Goal: Communication & Community: Answer question/provide support

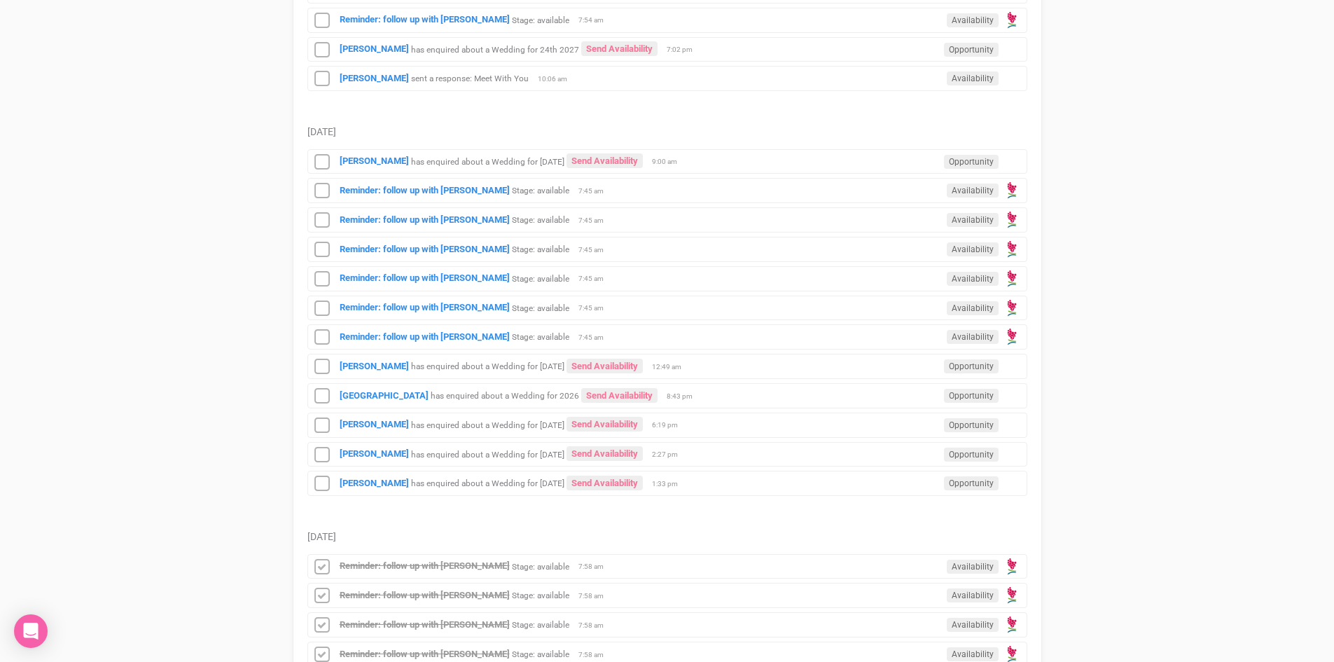
scroll to position [420, 0]
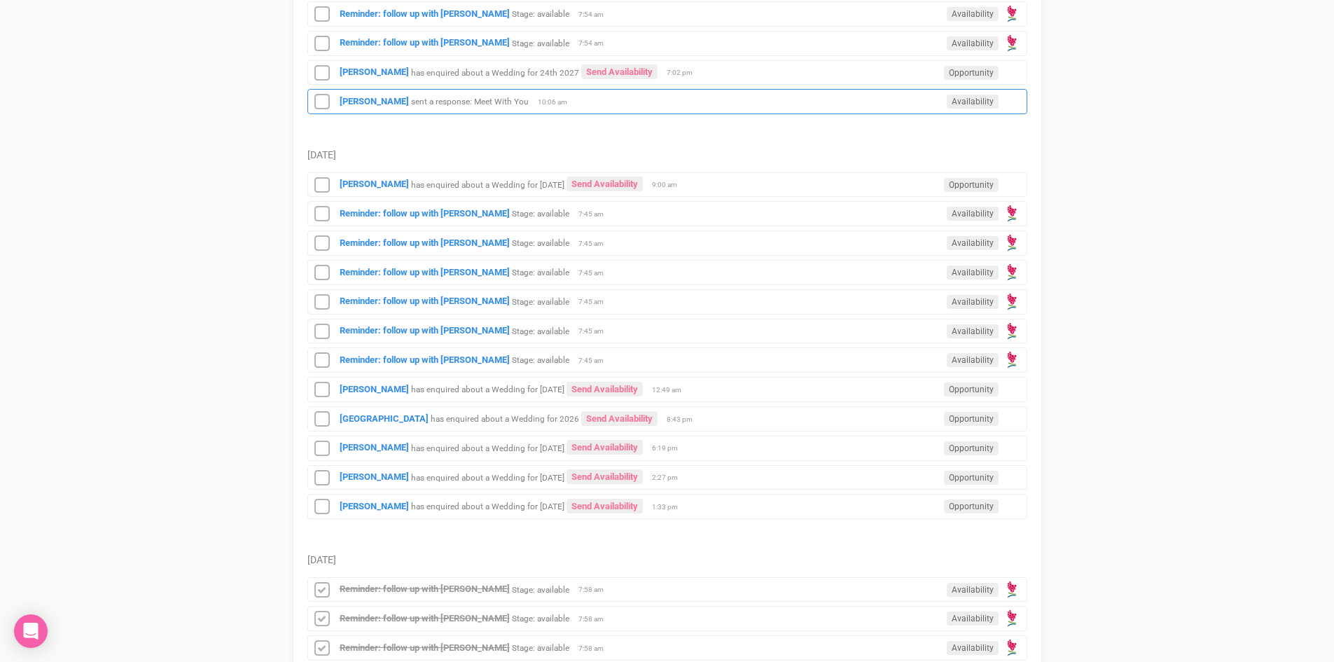
click at [361, 95] on div "James Booth sent a response: Meet With You Availability 10:06 am" at bounding box center [667, 101] width 720 height 25
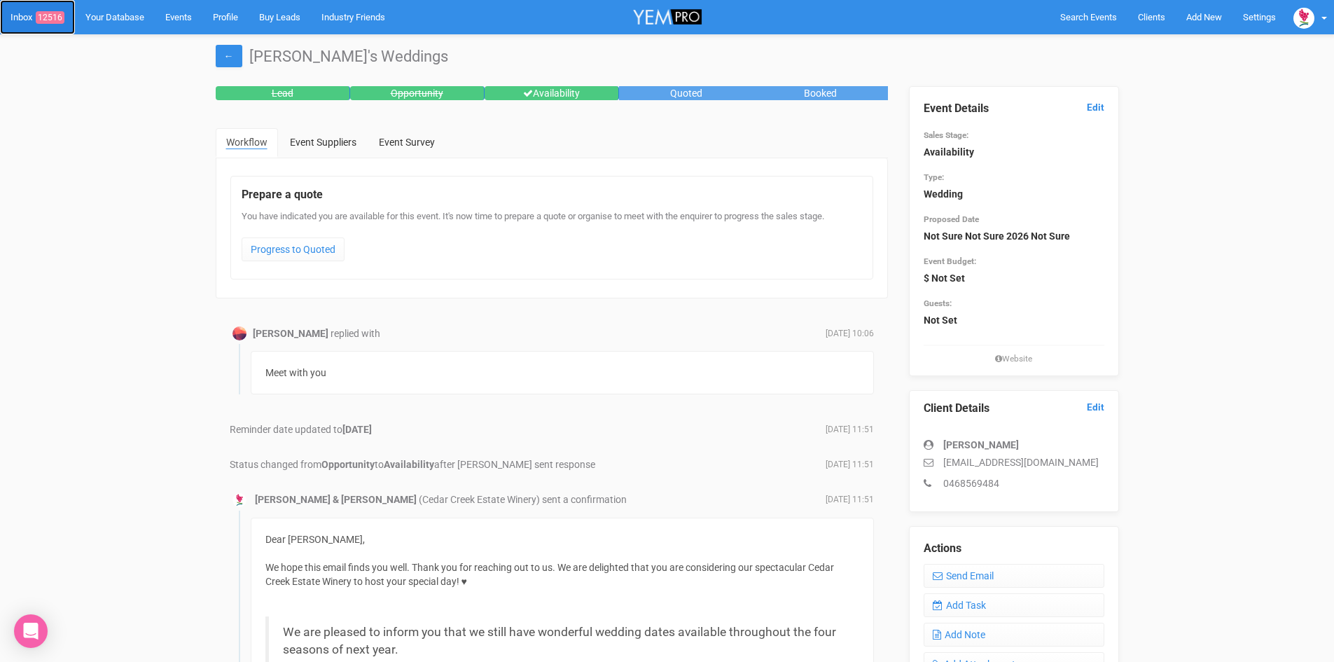
click at [43, 12] on span "12516" at bounding box center [50, 17] width 29 height 13
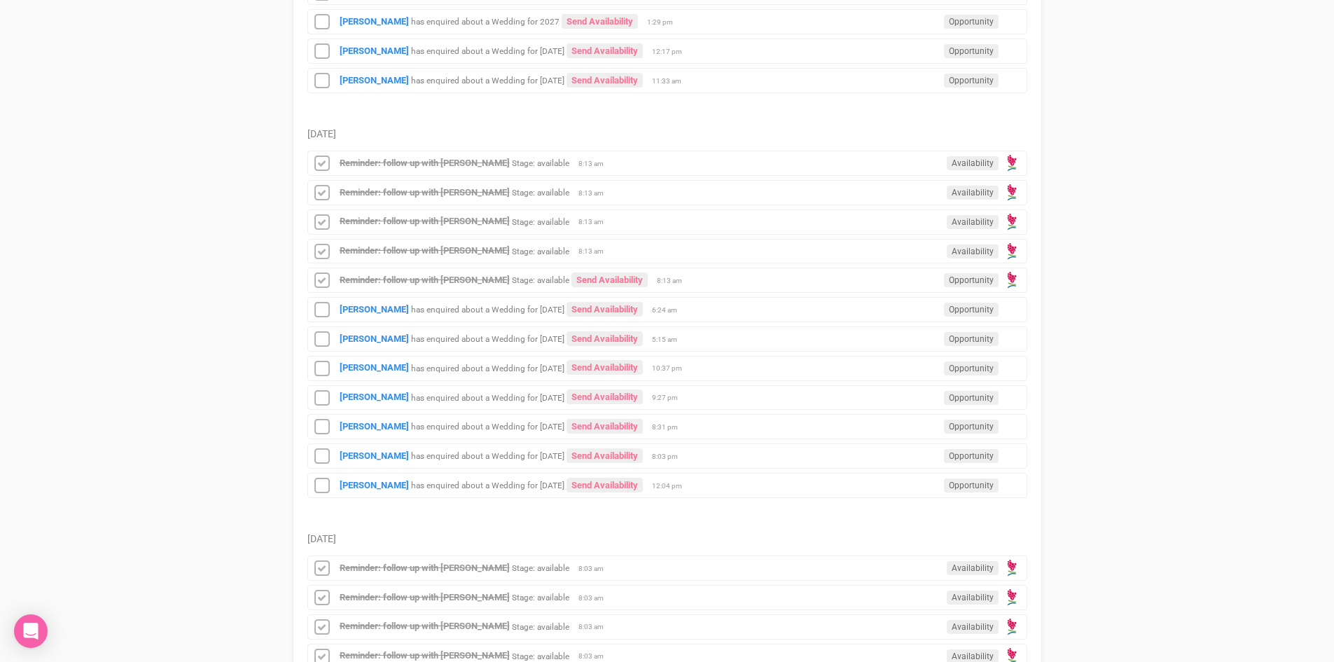
scroll to position [1330, 0]
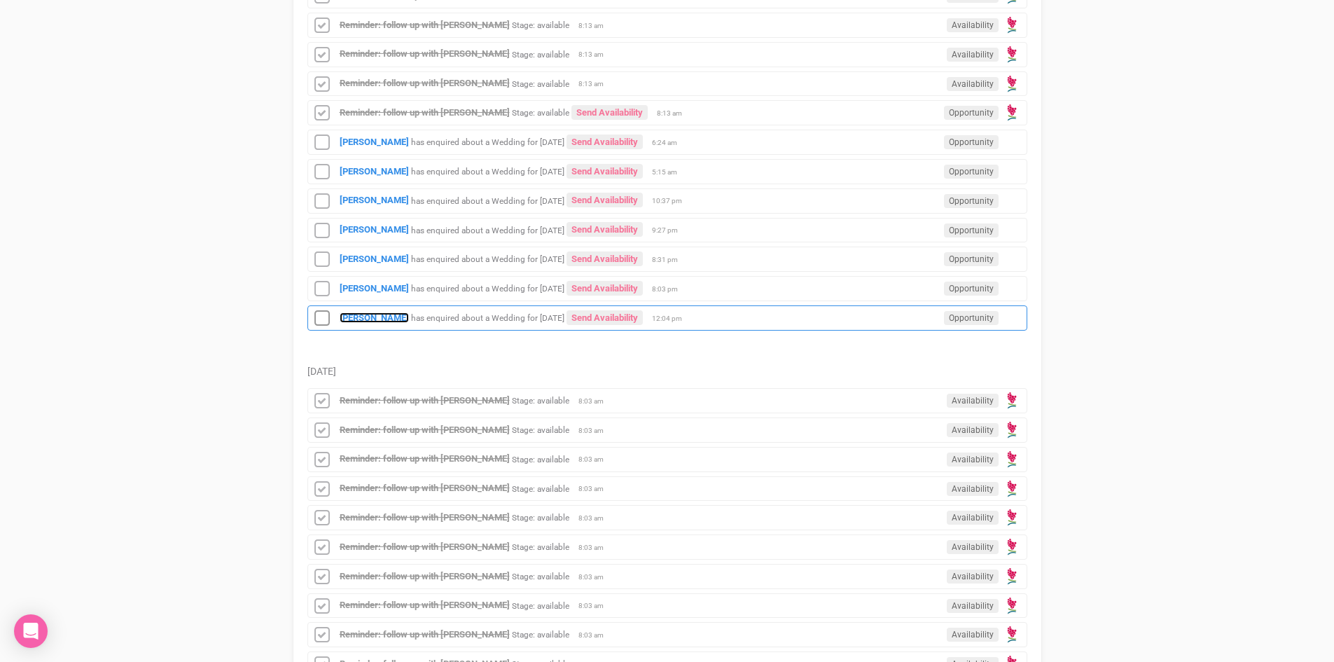
click at [361, 313] on strong "[PERSON_NAME]" at bounding box center [374, 317] width 69 height 11
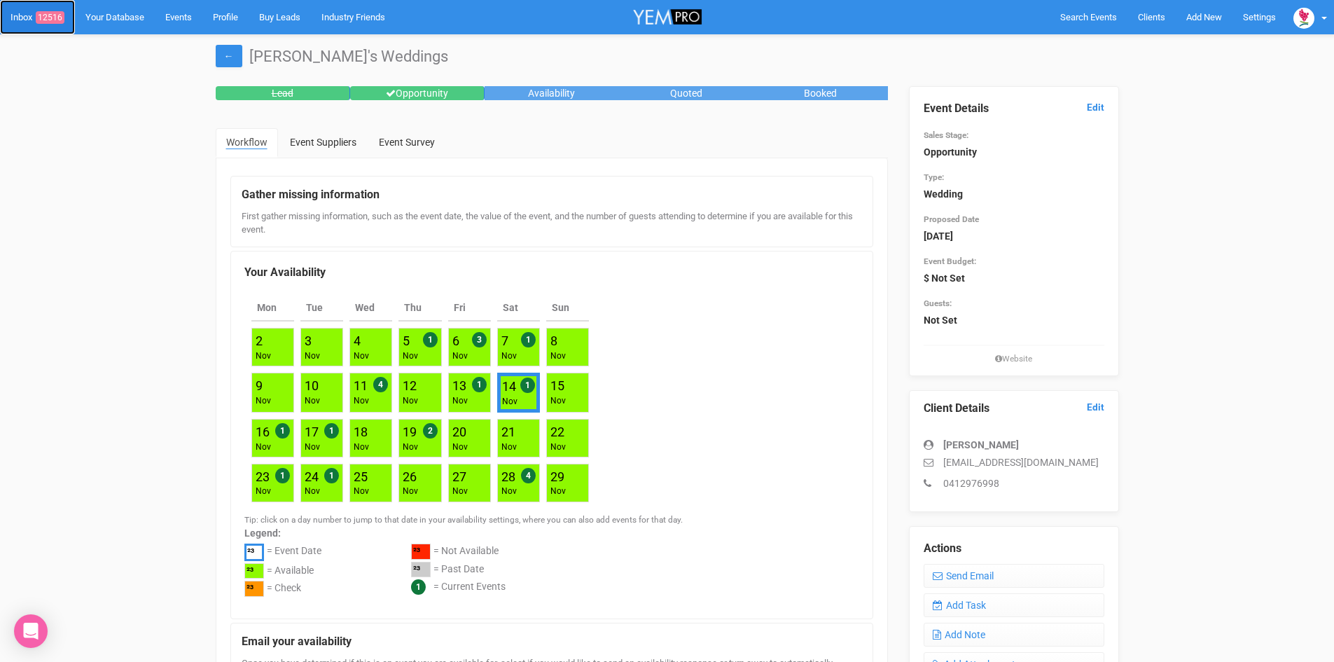
click at [53, 12] on span "12516" at bounding box center [50, 17] width 29 height 13
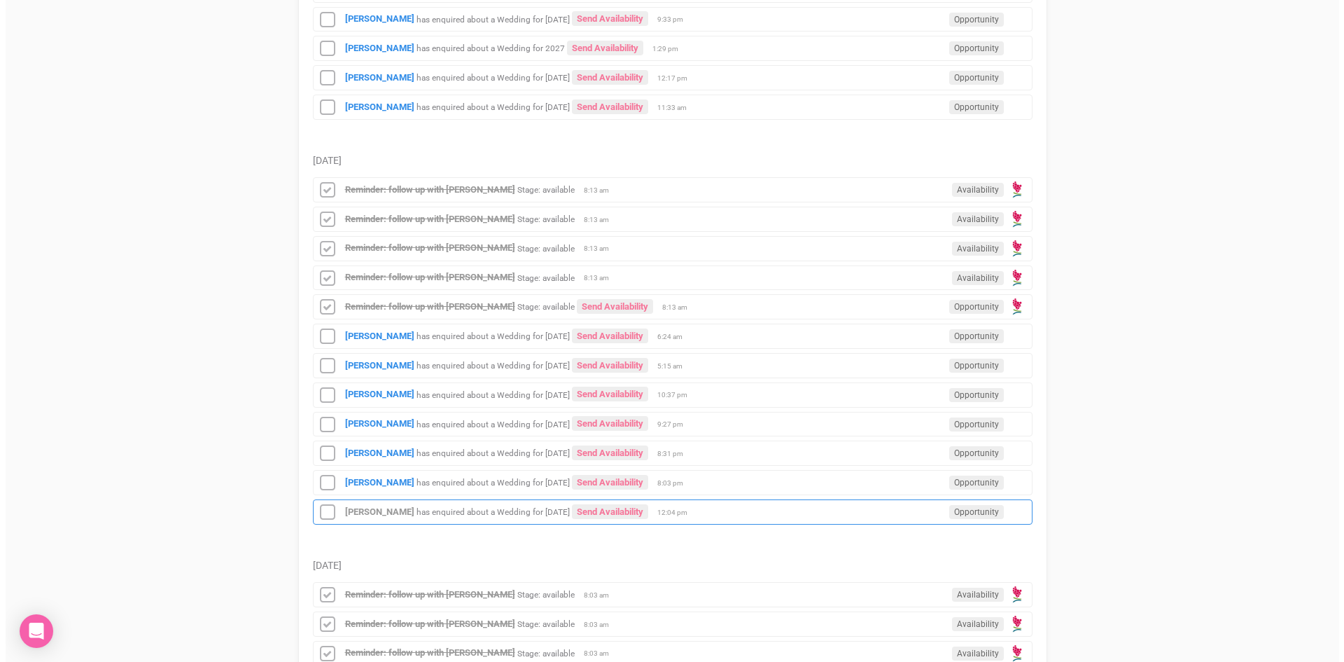
scroll to position [1120, 0]
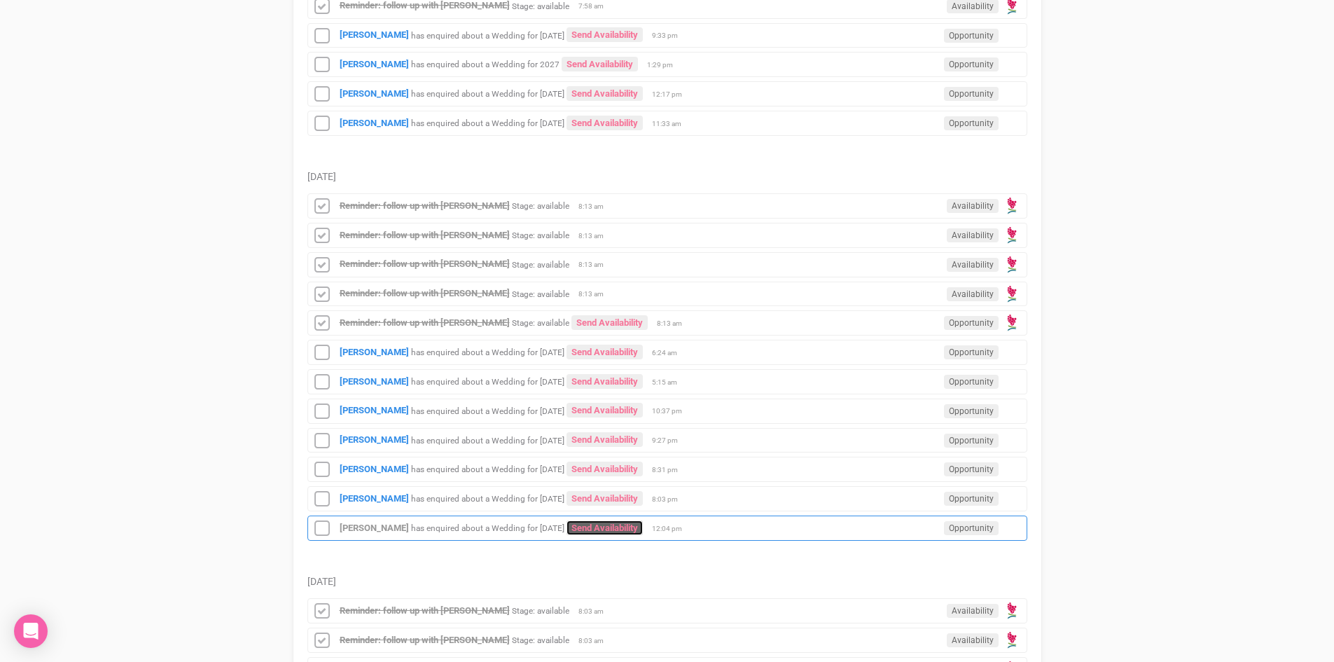
click at [634, 523] on link "Send Availability" at bounding box center [604, 527] width 76 height 15
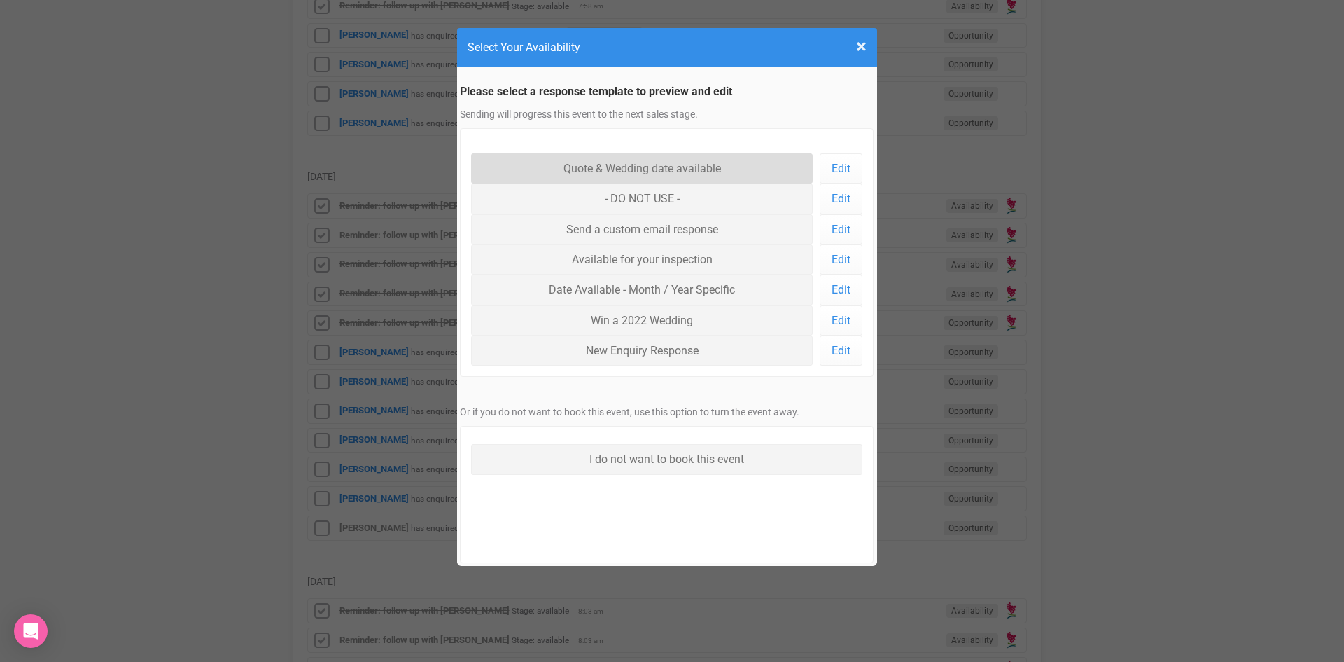
click at [604, 162] on link "Quote & Wedding date available" at bounding box center [642, 168] width 342 height 30
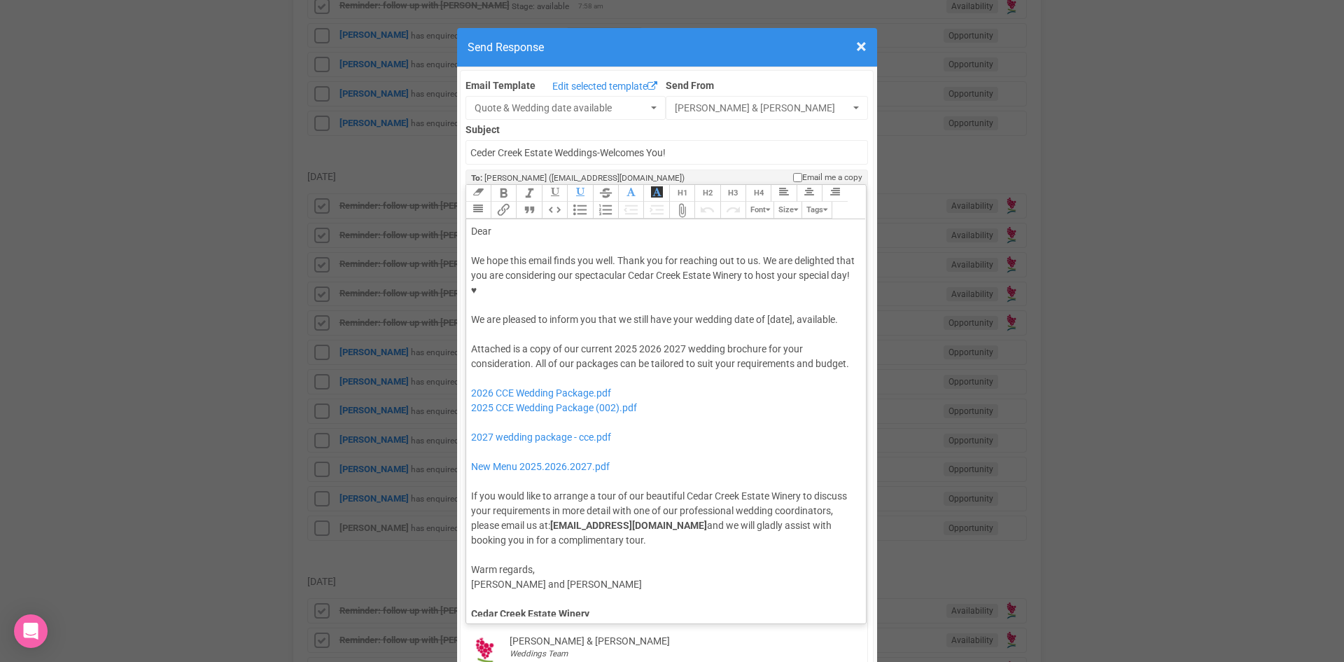
click at [765, 271] on div "We hope this email finds you well. Thank you for reaching out to us. We are del…" at bounding box center [664, 290] width 386 height 74
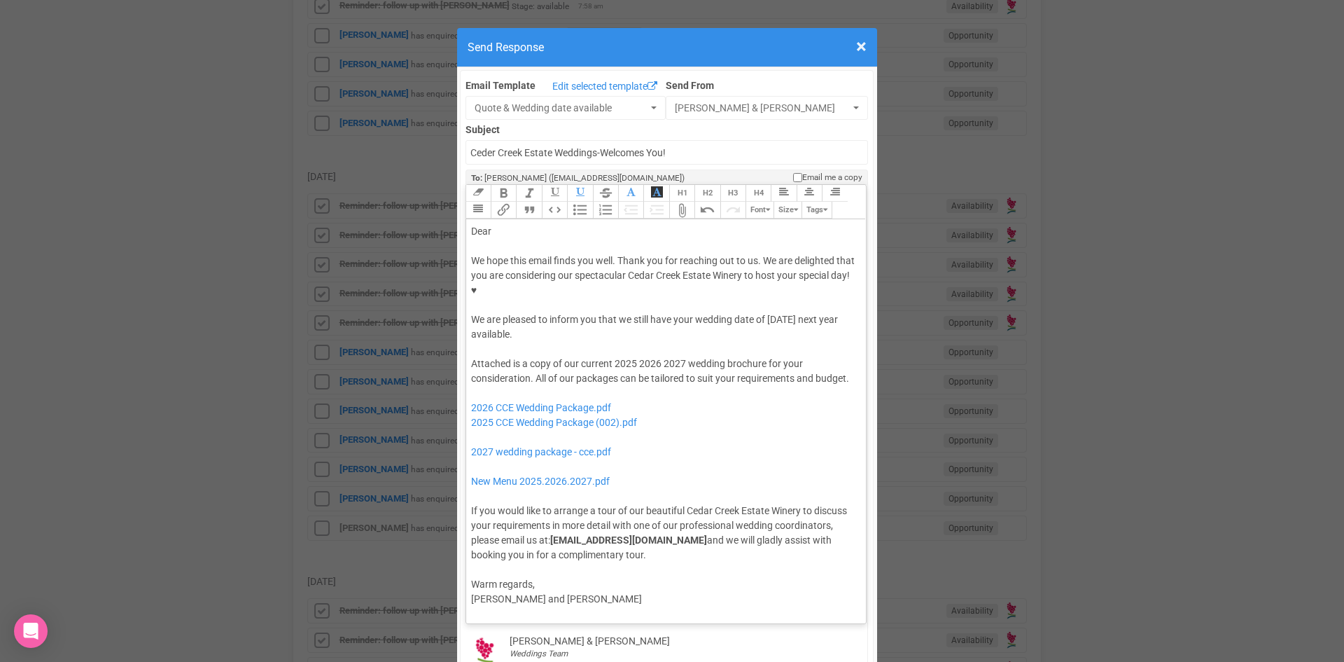
click at [519, 224] on div "Dear" at bounding box center [664, 231] width 386 height 15
click at [601, 281] on div "We hope this email finds you well. Thank you for reaching out to us. We are del…" at bounding box center [664, 297] width 386 height 88
click at [519, 202] on button "Quote" at bounding box center [528, 210] width 25 height 17
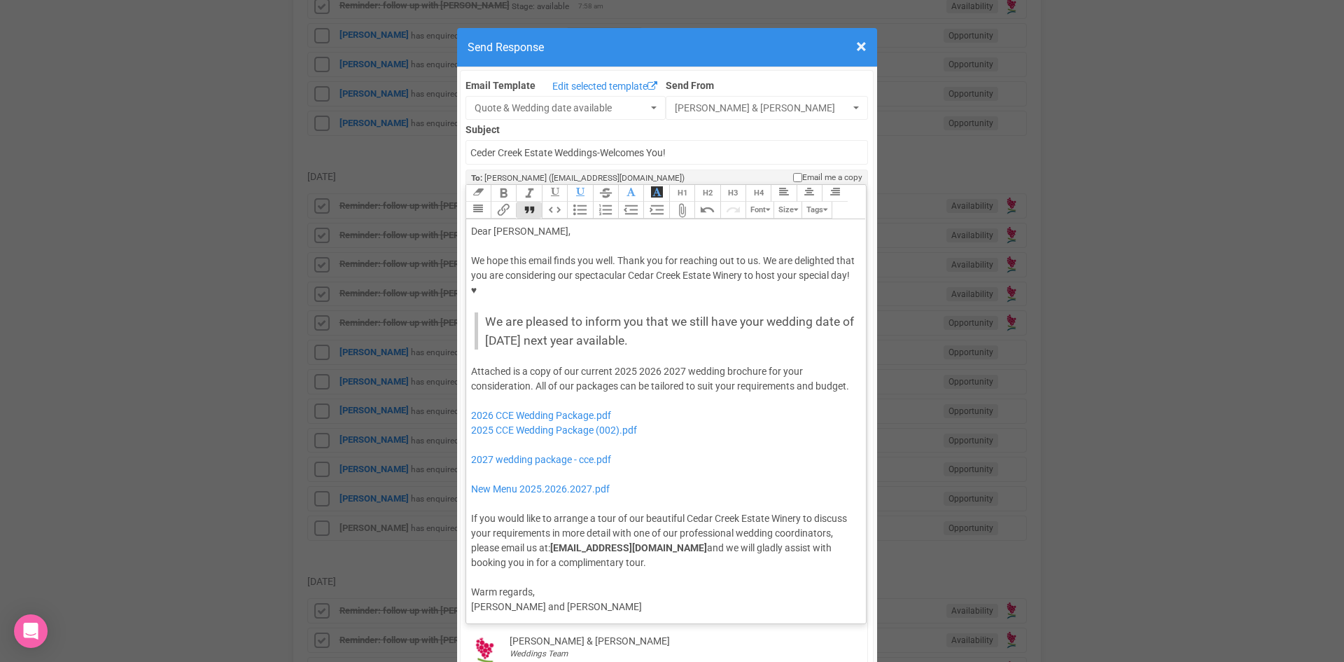
click at [677, 364] on div "Attached is a copy of our current 2025 2026 2027 wedding brochure for your cons…" at bounding box center [664, 467] width 386 height 206
drag, startPoint x: 679, startPoint y: 326, endPoint x: 663, endPoint y: 326, distance: 16.1
click at [663, 364] on div "Attached is a copy of our current 2025 2026 2027 wedding brochure for your cons…" at bounding box center [664, 467] width 386 height 206
drag, startPoint x: 634, startPoint y: 326, endPoint x: 610, endPoint y: 328, distance: 24.0
click at [610, 364] on div "Attached is a copy of our current 2025 2026 wedding brochure for your considera…" at bounding box center [664, 467] width 386 height 206
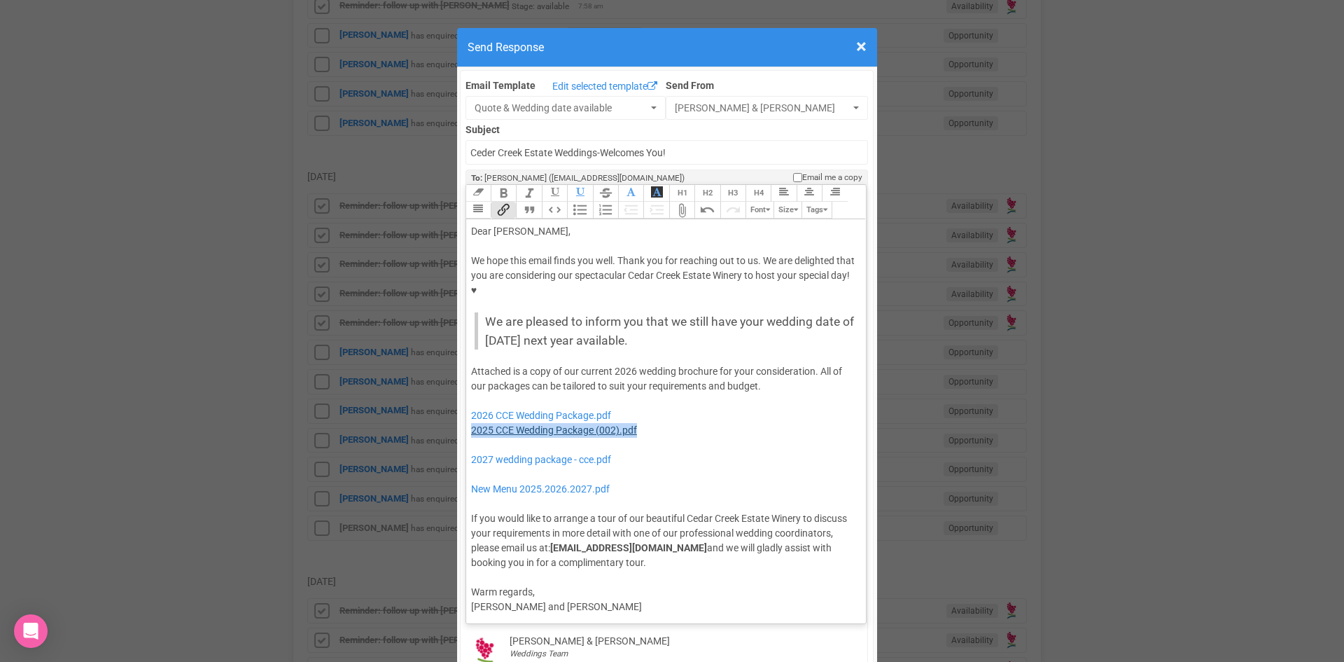
drag, startPoint x: 655, startPoint y: 382, endPoint x: 468, endPoint y: 390, distance: 187.1
click at [471, 390] on div "Attached is a copy of our current 2026 wedding brochure for your consideration.…" at bounding box center [664, 467] width 386 height 206
drag, startPoint x: 643, startPoint y: 421, endPoint x: 468, endPoint y: 397, distance: 176.7
click at [471, 397] on div "Attached is a copy of our current 2026 wedding brochure for your consideration.…" at bounding box center [664, 467] width 386 height 206
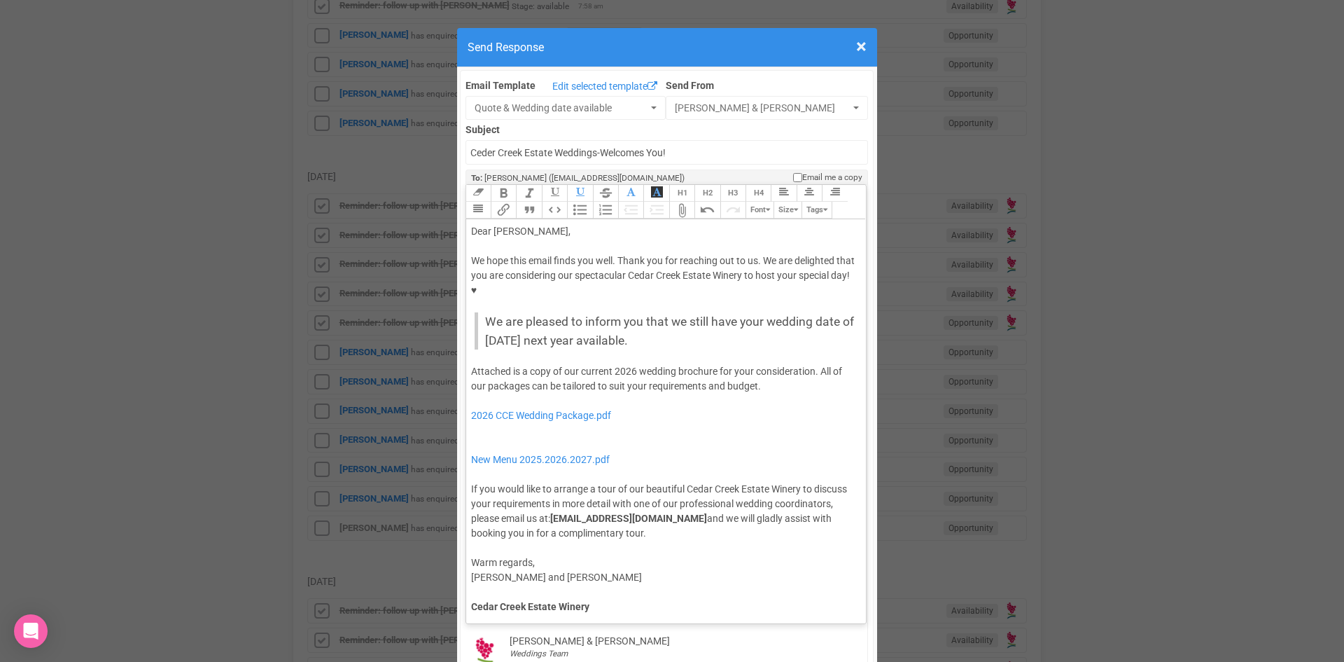
type trix-editor "<div>Dear Grace,</div><div><strong>&nbsp;</strong></div><div>We hope this email…"
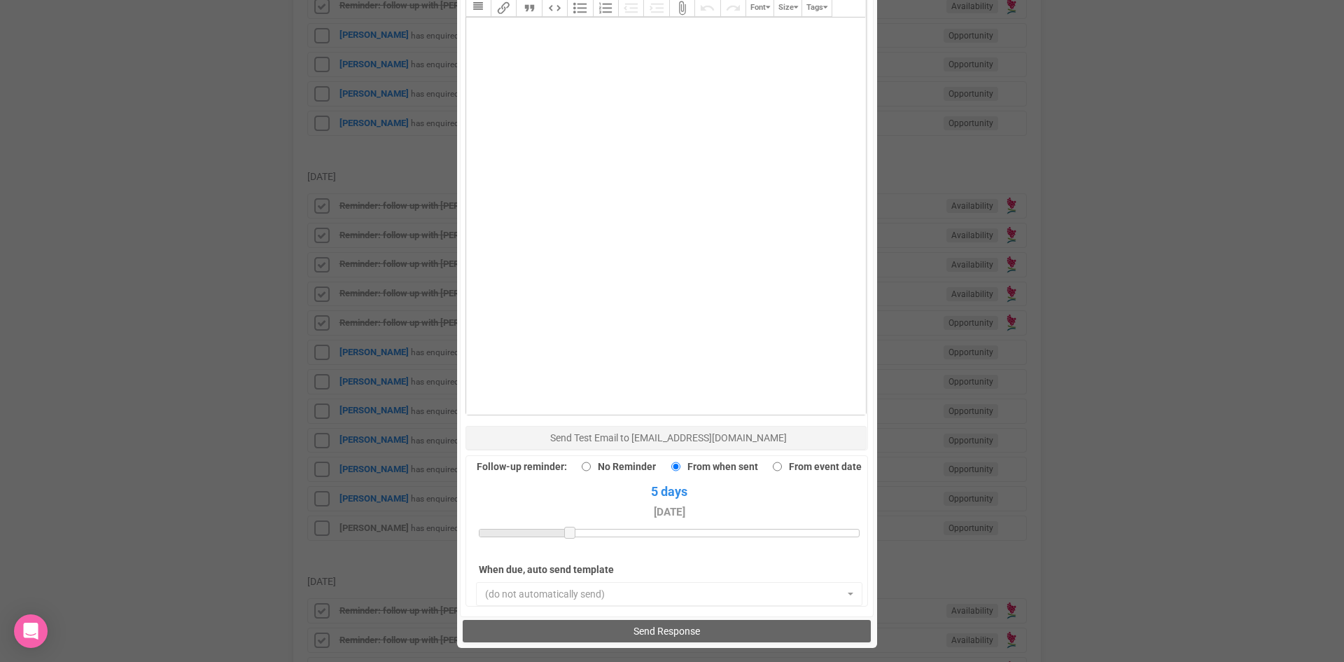
scroll to position [970, 0]
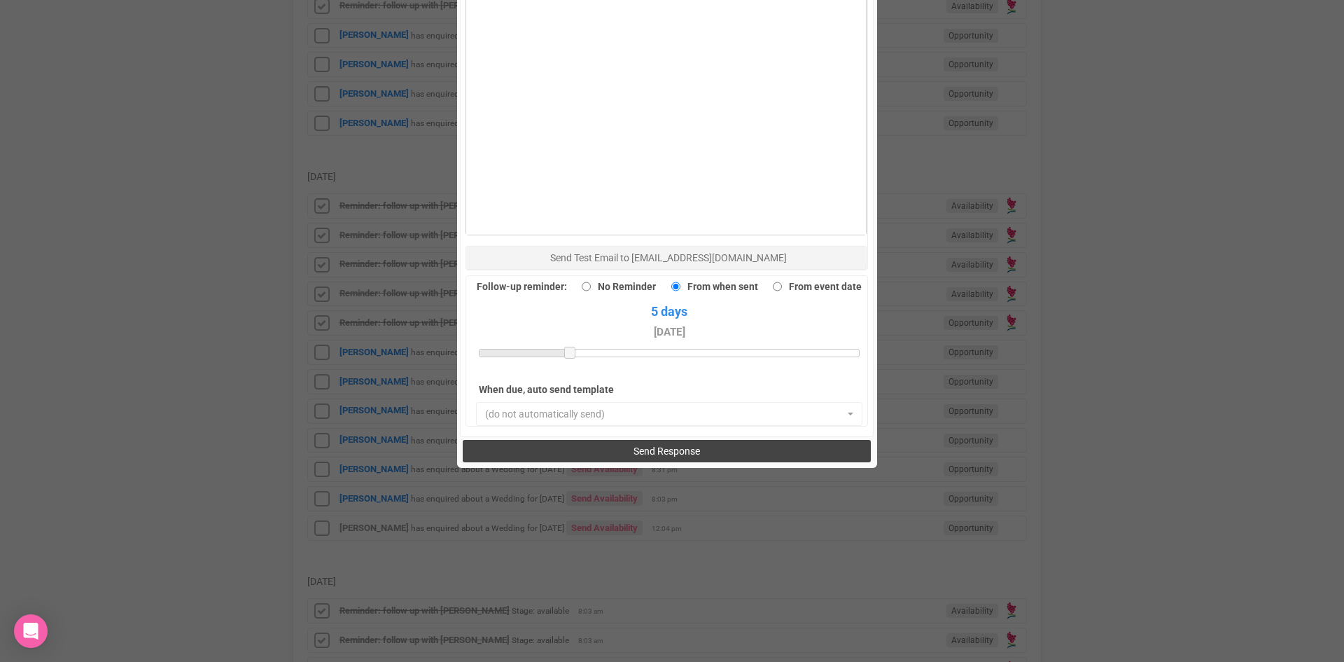
click at [626, 440] on button "Send Response" at bounding box center [667, 451] width 408 height 22
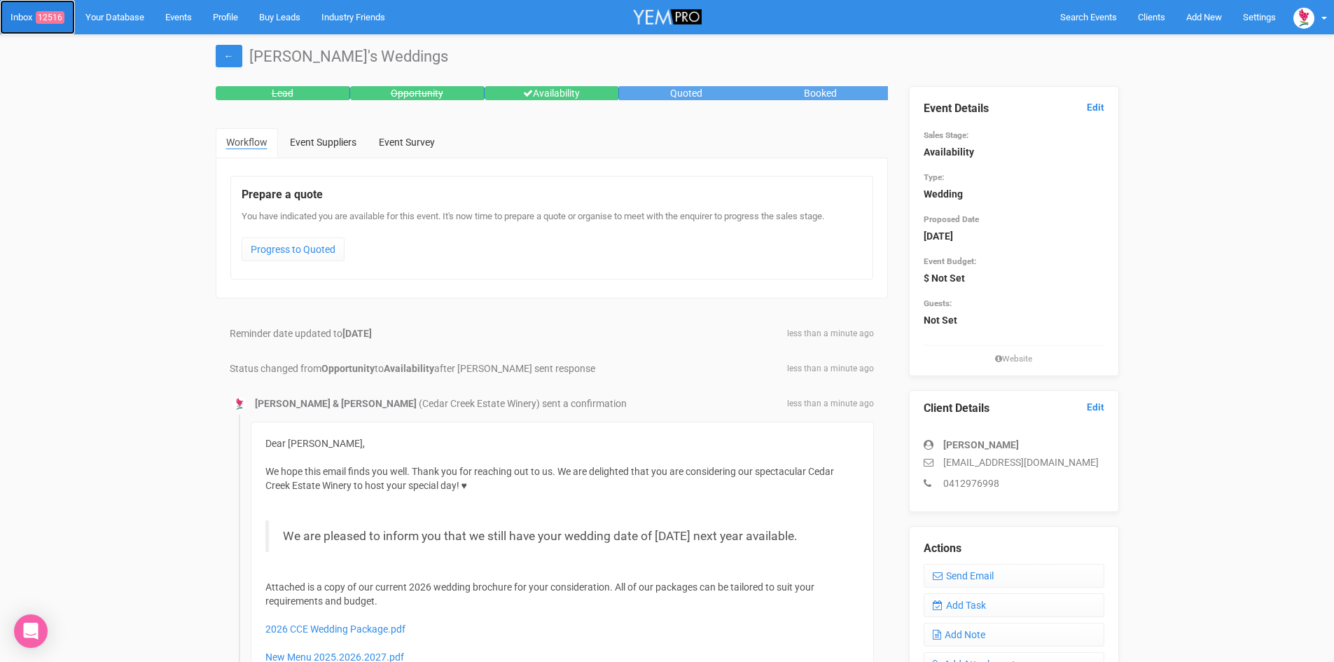
click at [60, 11] on span "12516" at bounding box center [50, 17] width 29 height 13
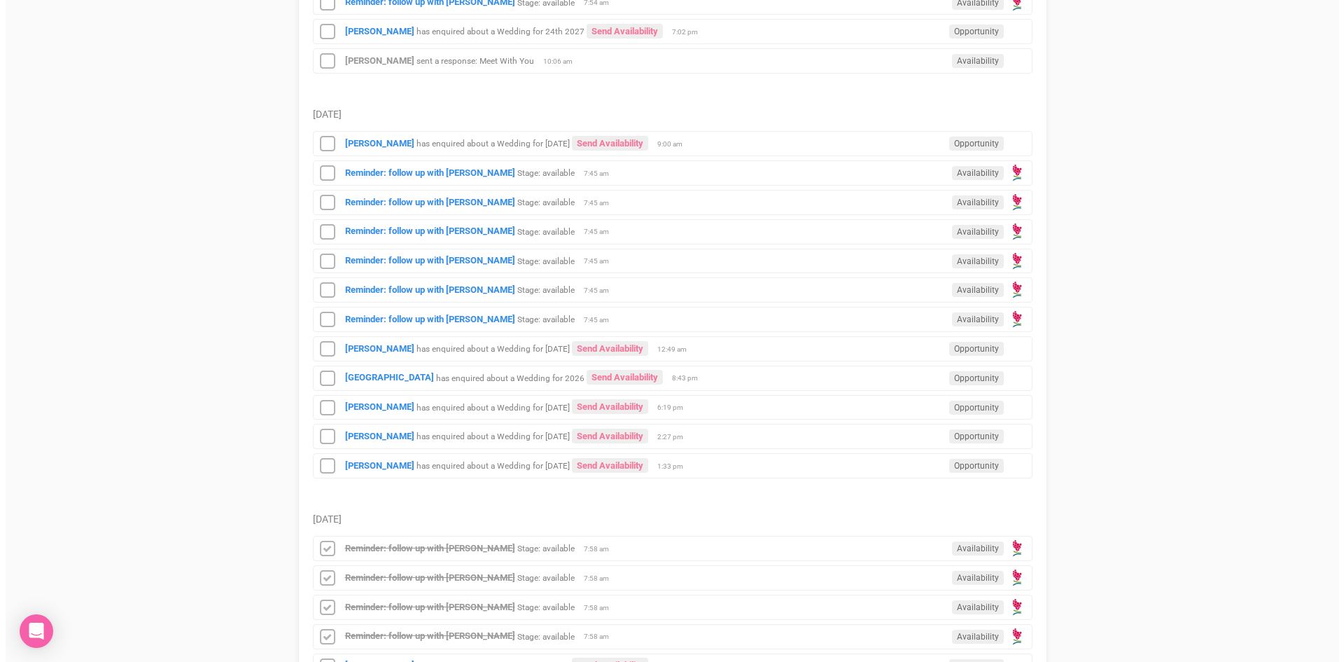
scroll to position [1050, 0]
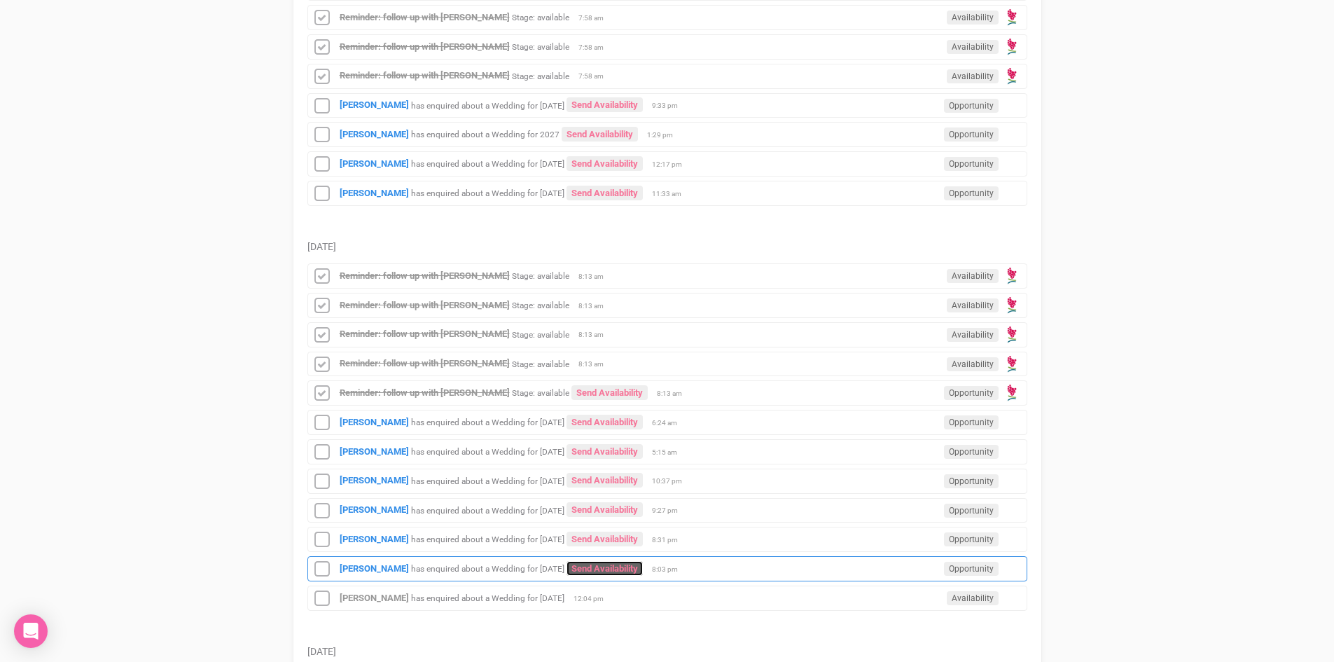
click at [641, 561] on link "Send Availability" at bounding box center [604, 568] width 76 height 15
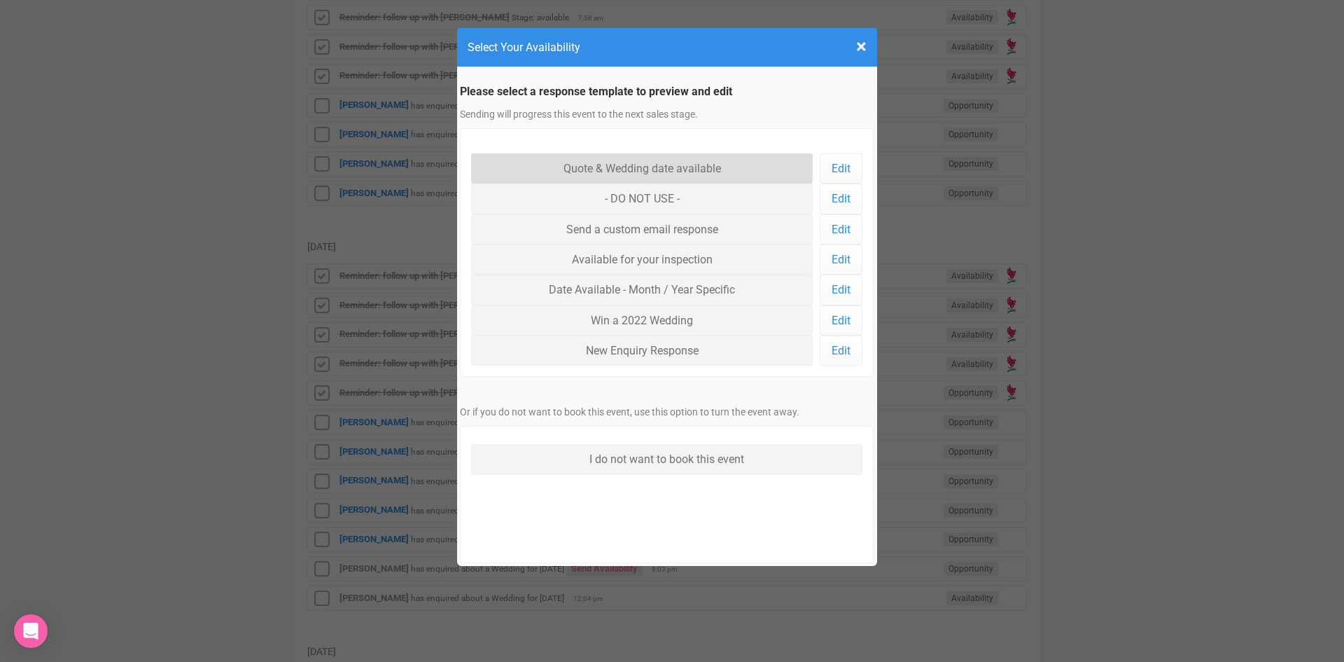
click at [615, 163] on link "Quote & Wedding date available" at bounding box center [642, 168] width 342 height 30
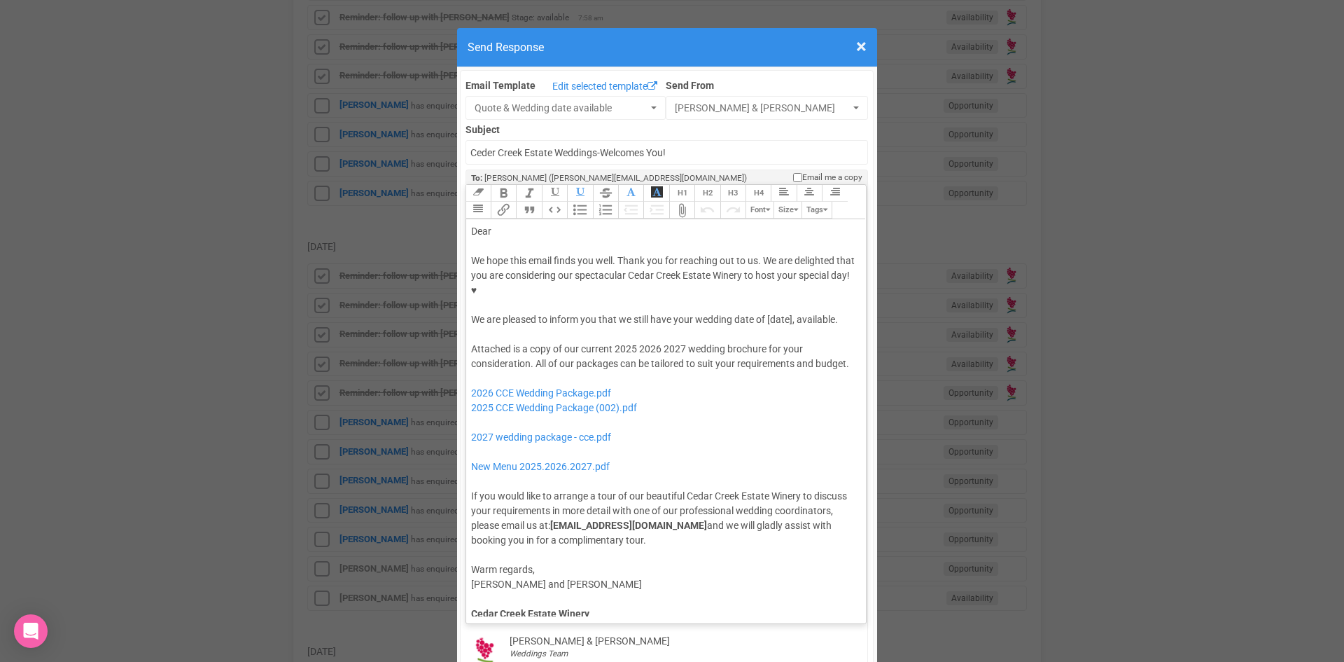
click at [510, 224] on div "Dear" at bounding box center [664, 231] width 386 height 15
click at [762, 273] on div "We hope this email finds you well. Thank you for reaching out to us. We are del…" at bounding box center [664, 290] width 386 height 74
click at [526, 202] on button "Quote" at bounding box center [528, 210] width 25 height 17
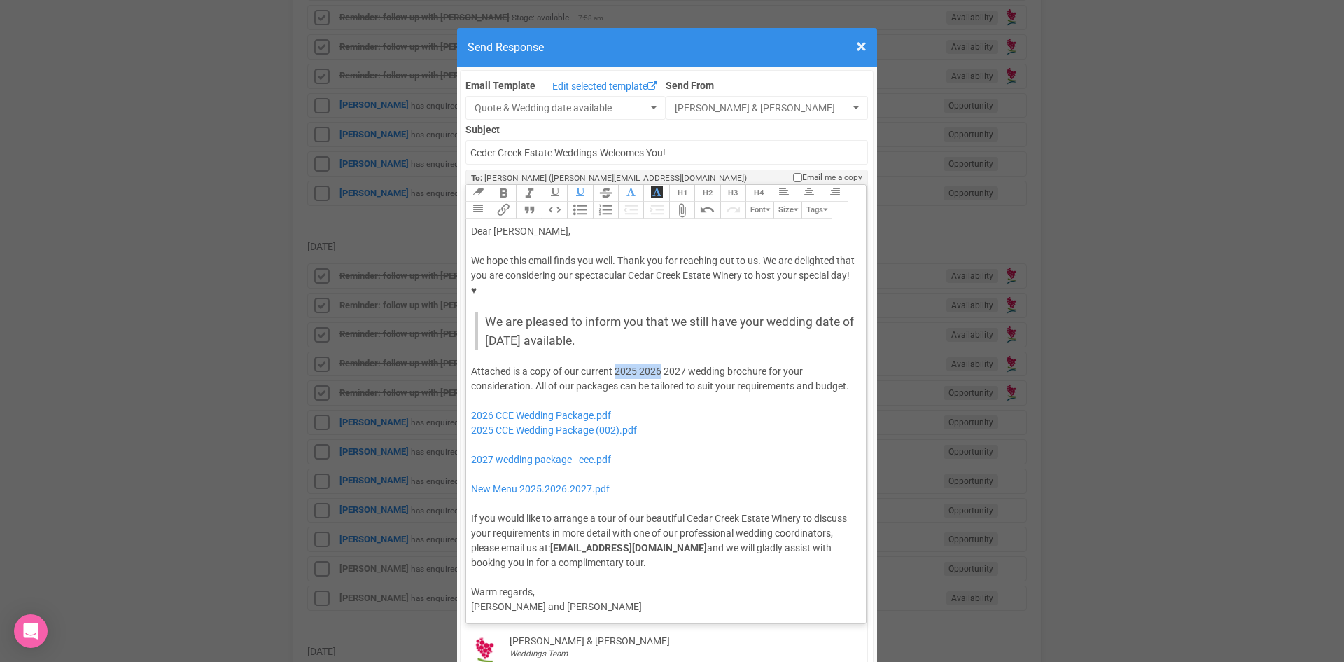
drag, startPoint x: 656, startPoint y: 326, endPoint x: 611, endPoint y: 333, distance: 45.4
click at [611, 364] on div "Attached is a copy of our current 2025 2026 2027 wedding brochure for your cons…" at bounding box center [664, 467] width 386 height 206
drag, startPoint x: 596, startPoint y: 386, endPoint x: 461, endPoint y: 358, distance: 137.3
click at [466, 358] on trix-editor "Dear Catherine, We hope this email finds you well. Thank you for reaching out t…" at bounding box center [666, 417] width 400 height 397
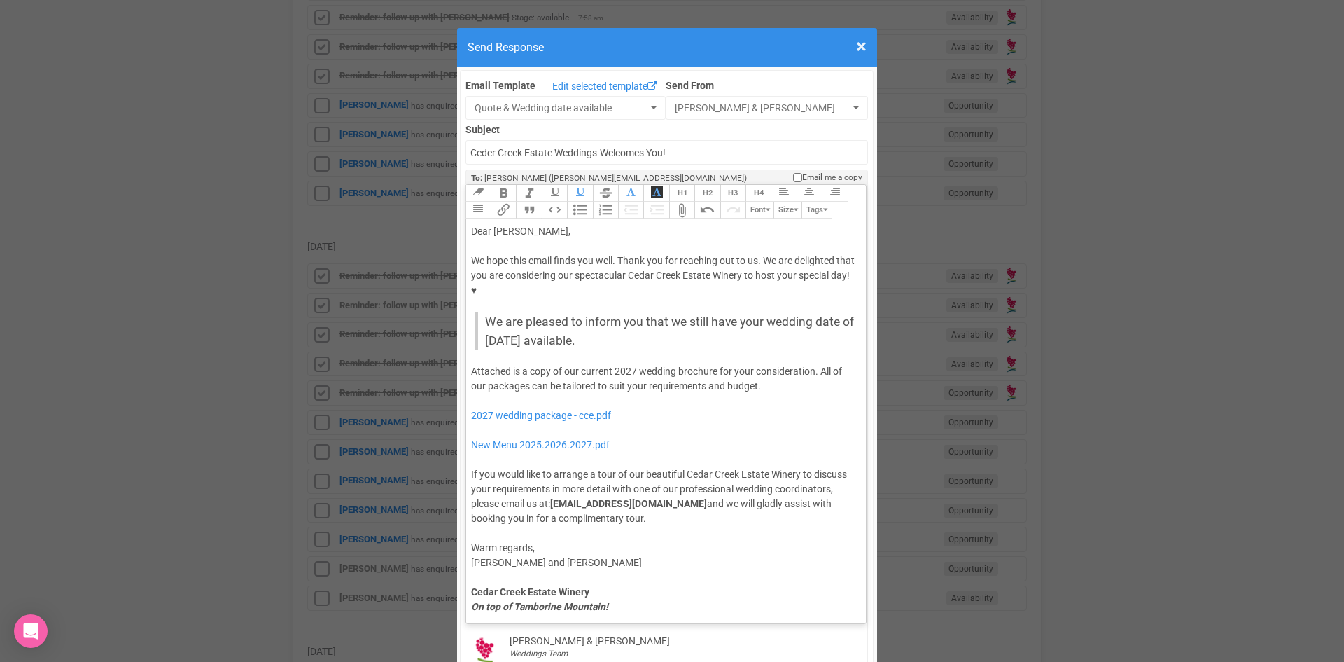
type trix-editor "<div>Dear Catherine,</div><div><strong>&nbsp;</strong></div><div>We hope this e…"
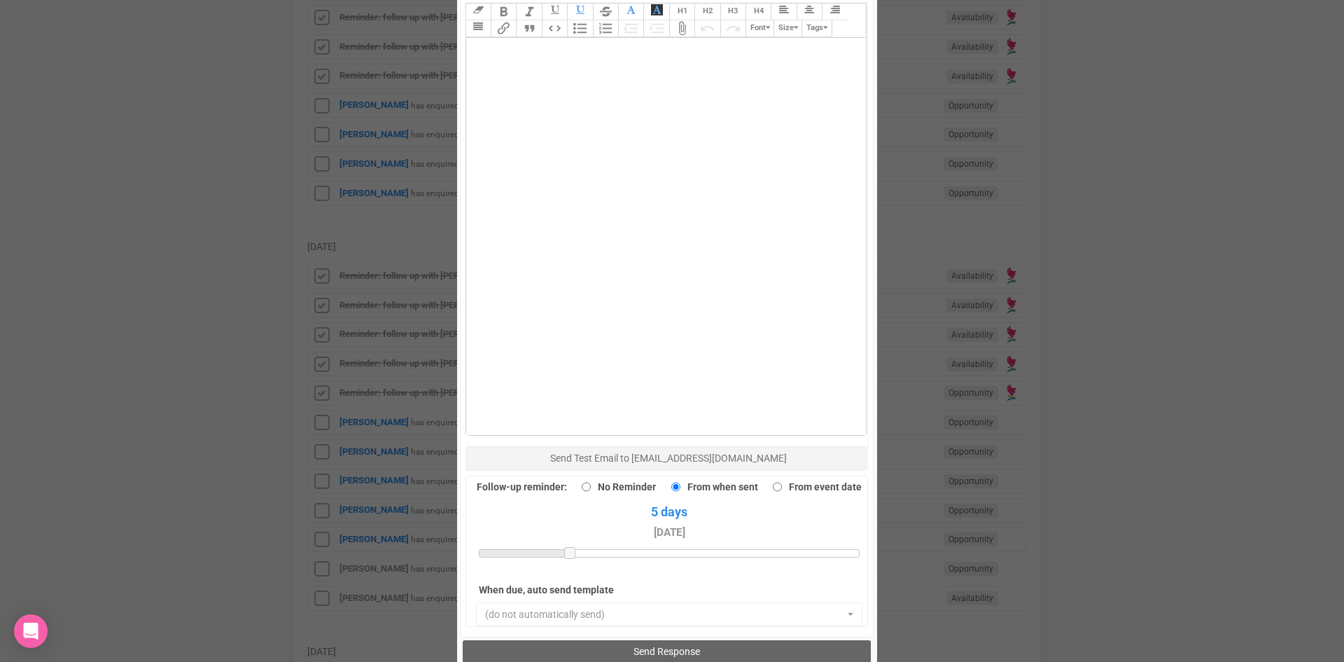
scroll to position [910, 0]
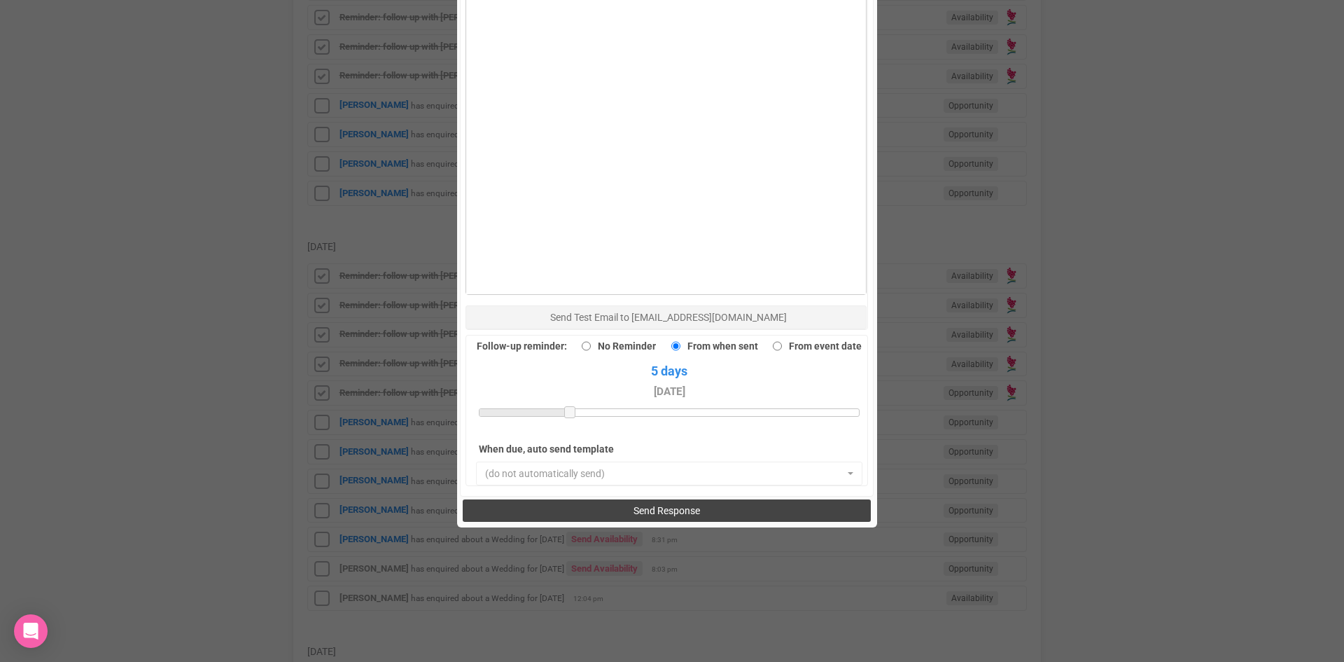
click at [635, 505] on span "Send Response" at bounding box center [667, 510] width 67 height 11
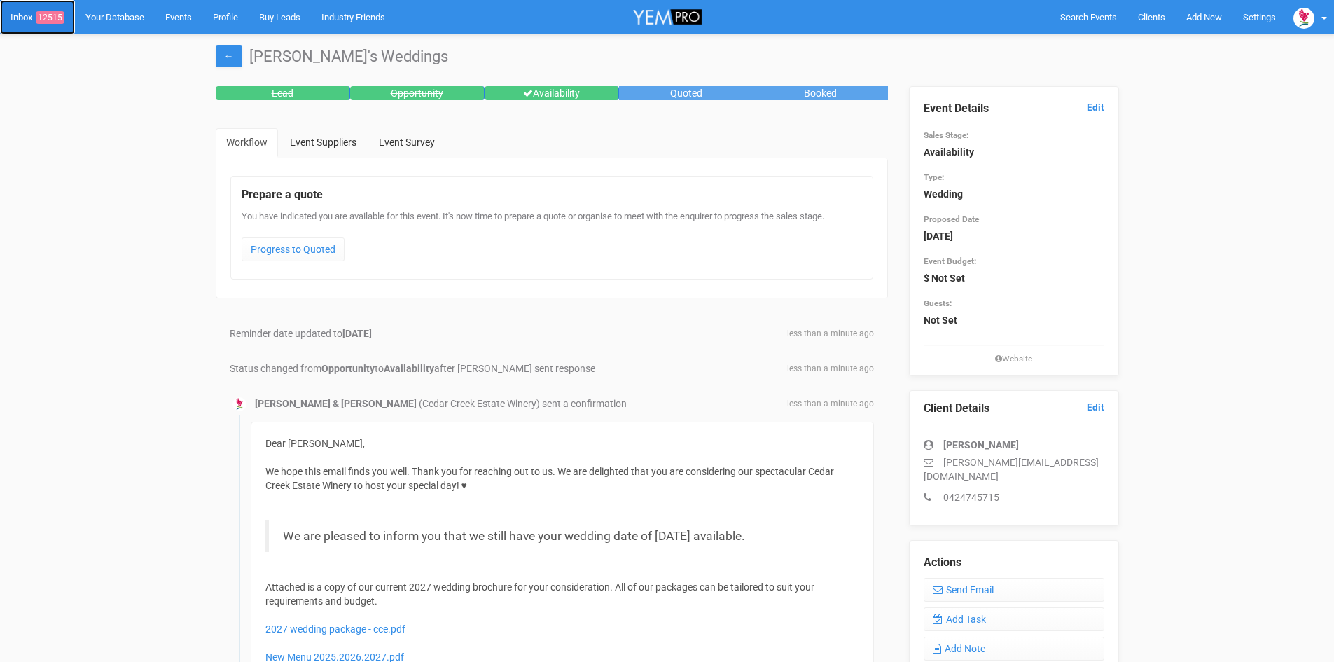
click at [49, 17] on span "12515" at bounding box center [50, 17] width 29 height 13
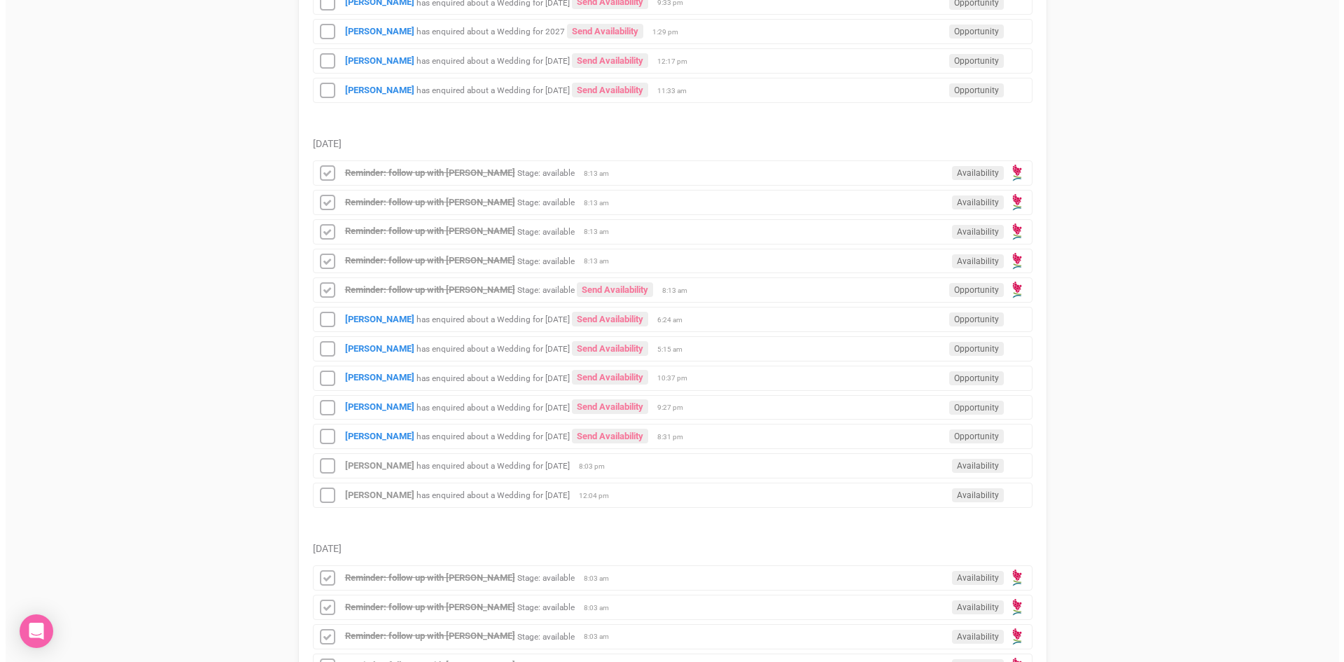
scroll to position [1260, 0]
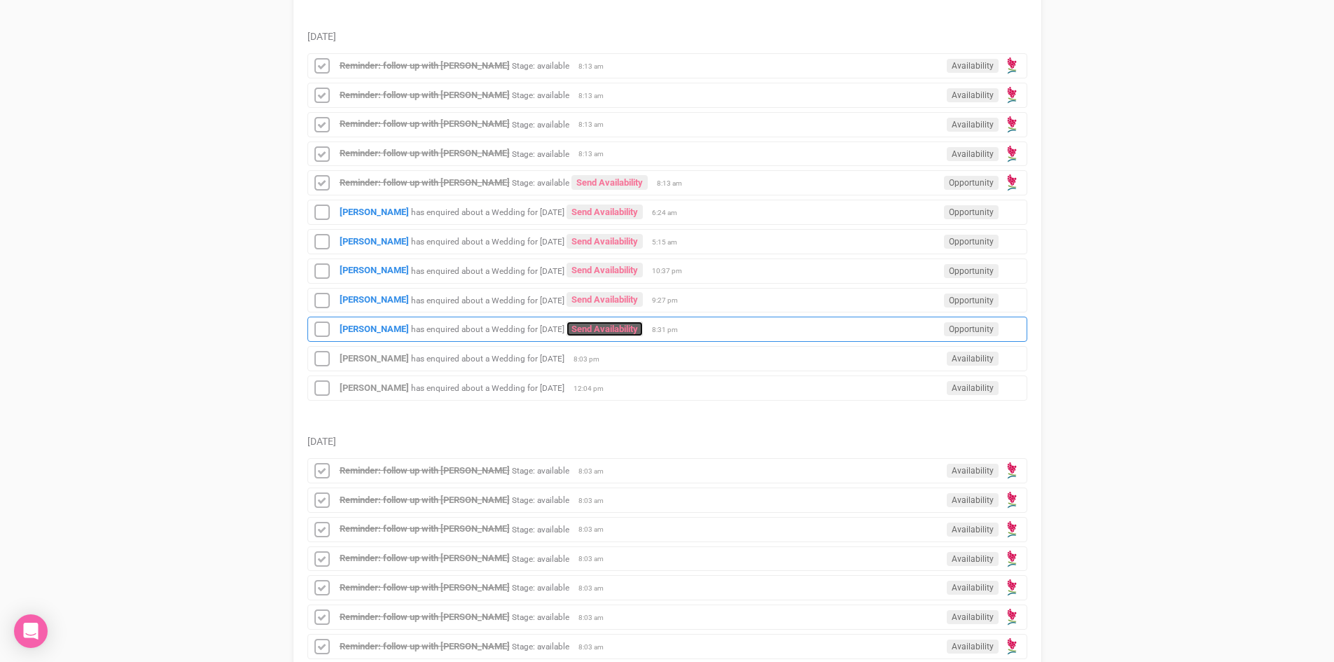
click at [614, 329] on link "Send Availability" at bounding box center [604, 328] width 76 height 15
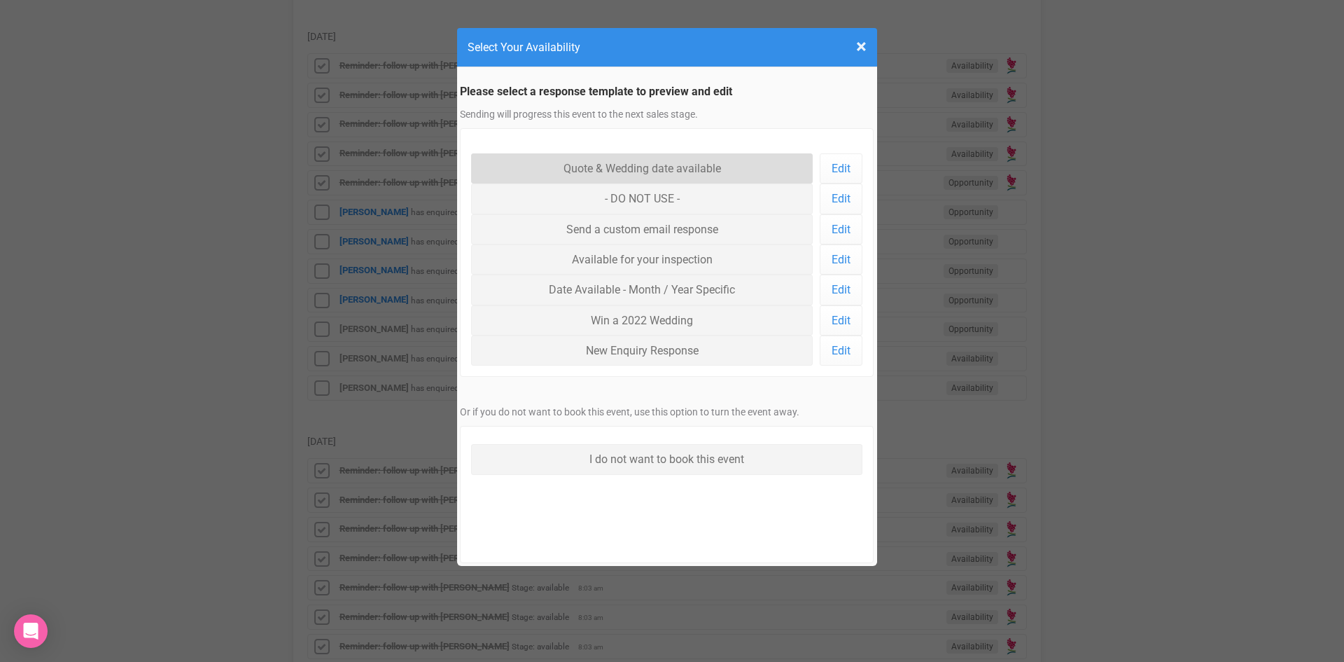
click at [626, 165] on link "Quote & Wedding date available" at bounding box center [642, 168] width 342 height 30
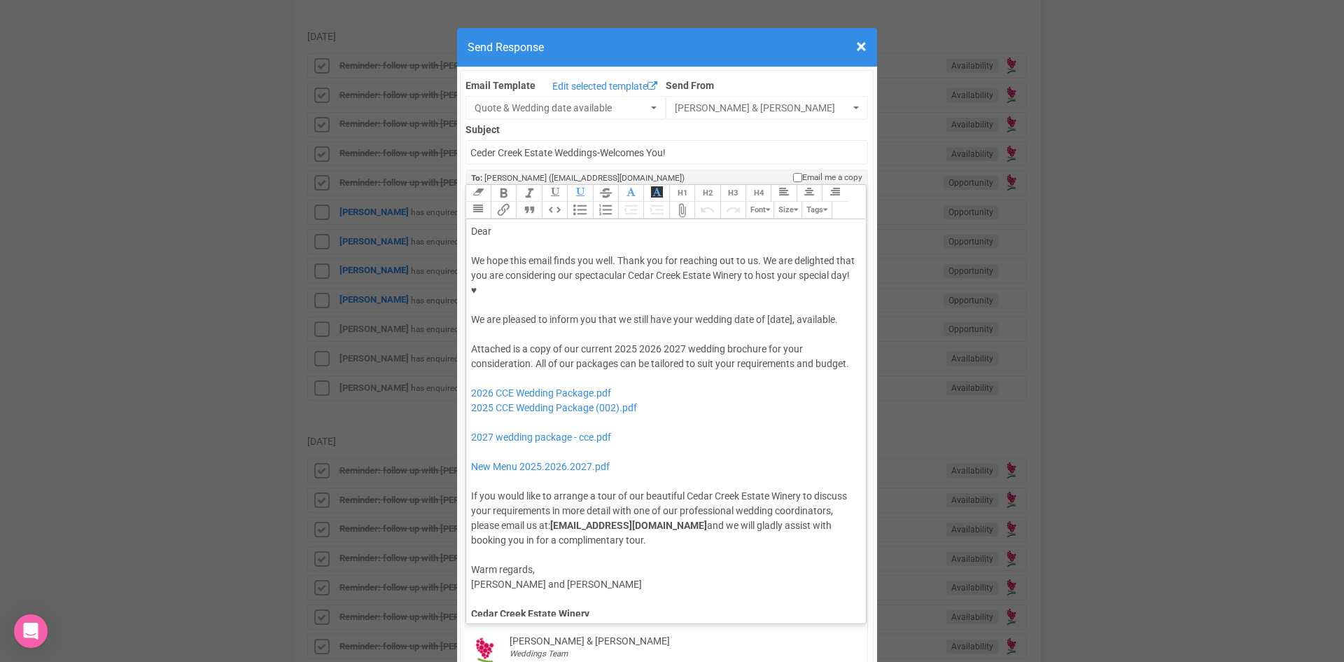
click at [765, 276] on div "We hope this email finds you well. Thank you for reaching out to us. We are del…" at bounding box center [664, 290] width 386 height 74
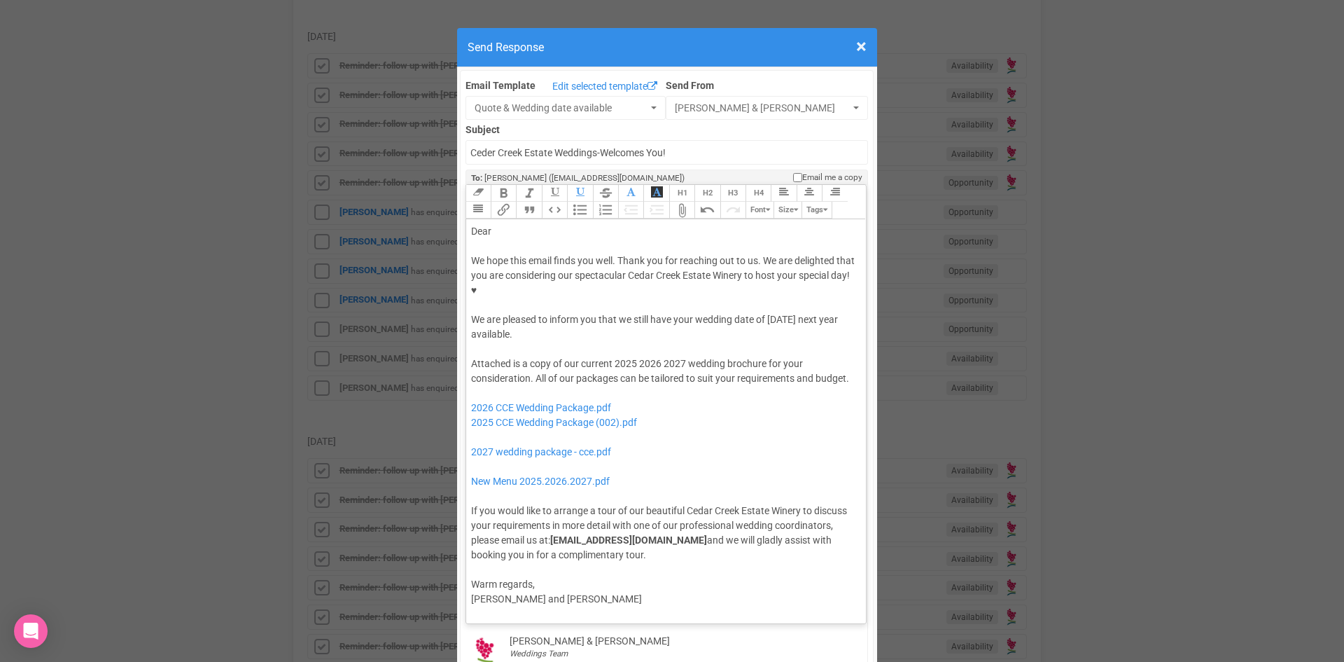
click at [515, 224] on div "Dear" at bounding box center [664, 231] width 386 height 15
click at [546, 285] on div "We hope this email finds you well. Thank you for reaching out to us. We are del…" at bounding box center [664, 297] width 386 height 88
click at [529, 202] on button "Quote" at bounding box center [528, 210] width 25 height 17
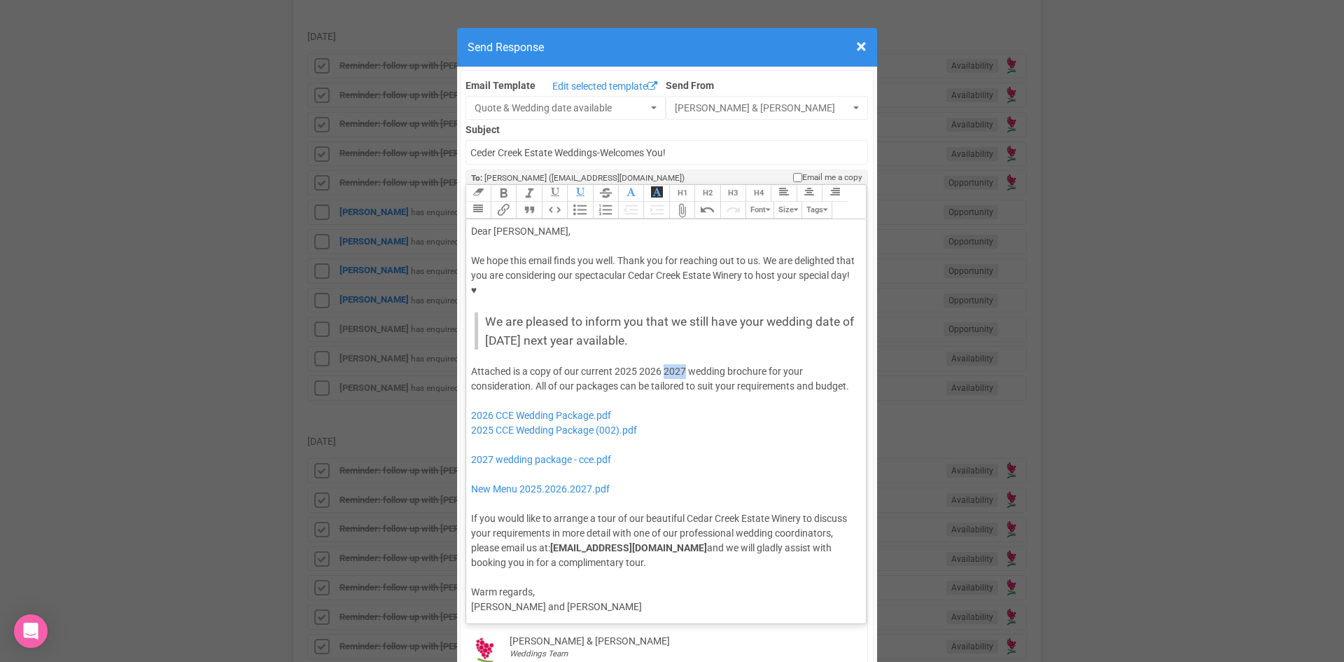
drag, startPoint x: 681, startPoint y: 327, endPoint x: 660, endPoint y: 333, distance: 21.3
click at [660, 364] on div "Attached is a copy of our current 2025 2026 2027 wedding brochure for your cons…" at bounding box center [664, 467] width 386 height 206
drag, startPoint x: 631, startPoint y: 326, endPoint x: 610, endPoint y: 326, distance: 21.0
click at [610, 364] on div "Attached is a copy of our current 2025 2026 wedding brochure for your considera…" at bounding box center [664, 467] width 386 height 206
click at [632, 364] on div "Attached is a copy of our current 2026 wedding brochure for your consideration.…" at bounding box center [664, 467] width 386 height 206
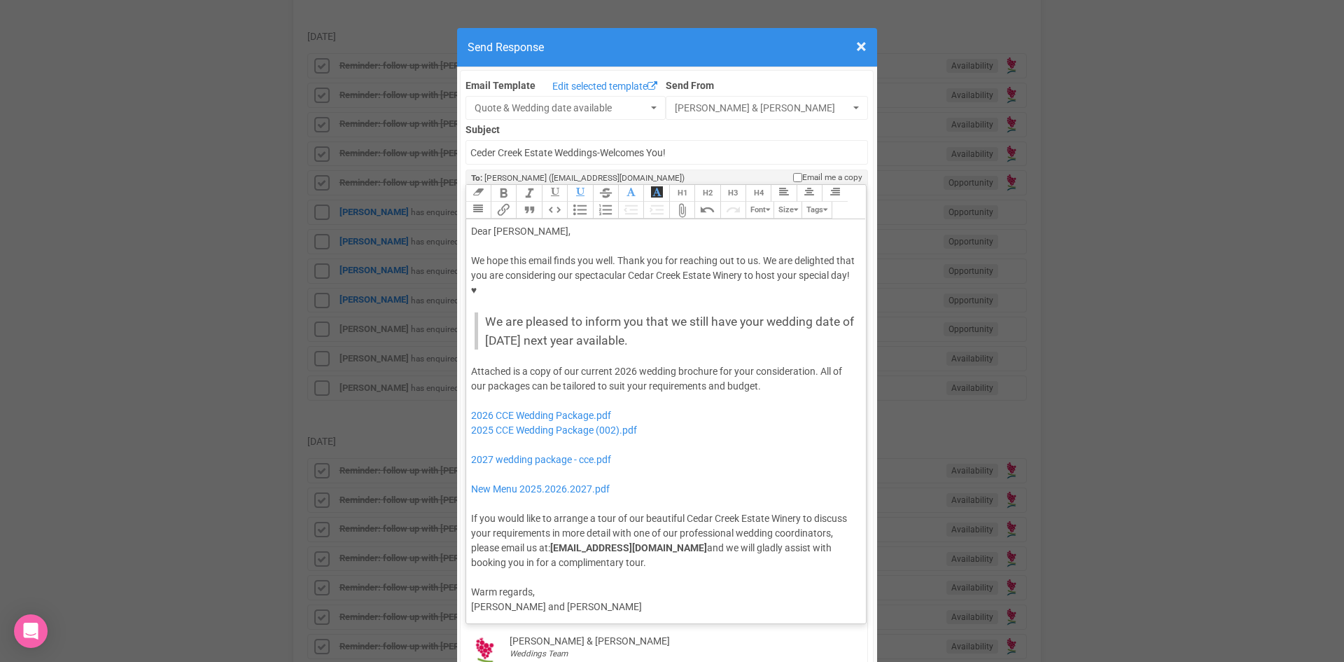
click at [763, 364] on div "Attached is a copy of our current 2026 wedding brochure for your consideration.…" at bounding box center [664, 467] width 386 height 206
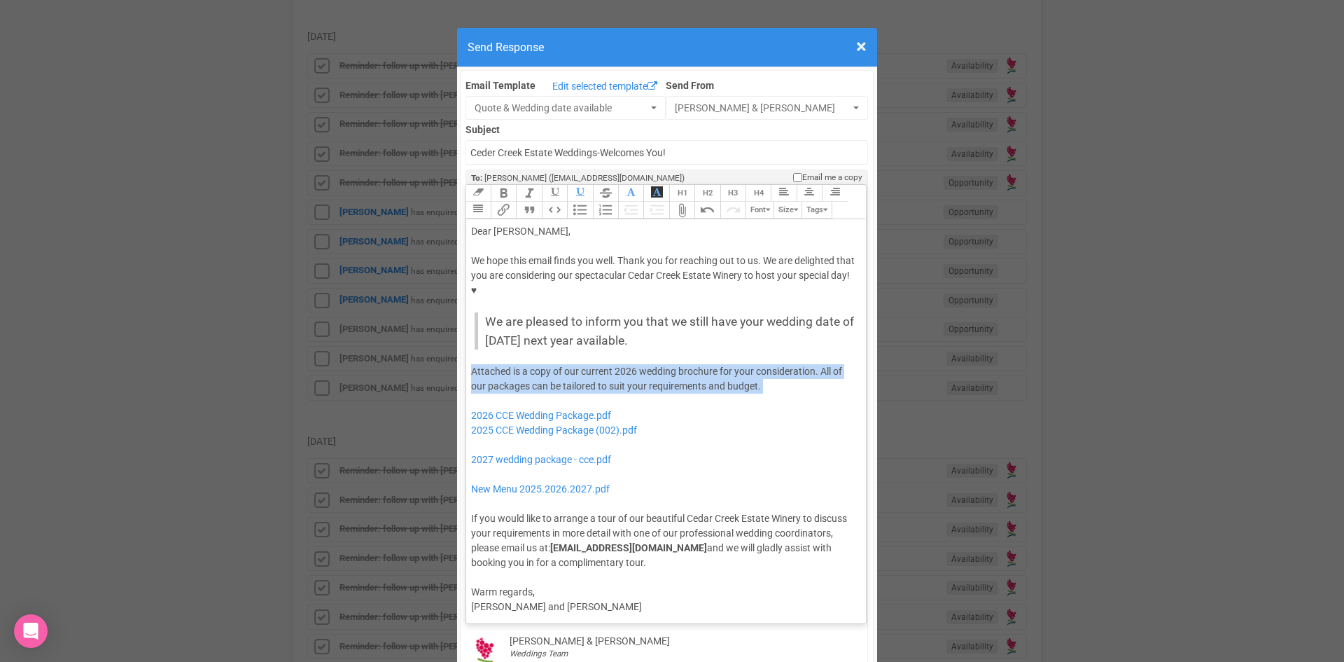
click at [763, 364] on div "Attached is a copy of our current 2026 wedding brochure for your consideration.…" at bounding box center [664, 467] width 386 height 206
click at [756, 364] on div "Attached is a copy of our current 2026 wedding brochure for your consideration.…" at bounding box center [664, 467] width 386 height 206
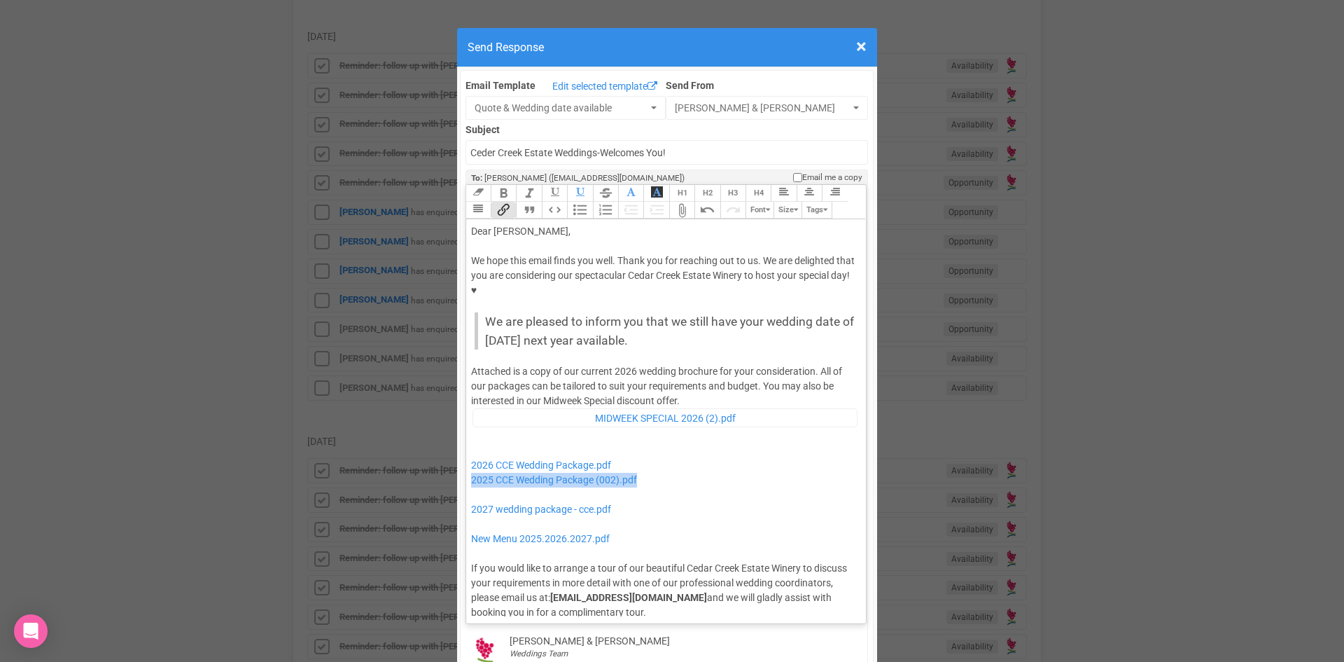
drag, startPoint x: 648, startPoint y: 437, endPoint x: 452, endPoint y: 440, distance: 196.1
drag, startPoint x: 639, startPoint y: 462, endPoint x: 464, endPoint y: 459, distance: 175.1
click at [466, 460] on trix-editor "Dear Murphy, We hope this email finds you well. Thank you for reaching out to u…" at bounding box center [666, 417] width 400 height 397
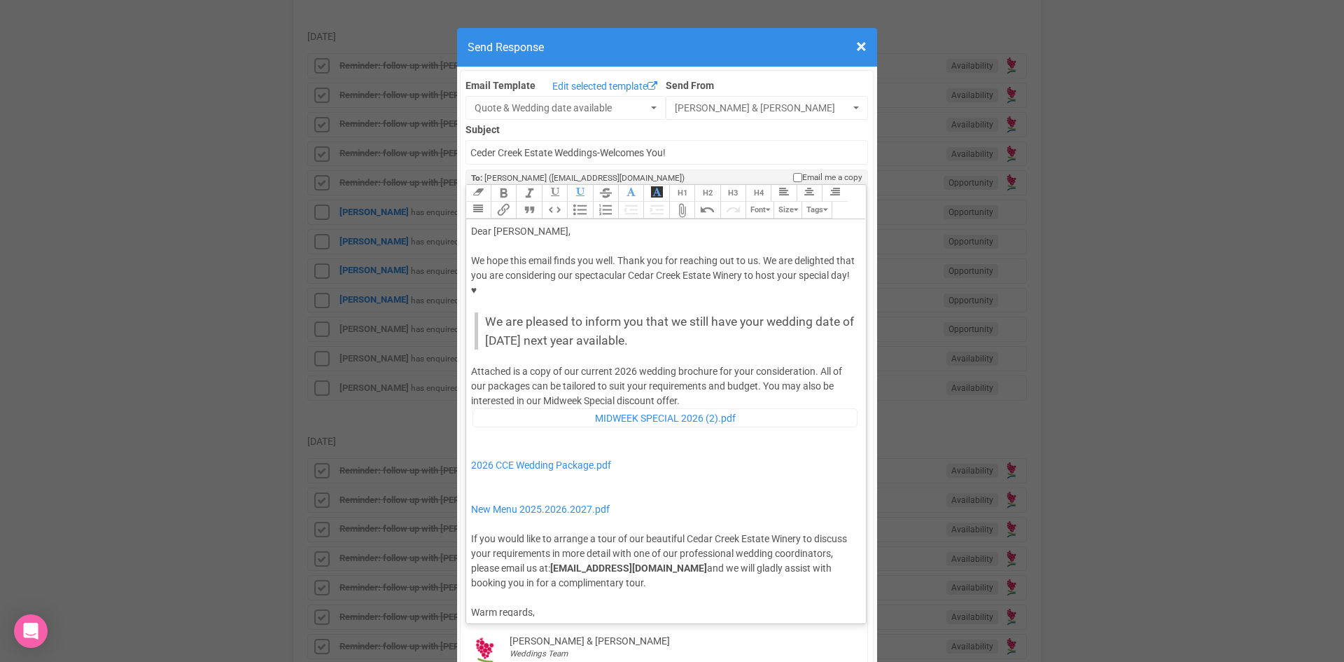
click at [466, 444] on trix-editor "Dear Murphy, We hope this email finds you well. Thank you for reaching out to u…" at bounding box center [666, 417] width 400 height 397
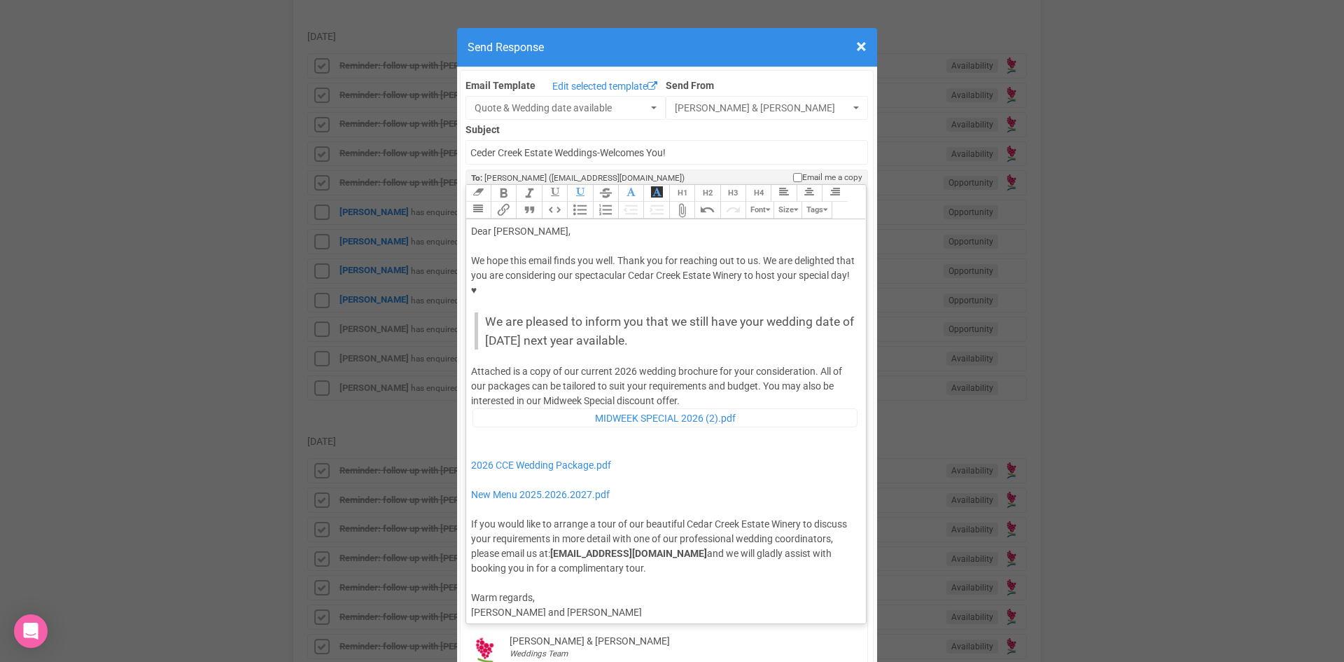
click at [689, 364] on div "Attached is a copy of our current 2026 wedding brochure for your consideration.…" at bounding box center [664, 469] width 386 height 211
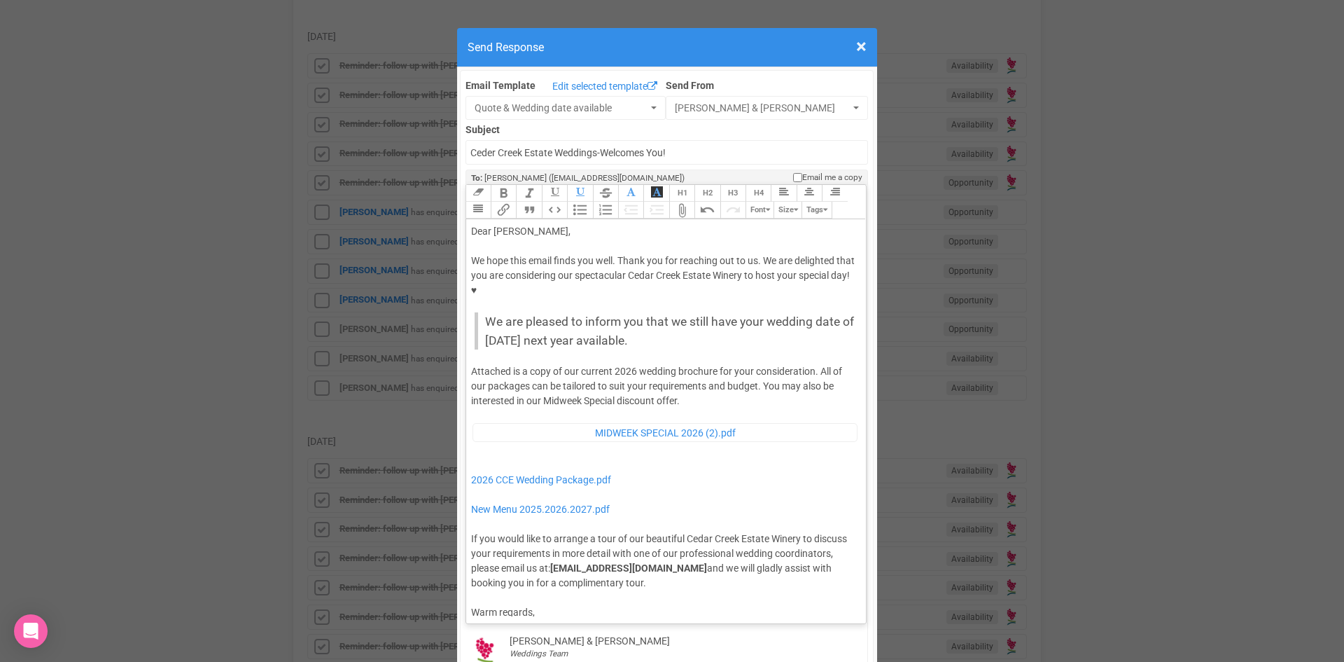
click at [466, 419] on trix-editor "Dear Murphy, We hope this email finds you well. Thank you for reaching out to u…" at bounding box center [666, 417] width 400 height 397
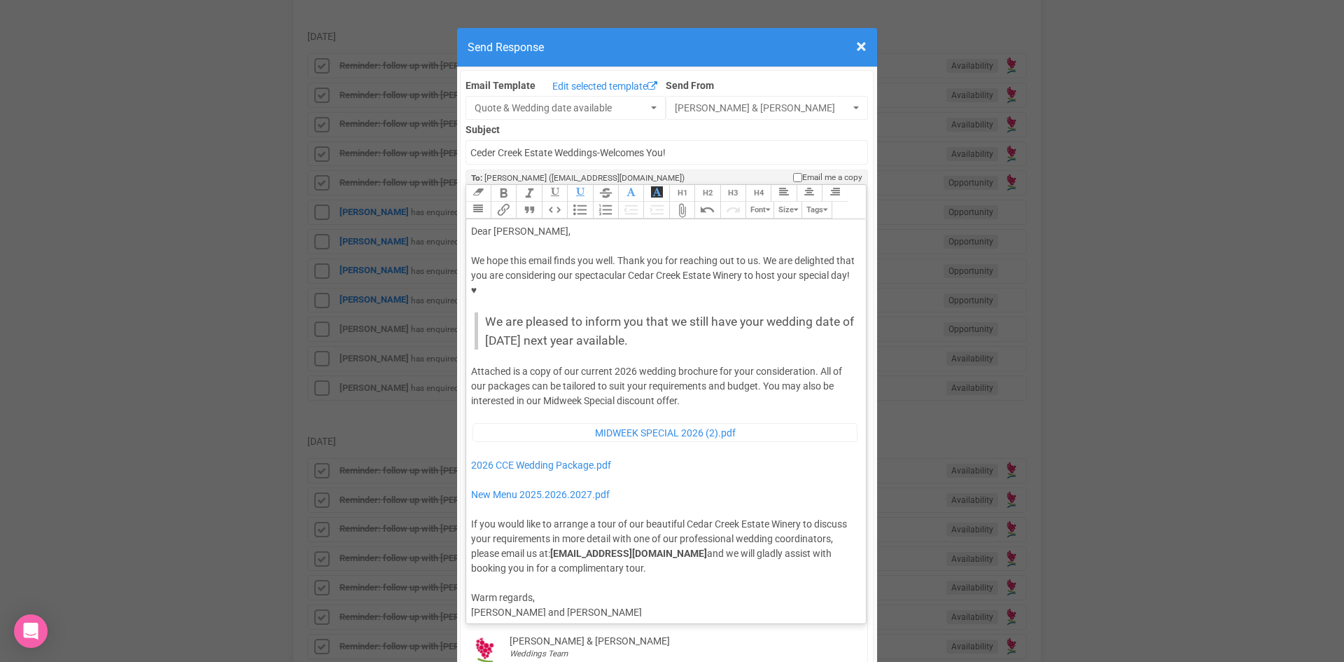
type trix-editor "<div>Dear Murphy,</div><div><strong>&nbsp;</strong></div><div>We hope this emai…"
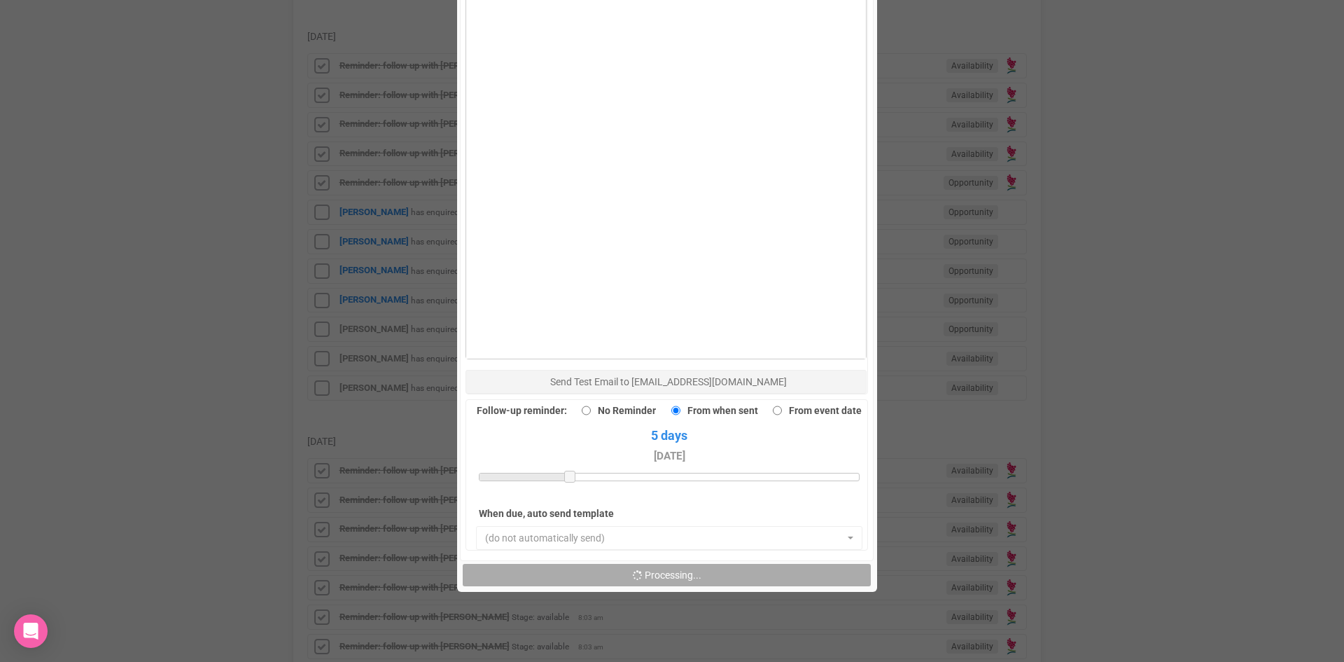
scroll to position [970, 0]
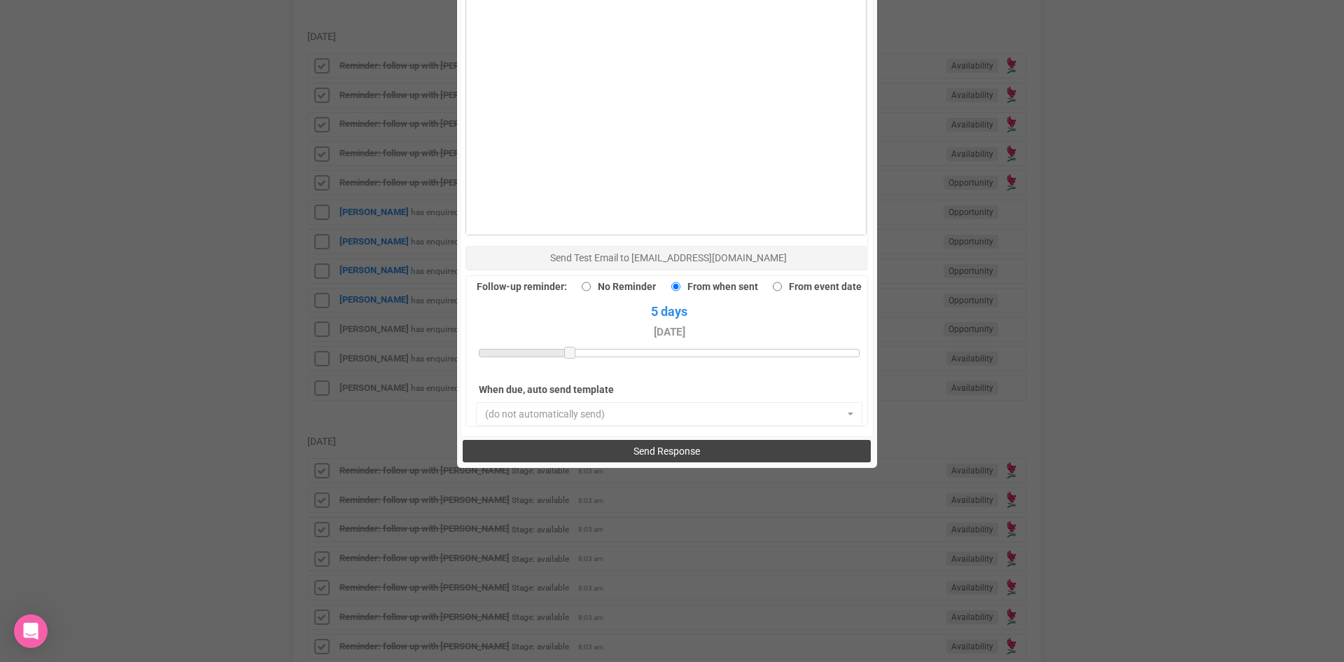
click at [615, 440] on button "Send Response" at bounding box center [667, 451] width 408 height 22
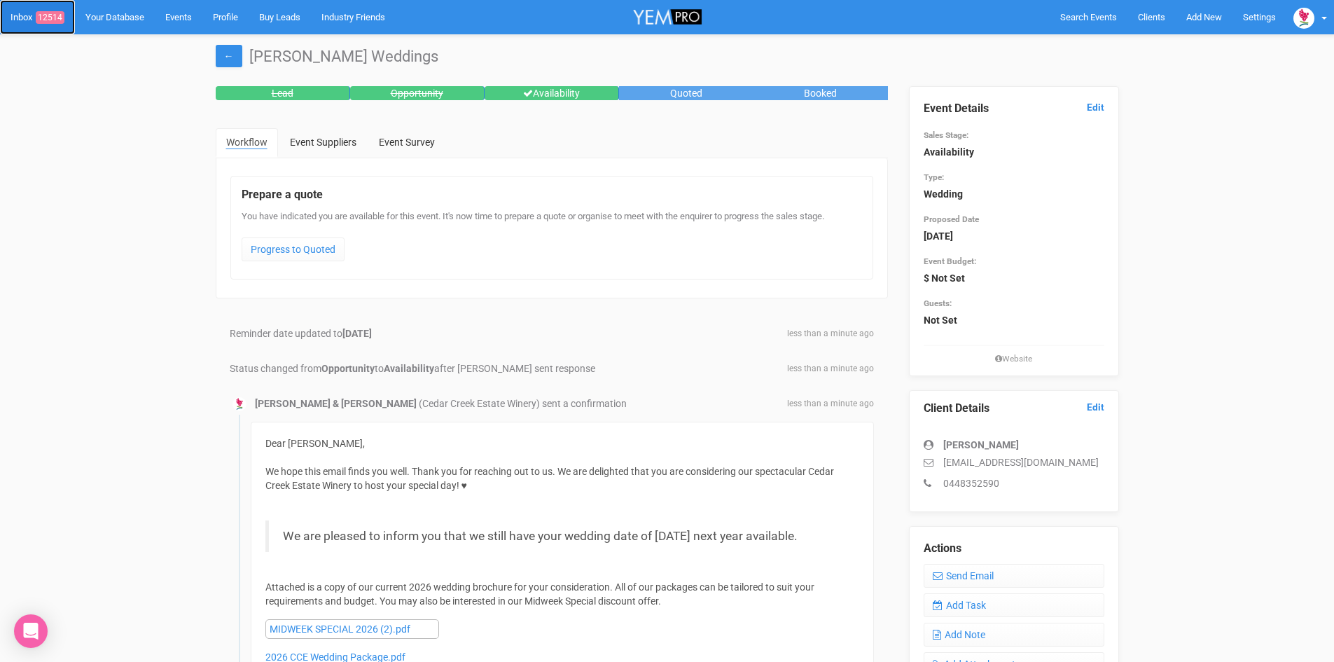
click at [50, 16] on span "12514" at bounding box center [50, 17] width 29 height 13
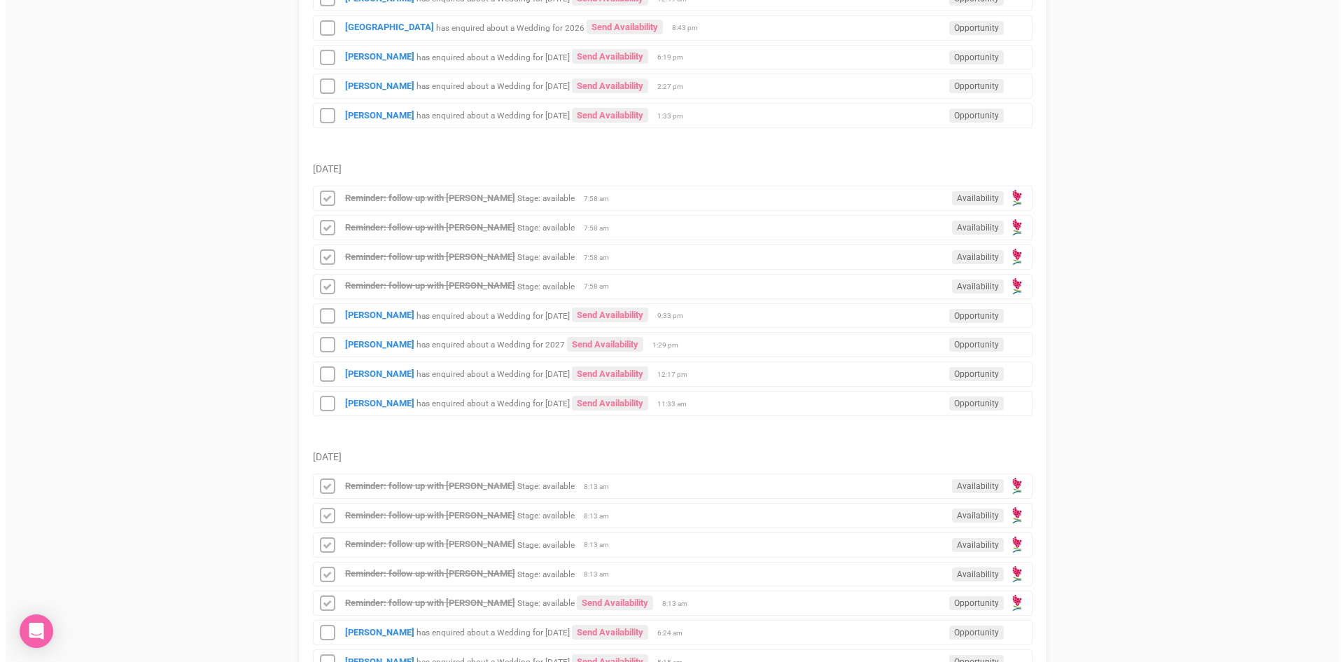
scroll to position [1260, 0]
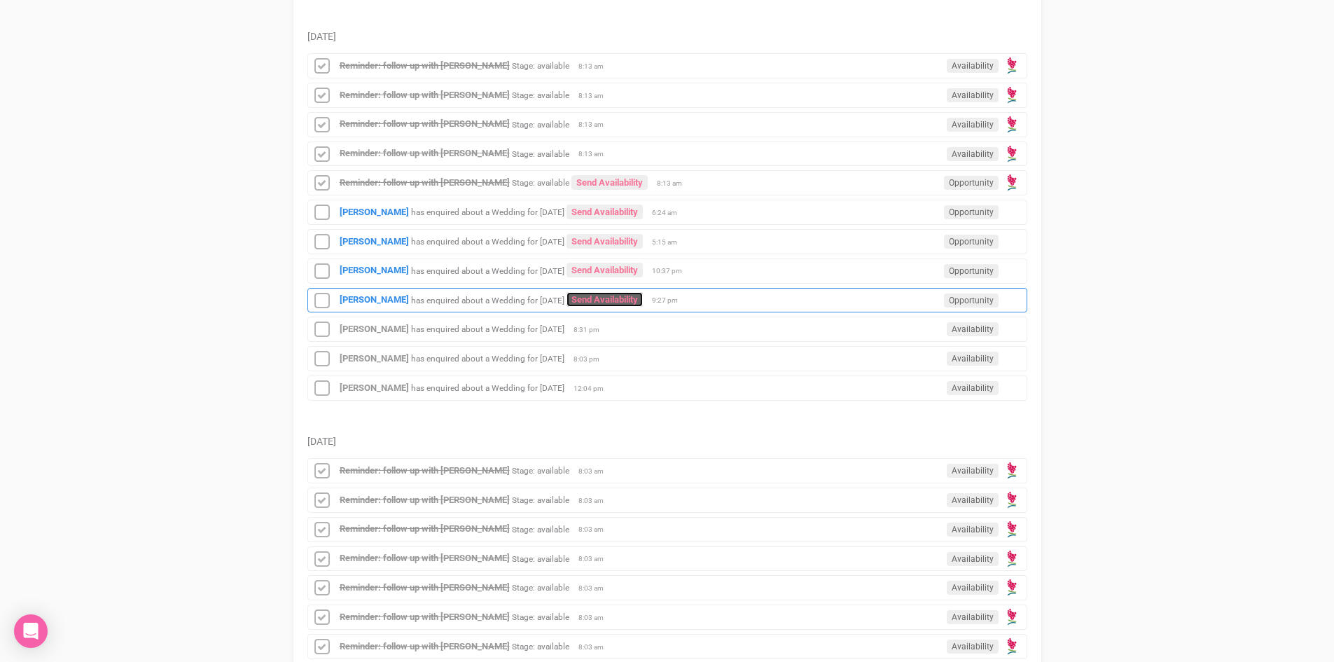
click at [639, 294] on link "Send Availability" at bounding box center [604, 299] width 76 height 15
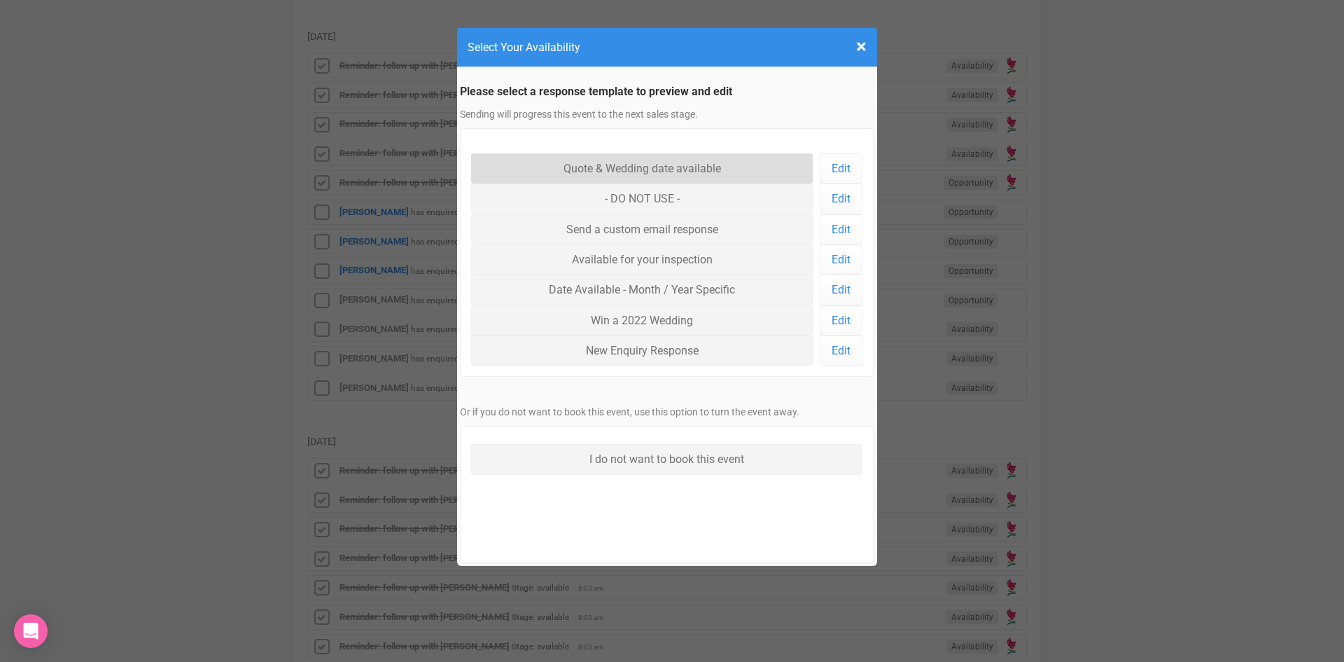
click at [615, 158] on link "Quote & Wedding date available" at bounding box center [642, 168] width 342 height 30
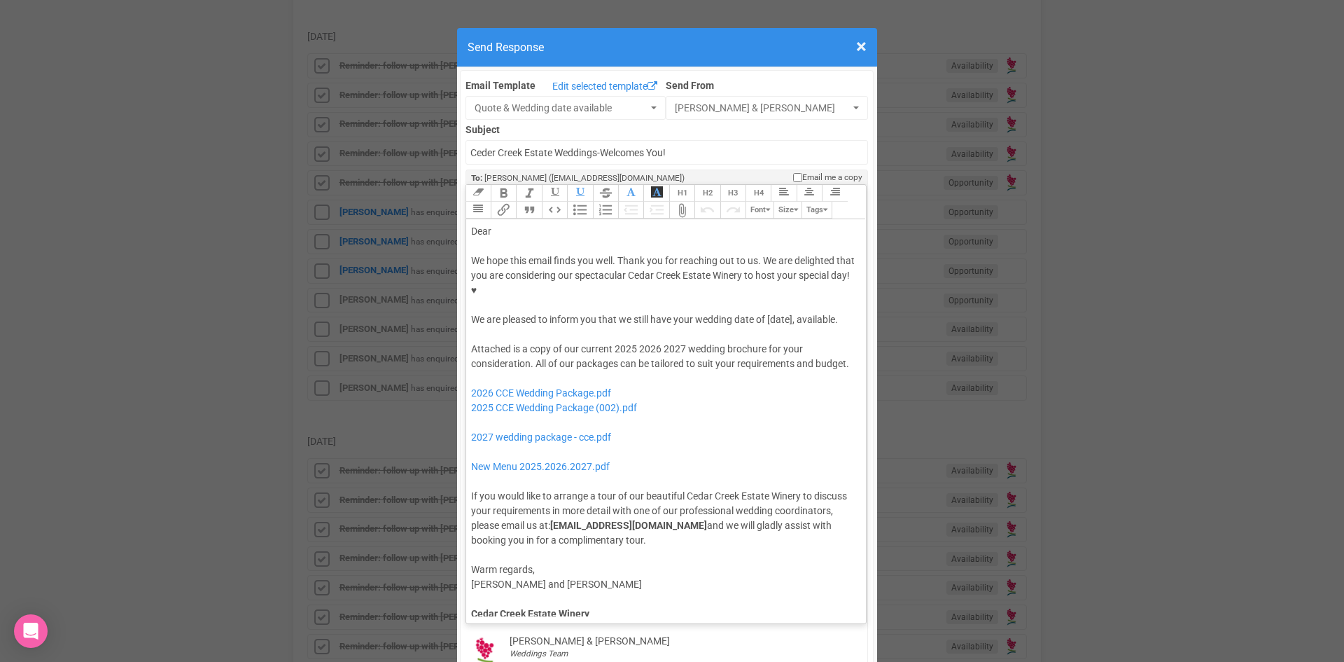
click at [513, 224] on div "Dear" at bounding box center [664, 231] width 386 height 15
click at [671, 273] on div "We hope this email finds you well. Thank you for reaching out to us. We are del…" at bounding box center [664, 290] width 386 height 74
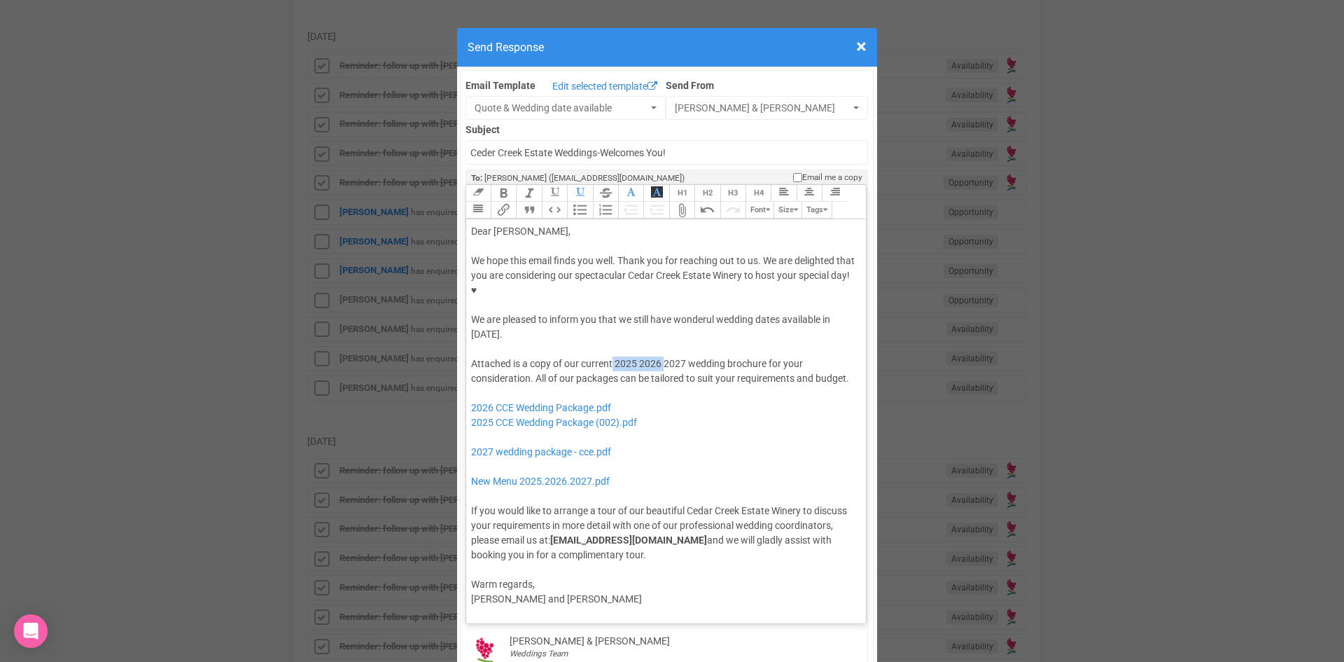
drag, startPoint x: 658, startPoint y: 318, endPoint x: 607, endPoint y: 326, distance: 51.7
click at [607, 356] on div "Attached is a copy of our current 2025 2026 2027 wedding brochure for your cons…" at bounding box center [664, 459] width 386 height 206
drag, startPoint x: 643, startPoint y: 382, endPoint x: 458, endPoint y: 361, distance: 186.0
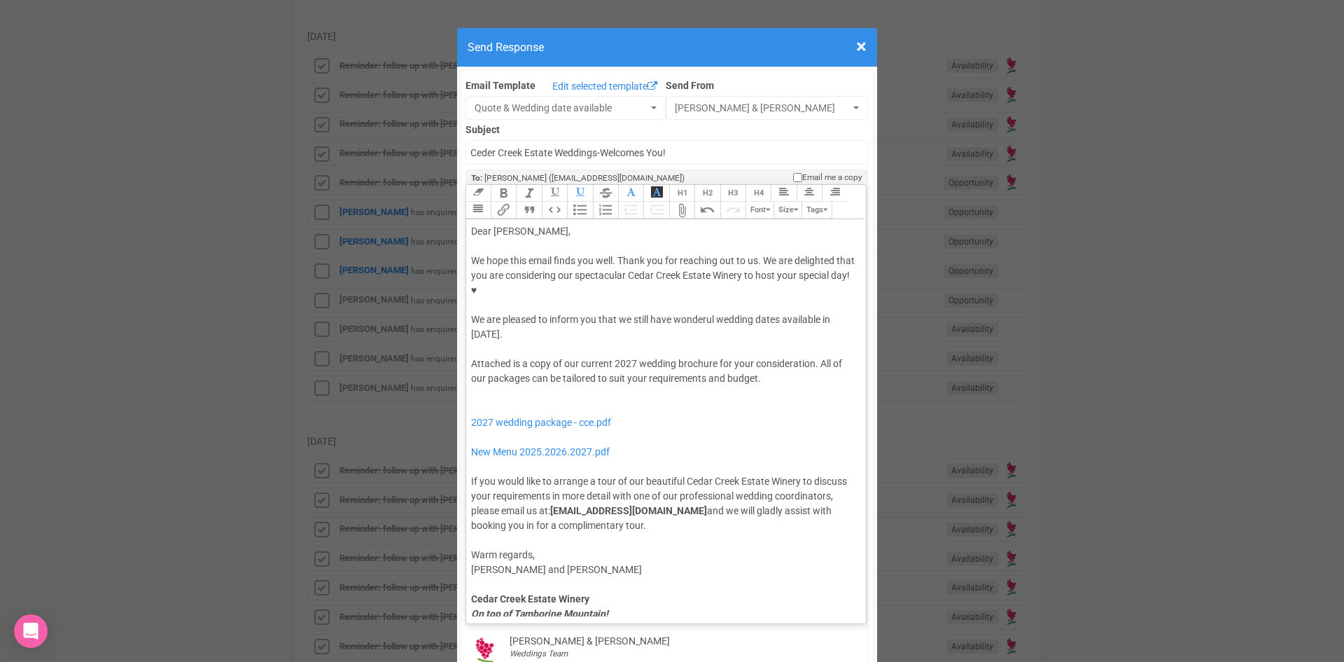
type trix-editor "<div>Dear Andressa,</div><div><strong>&nbsp;</strong></div><div>We hope this em…"
click at [520, 279] on div "We hope this email finds you well. Thank you for reaching out to us. We are del…" at bounding box center [664, 297] width 386 height 88
click at [527, 202] on button "Quote" at bounding box center [528, 210] width 25 height 17
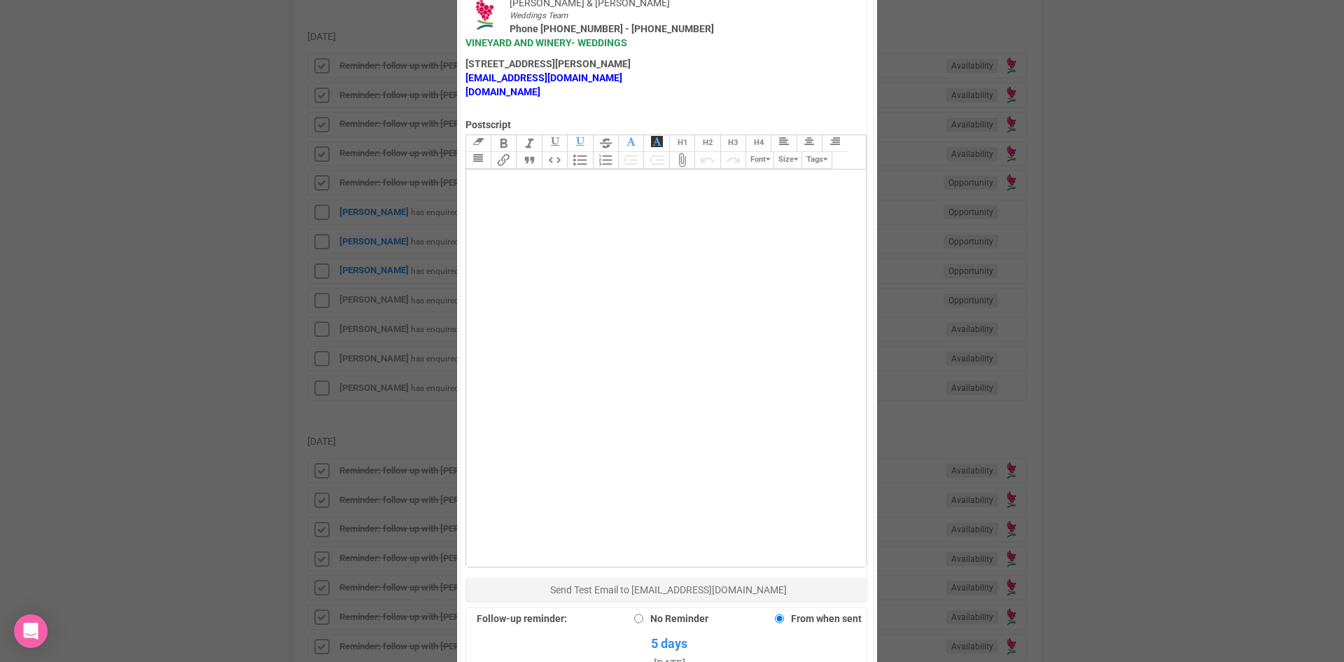
scroll to position [770, 0]
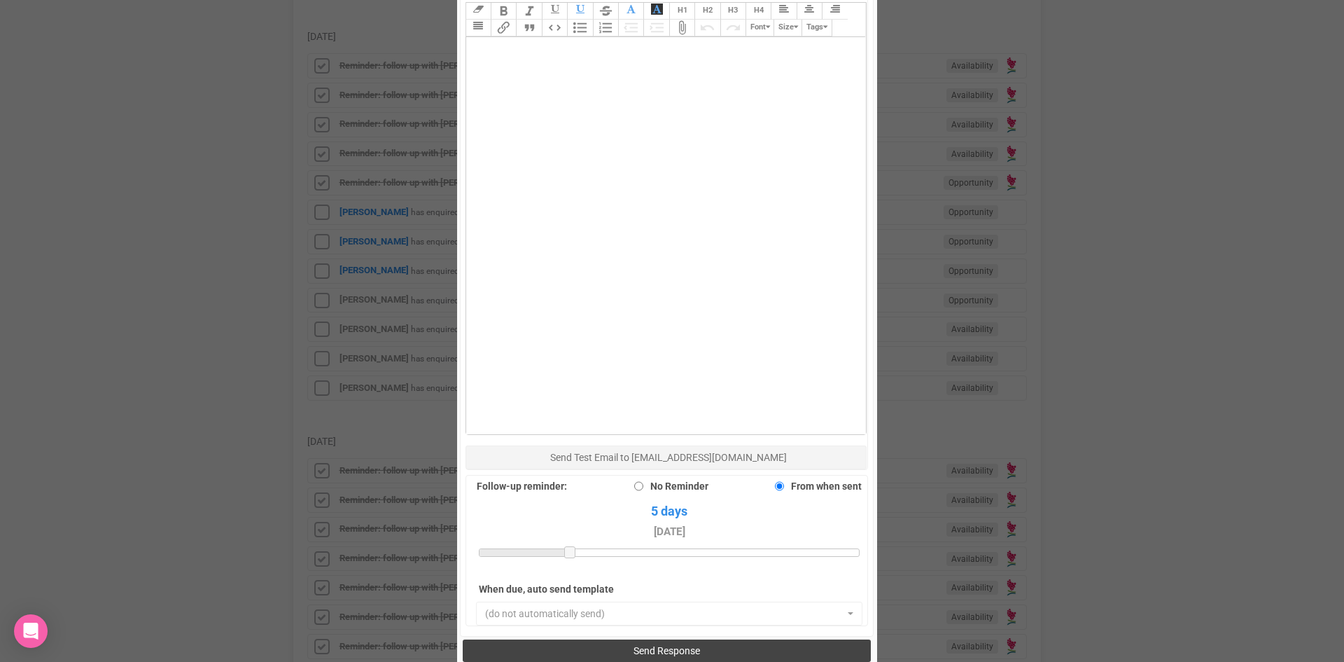
click at [664, 645] on span "Send Response" at bounding box center [667, 650] width 67 height 11
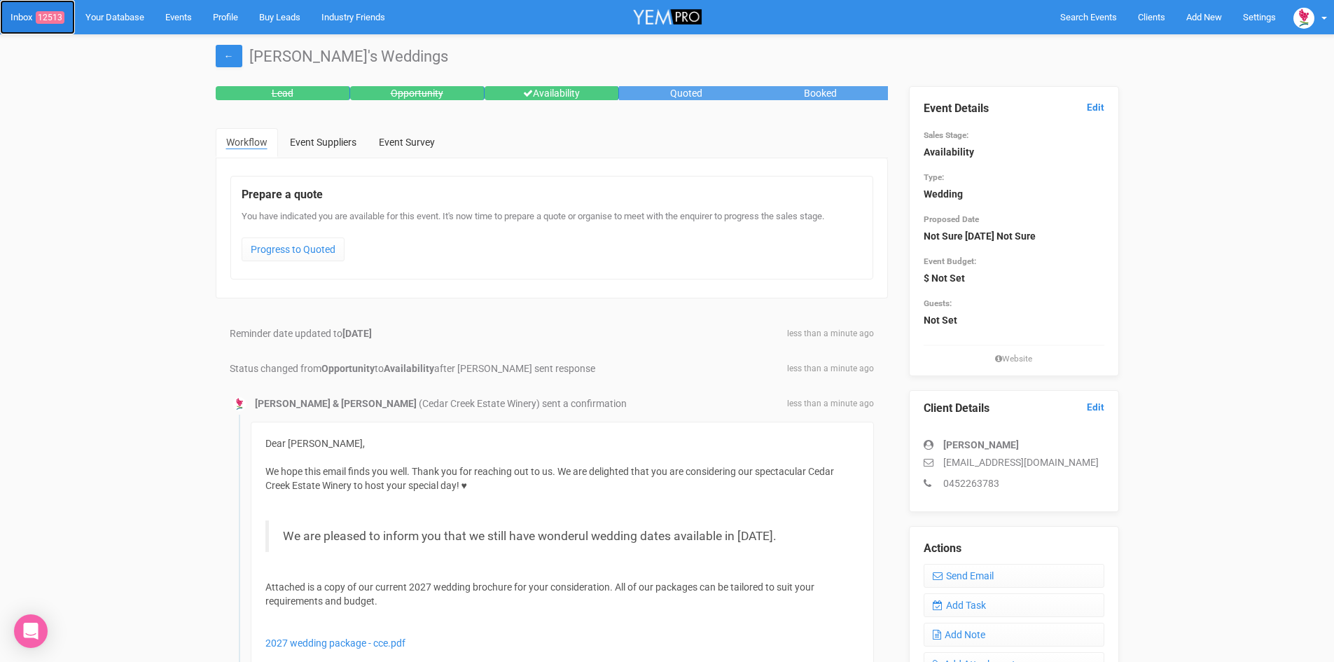
click at [53, 8] on link "Inbox 12513" at bounding box center [37, 17] width 75 height 34
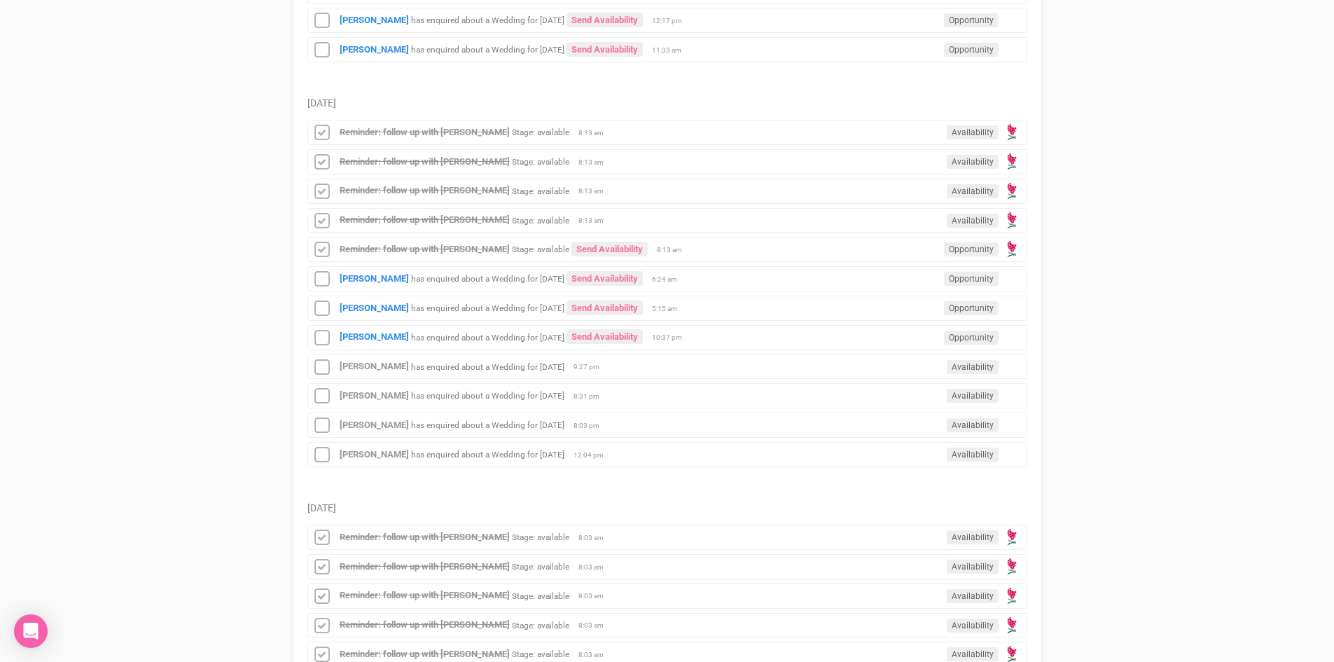
scroll to position [1260, 0]
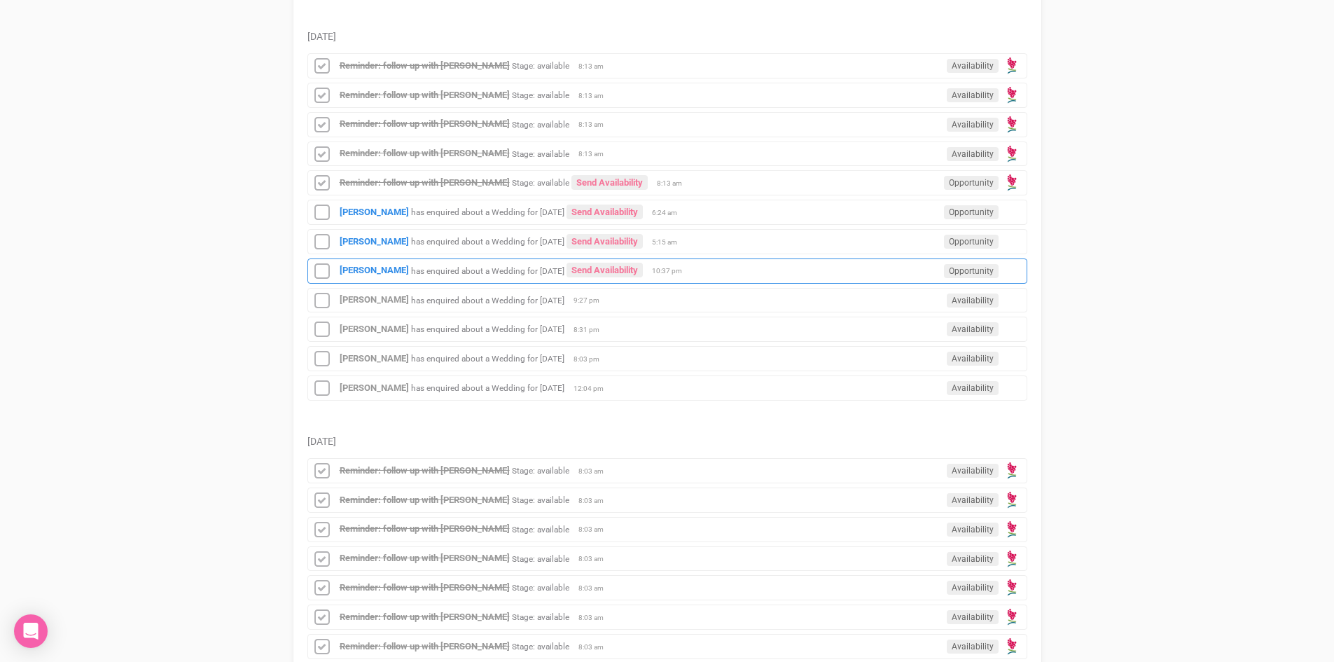
click at [606, 260] on div "[PERSON_NAME] has enquired about a Wedding for [DATE] Send Availability Opportu…" at bounding box center [667, 270] width 720 height 25
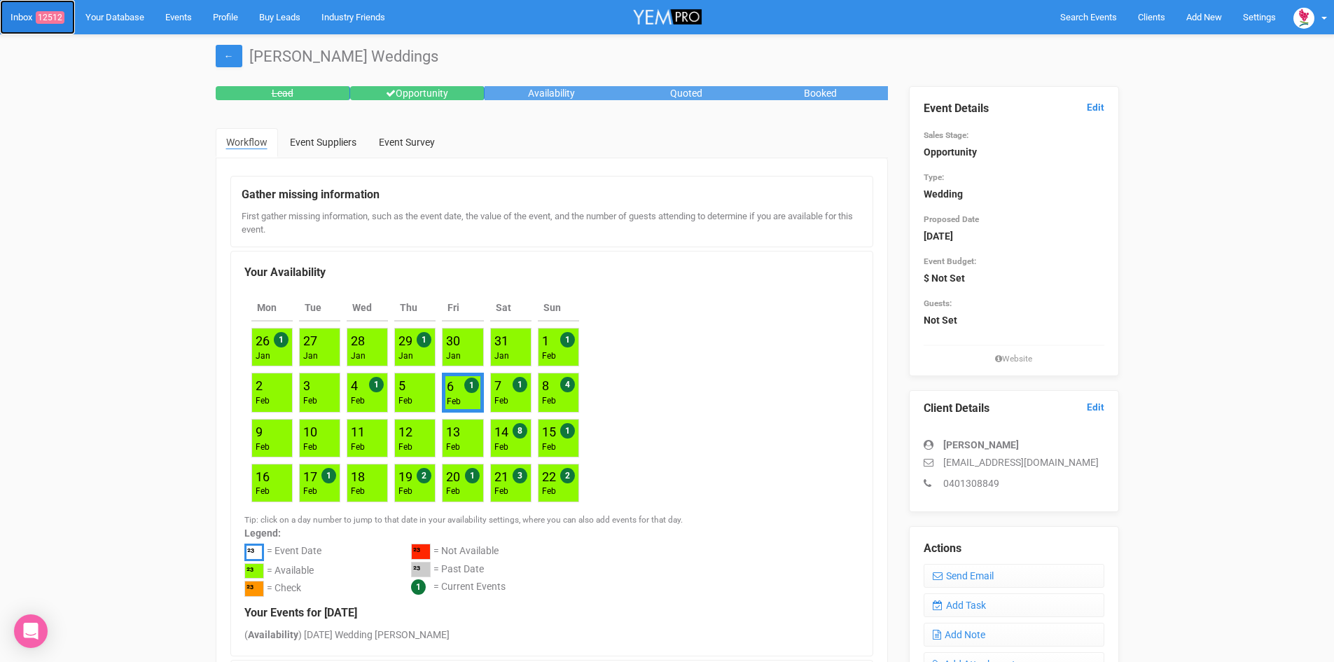
click at [48, 13] on span "12512" at bounding box center [50, 17] width 29 height 13
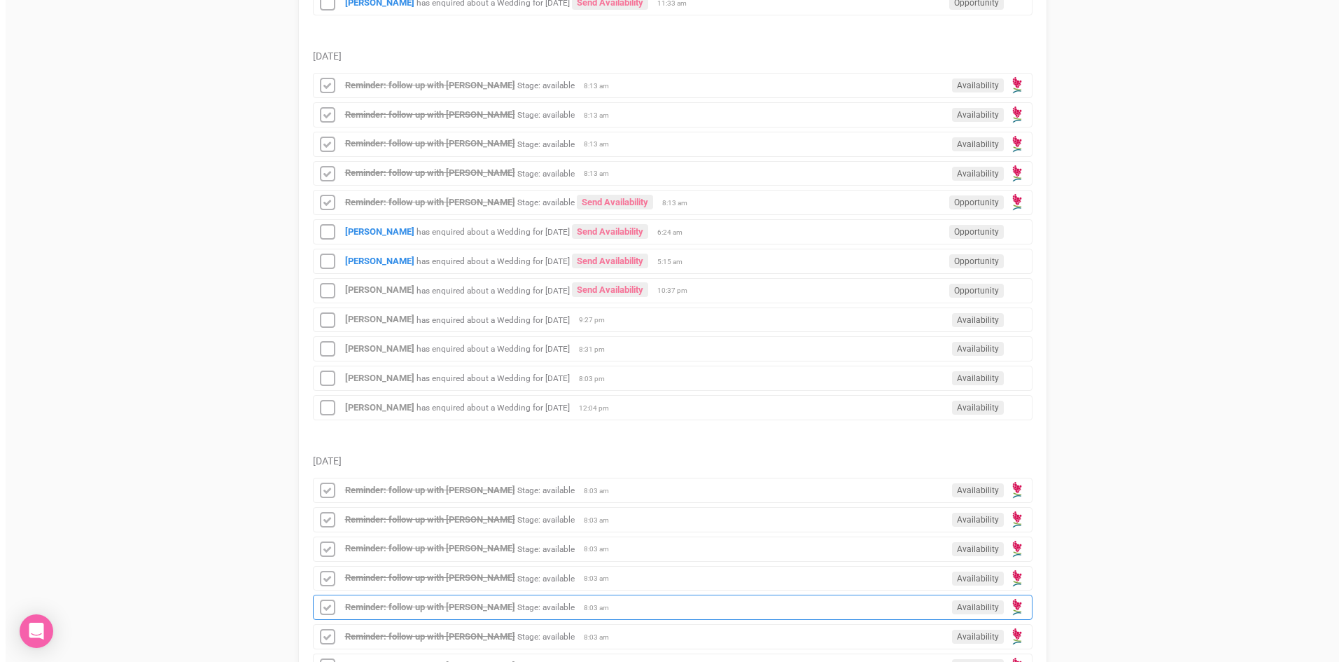
scroll to position [1330, 0]
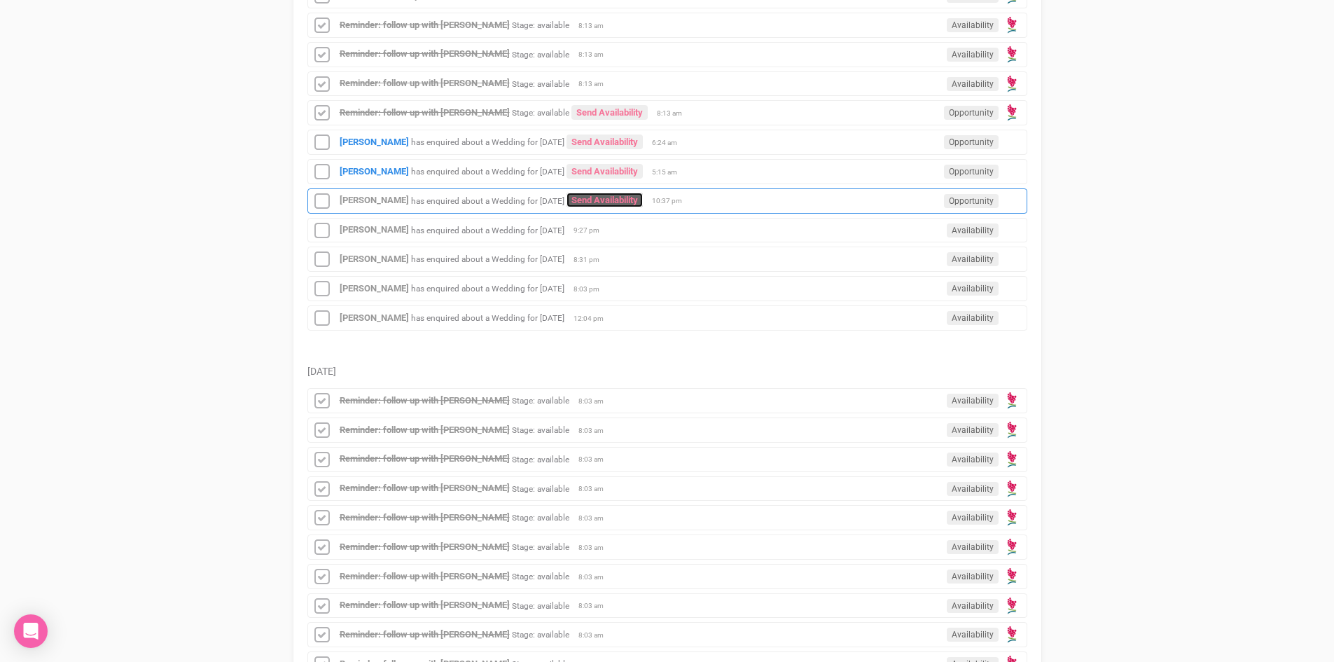
click at [604, 196] on link "Send Availability" at bounding box center [604, 200] width 76 height 15
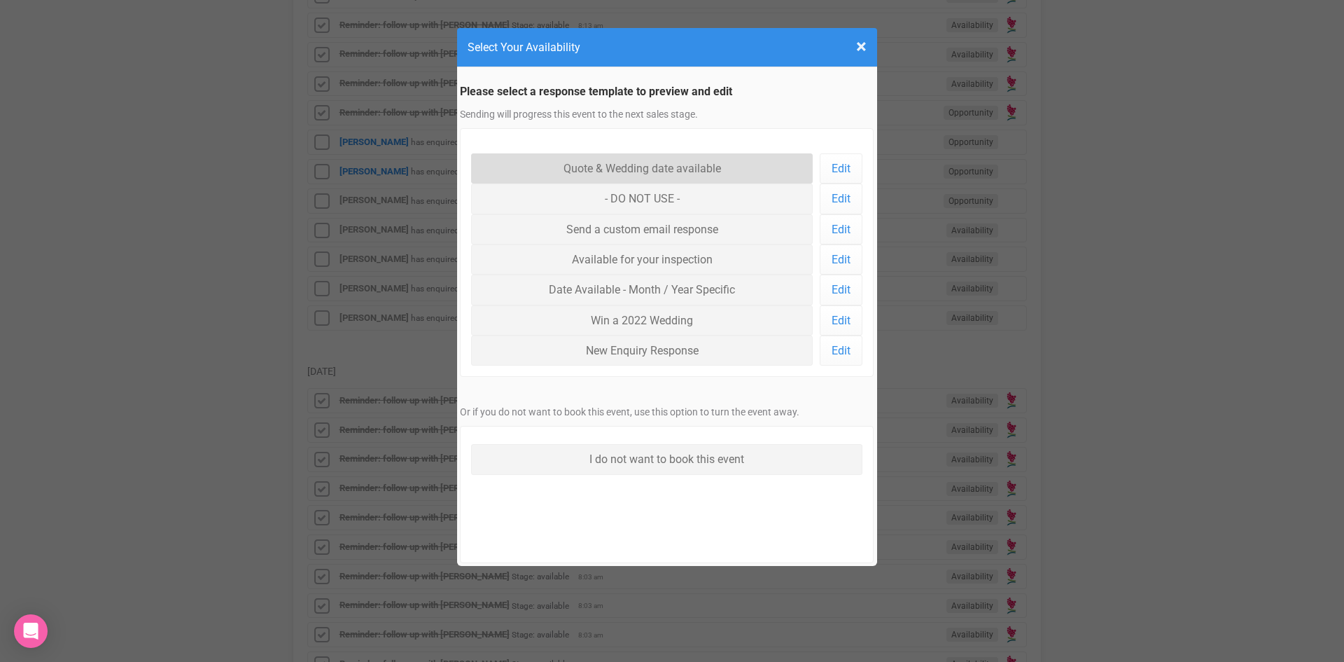
click at [621, 156] on link "Quote & Wedding date available" at bounding box center [642, 168] width 342 height 30
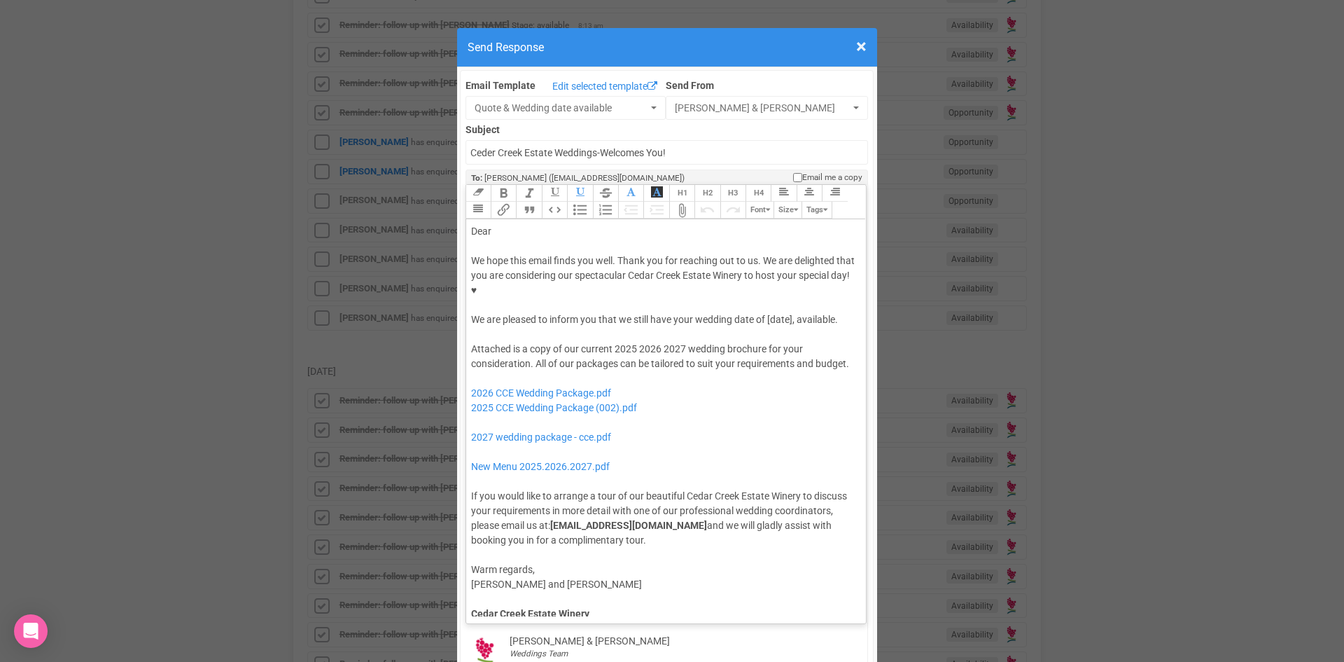
click at [765, 276] on div "We hope this email finds you well. Thank you for reaching out to us. We are del…" at bounding box center [664, 290] width 386 height 74
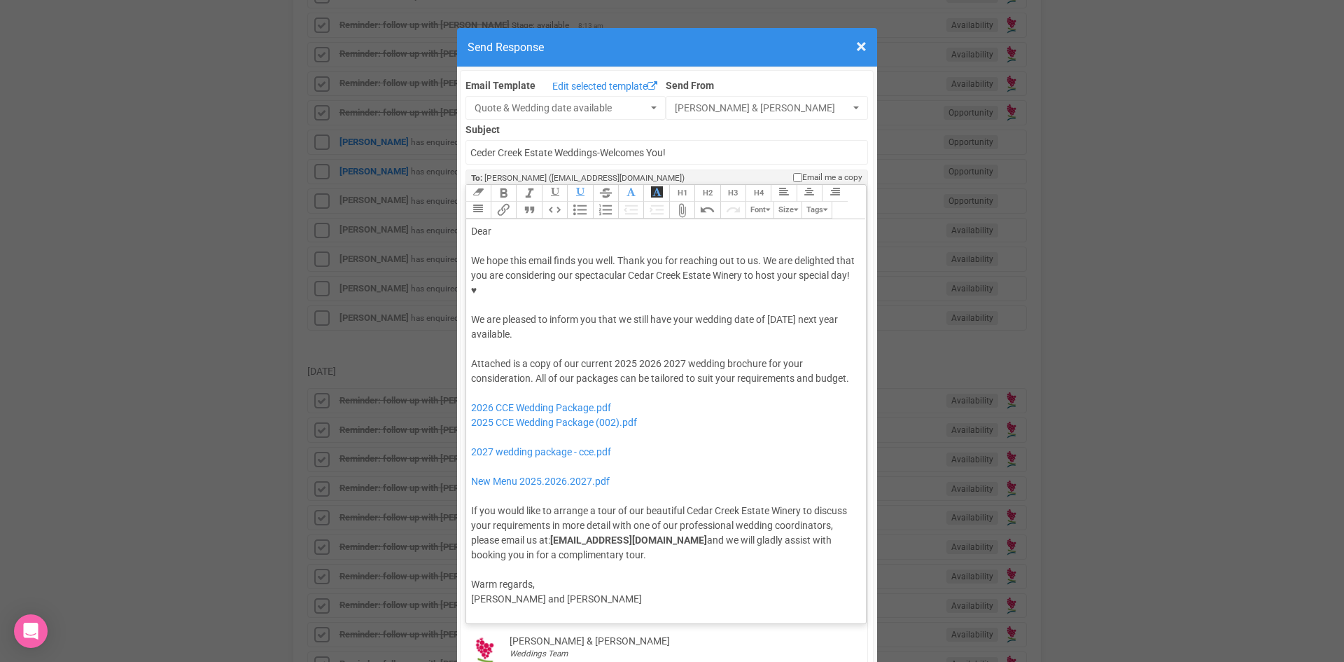
click at [498, 224] on div "Dear" at bounding box center [664, 231] width 386 height 15
click at [540, 286] on div "We hope this email finds you well. Thank you for reaching out to us. We are del…" at bounding box center [664, 297] width 386 height 88
click at [516, 202] on button "Quote" at bounding box center [528, 210] width 25 height 17
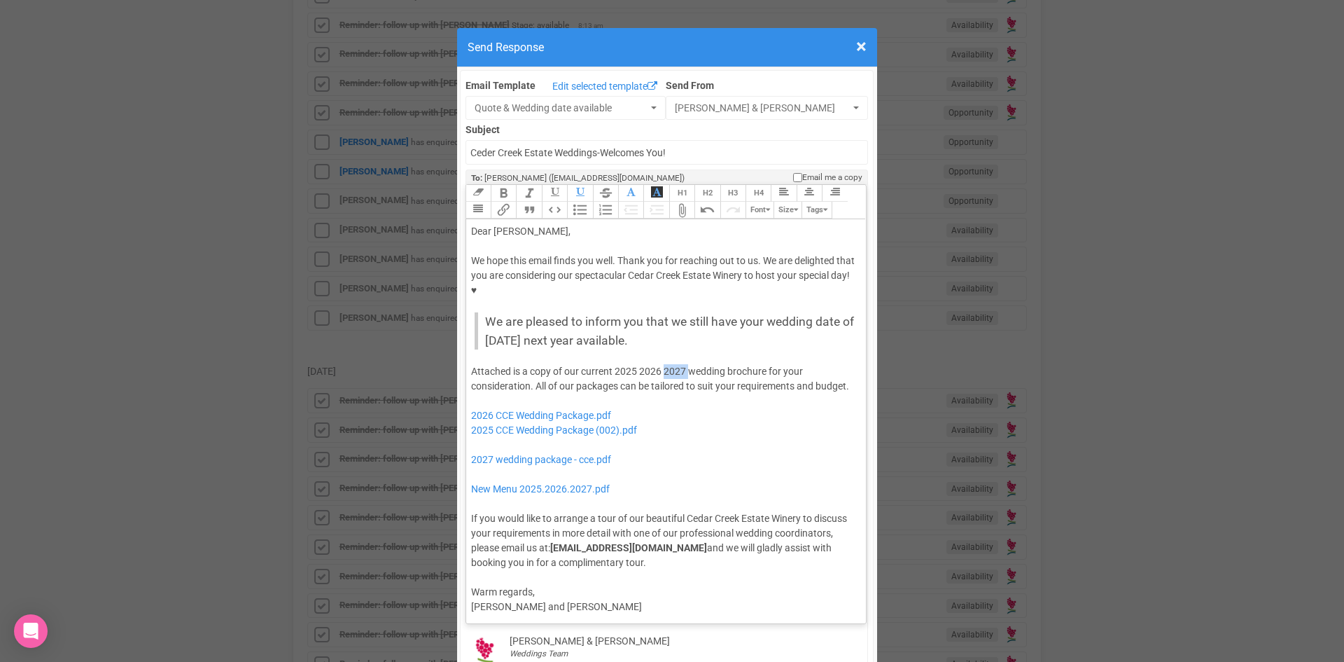
drag, startPoint x: 683, startPoint y: 326, endPoint x: 661, endPoint y: 329, distance: 22.7
click at [661, 364] on div "Attached is a copy of our current 2025 2026 2027 wedding brochure for your cons…" at bounding box center [664, 467] width 386 height 206
drag, startPoint x: 636, startPoint y: 326, endPoint x: 608, endPoint y: 327, distance: 28.0
click at [608, 364] on div "Attached is a copy of our current 2025 2026 wedding brochure for your considera…" at bounding box center [664, 467] width 386 height 206
click at [767, 364] on div "Attached is a copy of our current 2026 wedding brochure for your consideration.…" at bounding box center [664, 467] width 386 height 206
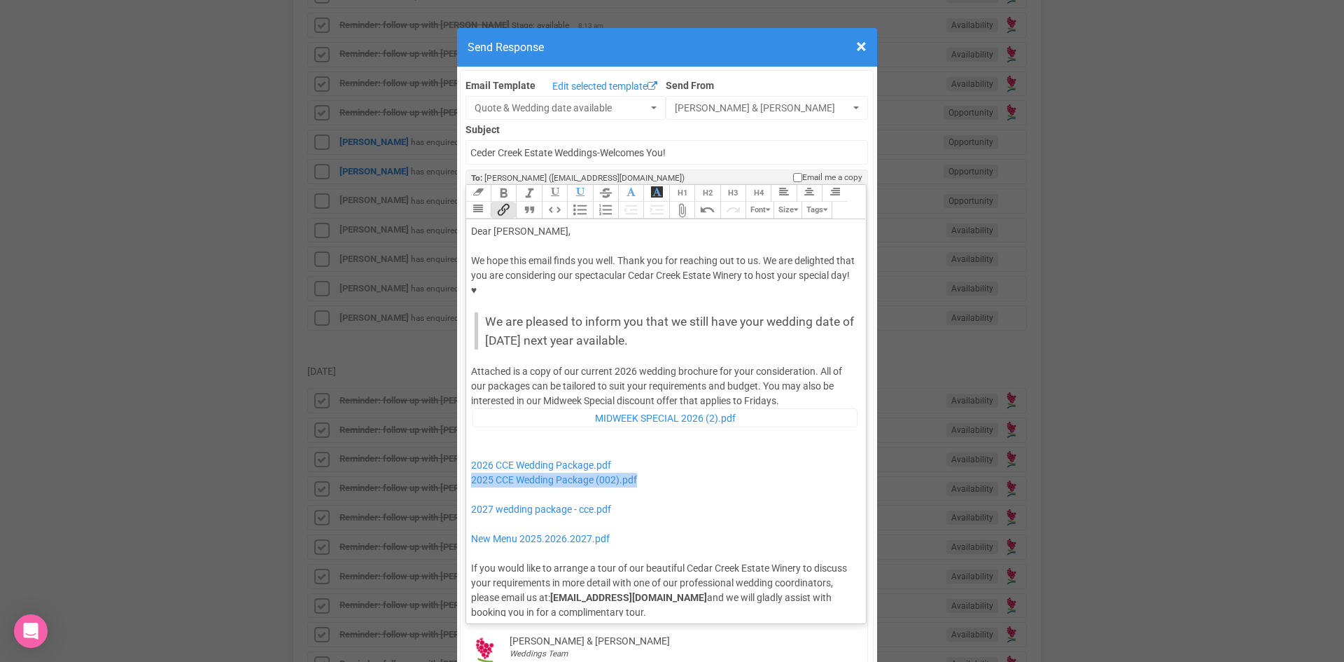
drag, startPoint x: 662, startPoint y: 436, endPoint x: 465, endPoint y: 443, distance: 196.9
click at [466, 443] on trix-editor "Dear Casey, We hope this email finds you well. Thank you for reaching out to us…" at bounding box center [666, 417] width 400 height 397
drag, startPoint x: 607, startPoint y: 468, endPoint x: 460, endPoint y: 445, distance: 148.9
click at [466, 445] on div "Link Unlink Bold Italic Strikethrough H1 H2 H3 H4 Link Quote Code Bullets Numbe…" at bounding box center [667, 404] width 402 height 440
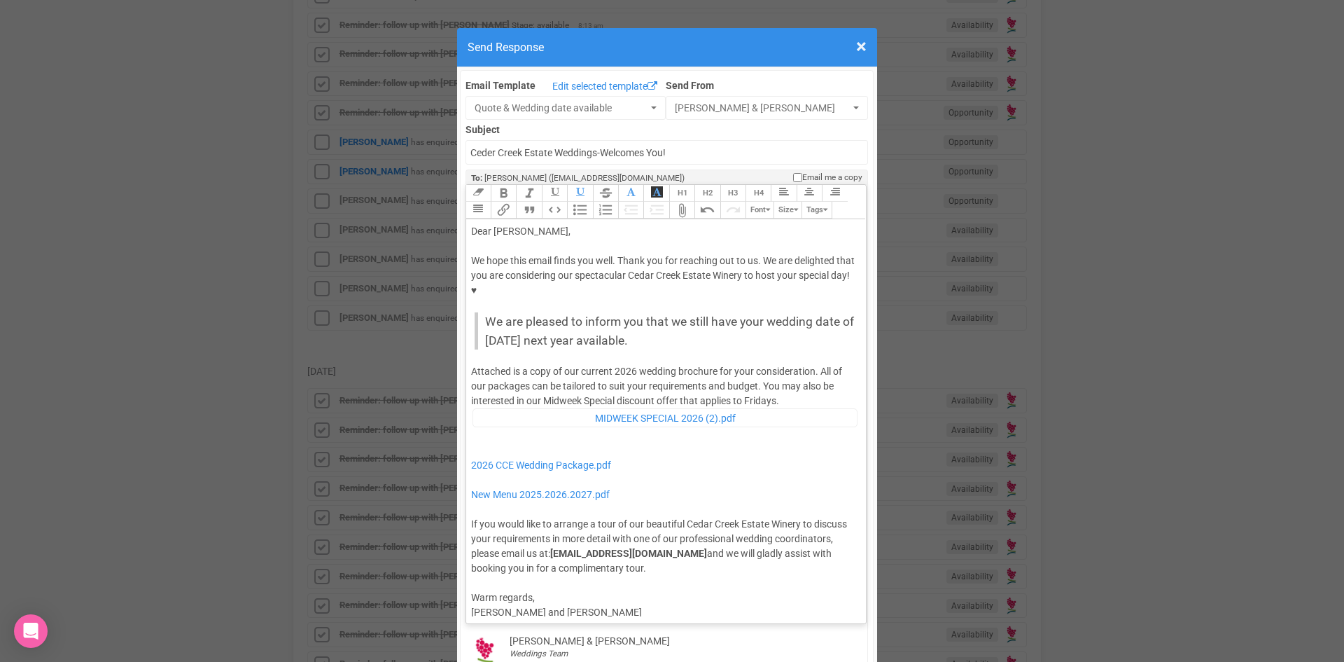
type trix-editor "<div>Dear Casey,</div><div><strong>&nbsp;</strong></div><div>We hope this email…"
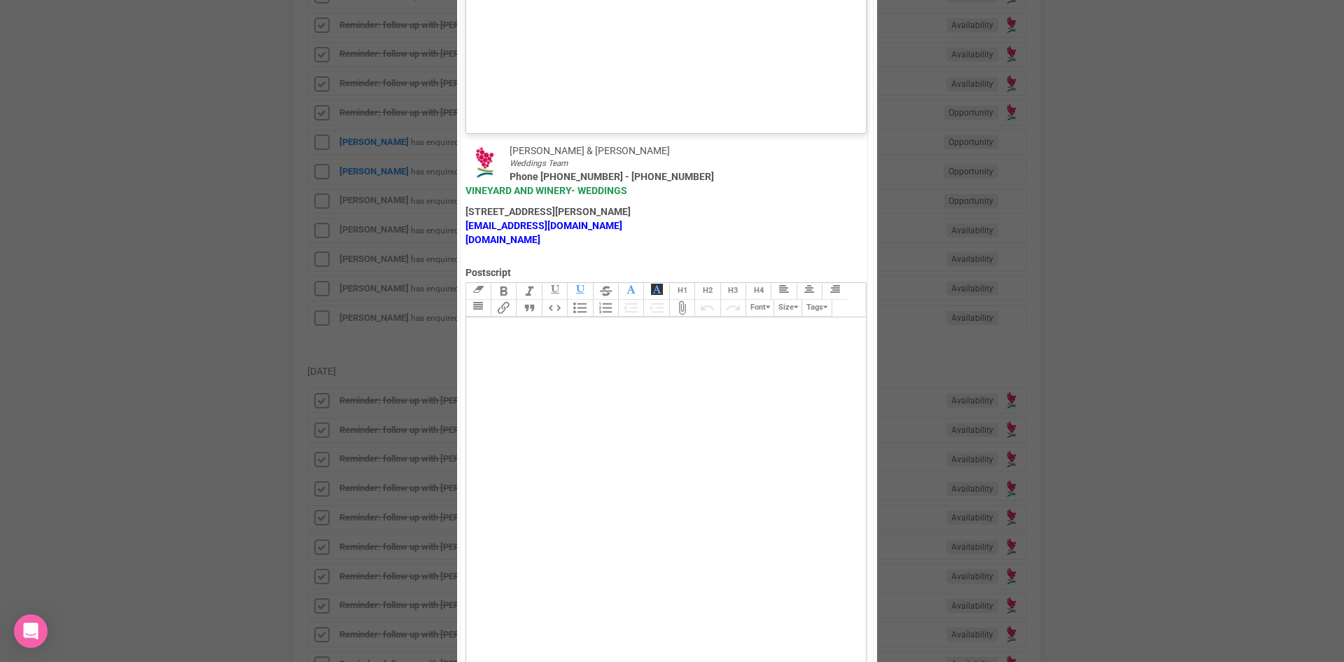
scroll to position [910, 0]
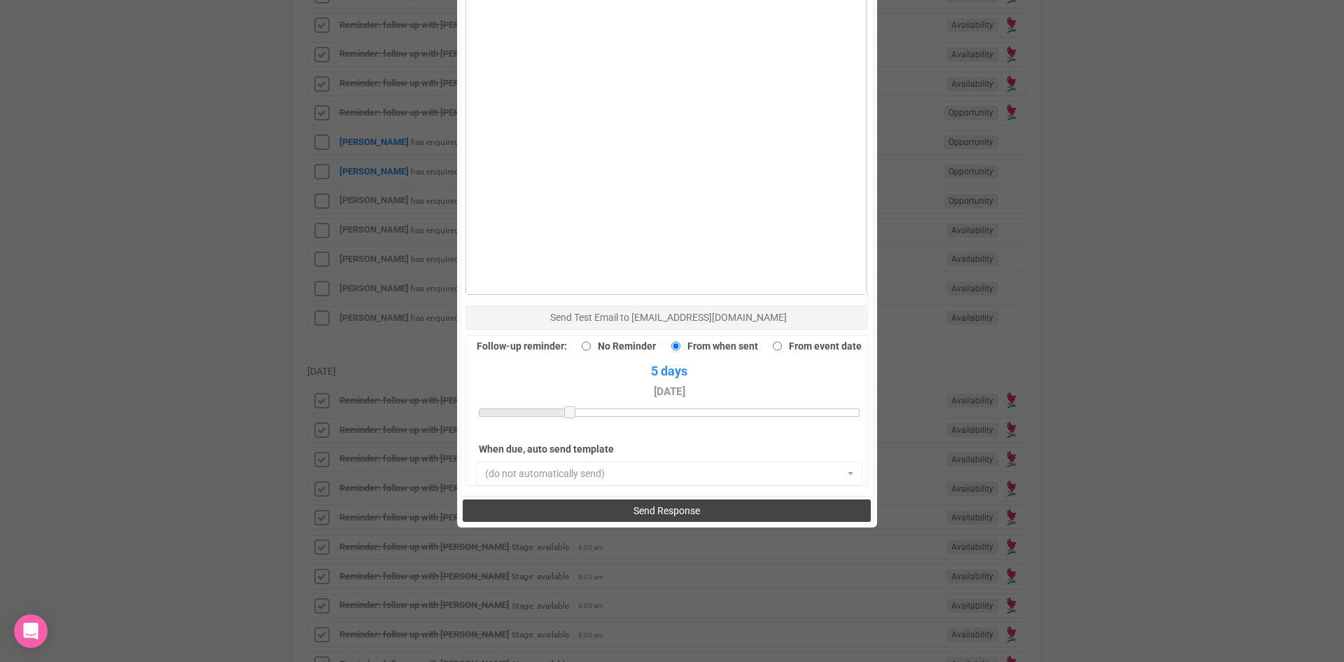
click at [641, 499] on button "Send Response" at bounding box center [667, 510] width 408 height 22
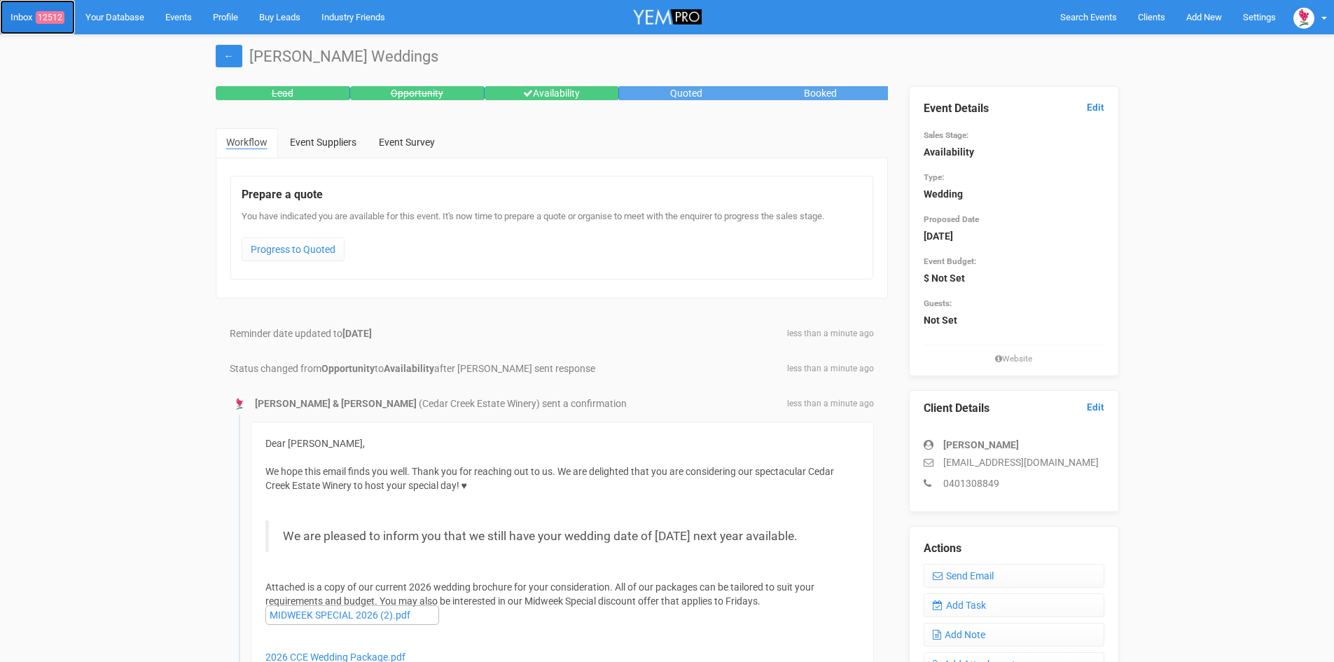
click at [49, 12] on span "12512" at bounding box center [50, 17] width 29 height 13
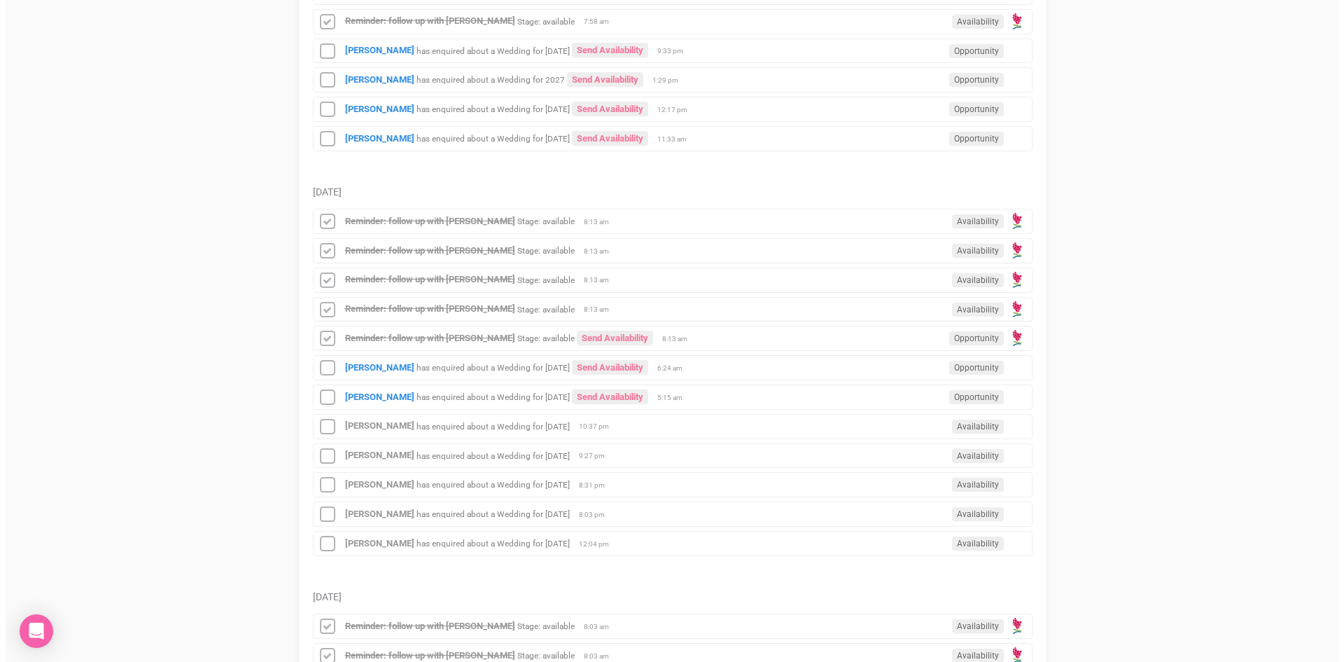
scroll to position [1260, 0]
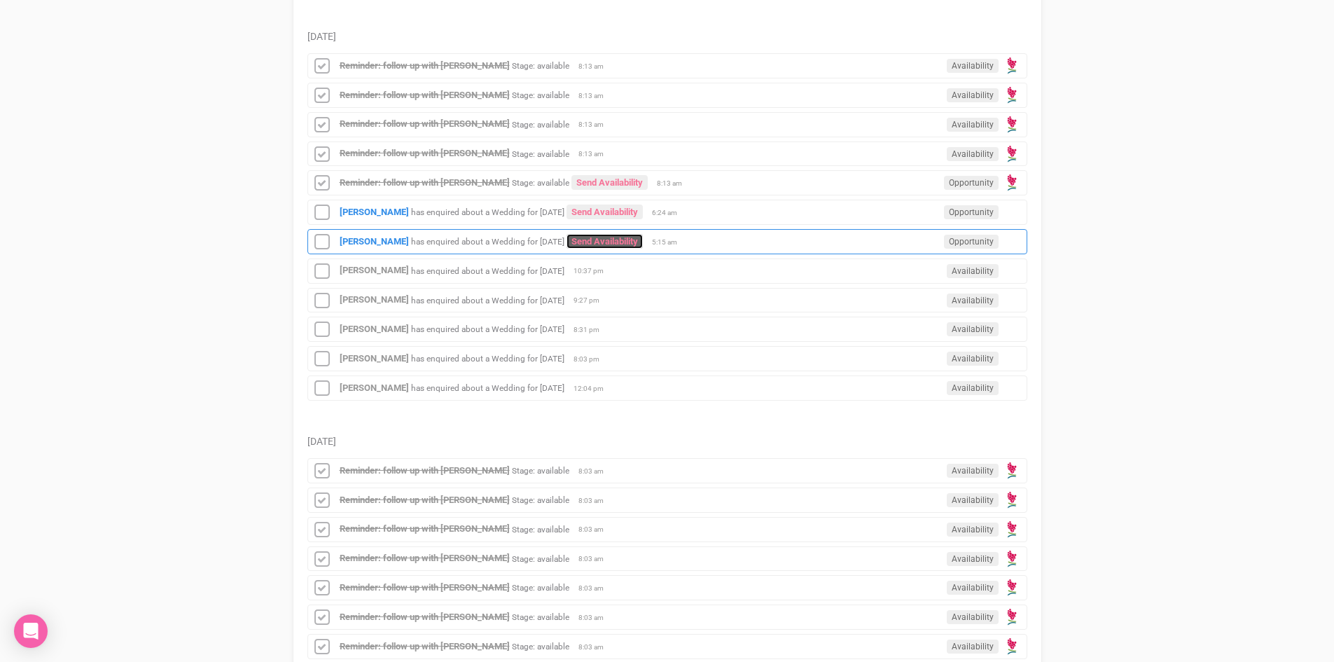
click at [616, 237] on link "Send Availability" at bounding box center [604, 241] width 76 height 15
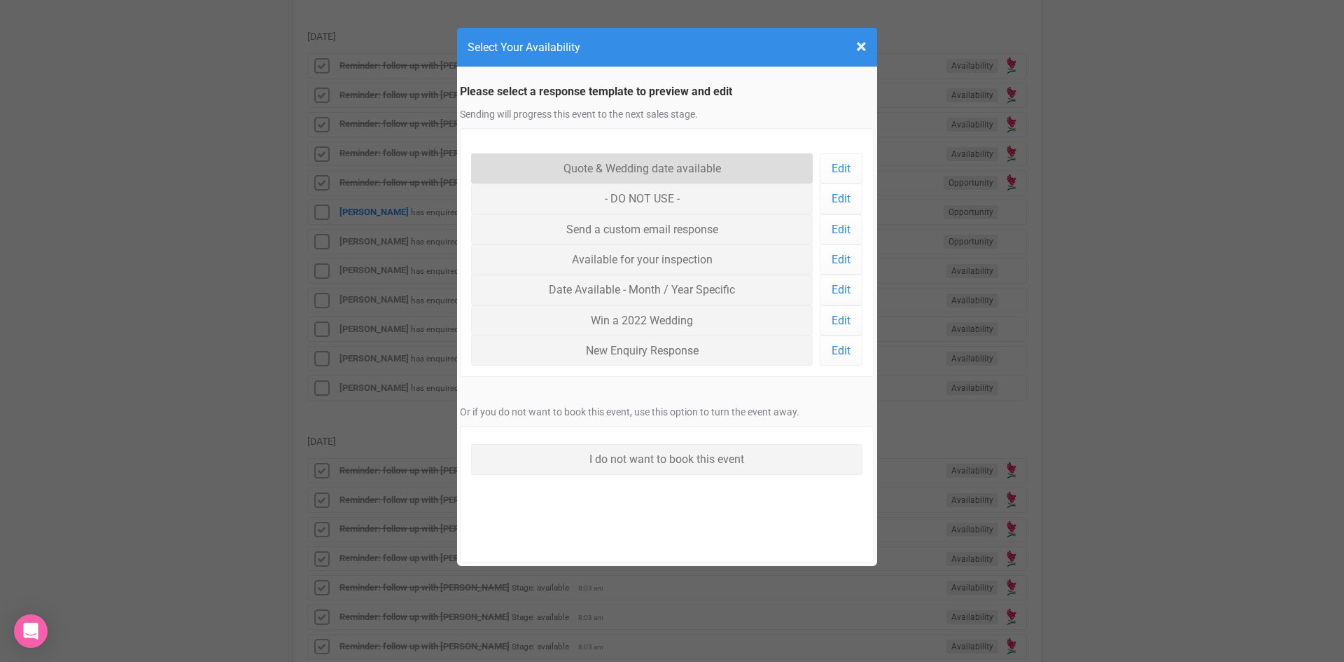
click at [626, 163] on link "Quote & Wedding date available" at bounding box center [642, 168] width 342 height 30
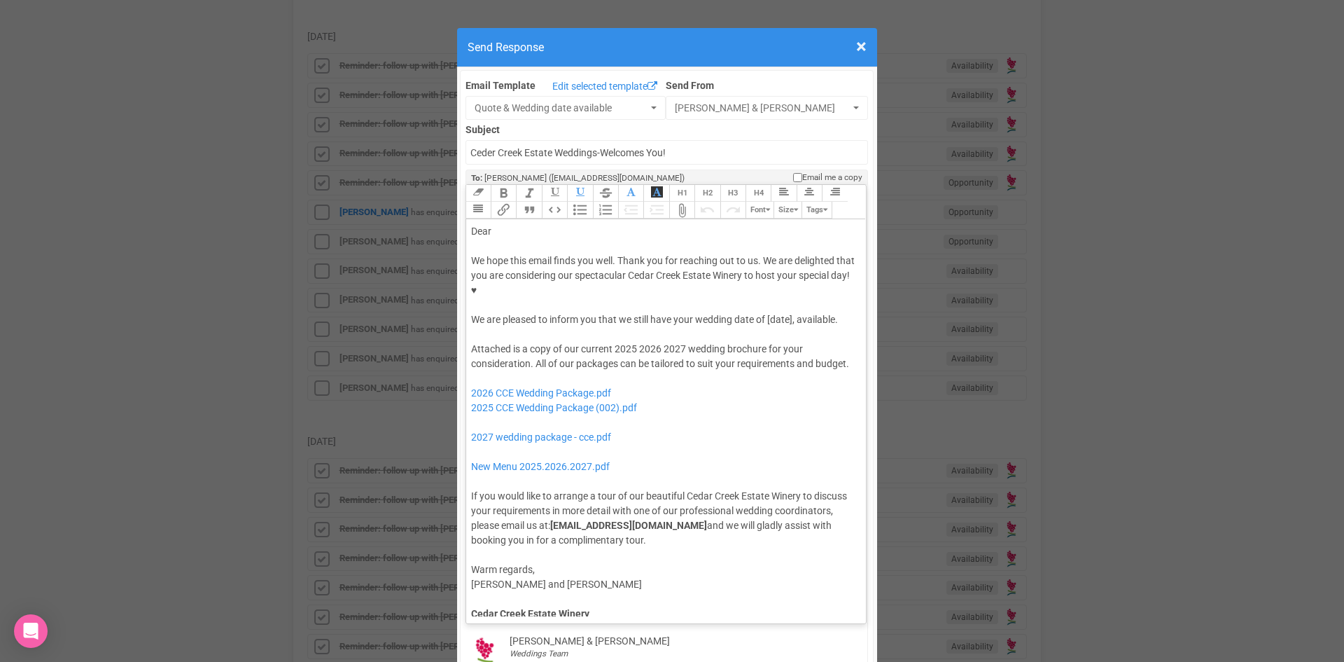
click at [765, 274] on div "We hope this email finds you well. Thank you for reaching out to us. We are del…" at bounding box center [664, 290] width 386 height 74
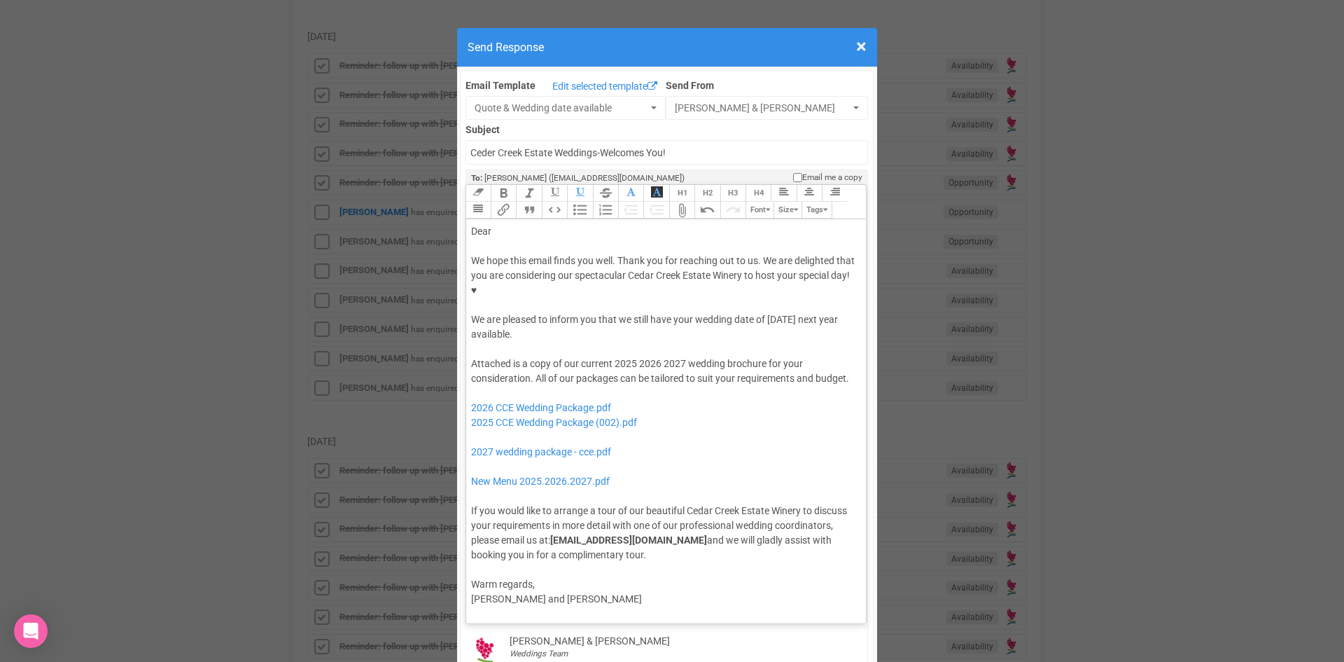
click at [765, 271] on div "We hope this email finds you well. Thank you for reaching out to us. We are del…" at bounding box center [664, 297] width 386 height 88
click at [527, 202] on button "Quote" at bounding box center [528, 210] width 25 height 17
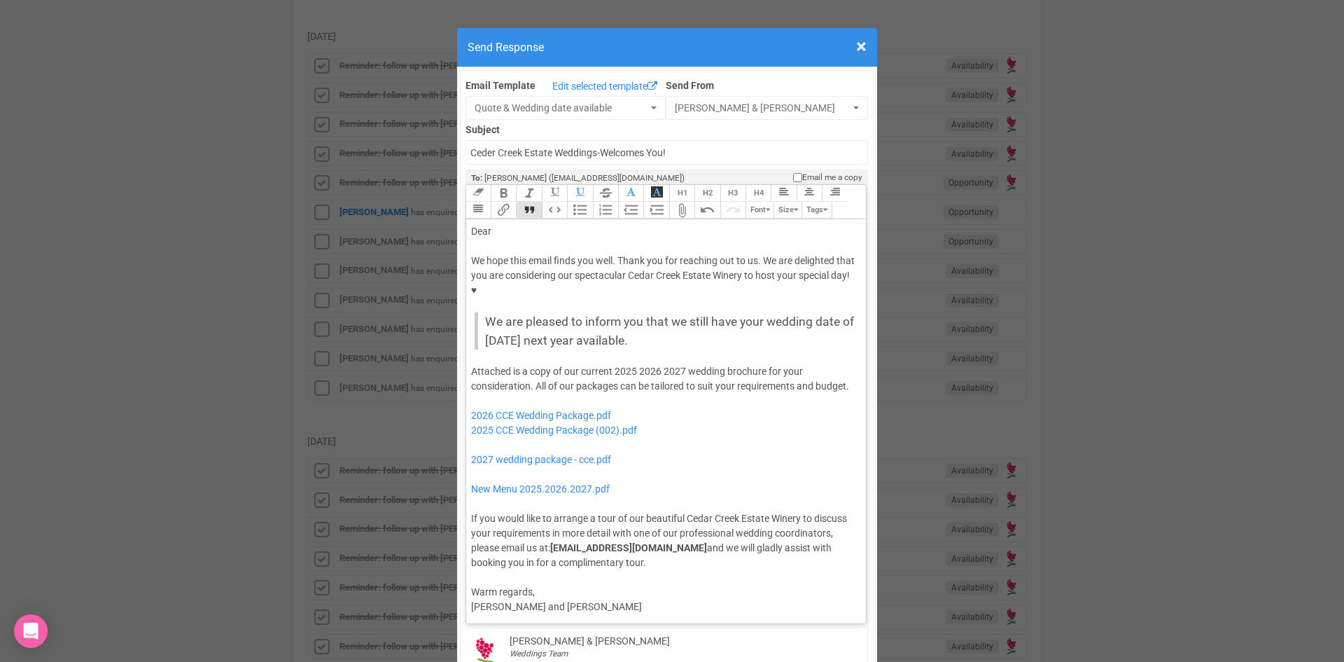
click at [506, 239] on div at bounding box center [664, 246] width 386 height 15
click at [505, 224] on div "Dear" at bounding box center [664, 231] width 386 height 15
drag, startPoint x: 632, startPoint y: 326, endPoint x: 611, endPoint y: 326, distance: 21.0
click at [611, 364] on div "Attached is a copy of our current 2025 2026 2027 wedding brochure for your cons…" at bounding box center [664, 467] width 386 height 206
drag, startPoint x: 660, startPoint y: 327, endPoint x: 635, endPoint y: 328, distance: 24.5
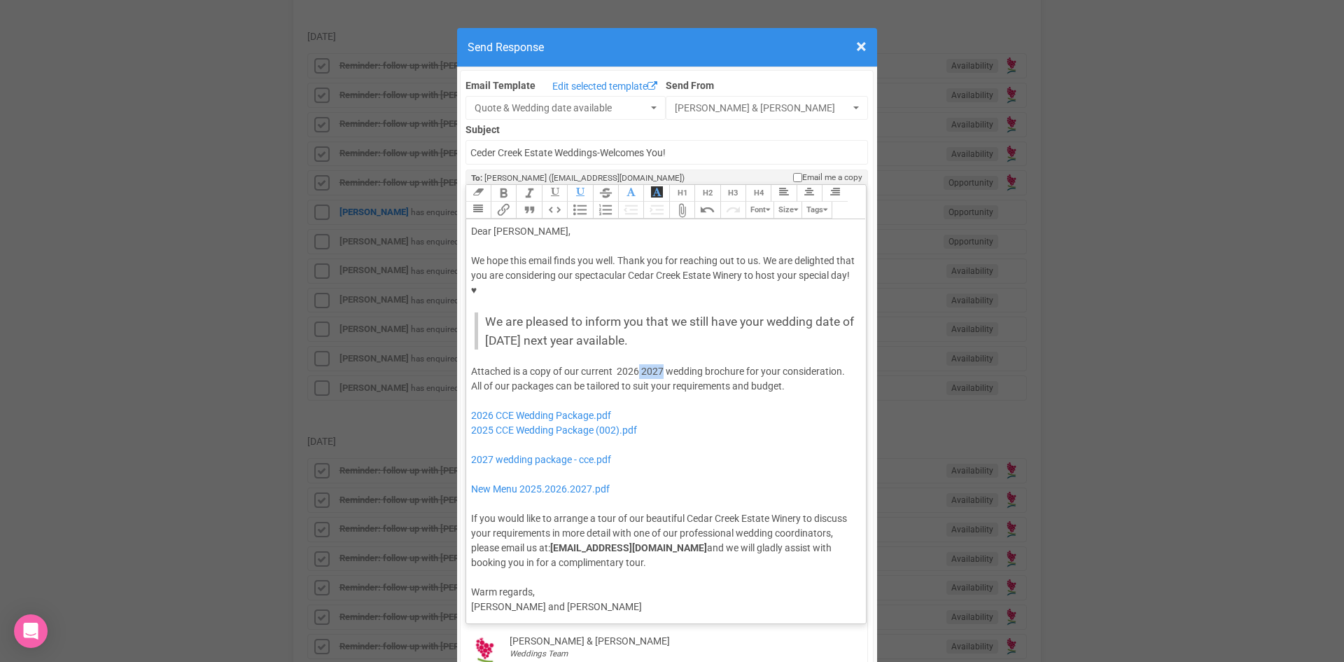
click at [635, 364] on div "Attached is a copy of our current 2026 2027 wedding brochure for your considera…" at bounding box center [664, 467] width 386 height 206
click at [762, 364] on div "Attached is a copy of our current 2026 wedding brochure for your consideration.…" at bounding box center [664, 467] width 386 height 206
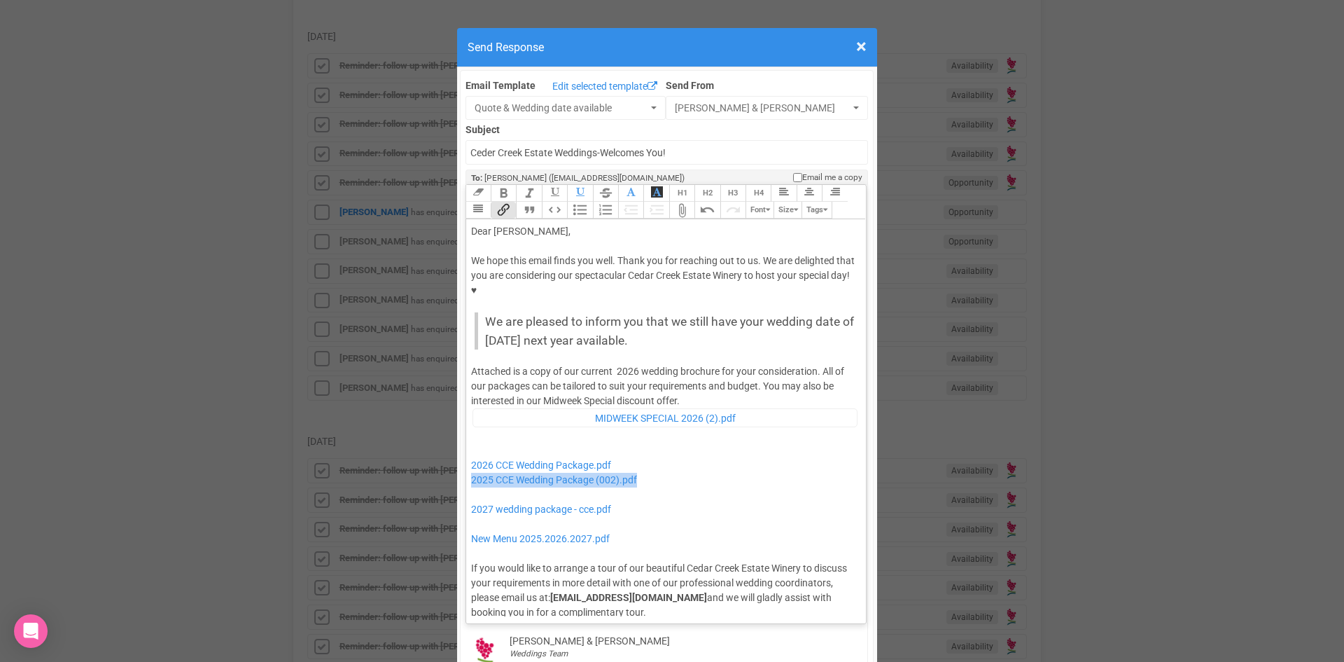
drag, startPoint x: 648, startPoint y: 436, endPoint x: 464, endPoint y: 443, distance: 185.0
click at [466, 443] on trix-editor "Dear Joanne, We hope this email finds you well. Thank you for reaching out to u…" at bounding box center [666, 417] width 400 height 397
drag, startPoint x: 627, startPoint y: 469, endPoint x: 461, endPoint y: 447, distance: 168.0
click at [466, 447] on trix-editor "Dear Joanne, We hope this email finds you well. Thank you for reaching out to u…" at bounding box center [666, 417] width 400 height 397
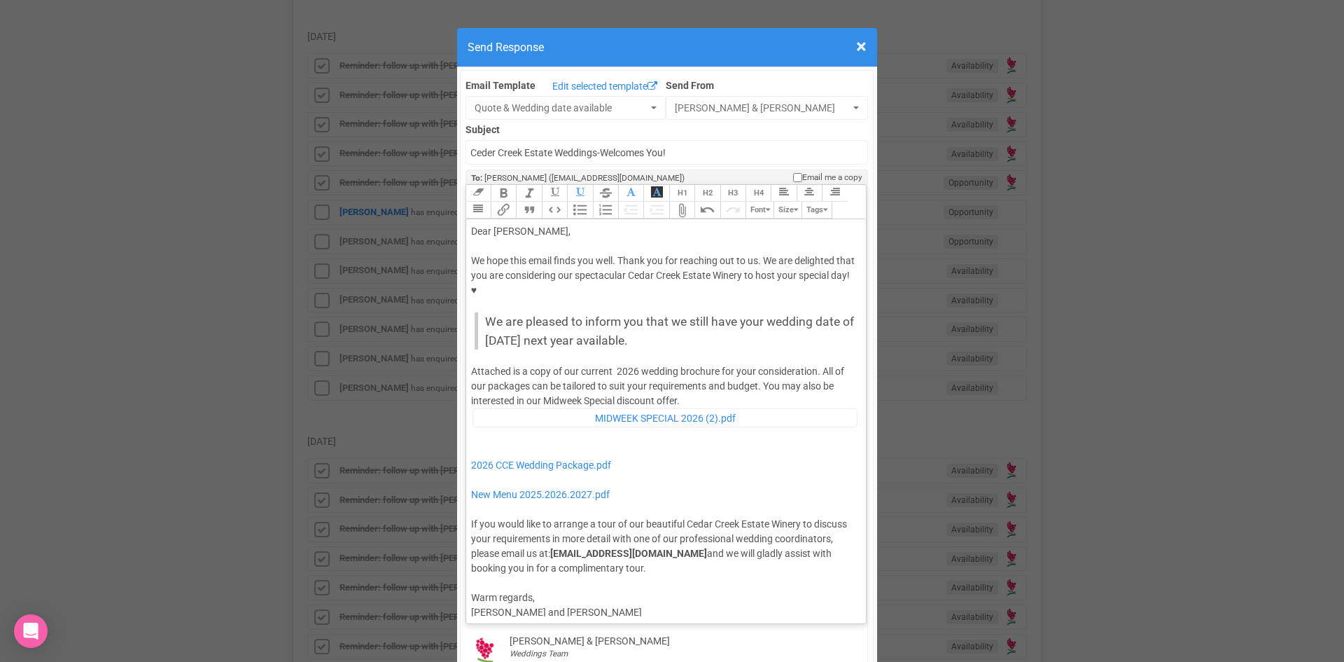
click at [688, 364] on div "Attached is a copy of our current 2026 wedding brochure for your consideration.…" at bounding box center [664, 469] width 386 height 211
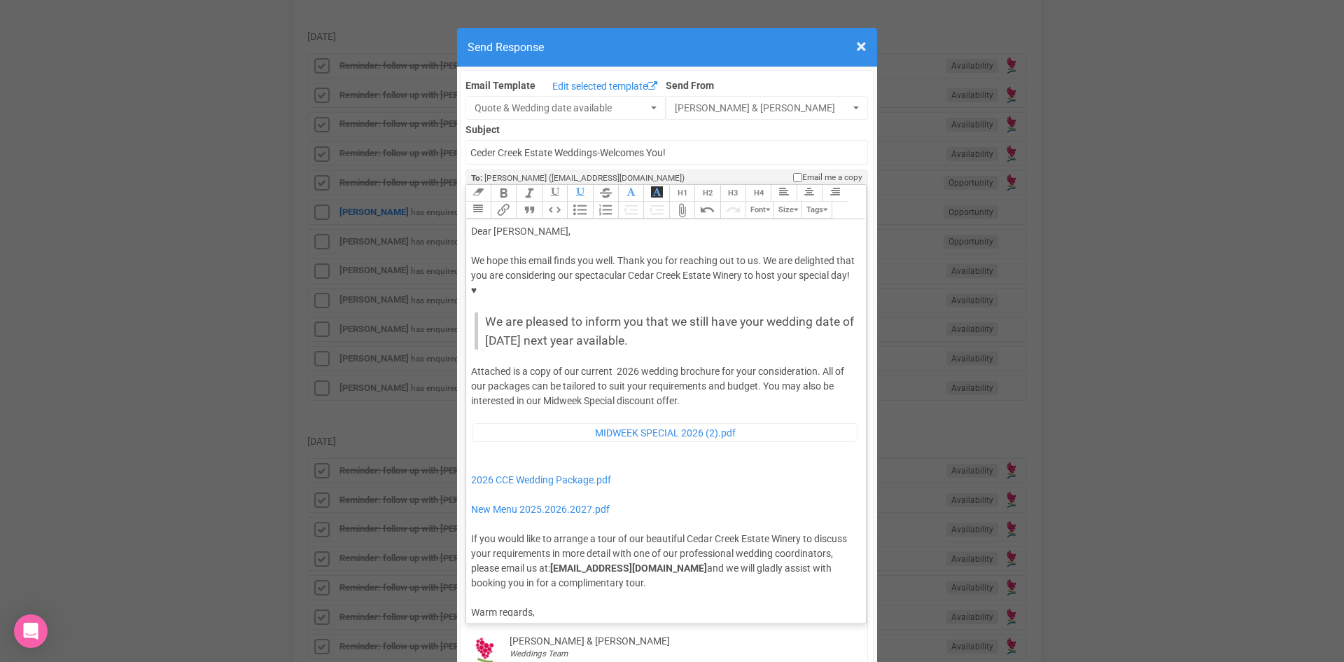
type trix-editor "<div>Dear Joanne,</div><div><strong>&nbsp;</strong></div><div>We hope this emai…"
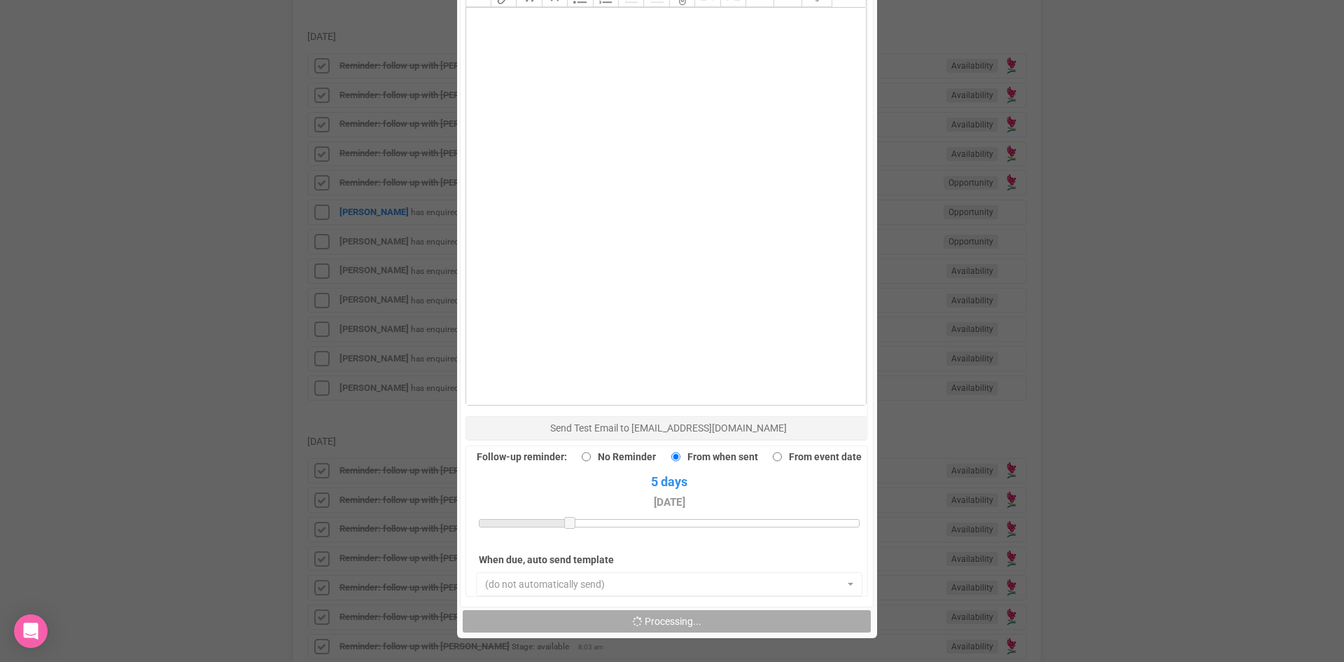
scroll to position [970, 0]
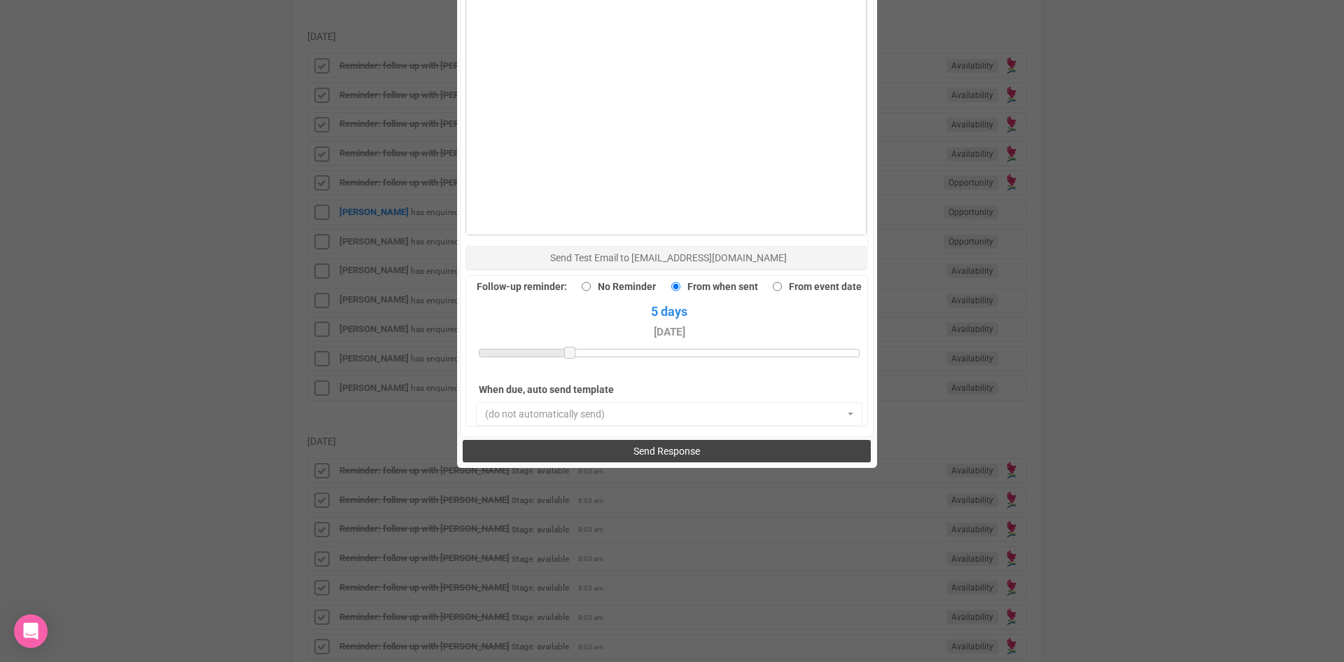
click at [697, 440] on button "Send Response" at bounding box center [667, 451] width 408 height 22
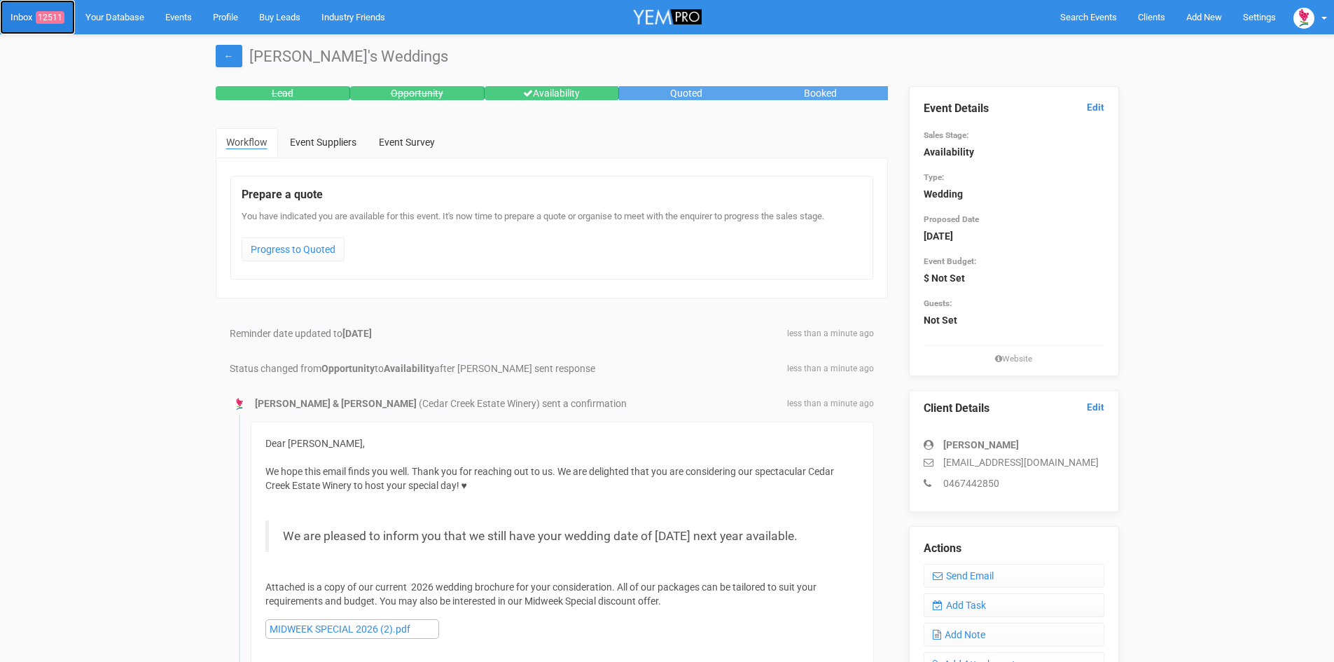
click at [53, 14] on span "12511" at bounding box center [50, 17] width 29 height 13
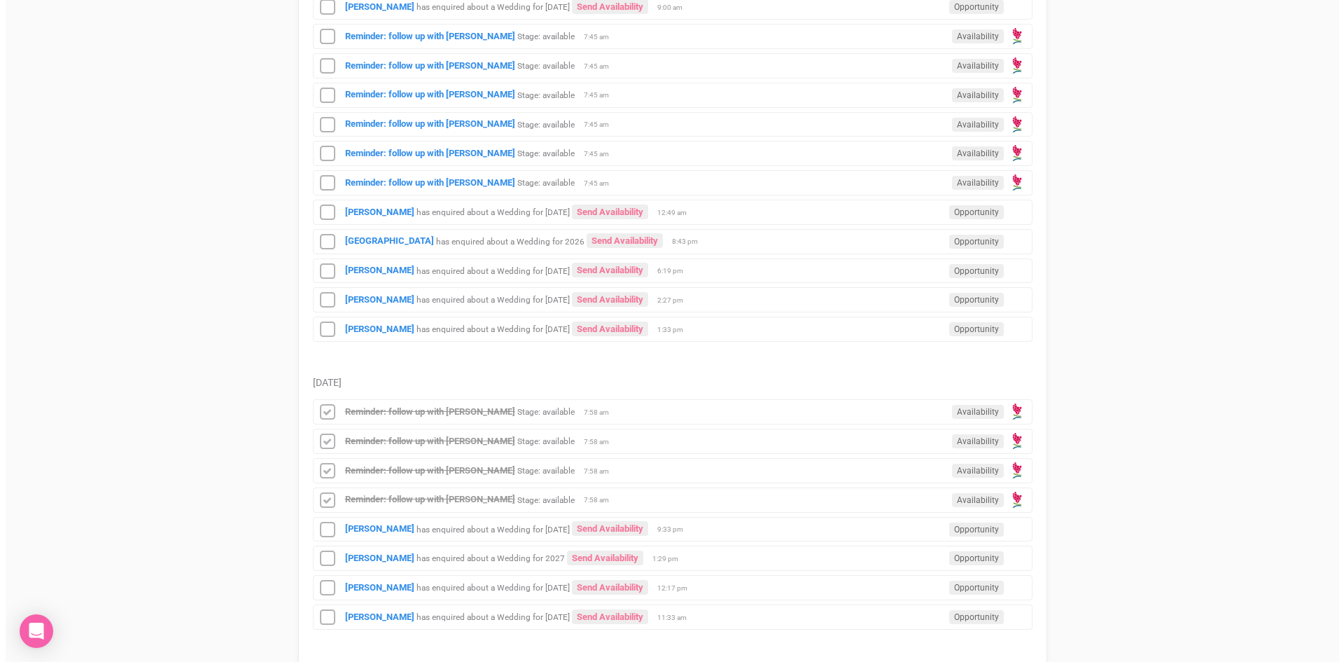
scroll to position [770, 0]
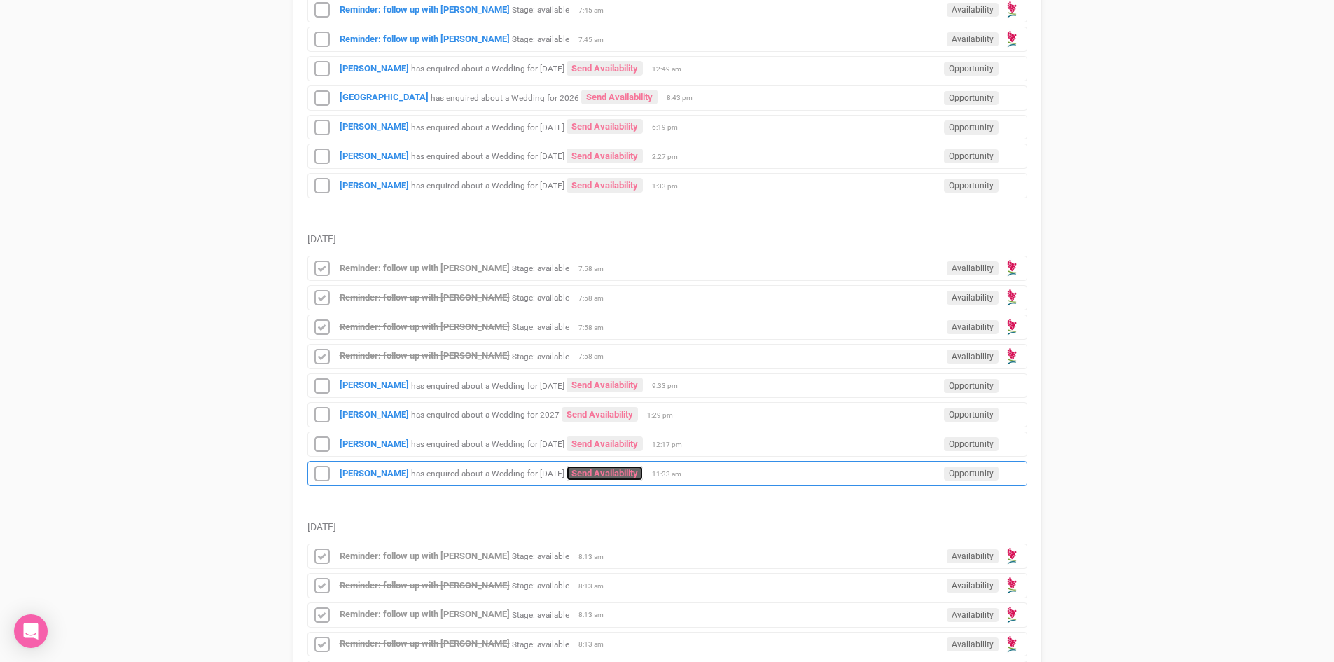
click at [606, 467] on link "Send Availability" at bounding box center [604, 473] width 76 height 15
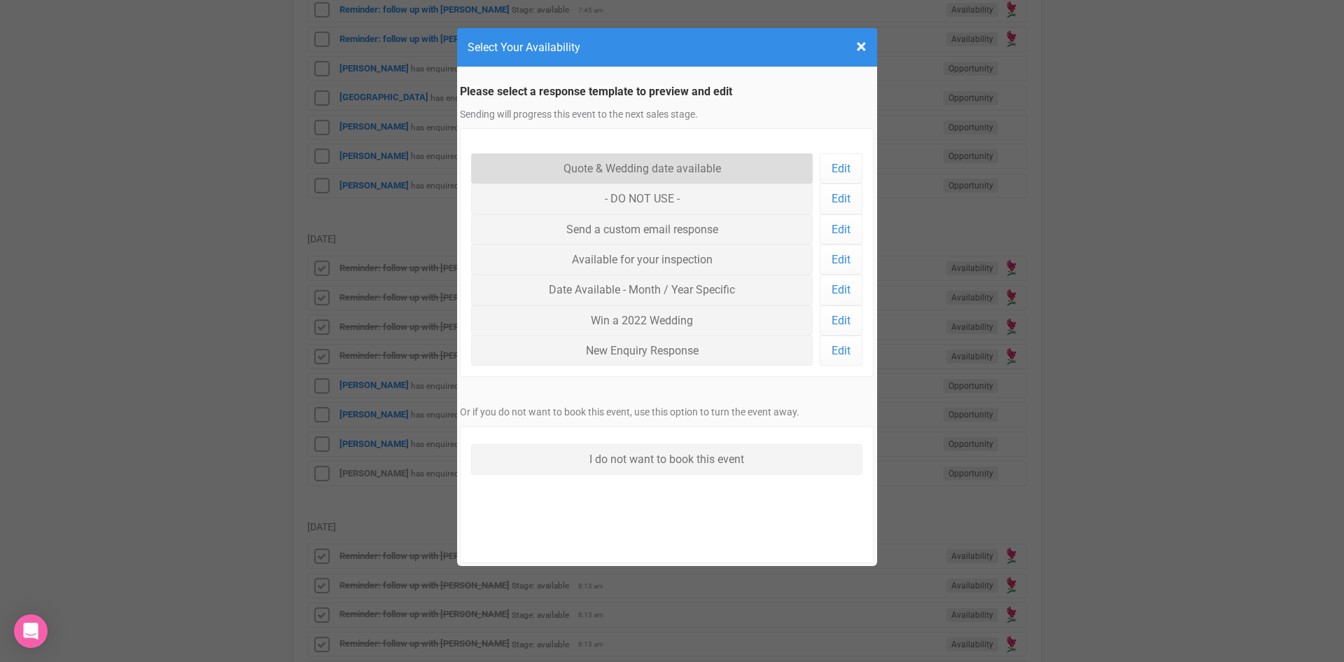
click at [612, 165] on link "Quote & Wedding date available" at bounding box center [642, 168] width 342 height 30
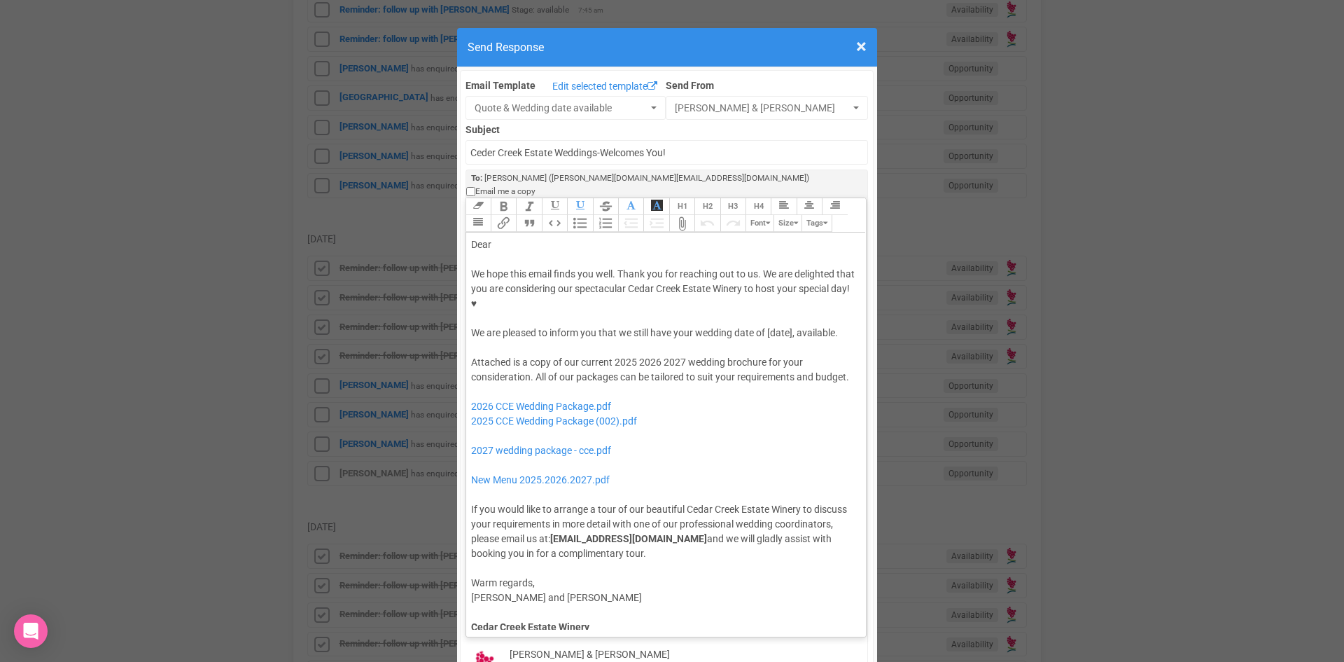
click at [764, 274] on div "We hope this email finds you well. Thank you for reaching out to us. We are del…" at bounding box center [664, 304] width 386 height 74
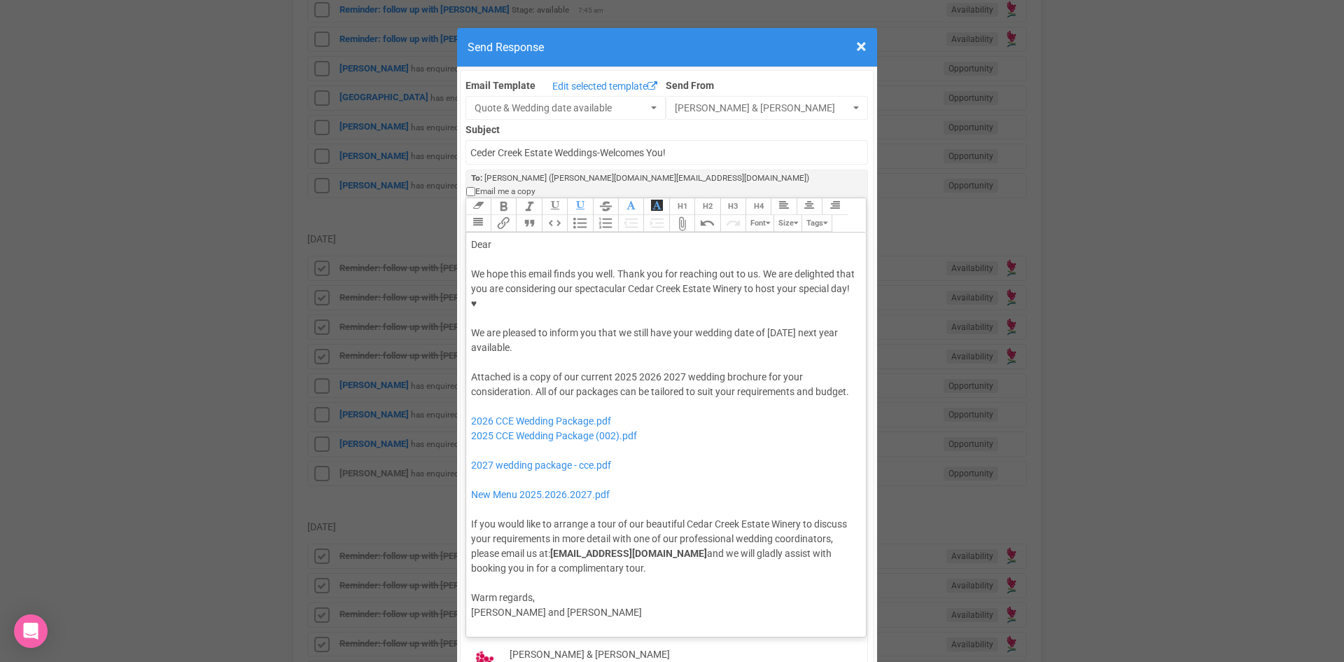
click at [510, 237] on div "Dear" at bounding box center [664, 244] width 386 height 15
click at [526, 275] on div "We hope this email finds you well. Thank you for reaching out to us. We are del…" at bounding box center [664, 311] width 386 height 88
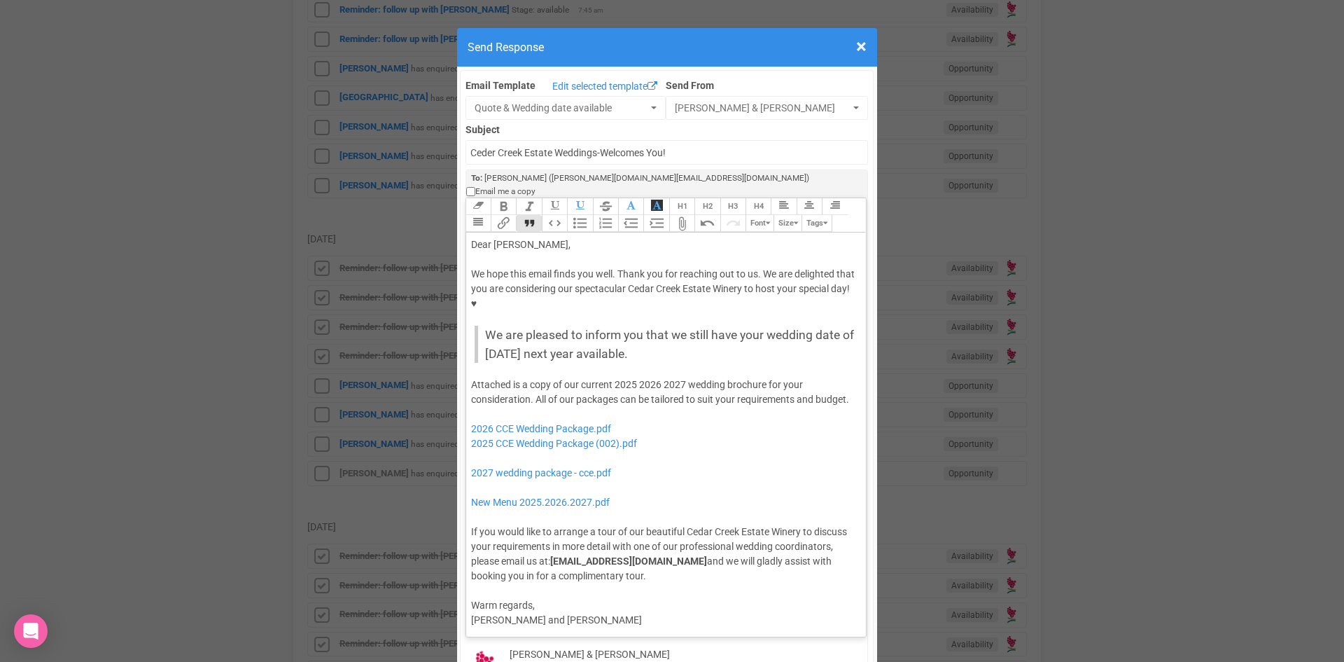
click at [528, 215] on button "Quote" at bounding box center [528, 223] width 25 height 17
drag, startPoint x: 682, startPoint y: 321, endPoint x: 661, endPoint y: 327, distance: 21.7
click at [661, 377] on div "Attached is a copy of our current 2025 2026 2027 wedding brochure for your cons…" at bounding box center [664, 480] width 386 height 206
drag, startPoint x: 636, startPoint y: 321, endPoint x: 610, endPoint y: 333, distance: 28.2
click at [610, 377] on div "Attached is a copy of our current 2025 2026 wedding brochure for your considera…" at bounding box center [664, 480] width 386 height 206
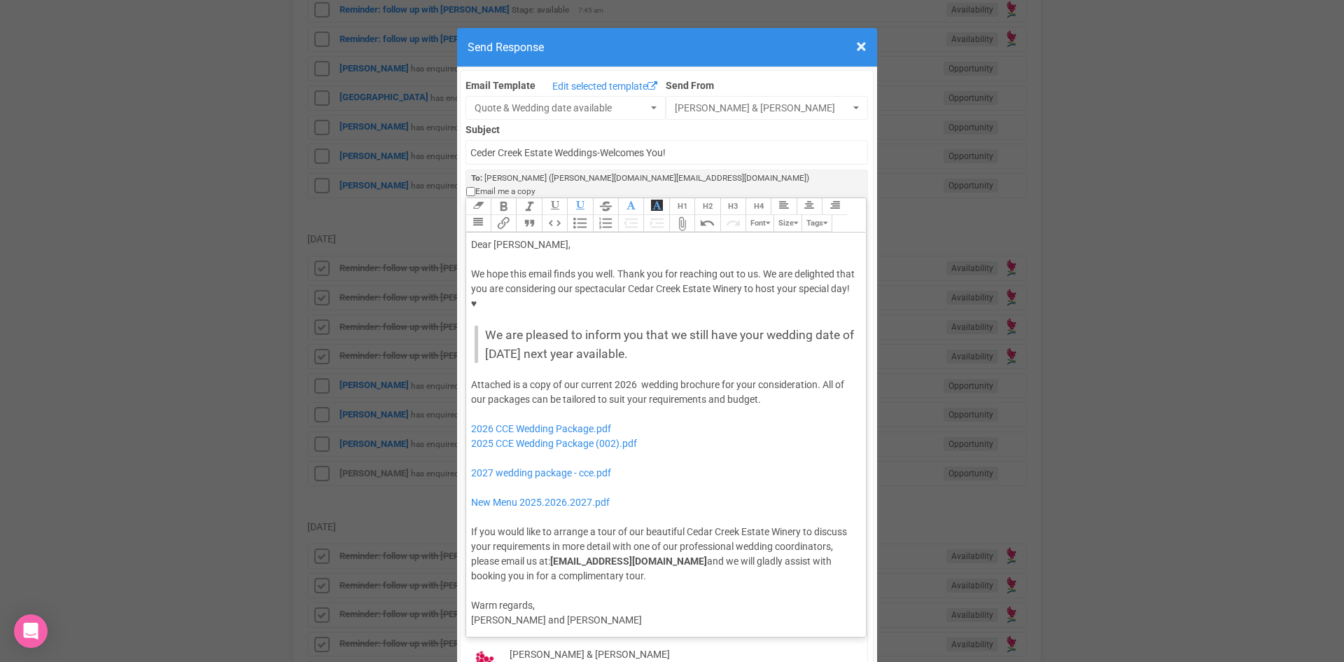
click at [791, 377] on div "Attached is a copy of our current 2026 wedding brochure for your consideration.…" at bounding box center [664, 480] width 386 height 206
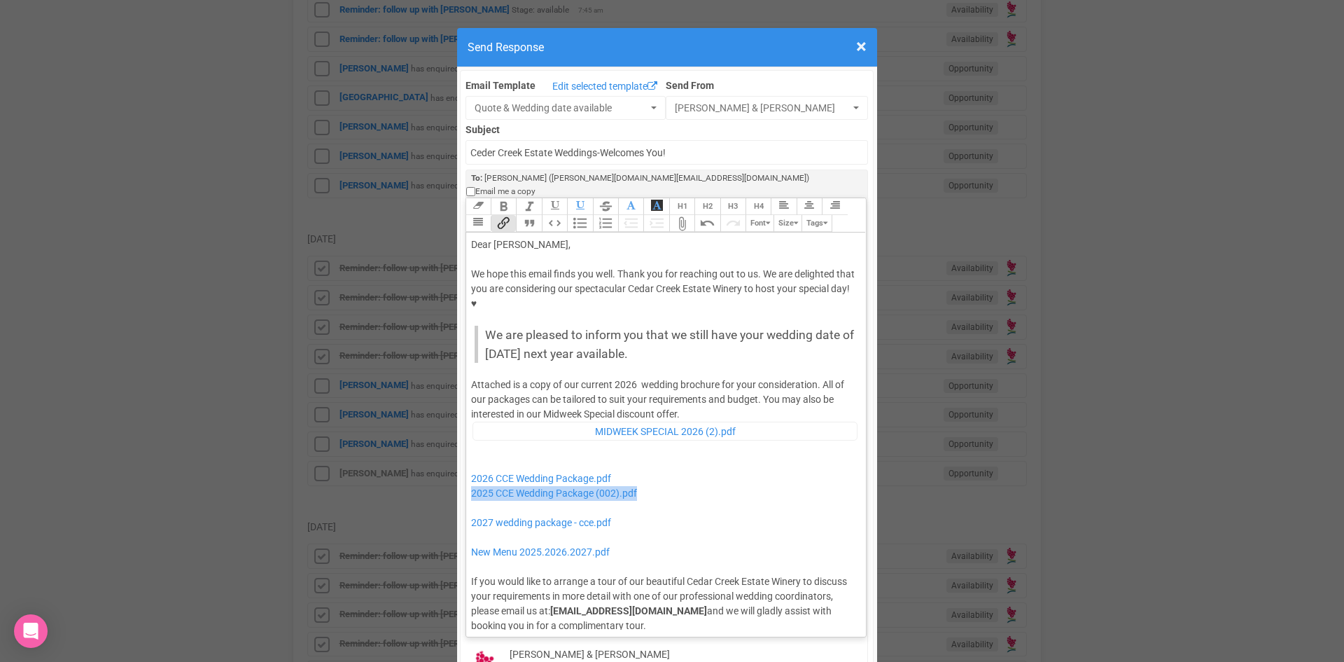
drag, startPoint x: 667, startPoint y: 435, endPoint x: 457, endPoint y: 436, distance: 210.8
drag, startPoint x: 622, startPoint y: 461, endPoint x: 486, endPoint y: 448, distance: 137.2
click at [486, 448] on div "Attached is a copy of our current 2026 wedding brochure for your consideration.…" at bounding box center [664, 505] width 386 height 256
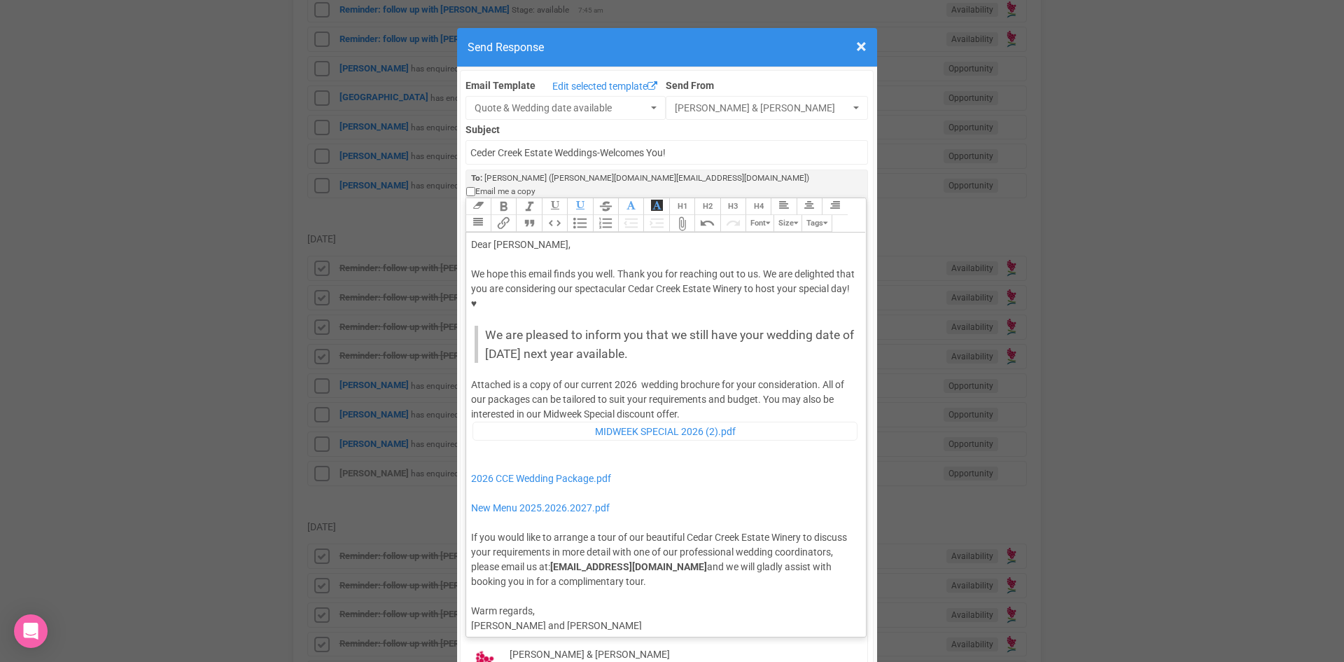
click at [679, 407] on span "﻿" at bounding box center [679, 414] width 1 height 15
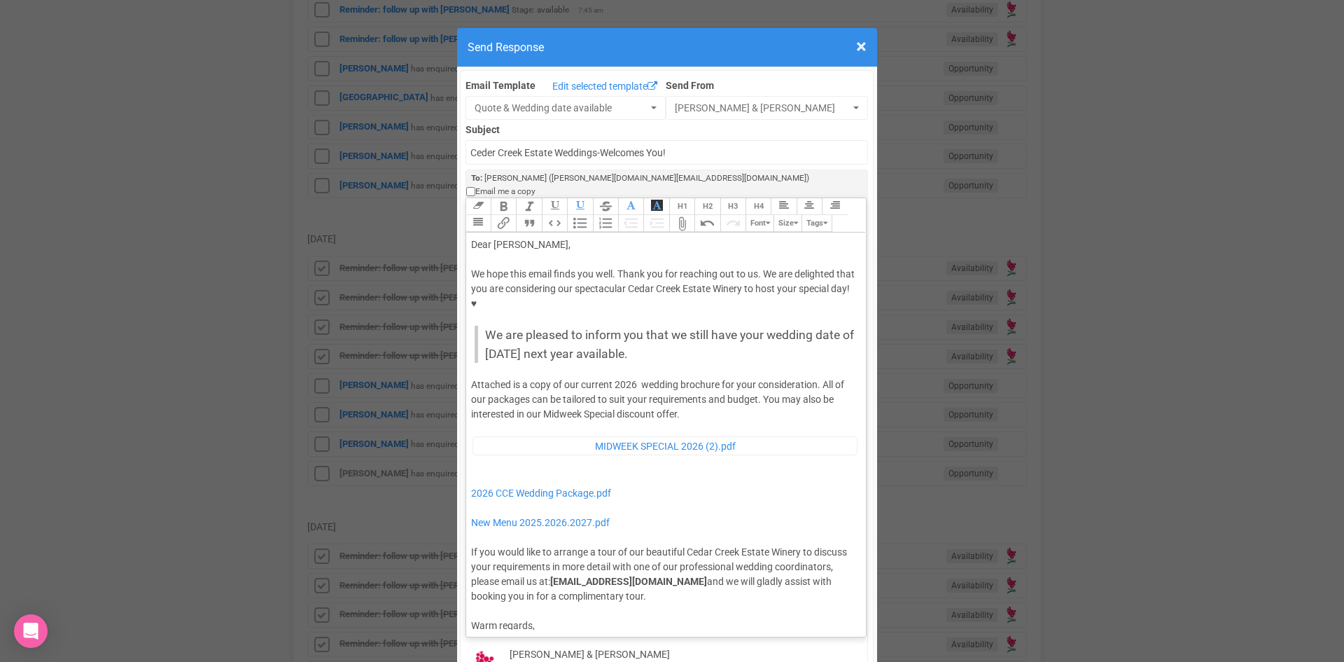
click at [484, 418] on div "Attached is a copy of our current 2026 wedding brochure for your consideration.…" at bounding box center [664, 490] width 386 height 226
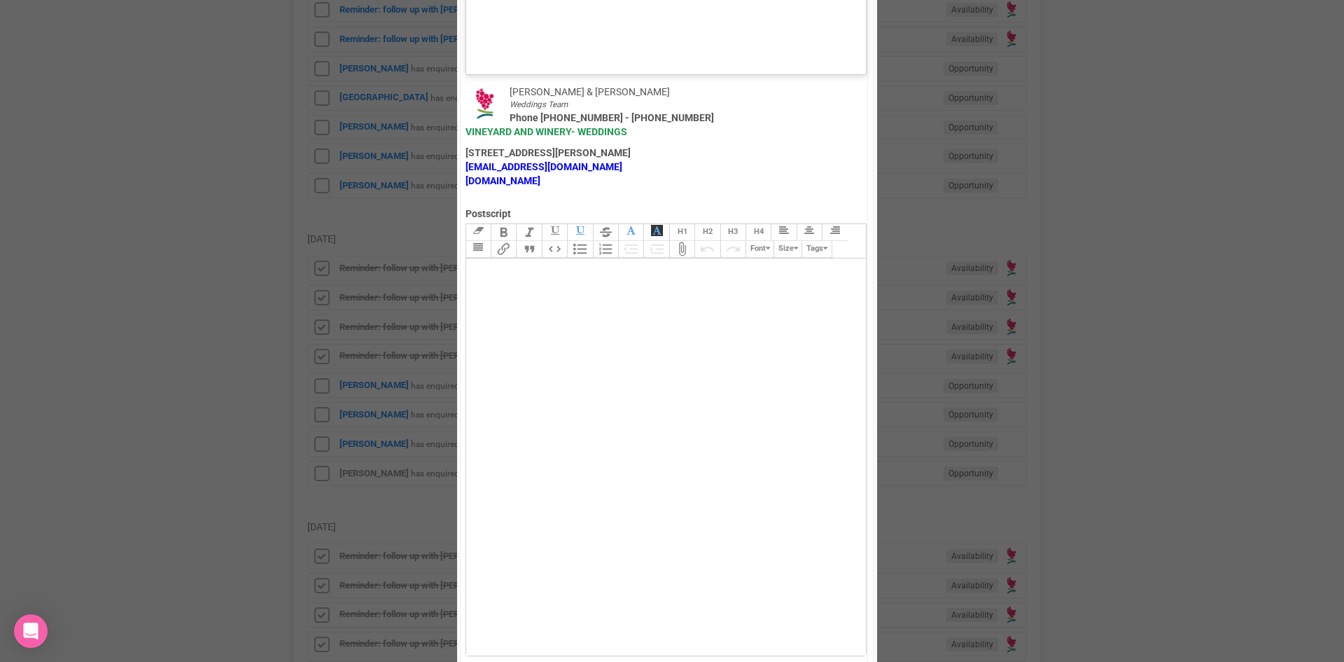
scroll to position [970, 0]
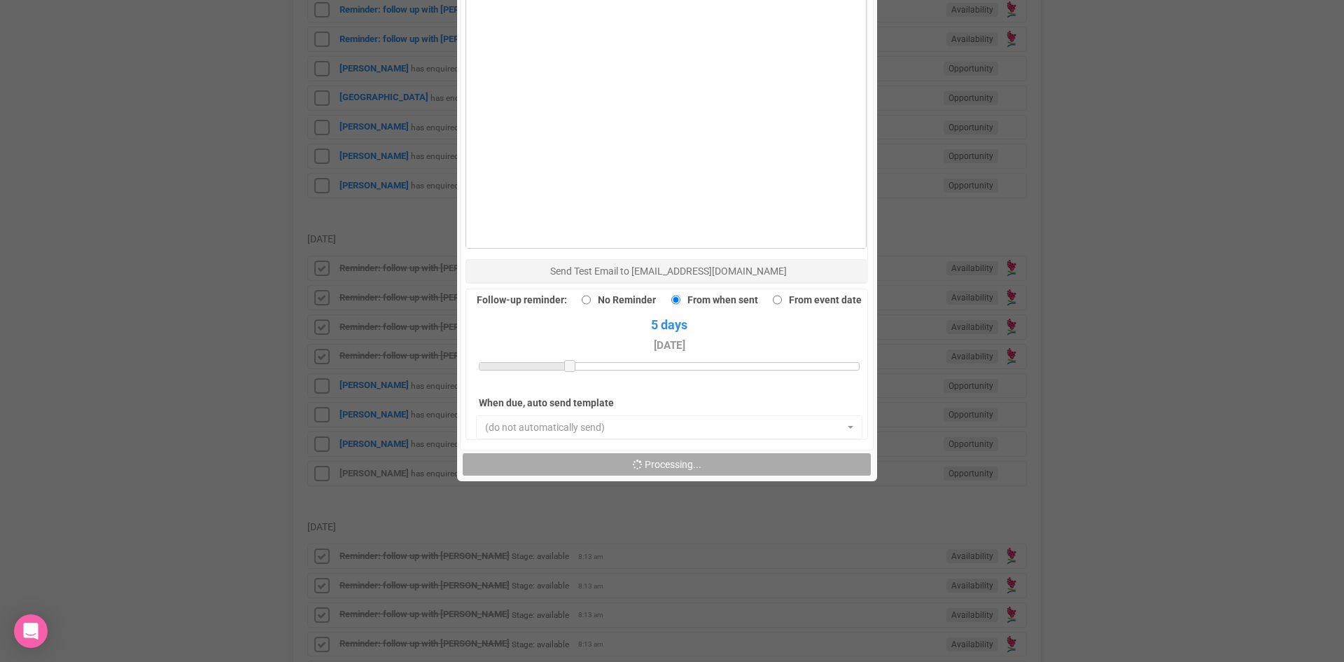
click at [492, 92] on trix-editor at bounding box center [666, 49] width 400 height 397
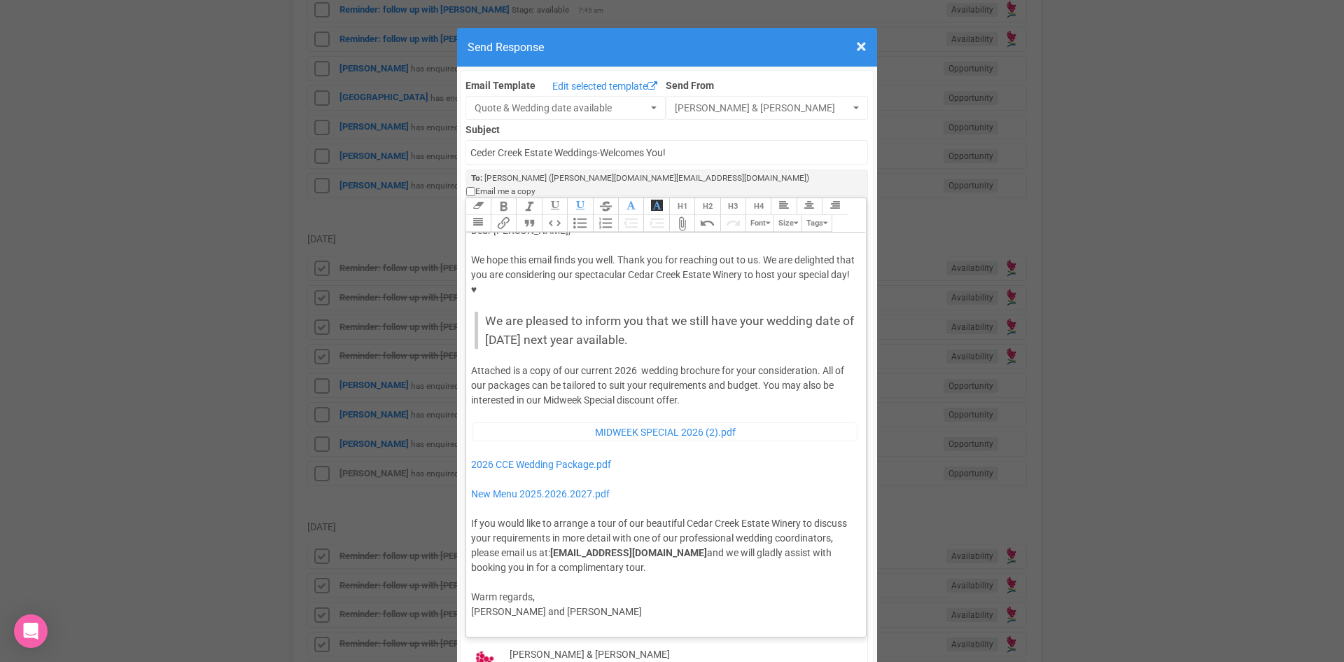
scroll to position [0, 0]
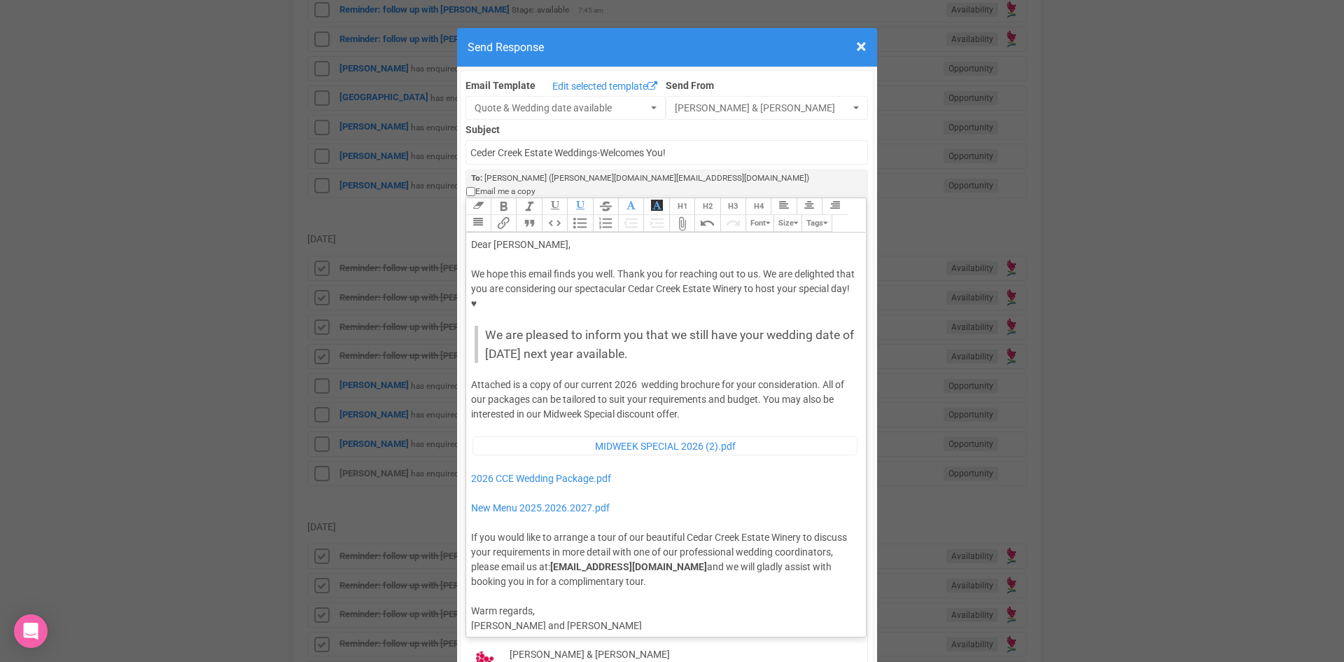
click at [544, 252] on div at bounding box center [664, 259] width 386 height 15
click at [636, 377] on div "Attached is a copy of our current 2026 wedding brochure for your consideration.…" at bounding box center [664, 482] width 386 height 211
type trix-editor "<div>Dear Sara,</div><div><strong>&nbsp;</strong></div><div>We hope this email …"
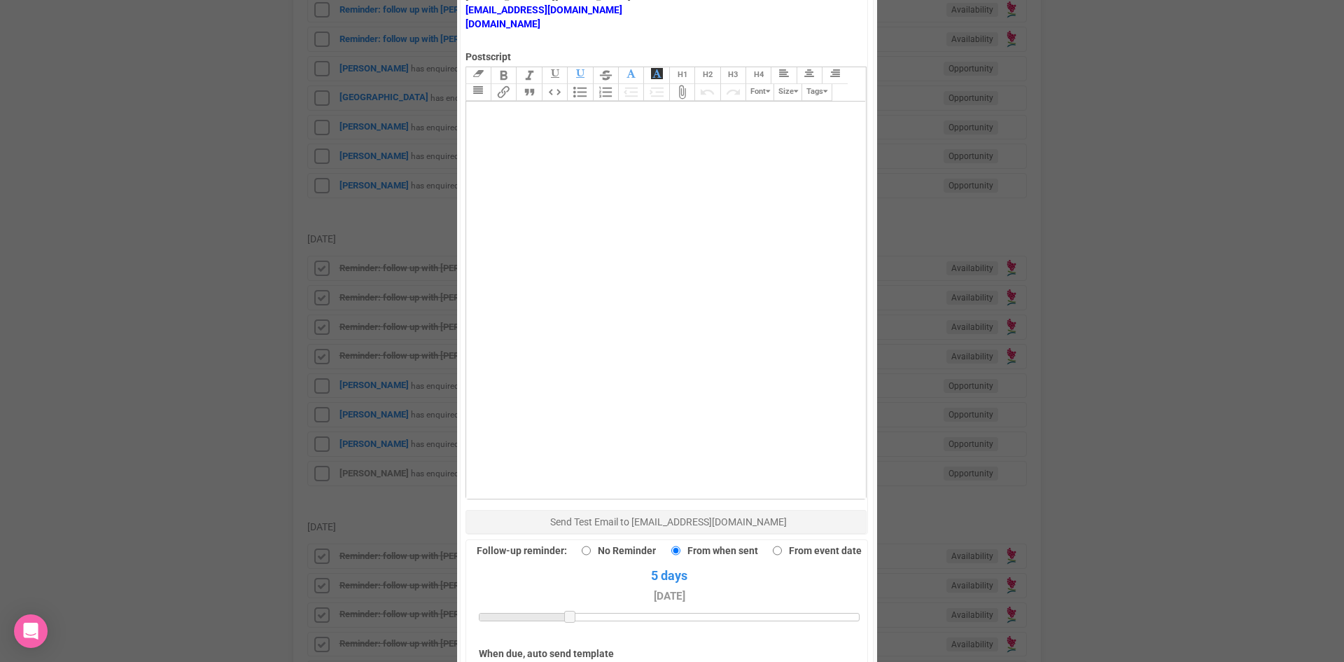
scroll to position [910, 0]
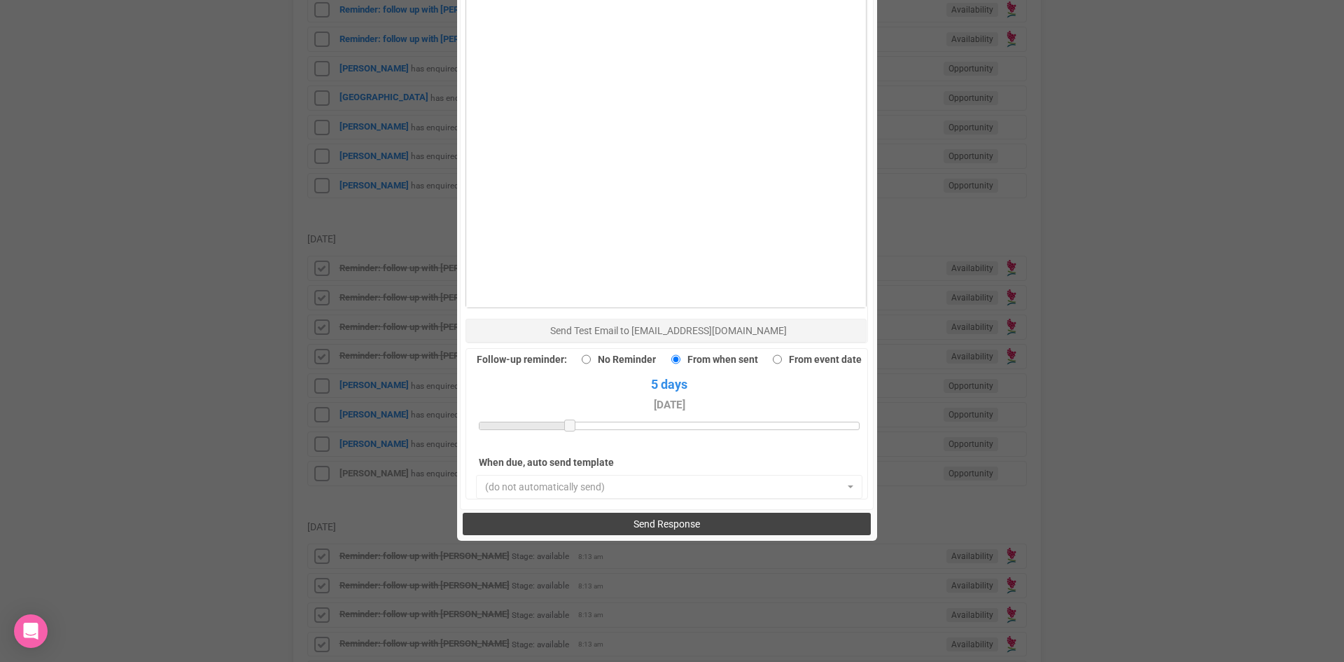
click at [602, 513] on button "Send Response" at bounding box center [667, 524] width 408 height 22
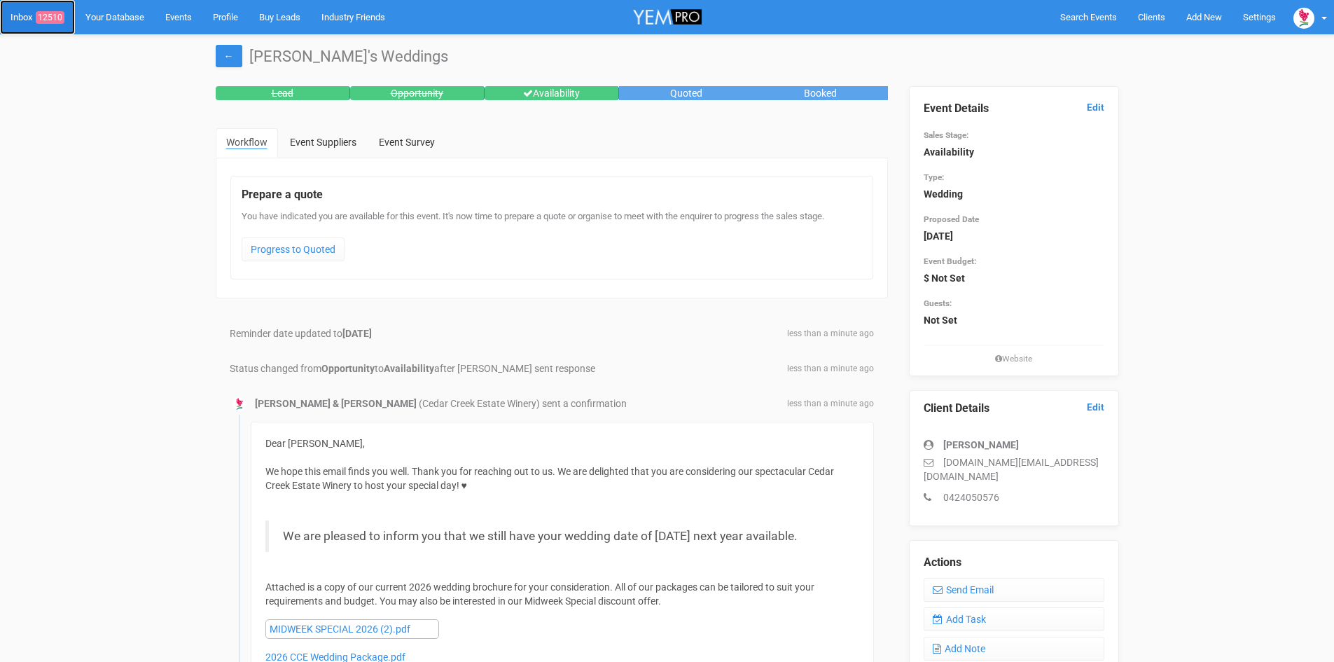
click at [55, 12] on span "12510" at bounding box center [50, 17] width 29 height 13
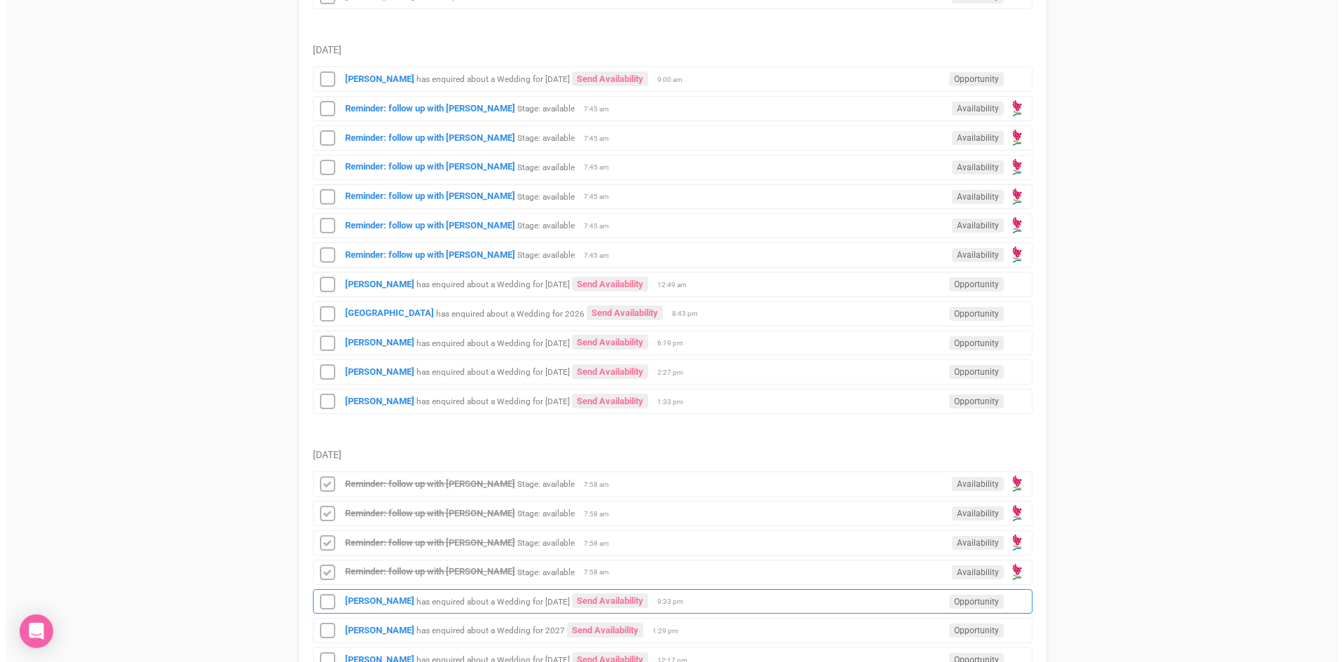
scroll to position [700, 0]
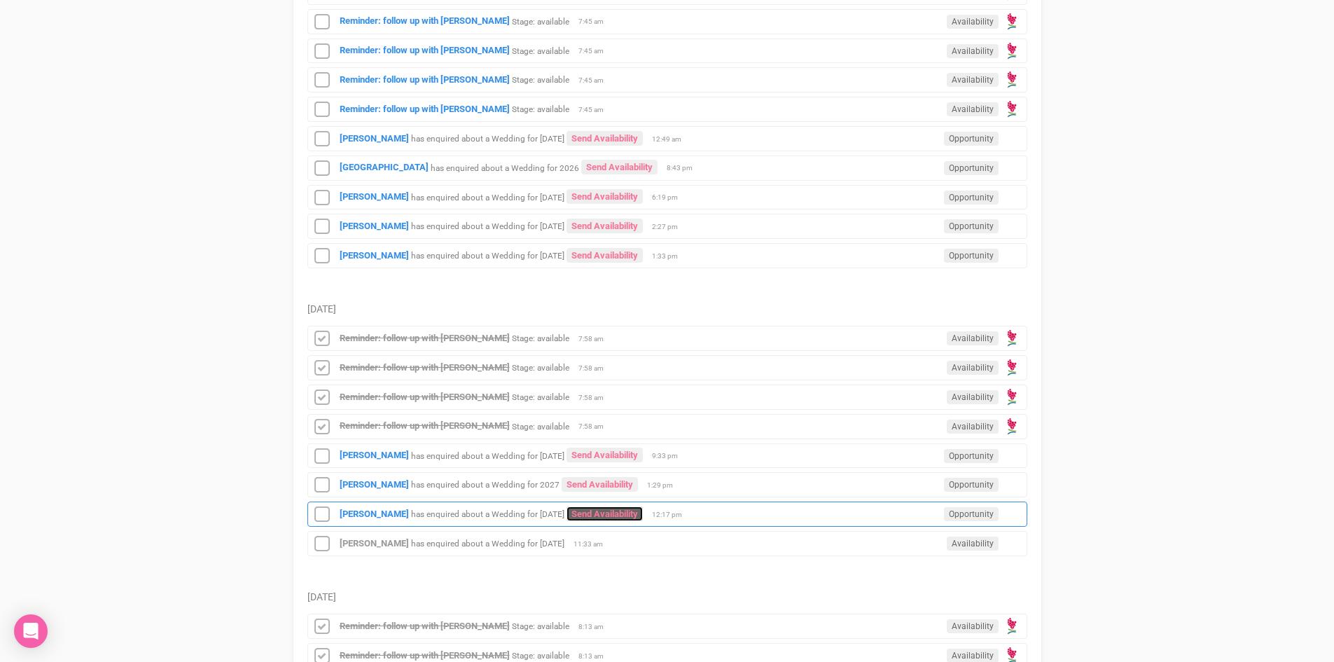
click at [606, 509] on link "Send Availability" at bounding box center [604, 513] width 76 height 15
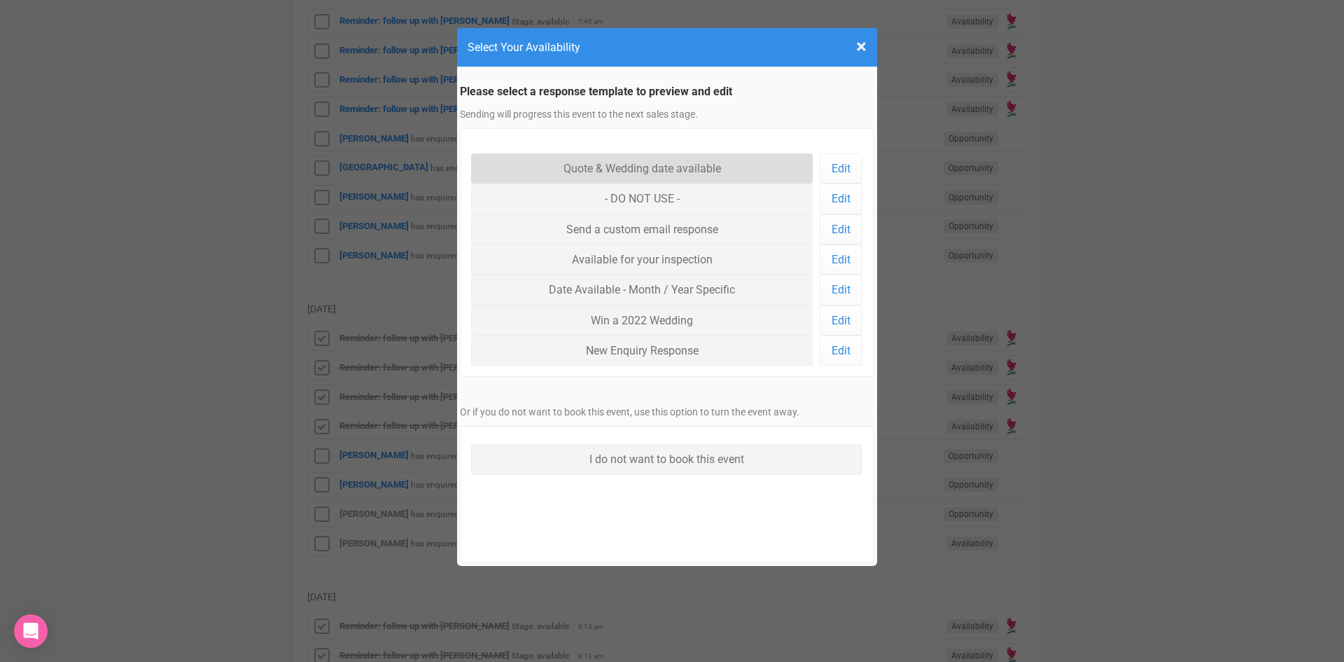
click at [579, 159] on link "Quote & Wedding date available" at bounding box center [642, 168] width 342 height 30
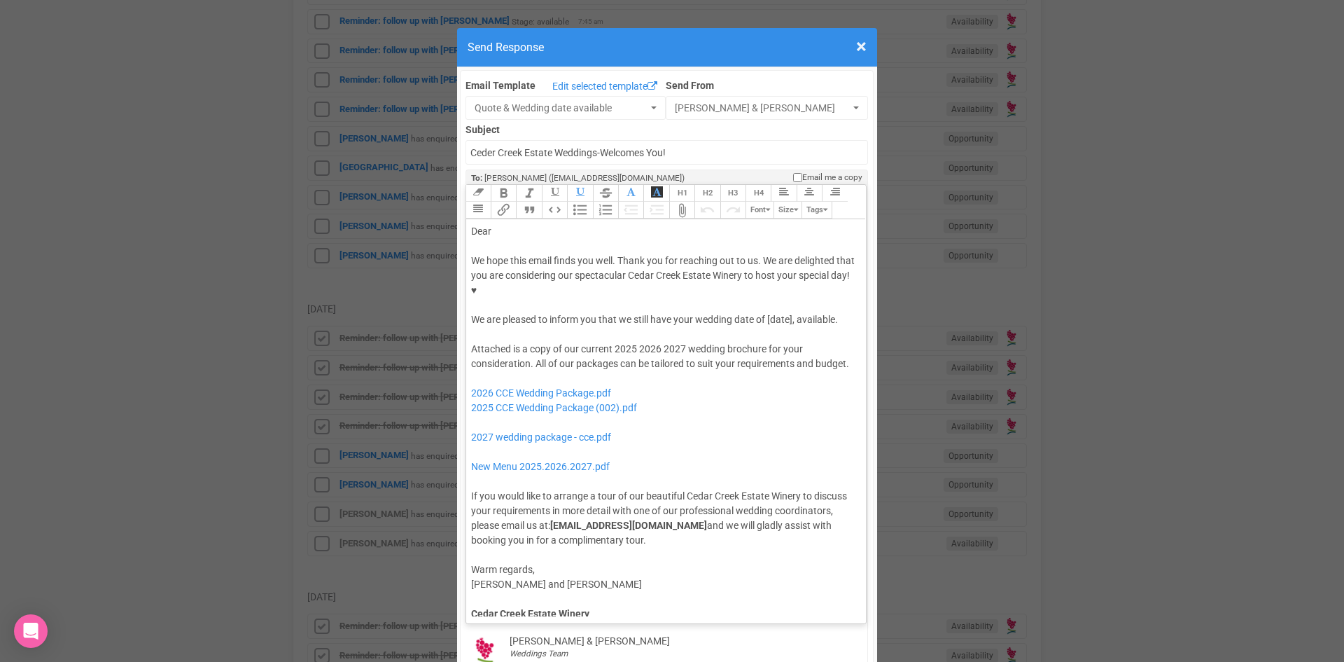
click at [761, 276] on div "We hope this email finds you well. Thank you for reaching out to us. We are del…" at bounding box center [664, 290] width 386 height 74
click at [525, 277] on div "We hope this email finds you well. Thank you for reaching out to us. We are del…" at bounding box center [664, 290] width 386 height 74
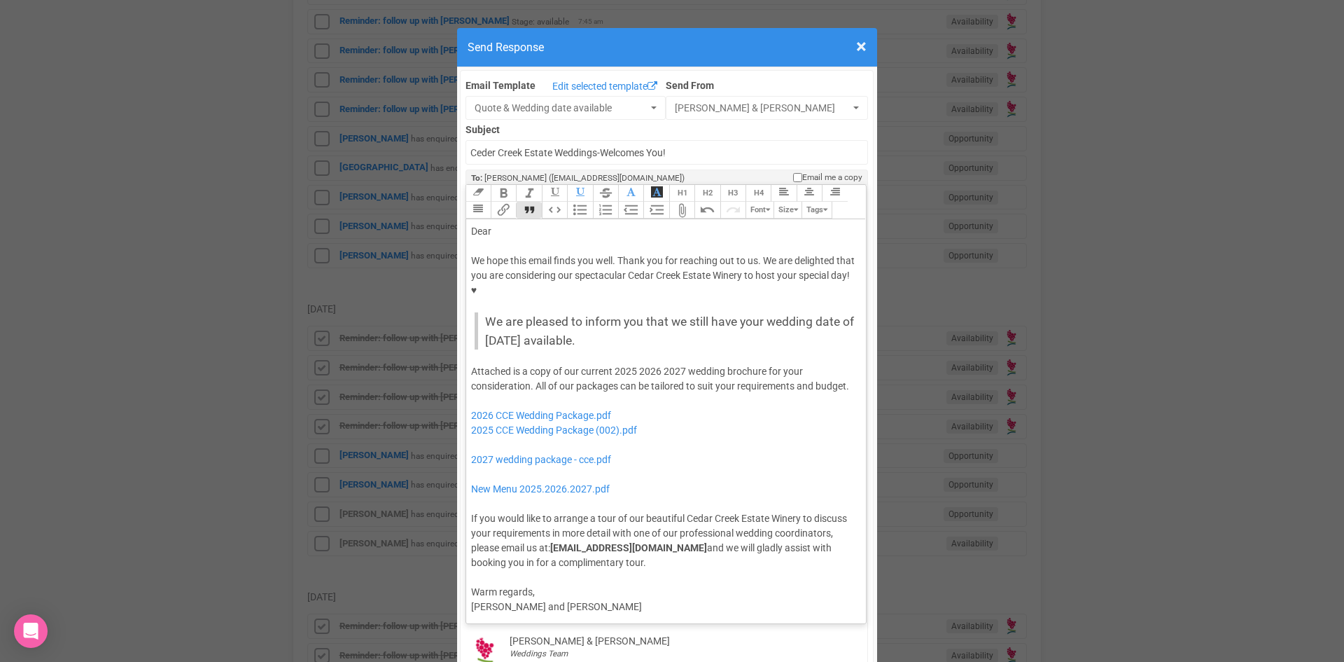
click at [523, 202] on button "Quote" at bounding box center [528, 210] width 25 height 17
click at [504, 224] on div "Dear" at bounding box center [664, 231] width 386 height 15
drag, startPoint x: 657, startPoint y: 323, endPoint x: 611, endPoint y: 324, distance: 45.5
click at [611, 364] on div "Attached is a copy of our current 2025 2026 2027 wedding brochure for your cons…" at bounding box center [664, 467] width 386 height 206
drag, startPoint x: 550, startPoint y: 367, endPoint x: 466, endPoint y: 363, distance: 84.1
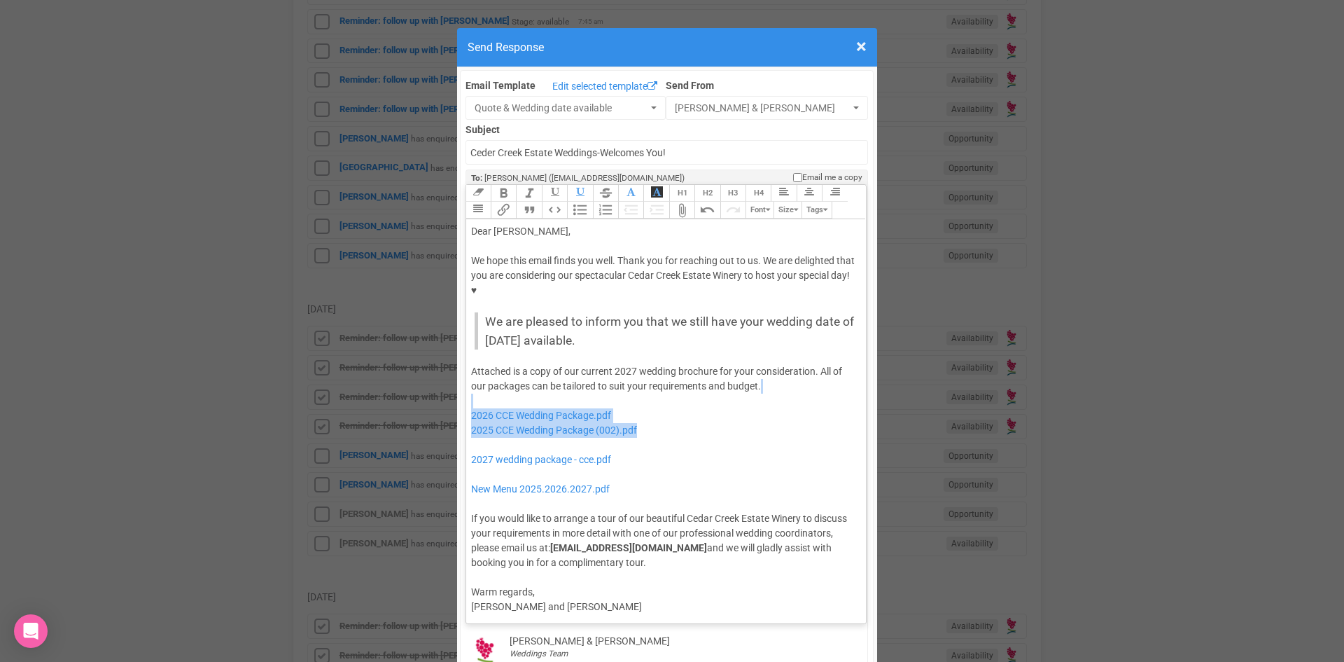
click at [471, 364] on div "Attached is a copy of our current 2027 wedding brochure for your consideration.…" at bounding box center [664, 467] width 386 height 206
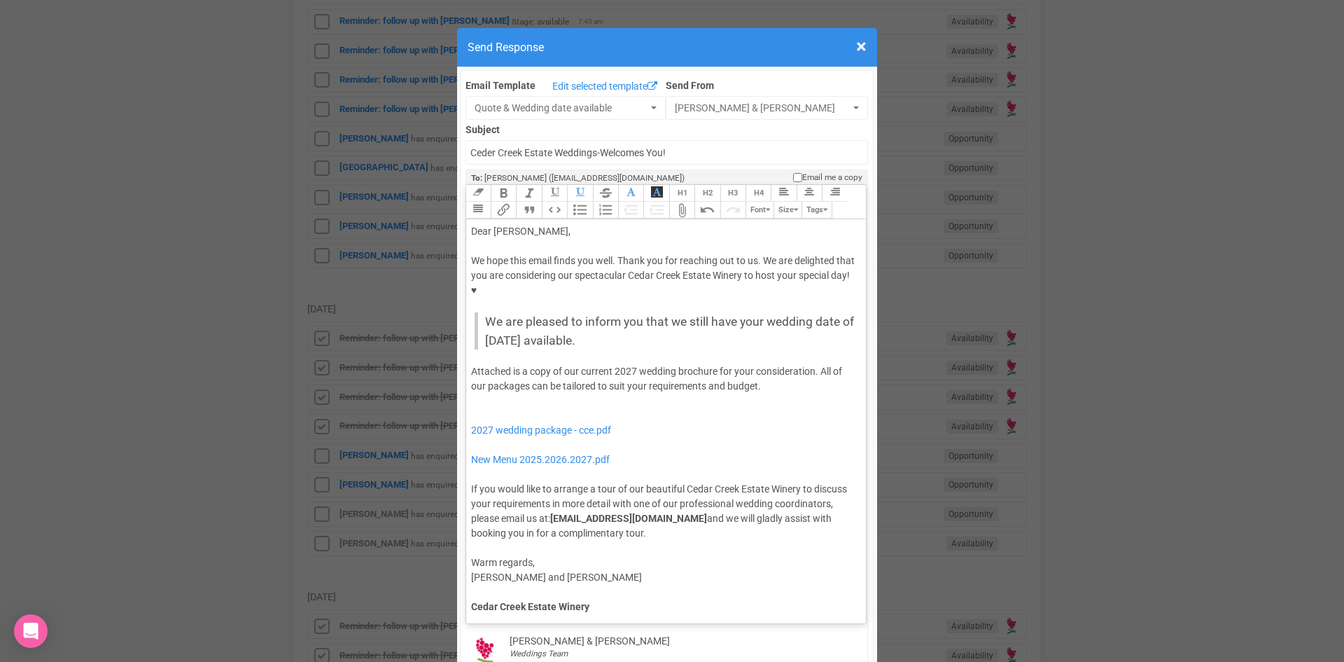
type trix-editor "<lor>Ipsu Dolors,</ame><con><adipis>&elit;</seddoe></tem><inc>Ut labo etdo magn…"
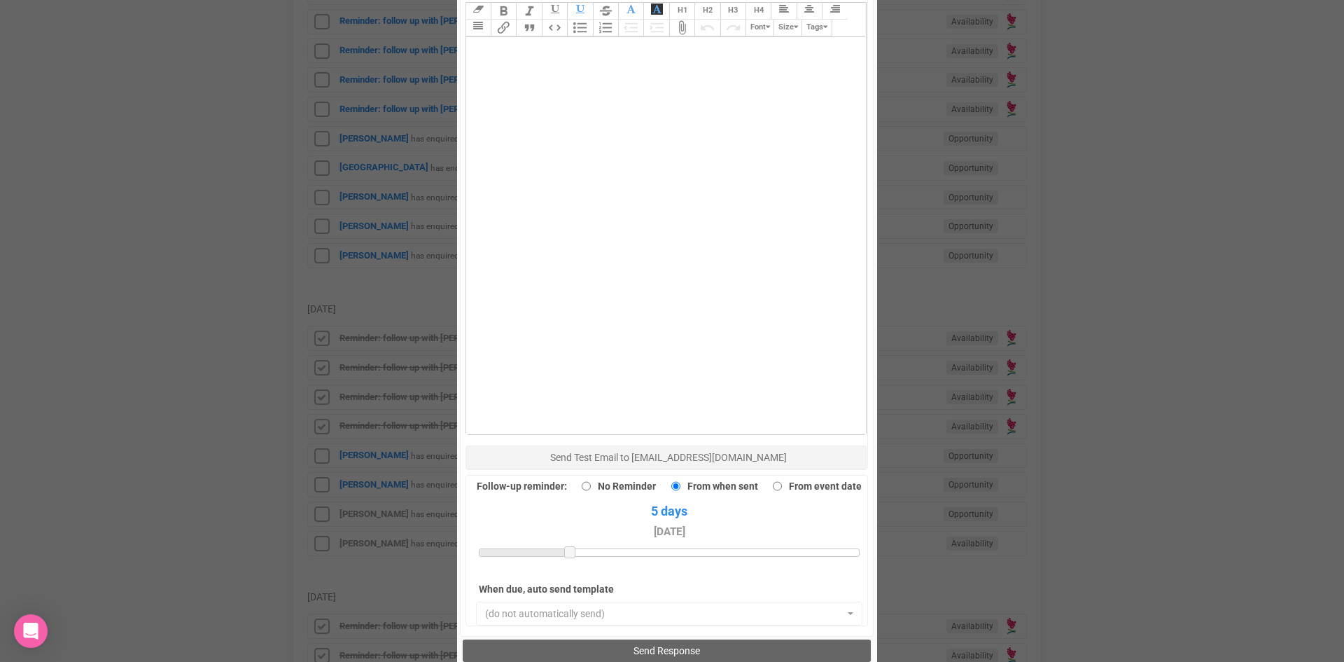
scroll to position [970, 0]
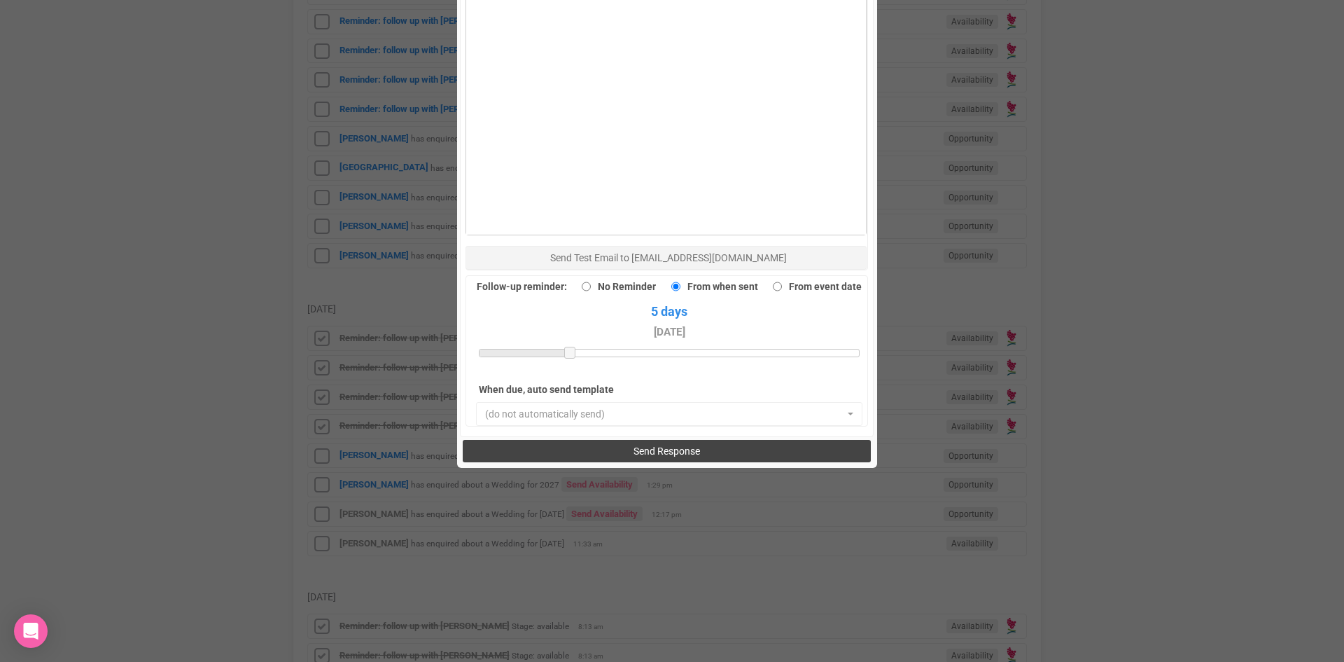
click at [634, 445] on span "Send Response" at bounding box center [667, 450] width 67 height 11
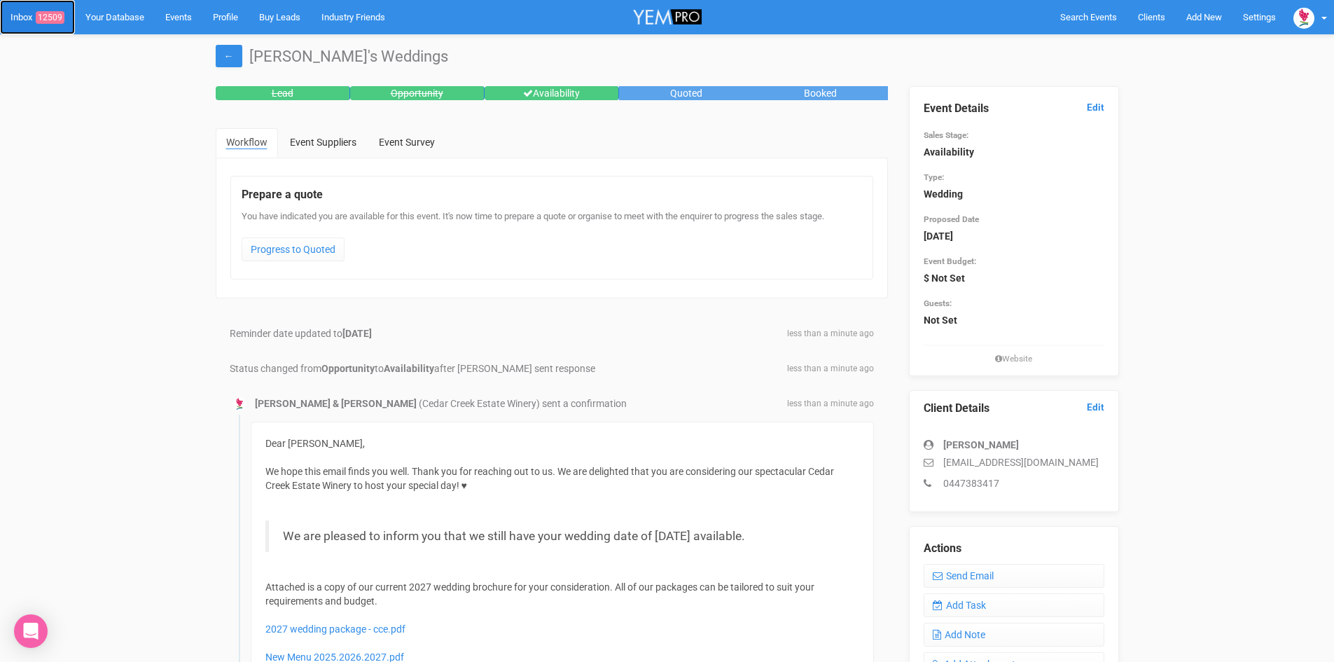
click at [59, 17] on span "12509" at bounding box center [50, 17] width 29 height 13
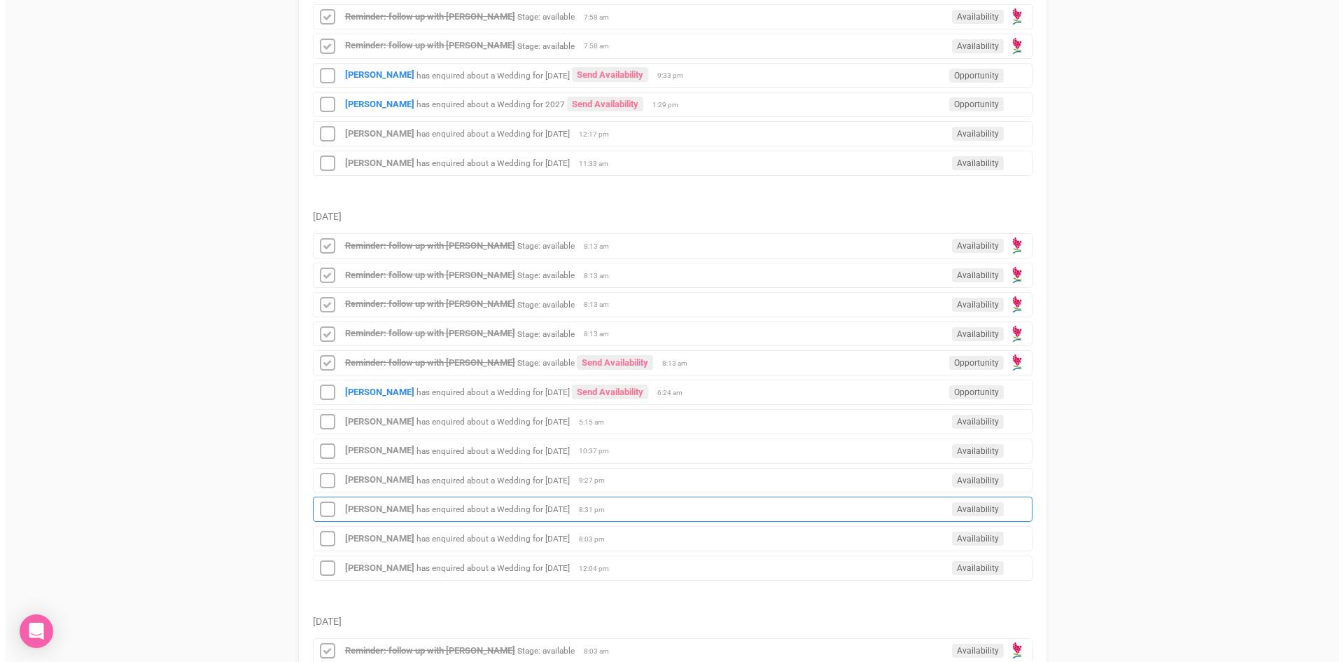
scroll to position [1190, 0]
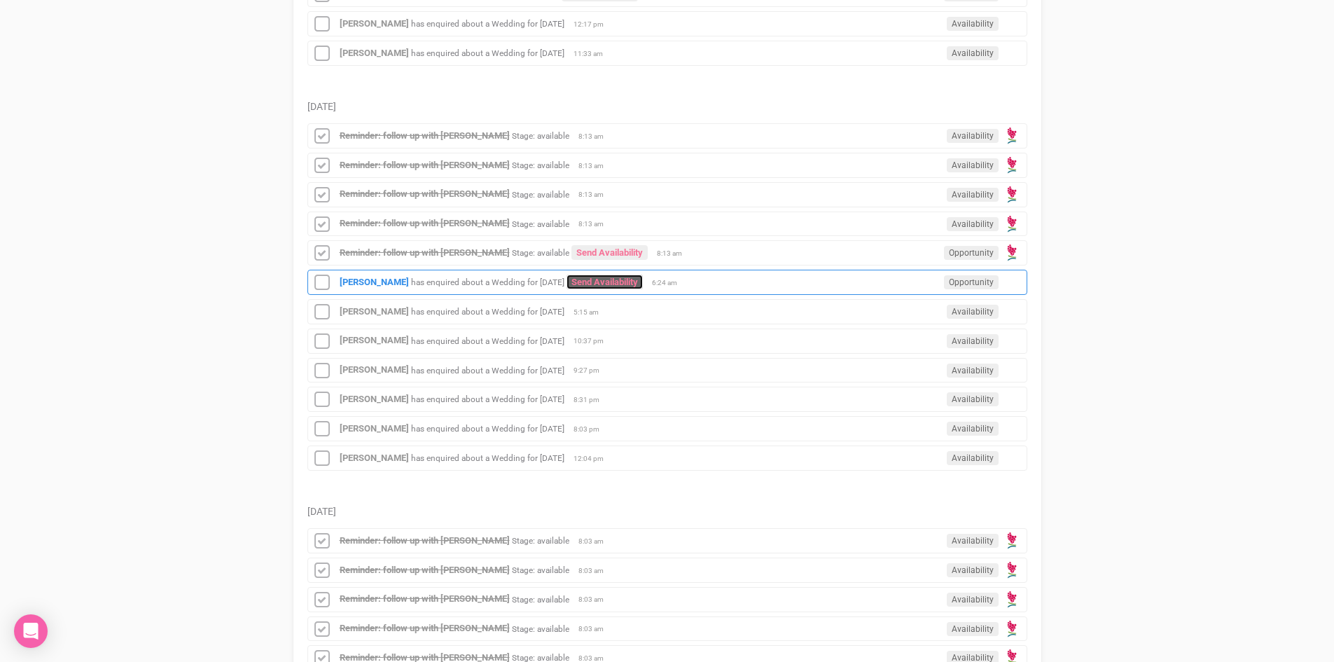
click at [639, 276] on link "Send Availability" at bounding box center [604, 281] width 76 height 15
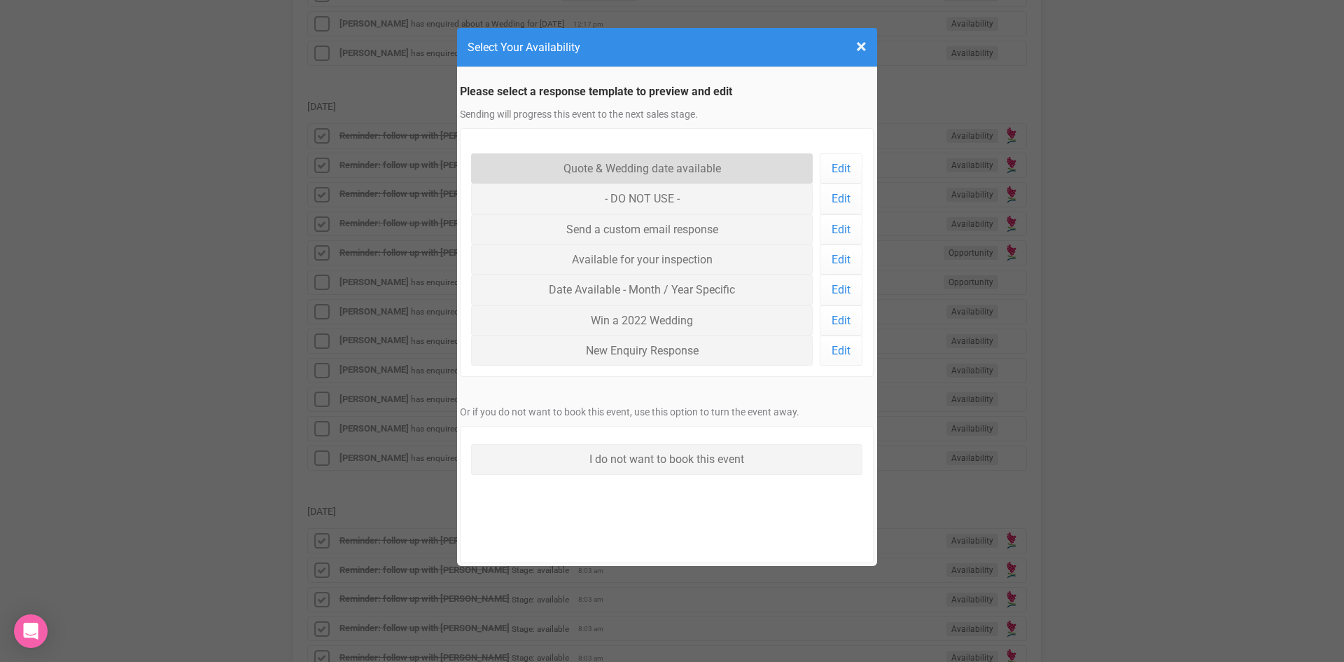
click at [608, 162] on link "Quote & Wedding date available" at bounding box center [642, 168] width 342 height 30
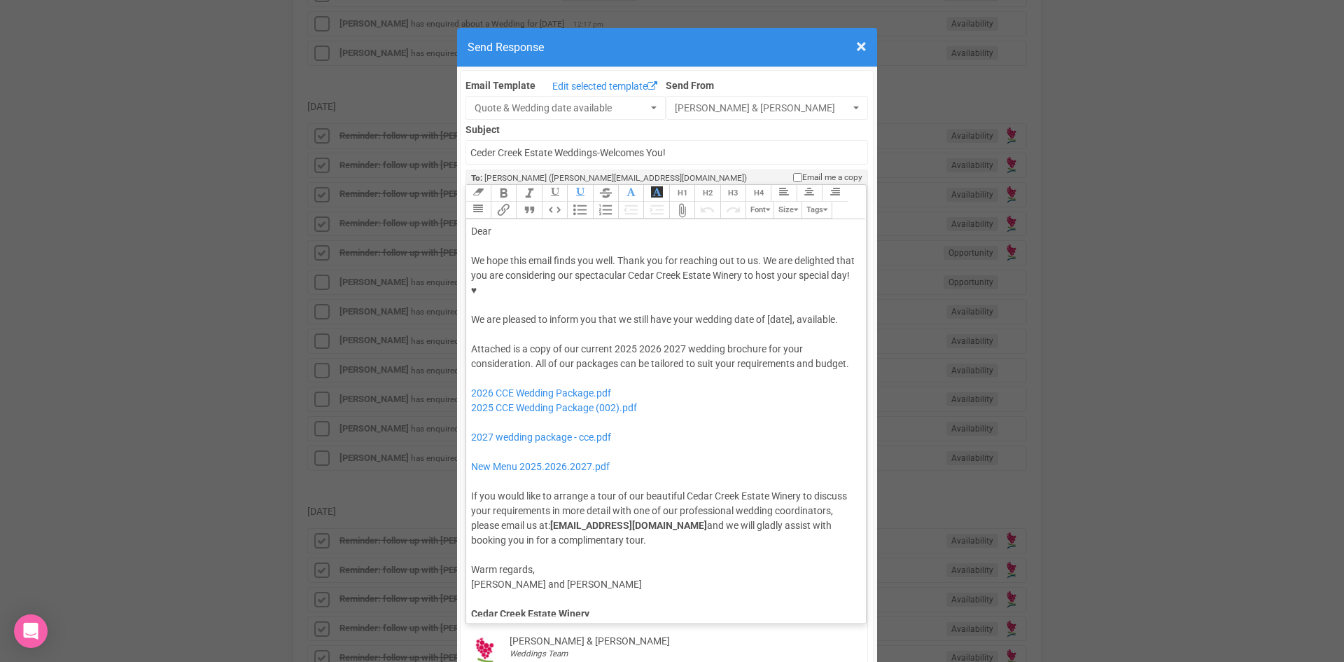
click at [509, 224] on div "Dear" at bounding box center [664, 231] width 386 height 15
click at [674, 276] on div "We hope this email finds you well. Thank you for reaching out to us. We are del…" at bounding box center [664, 290] width 386 height 74
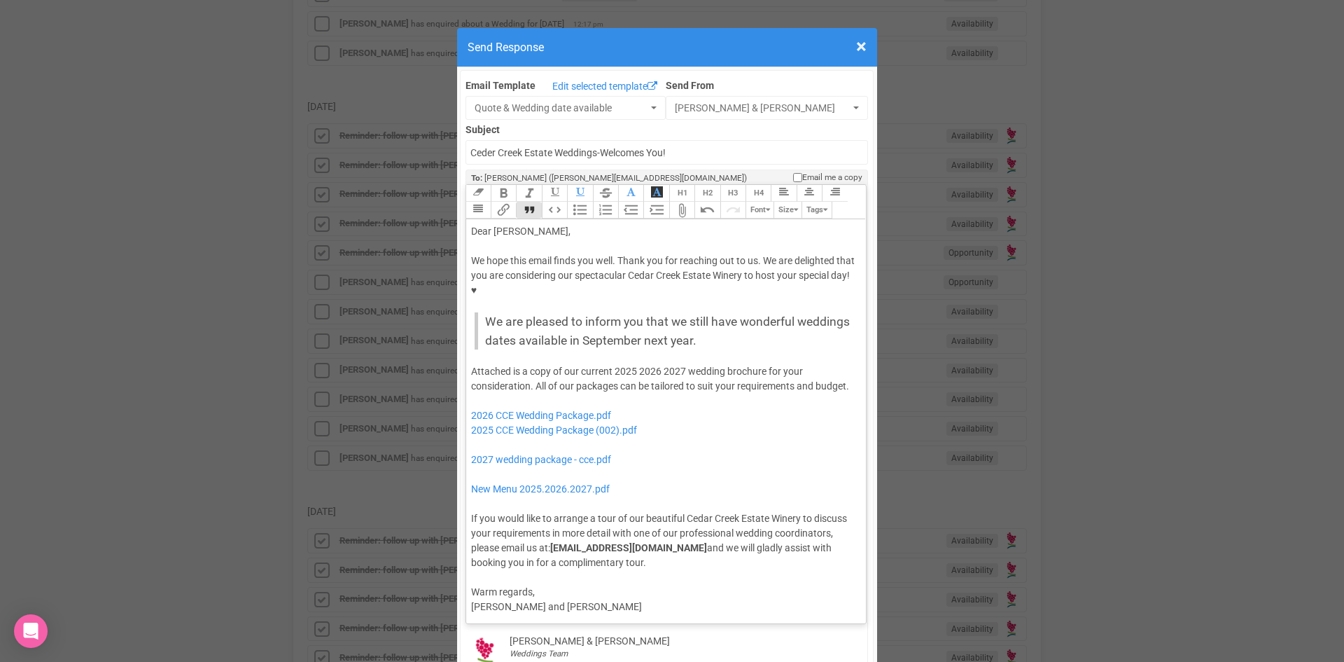
click at [523, 202] on button "Quote" at bounding box center [528, 210] width 25 height 17
drag, startPoint x: 635, startPoint y: 326, endPoint x: 611, endPoint y: 330, distance: 24.8
click at [611, 364] on div "Attached is a copy of our current 2025 2026 2027 wedding brochure for your cons…" at bounding box center [664, 467] width 386 height 206
drag, startPoint x: 655, startPoint y: 326, endPoint x: 634, endPoint y: 330, distance: 21.6
click at [634, 364] on div "Attached is a copy of our current 2026 2027 wedding brochure for your considera…" at bounding box center [664, 467] width 386 height 206
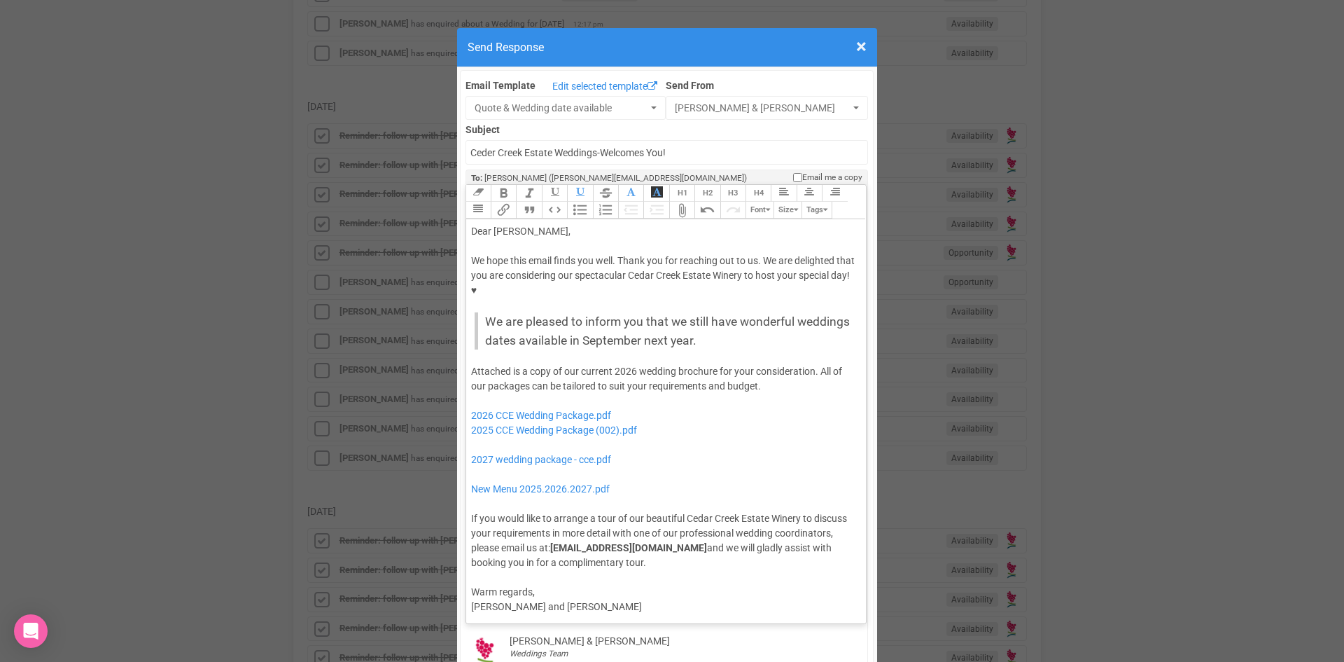
click at [764, 364] on div "Attached is a copy of our current 2026 wedding brochure for your consideration.…" at bounding box center [664, 467] width 386 height 206
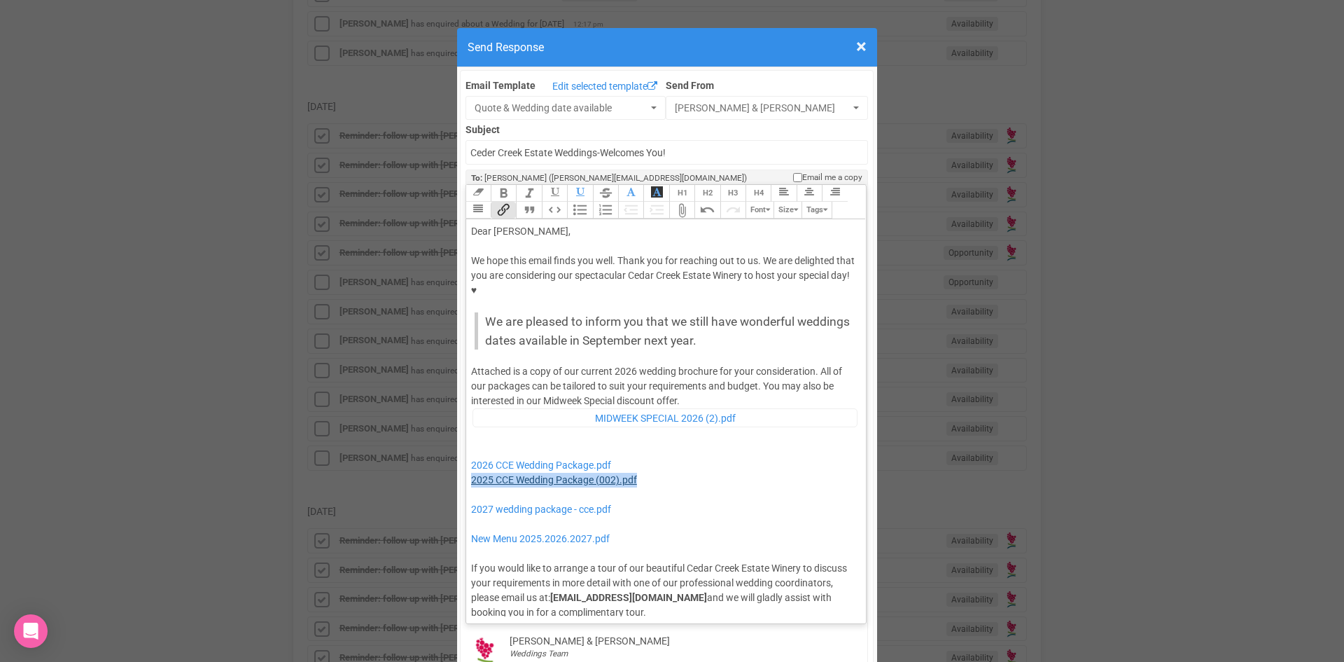
drag, startPoint x: 655, startPoint y: 436, endPoint x: 466, endPoint y: 438, distance: 189.7
click at [471, 438] on div "Attached is a copy of our current 2026 wedding brochure for your consideration.…" at bounding box center [664, 492] width 386 height 256
drag, startPoint x: 627, startPoint y: 466, endPoint x: 464, endPoint y: 459, distance: 163.3
click at [466, 459] on trix-editor "Dear [PERSON_NAME], We hope this email finds you well. Thank you for reaching o…" at bounding box center [666, 417] width 400 height 397
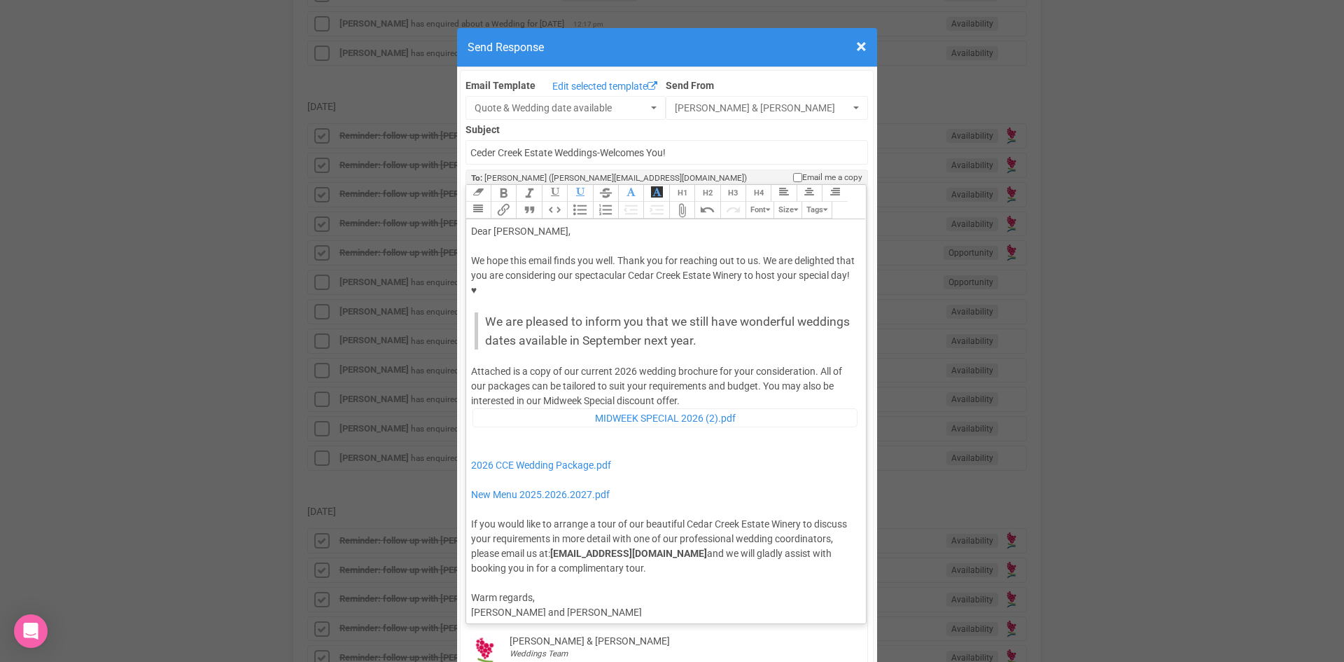
click at [684, 364] on div "Attached is a copy of our current 2026 wedding brochure for your consideration.…" at bounding box center [664, 469] width 386 height 211
type trix-editor "<lor>Ipsu Dolor,</sit><ame><consec>&adip;</elitse></doe><tem>In utla etdo magna…"
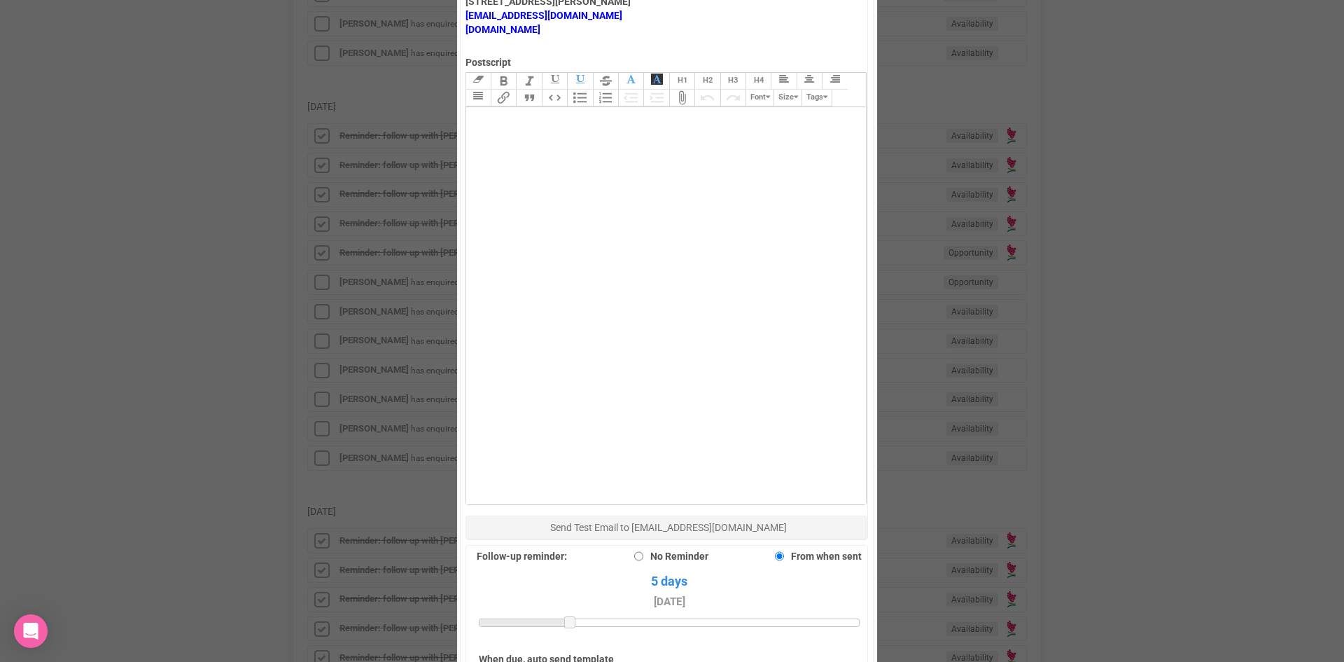
scroll to position [970, 0]
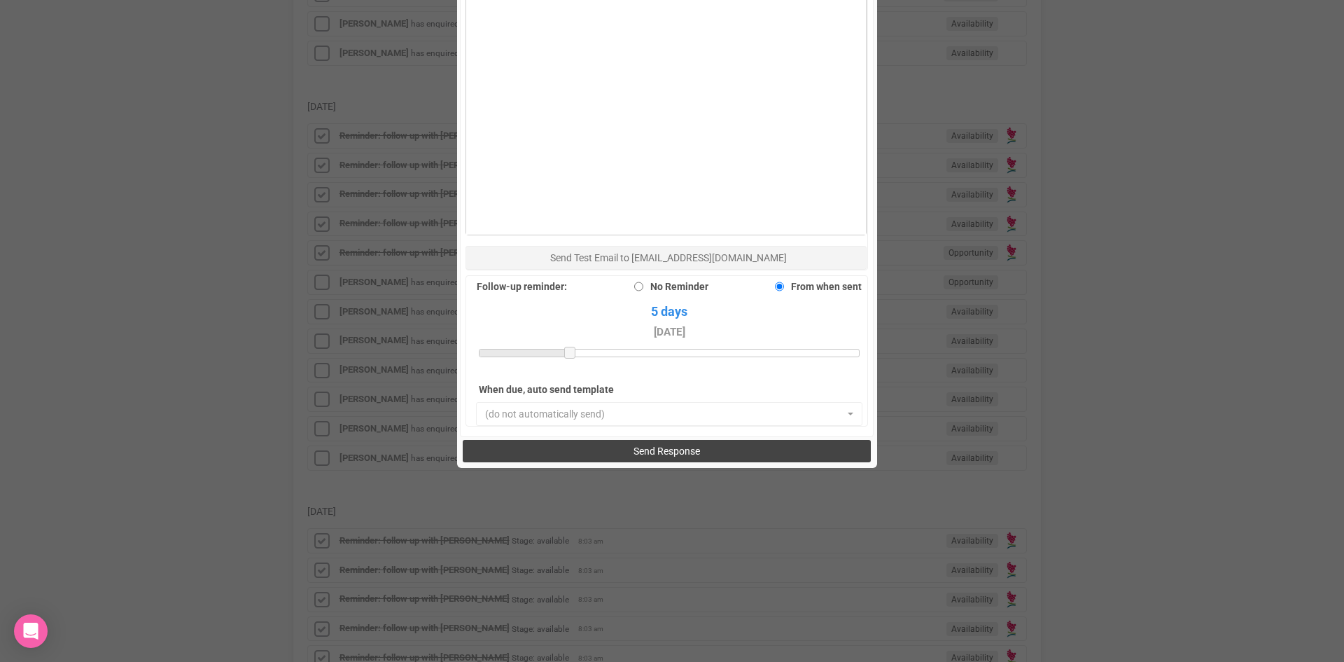
click at [641, 445] on span "Send Response" at bounding box center [667, 450] width 67 height 11
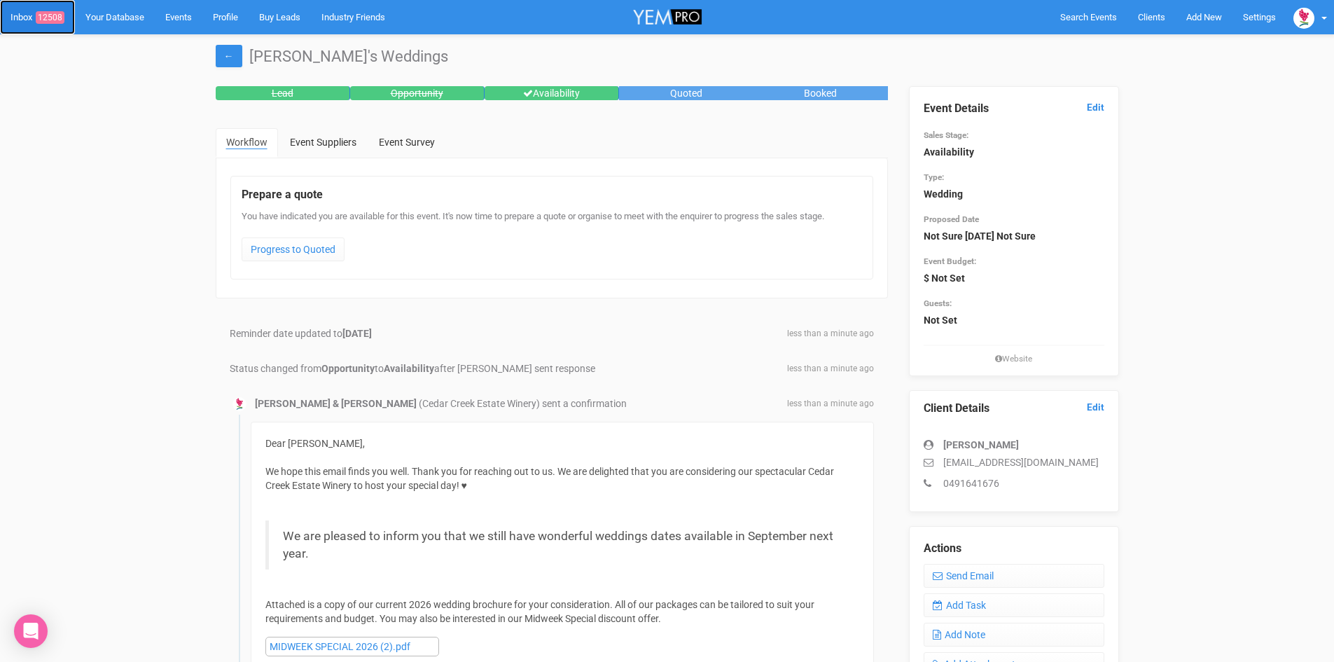
click at [46, 13] on span "12508" at bounding box center [50, 17] width 29 height 13
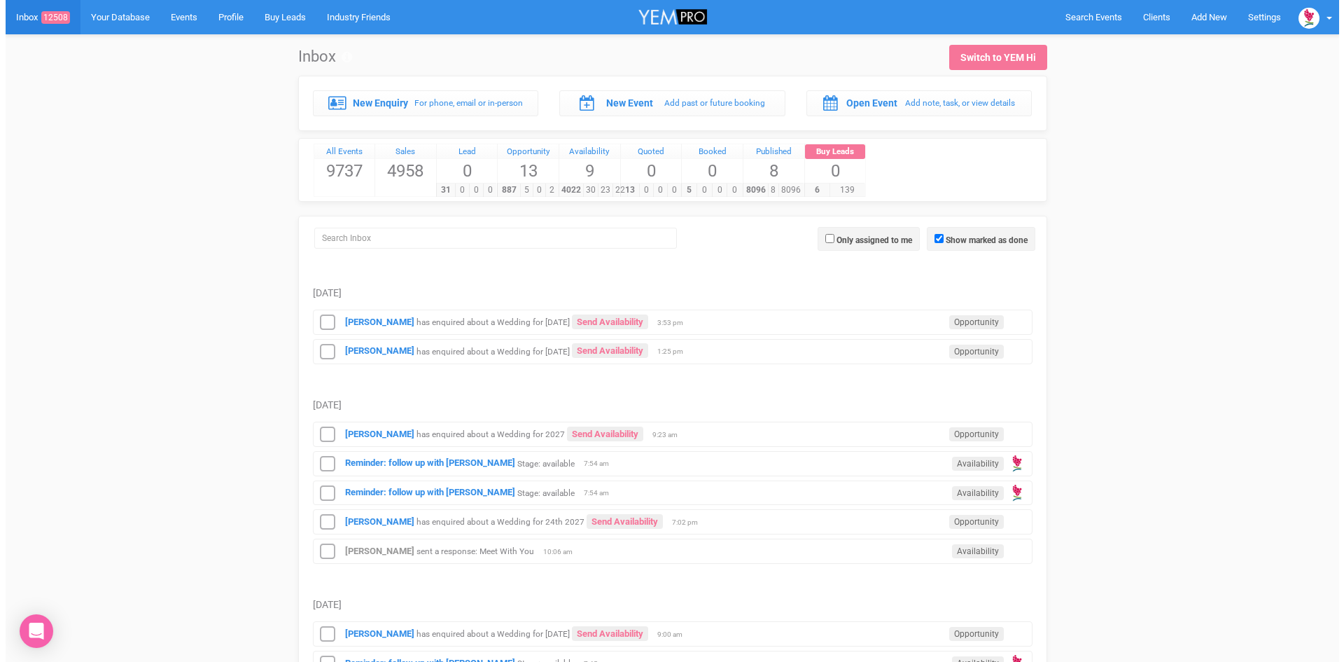
scroll to position [420, 0]
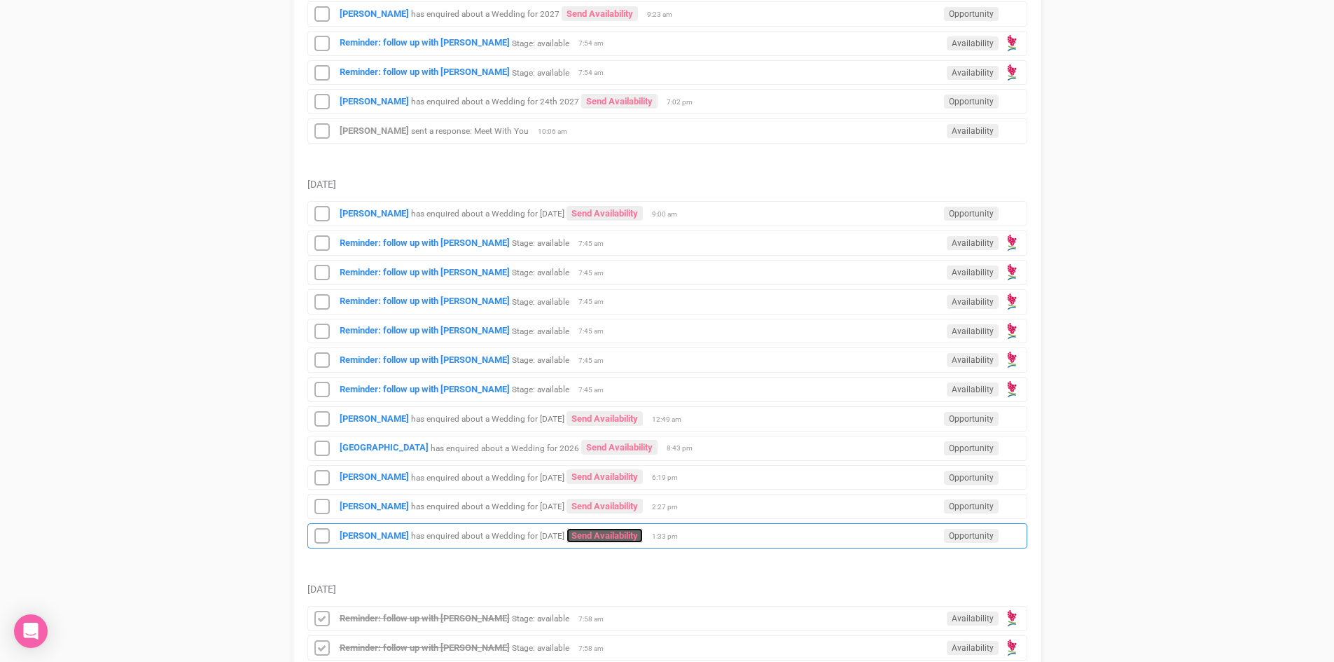
click at [611, 529] on link "Send Availability" at bounding box center [604, 535] width 76 height 15
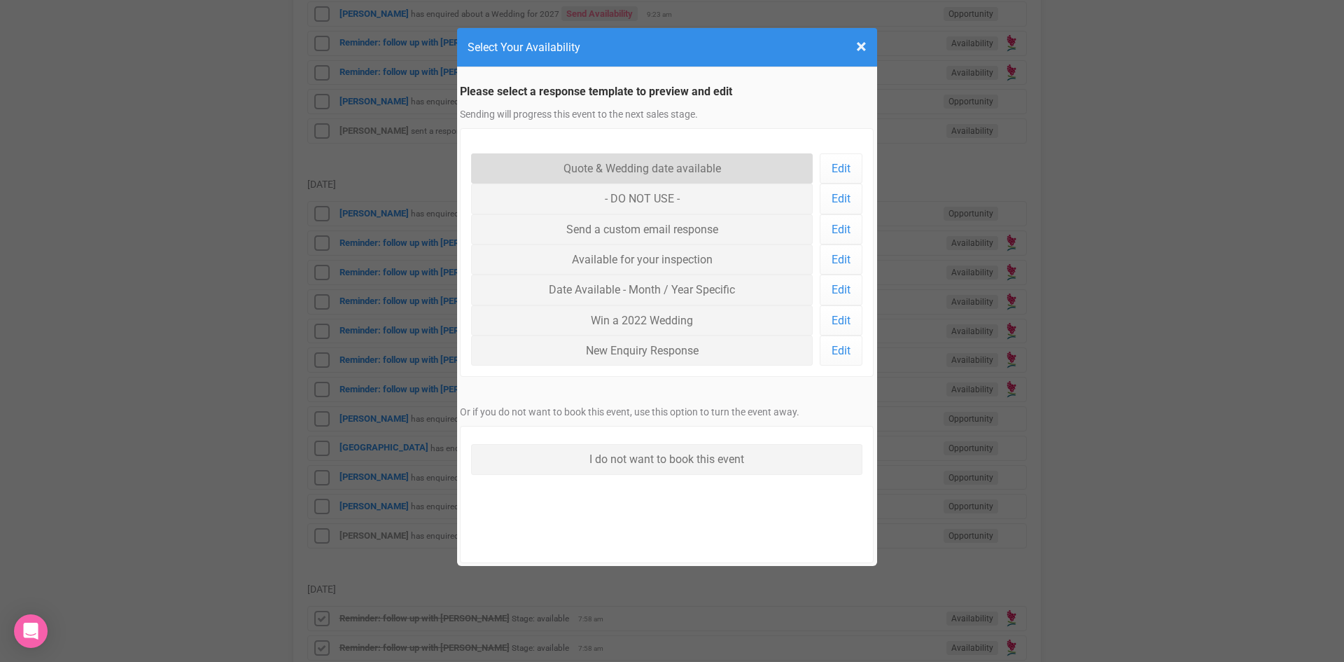
click at [606, 166] on link "Quote & Wedding date available" at bounding box center [642, 168] width 342 height 30
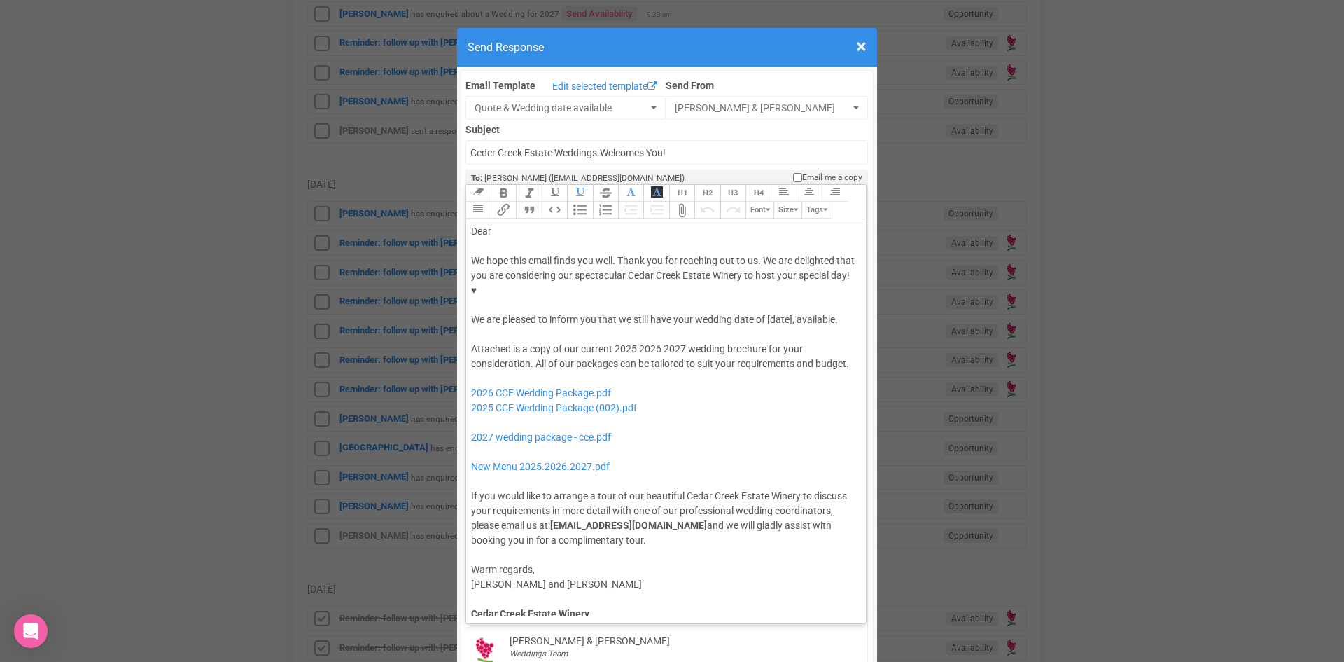
click at [765, 272] on div "We hope this email finds you well. Thank you for reaching out to us. We are del…" at bounding box center [664, 290] width 386 height 74
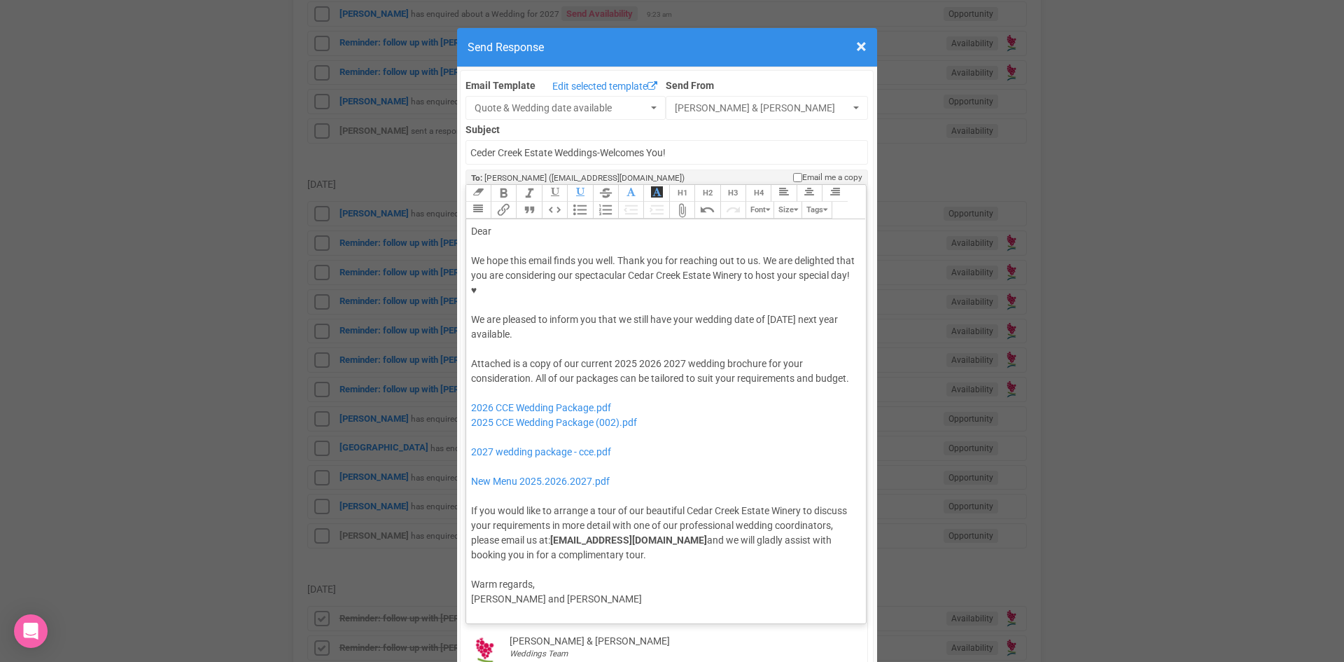
click at [763, 272] on div "We hope this email finds you well. Thank you for reaching out to us. We are del…" at bounding box center [664, 297] width 386 height 88
click at [527, 202] on button "Quote" at bounding box center [528, 210] width 25 height 17
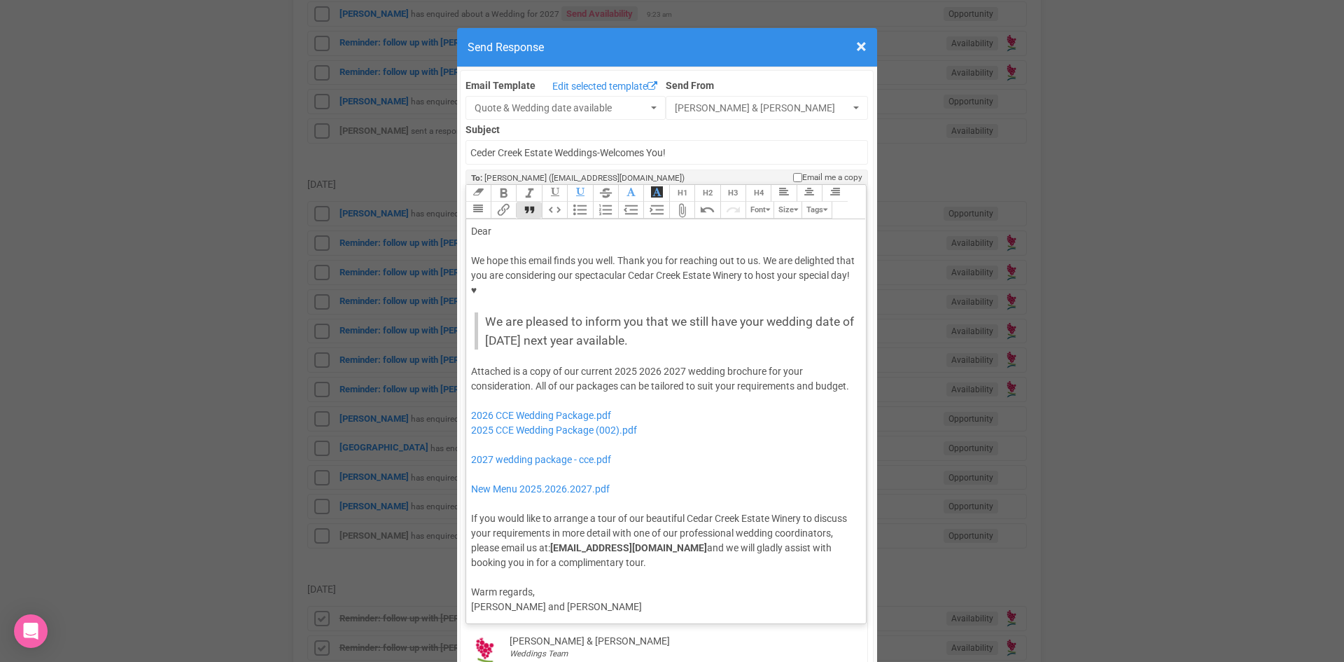
click at [500, 224] on div "Dear" at bounding box center [664, 231] width 386 height 15
drag, startPoint x: 632, startPoint y: 324, endPoint x: 610, endPoint y: 330, distance: 22.4
click at [610, 364] on div "Attached is a copy of our current 2025 2026 2027 wedding brochure for your cons…" at bounding box center [664, 467] width 386 height 206
drag, startPoint x: 657, startPoint y: 326, endPoint x: 636, endPoint y: 328, distance: 21.2
click at [636, 364] on div "Attached is a copy of our current 2026 2027 wedding brochure for your considera…" at bounding box center [664, 467] width 386 height 206
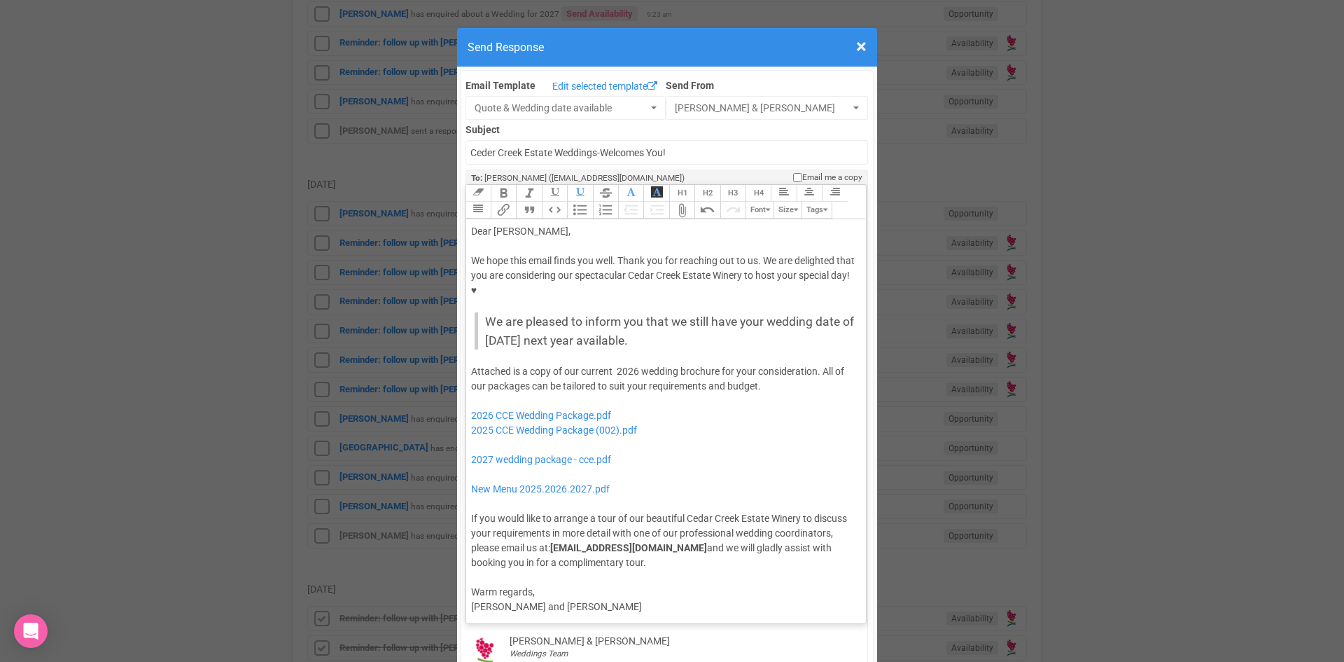
click at [612, 364] on div "Attached is a copy of our current 2026 wedding brochure for your consideration.…" at bounding box center [664, 467] width 386 height 206
drag, startPoint x: 646, startPoint y: 386, endPoint x: 461, endPoint y: 387, distance: 184.8
click at [466, 387] on trix-editor "Dear [PERSON_NAME], We hope this email finds you well. Thank you for reaching o…" at bounding box center [666, 417] width 400 height 397
drag, startPoint x: 622, startPoint y: 417, endPoint x: 468, endPoint y: 397, distance: 154.6
click at [471, 397] on div "Attached is a copy of our current 2026 wedding brochure for your consideration.…" at bounding box center [664, 467] width 386 height 206
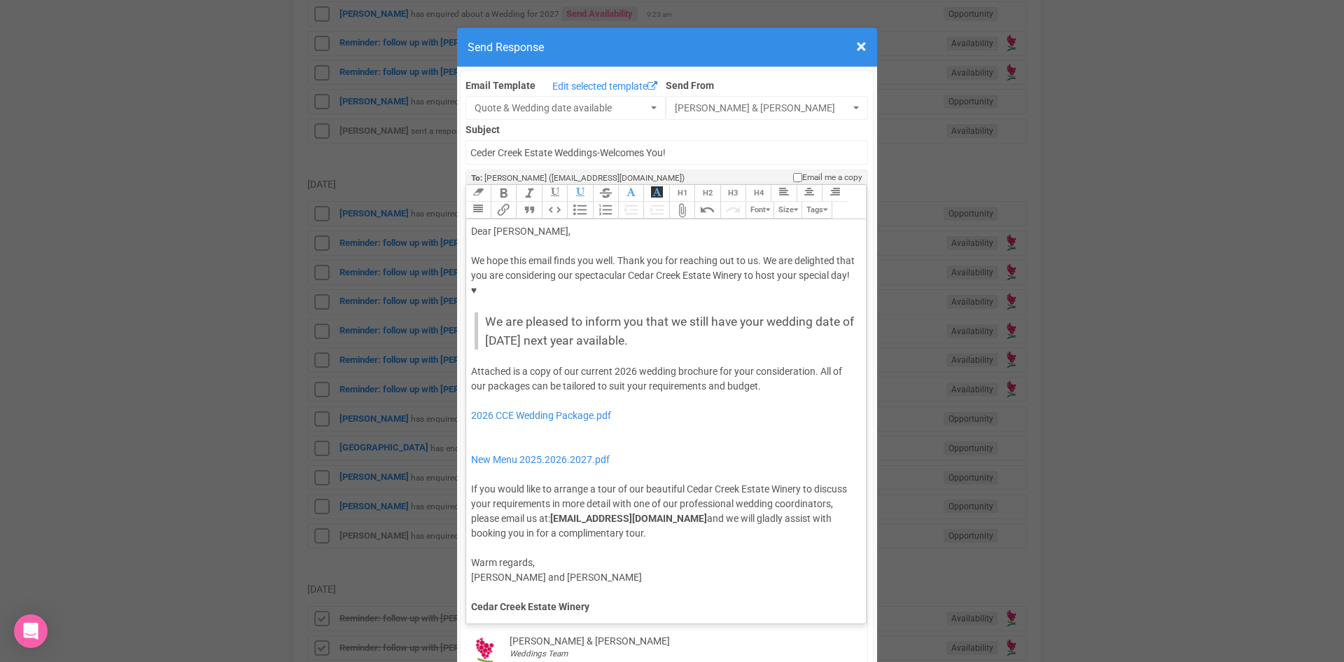
type trix-editor "<lor>Ipsu Dolor,</sit><ame><consec>&adip;</elitse></doe><tem>In utla etdo magna…"
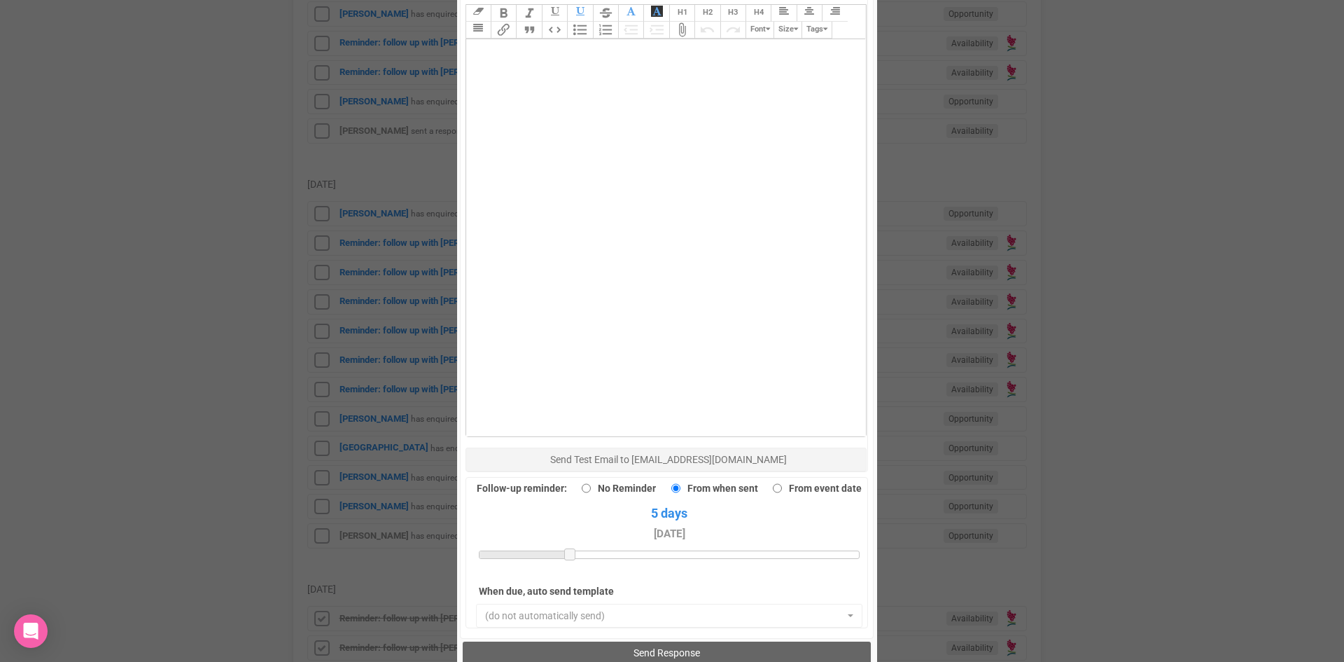
scroll to position [770, 0]
click at [658, 645] on span "Send Response" at bounding box center [667, 650] width 67 height 11
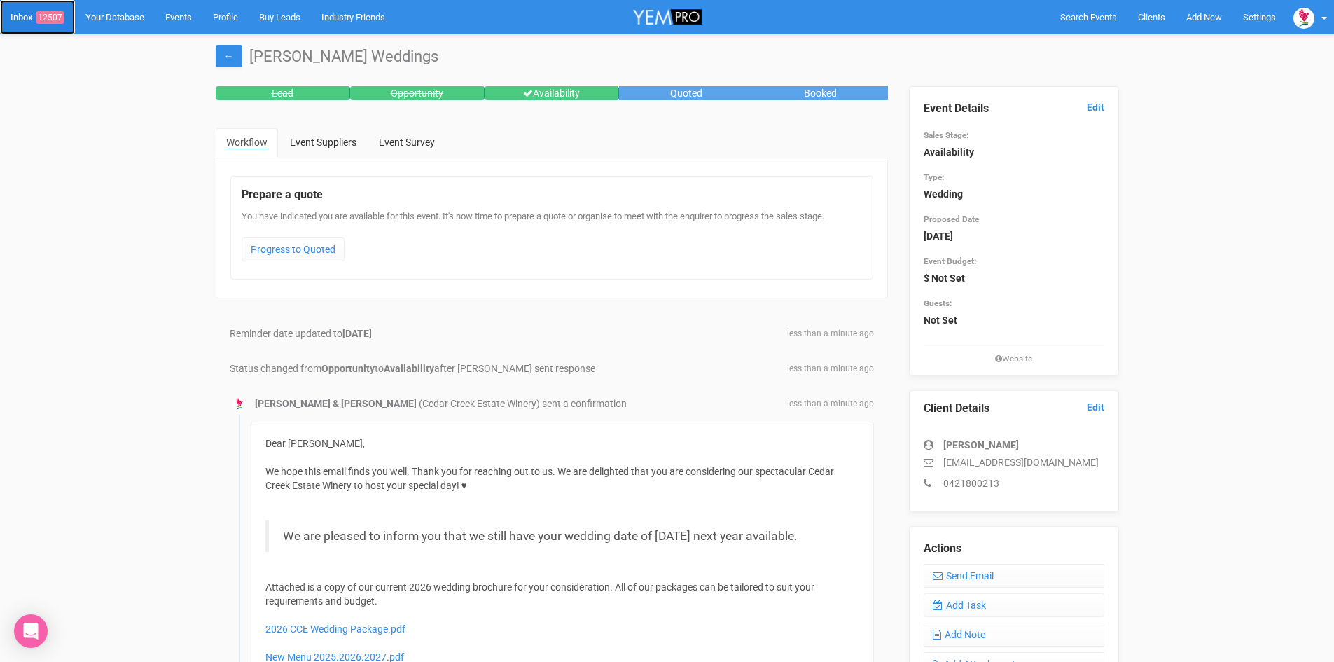
click at [50, 11] on span "12507" at bounding box center [50, 17] width 29 height 13
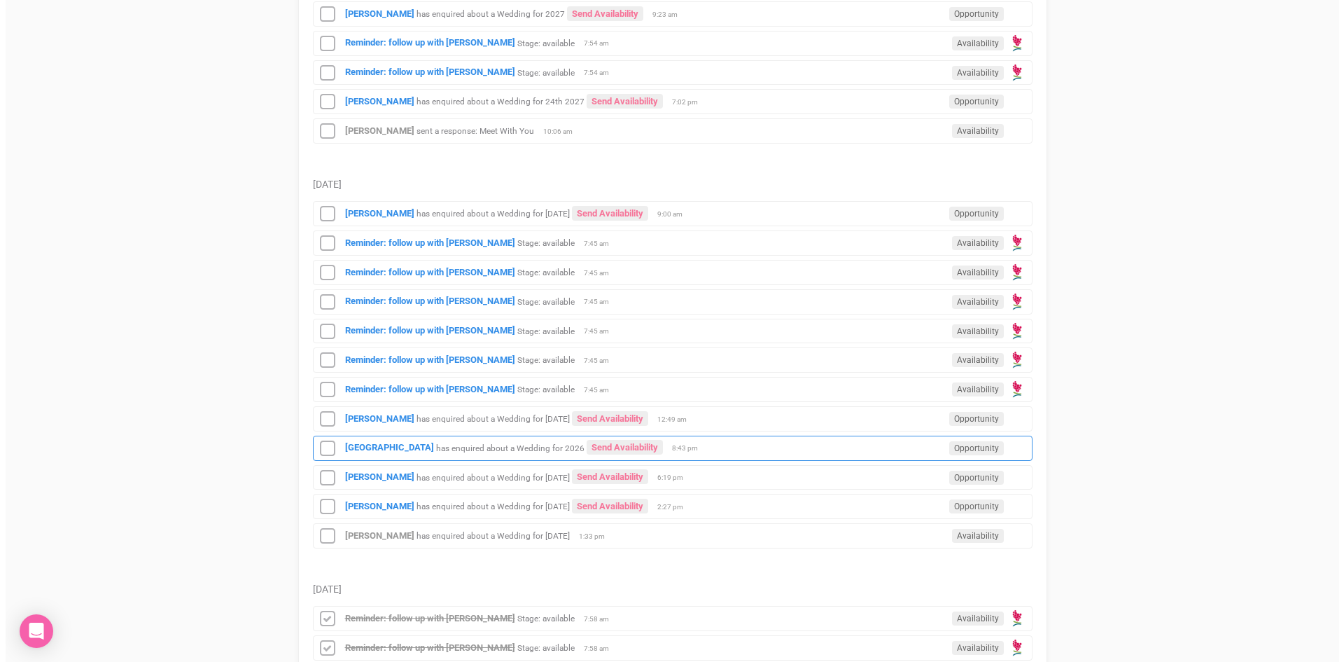
scroll to position [770, 0]
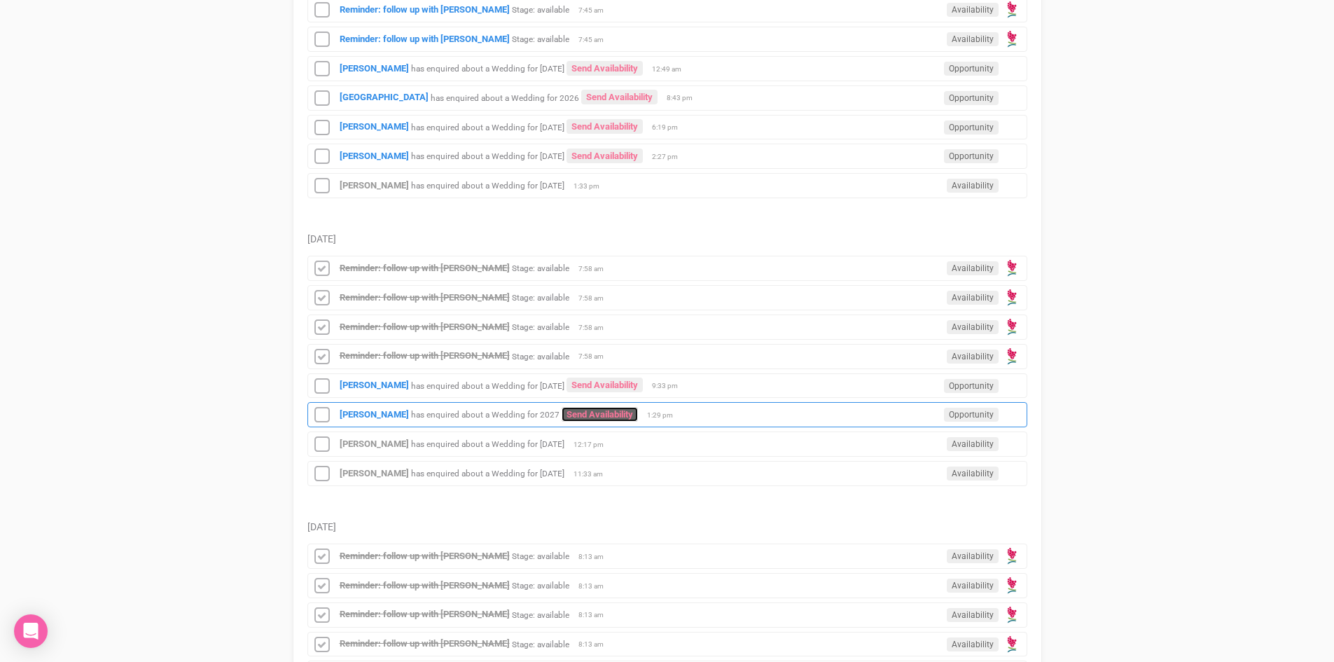
click at [562, 407] on link "Send Availability" at bounding box center [600, 414] width 76 height 15
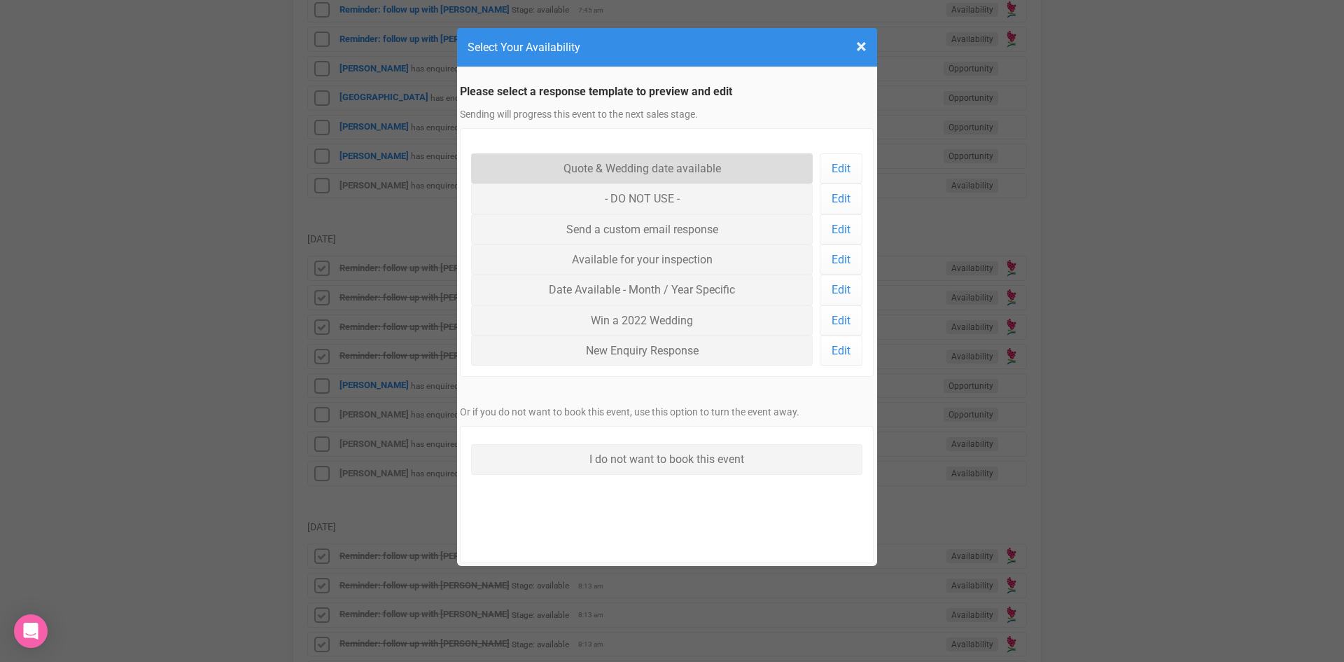
click at [585, 163] on link "Quote & Wedding date available" at bounding box center [642, 168] width 342 height 30
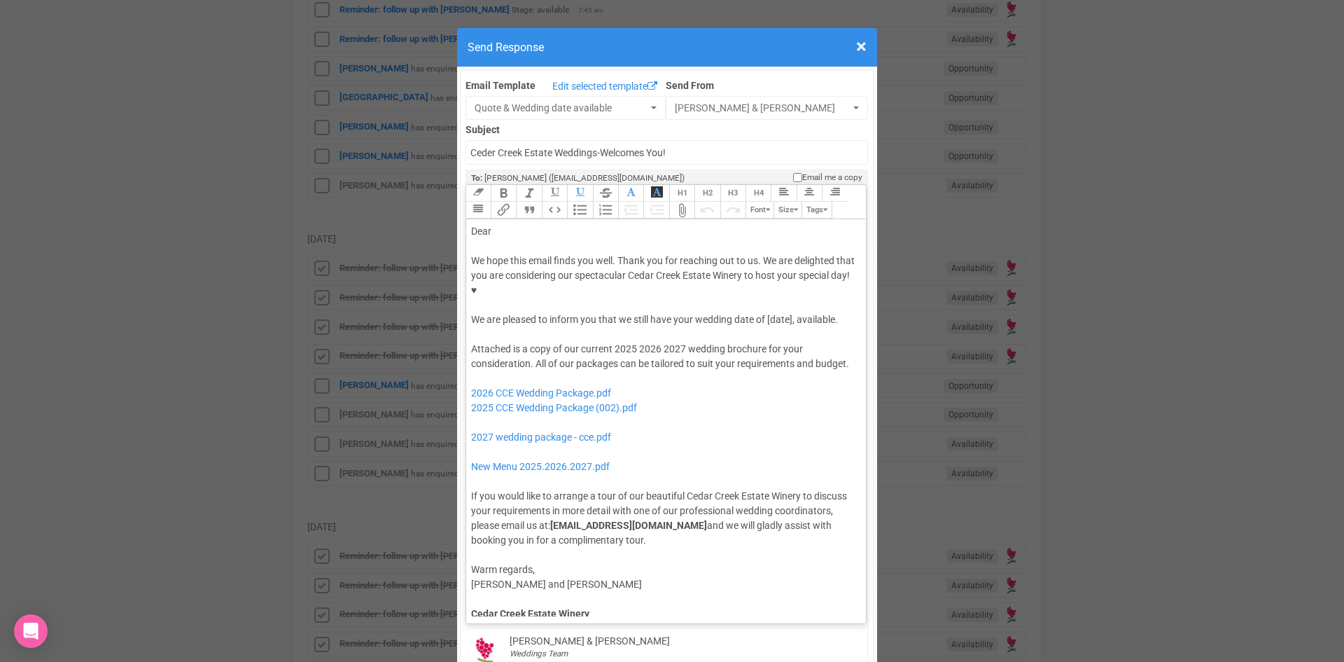
click at [672, 272] on div "We hope this email finds you well. Thank you for reaching out to us. We are del…" at bounding box center [664, 290] width 386 height 74
click at [783, 272] on div "We hope this email finds you well. Thank you for reaching out to us. We are del…" at bounding box center [664, 290] width 386 height 74
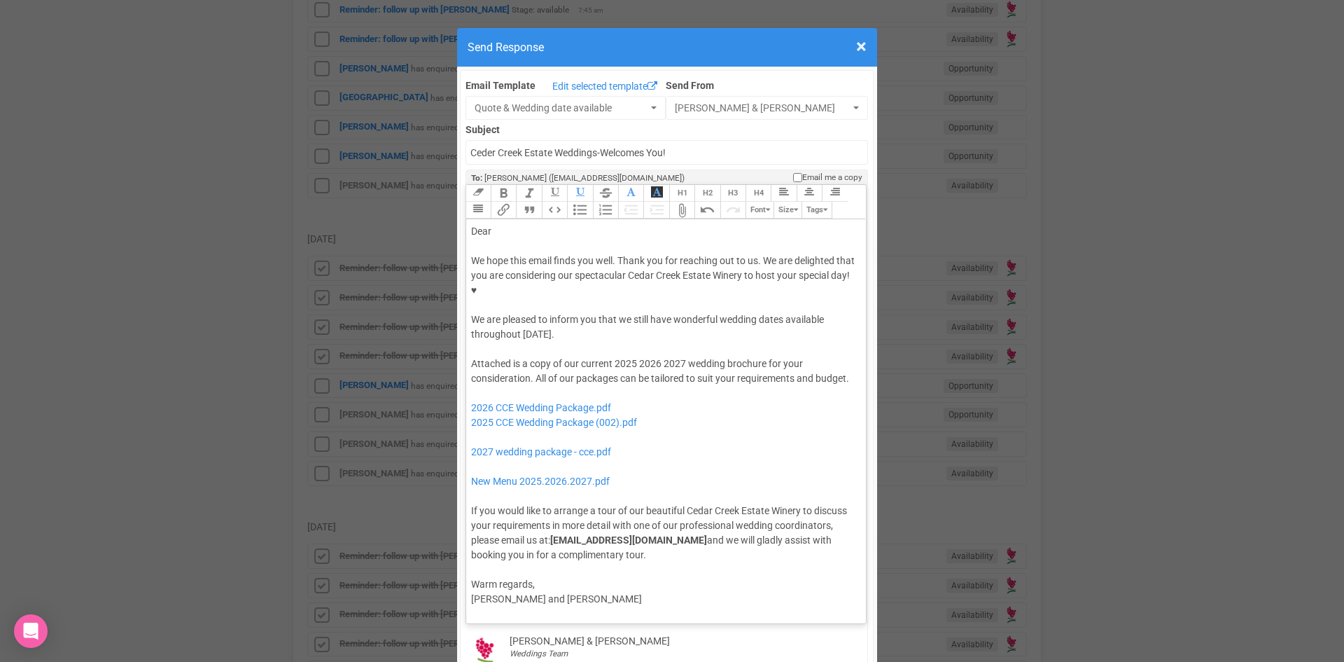
click at [522, 202] on button "Quote" at bounding box center [528, 210] width 25 height 17
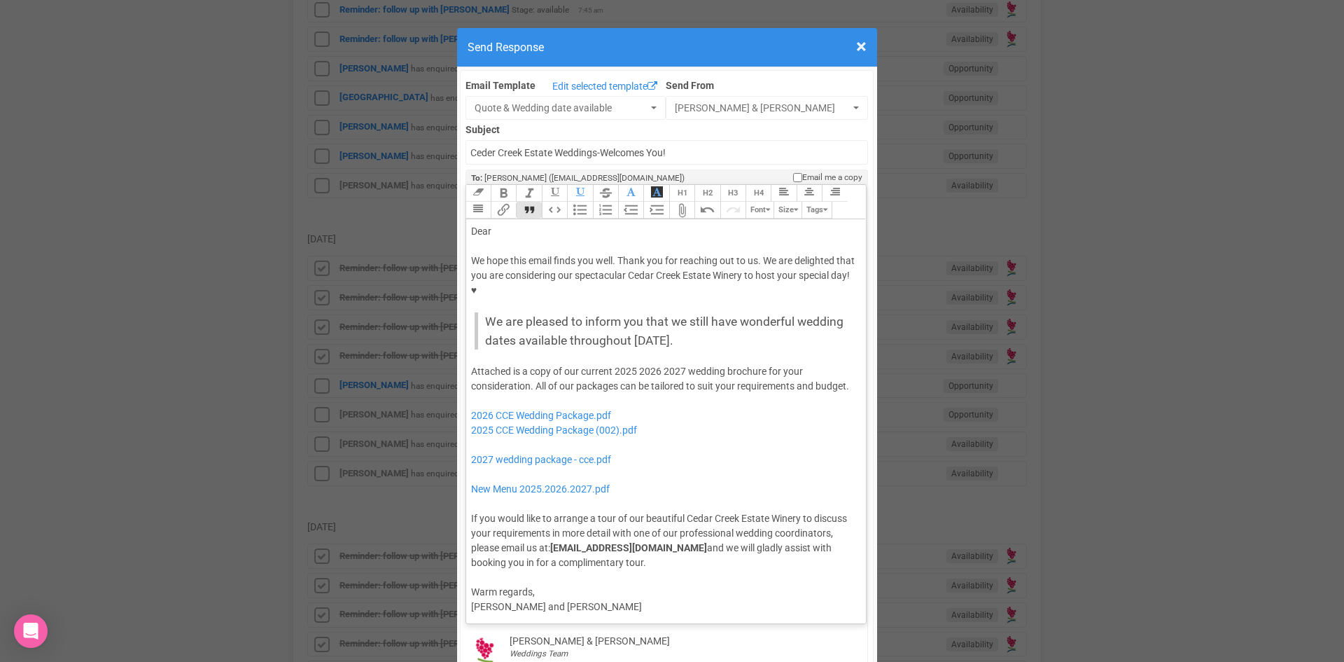
click at [497, 224] on div "Dear" at bounding box center [664, 231] width 386 height 15
drag, startPoint x: 656, startPoint y: 325, endPoint x: 610, endPoint y: 330, distance: 46.5
click at [610, 364] on div "Attached is a copy of our current 2025 2026 2027 wedding brochure for your cons…" at bounding box center [664, 467] width 386 height 206
drag, startPoint x: 672, startPoint y: 396, endPoint x: 465, endPoint y: 377, distance: 208.2
click at [466, 377] on trix-editor "Dear Siobhan, We hope this email finds you well. Thank you for reaching out to …" at bounding box center [666, 417] width 400 height 397
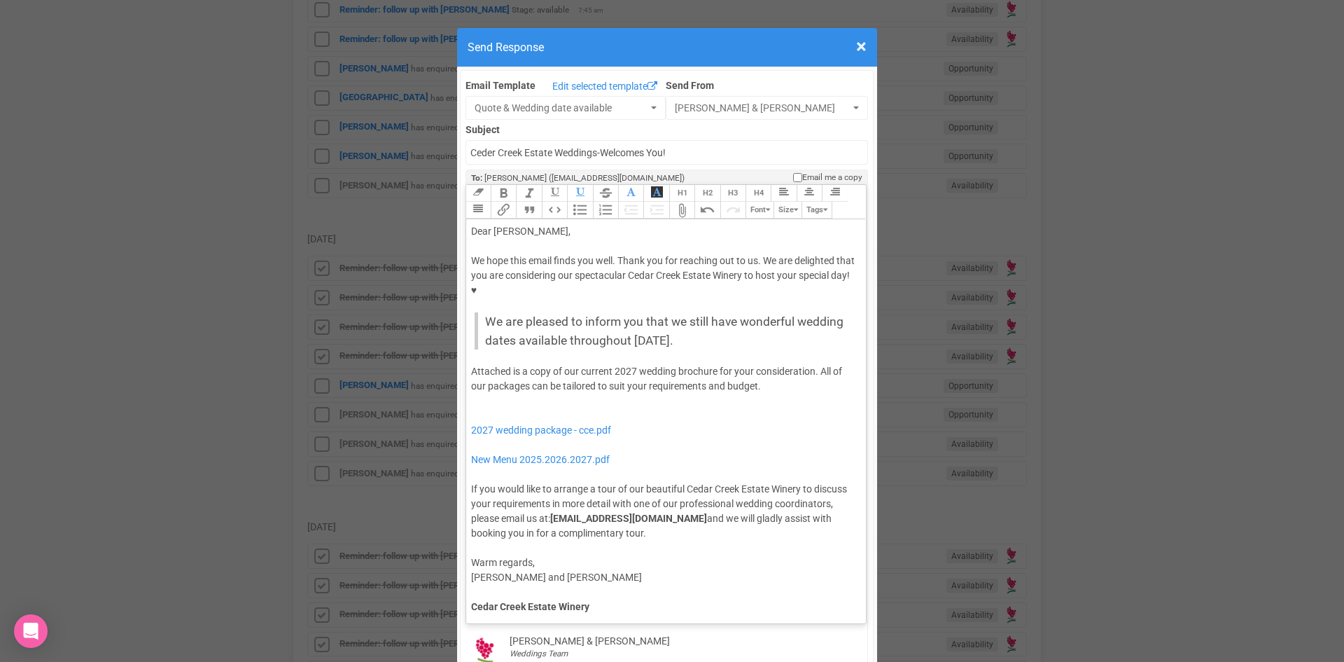
type trix-editor "<div>Dear Siobhan,</div><div><strong>&nbsp;</strong></div><div>We hope this ema…"
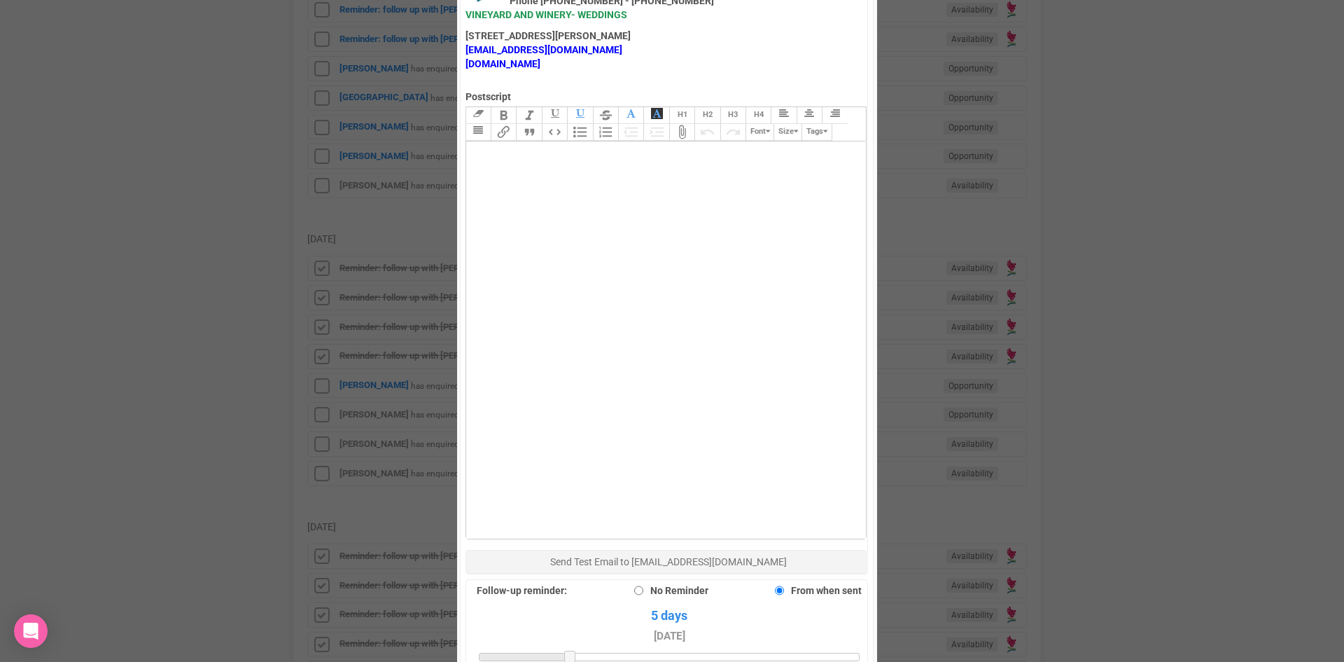
scroll to position [910, 0]
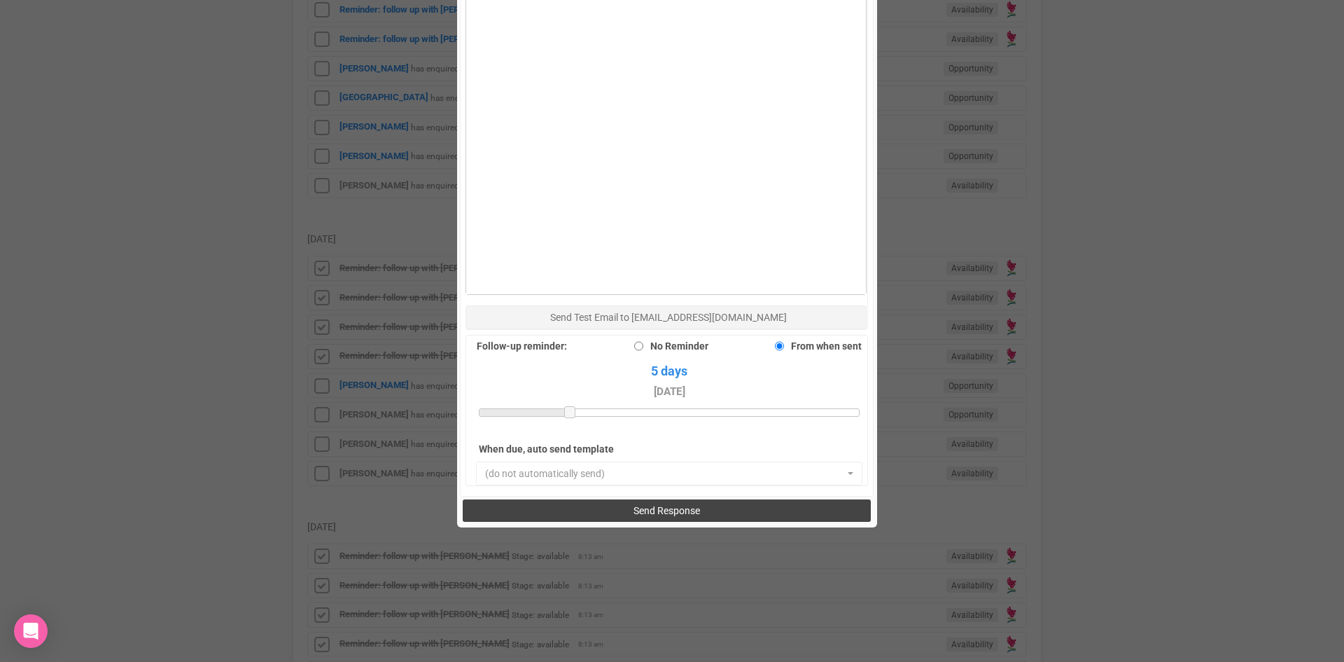
click at [602, 499] on button "Send Response" at bounding box center [667, 510] width 408 height 22
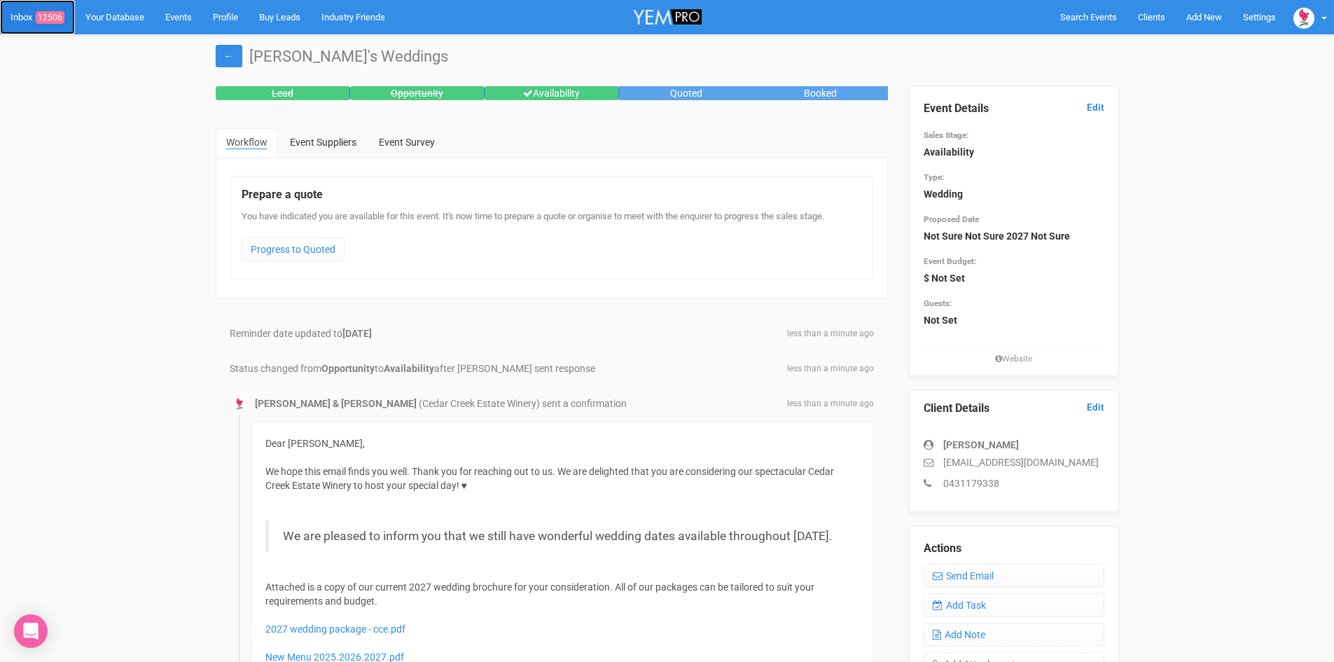
click at [58, 13] on span "12506" at bounding box center [50, 17] width 29 height 13
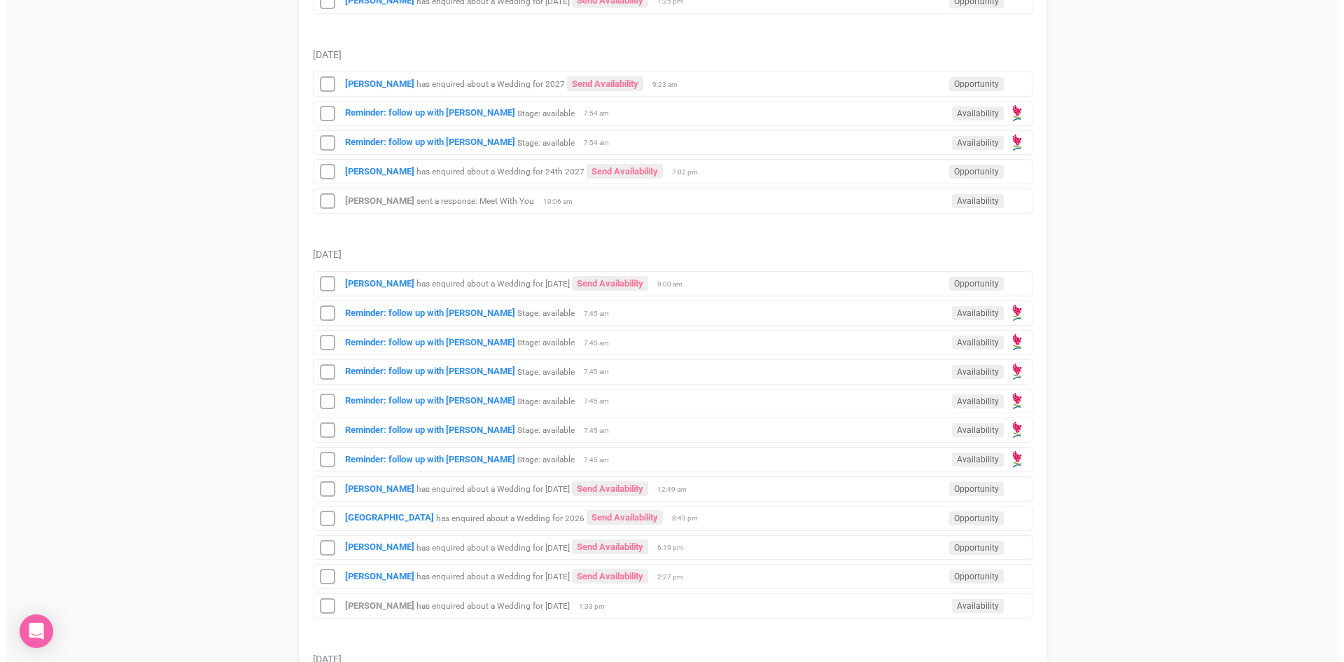
scroll to position [770, 0]
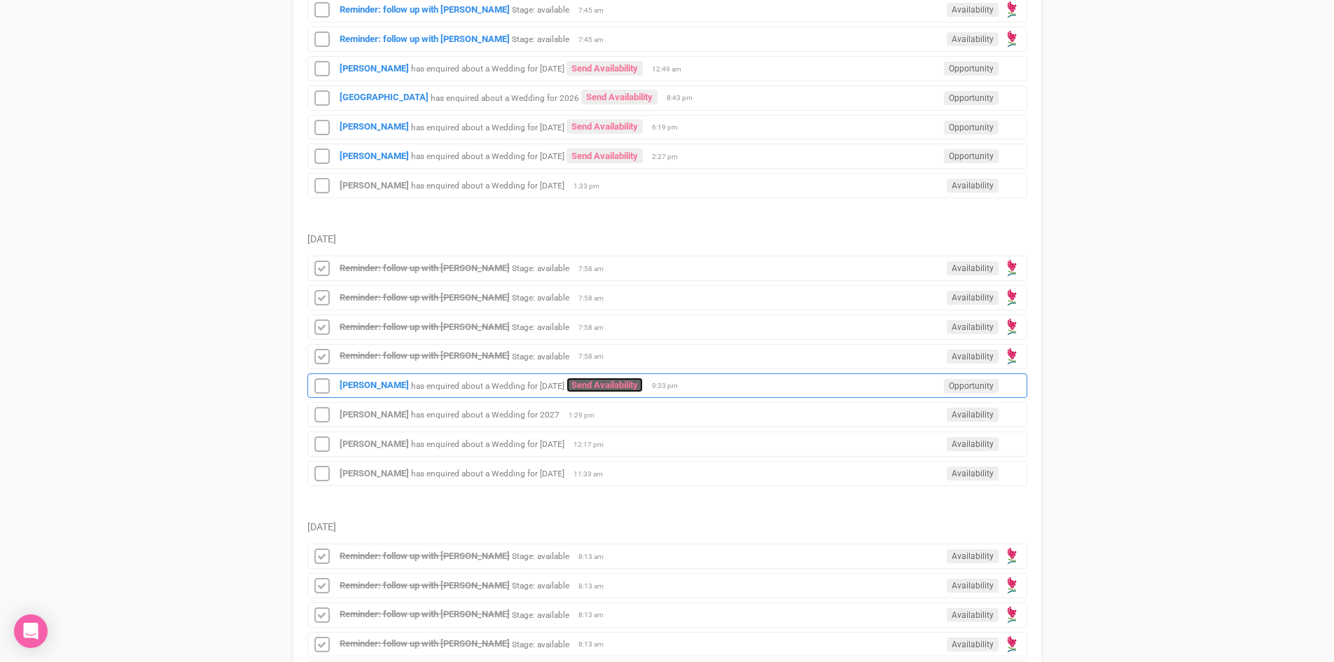
click at [643, 379] on link "Send Availability" at bounding box center [604, 384] width 76 height 15
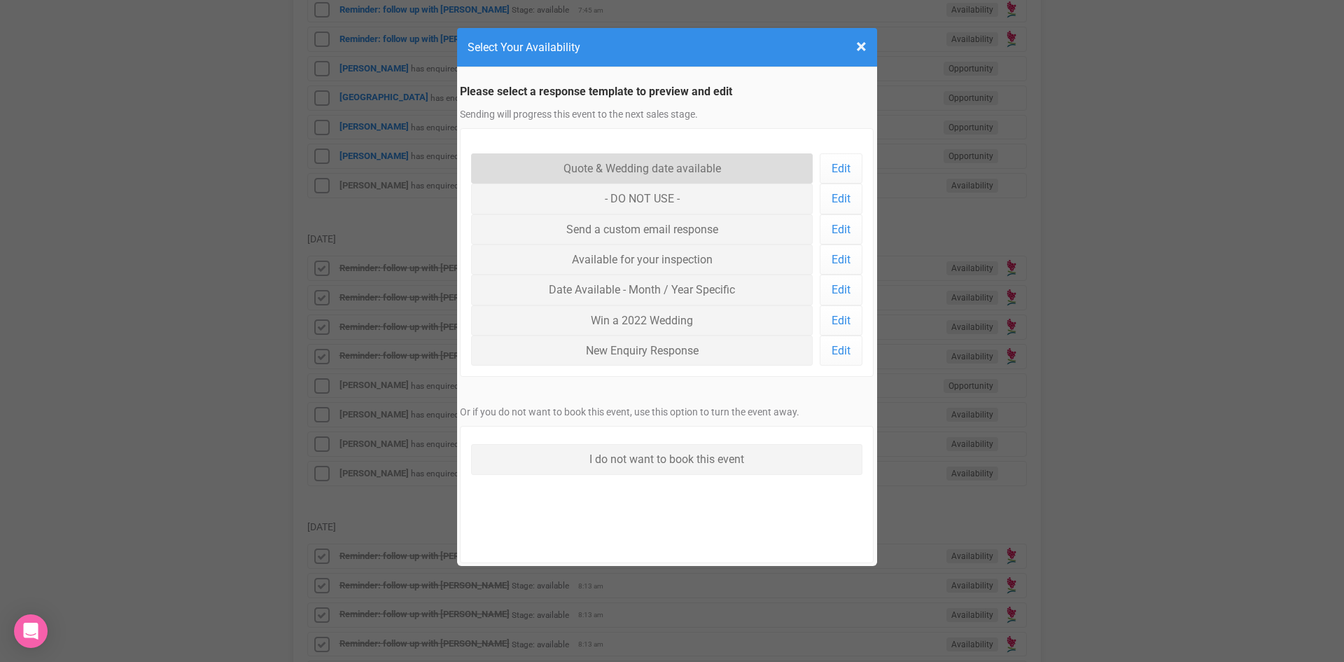
click at [626, 160] on link "Quote & Wedding date available" at bounding box center [642, 168] width 342 height 30
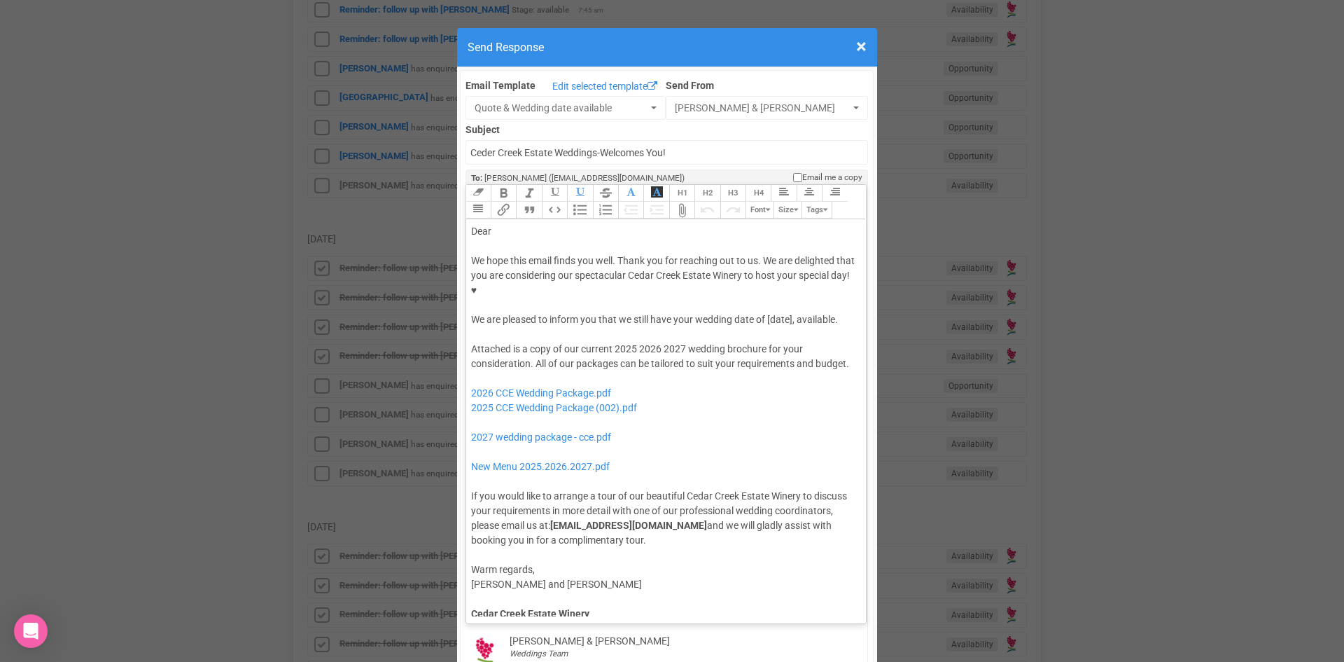
click at [764, 274] on div "We hope this email finds you well. Thank you for reaching out to us. We are del…" at bounding box center [664, 290] width 386 height 74
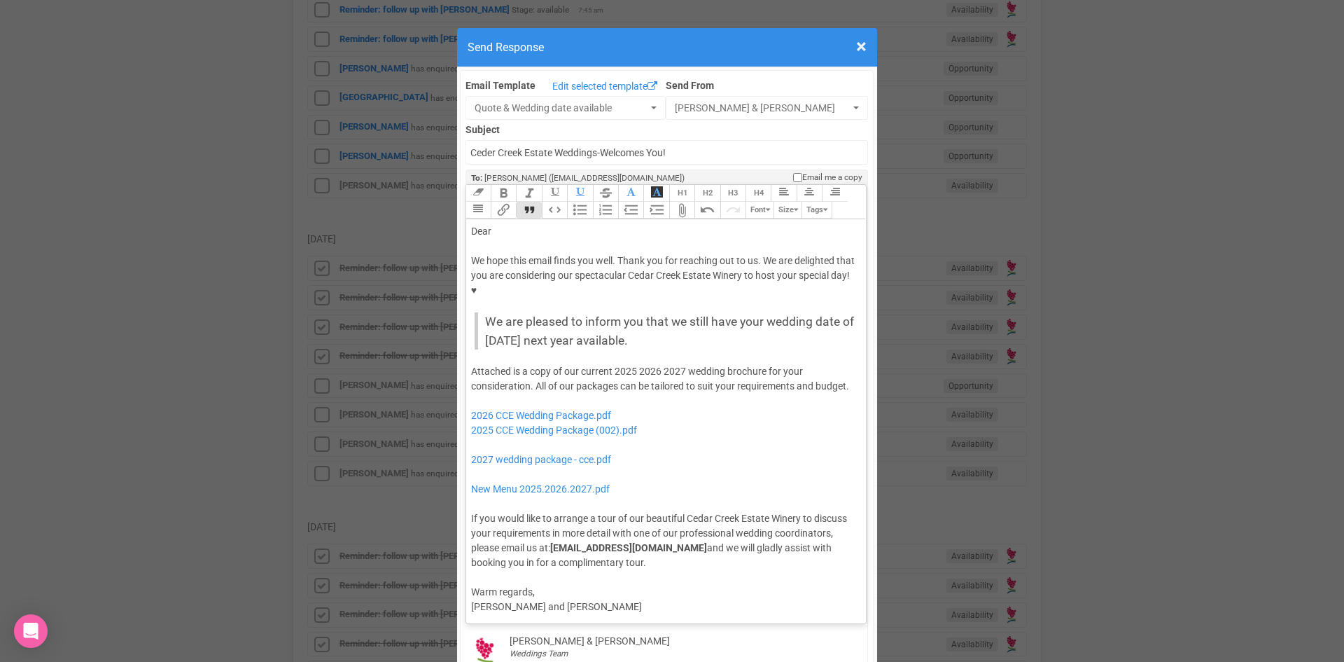
click at [529, 202] on button "Quote" at bounding box center [528, 210] width 25 height 17
click at [497, 224] on div "Dear" at bounding box center [664, 231] width 386 height 15
drag, startPoint x: 634, startPoint y: 327, endPoint x: 607, endPoint y: 332, distance: 27.1
click at [607, 364] on div "Attached is a copy of our current 2025 2026 2027 wedding brochure for your cons…" at bounding box center [664, 467] width 386 height 206
drag, startPoint x: 657, startPoint y: 329, endPoint x: 634, endPoint y: 330, distance: 22.4
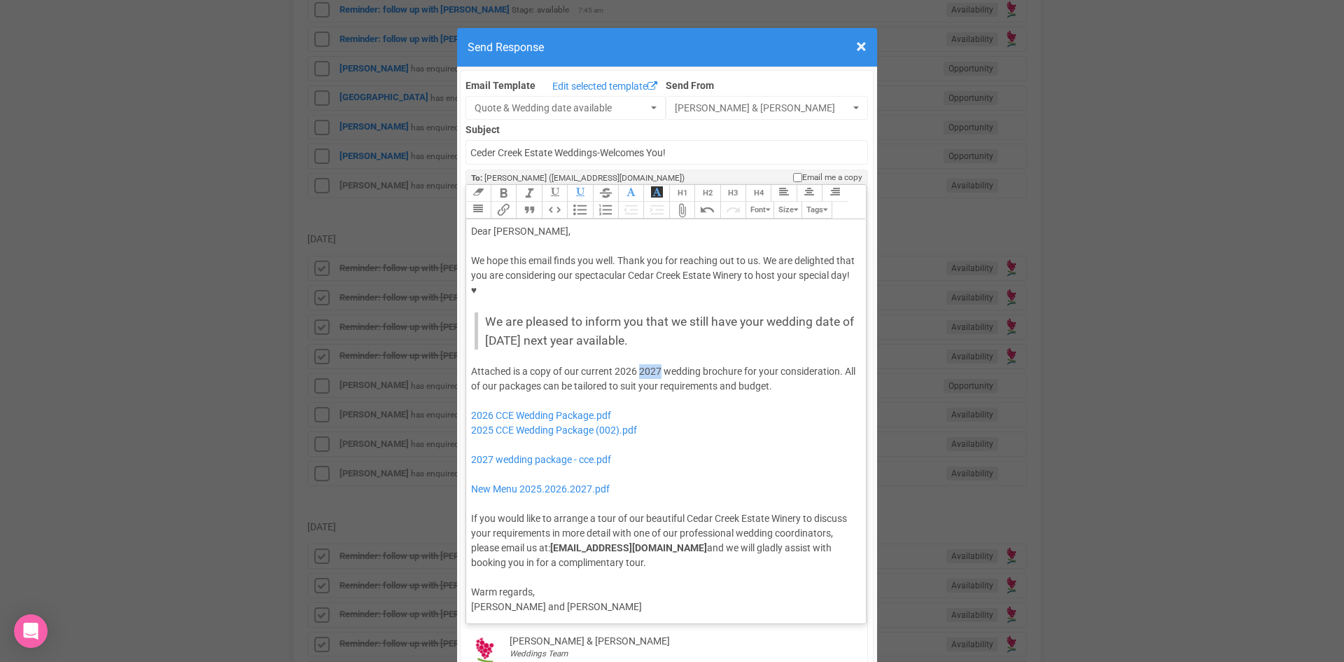
click at [634, 364] on div "Attached is a copy of our current 2026 2027 wedding brochure for your considera…" at bounding box center [664, 467] width 386 height 206
drag, startPoint x: 650, startPoint y: 389, endPoint x: 461, endPoint y: 391, distance: 188.3
click at [466, 391] on trix-editor "Dear Warren, We hope this email finds you well. Thank you for reaching out to u…" at bounding box center [666, 417] width 400 height 397
drag, startPoint x: 632, startPoint y: 418, endPoint x: 473, endPoint y: 395, distance: 161.3
click at [473, 395] on div "Attached is a copy of our current 2026 wedding brochure for your consideration.…" at bounding box center [664, 467] width 386 height 206
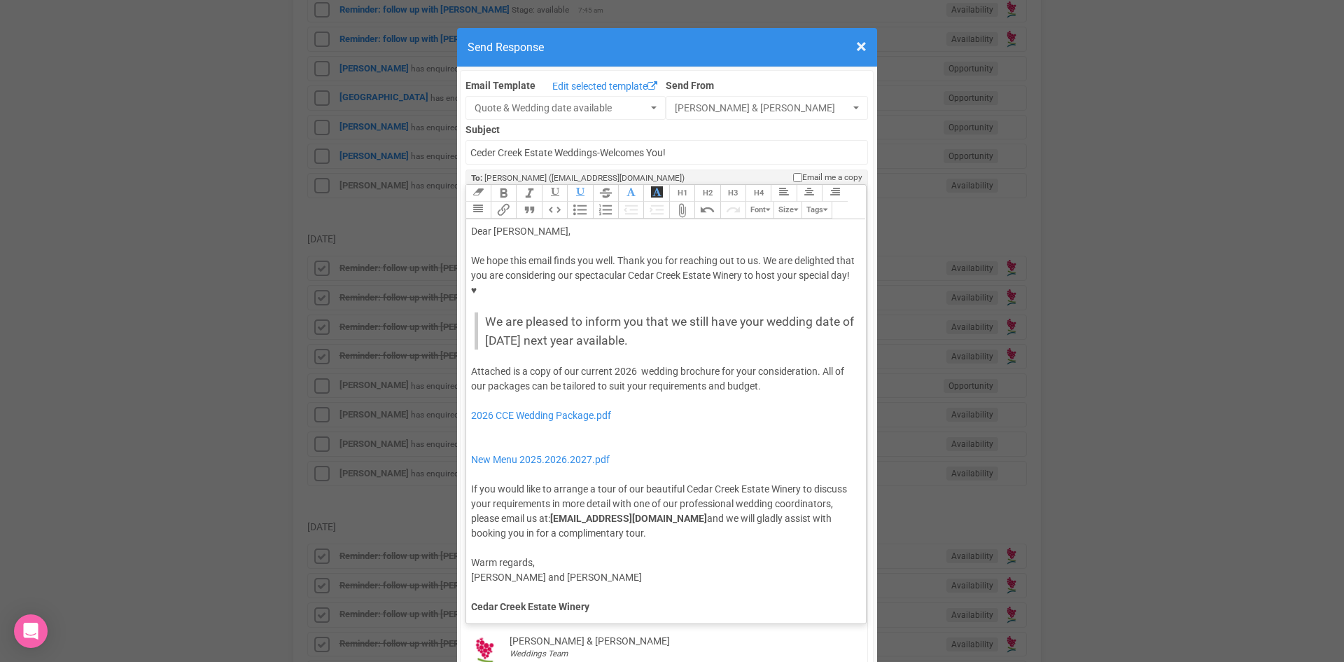
type trix-editor "<div>Dear Warren,</div><div><strong>&nbsp;</strong></div><div>We hope this emai…"
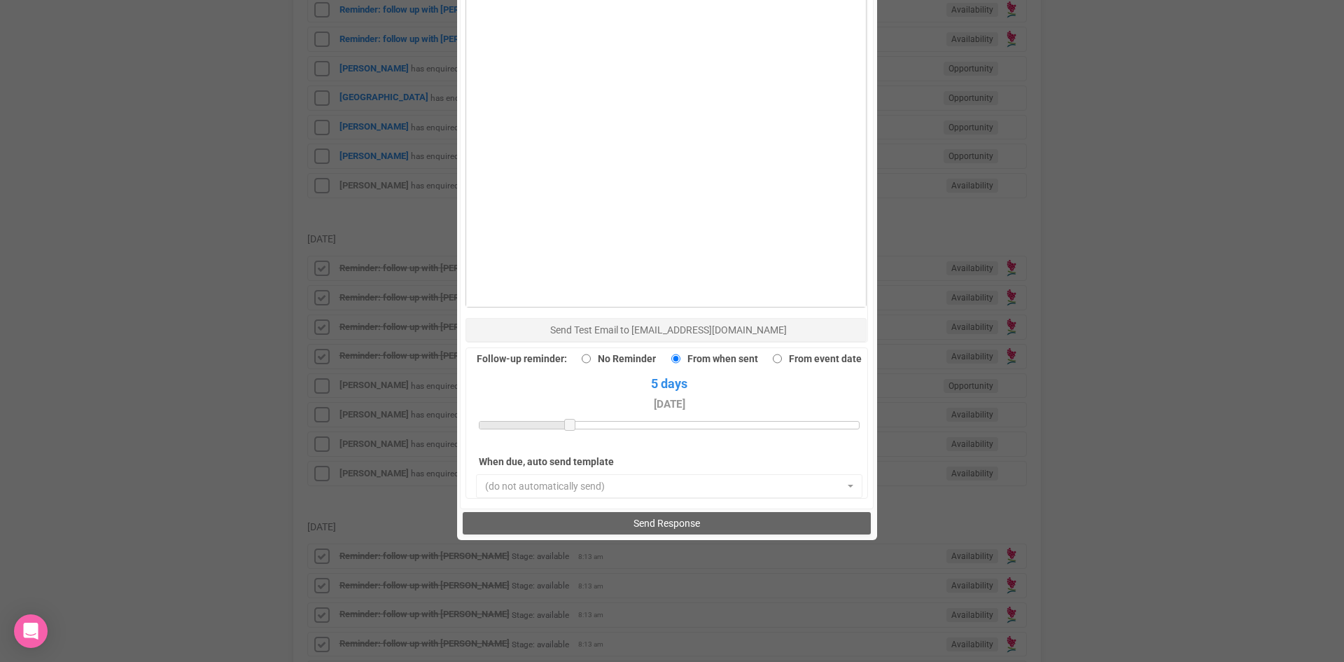
scroll to position [970, 0]
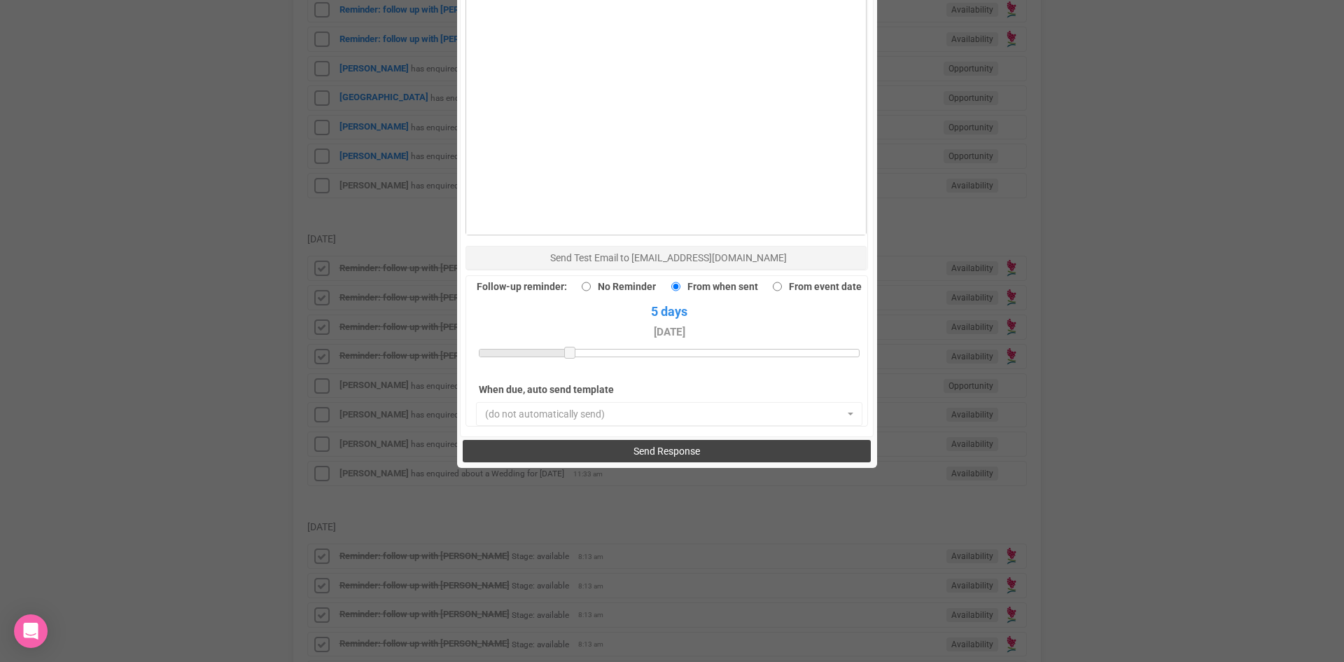
click at [609, 440] on button "Send Response" at bounding box center [667, 451] width 408 height 22
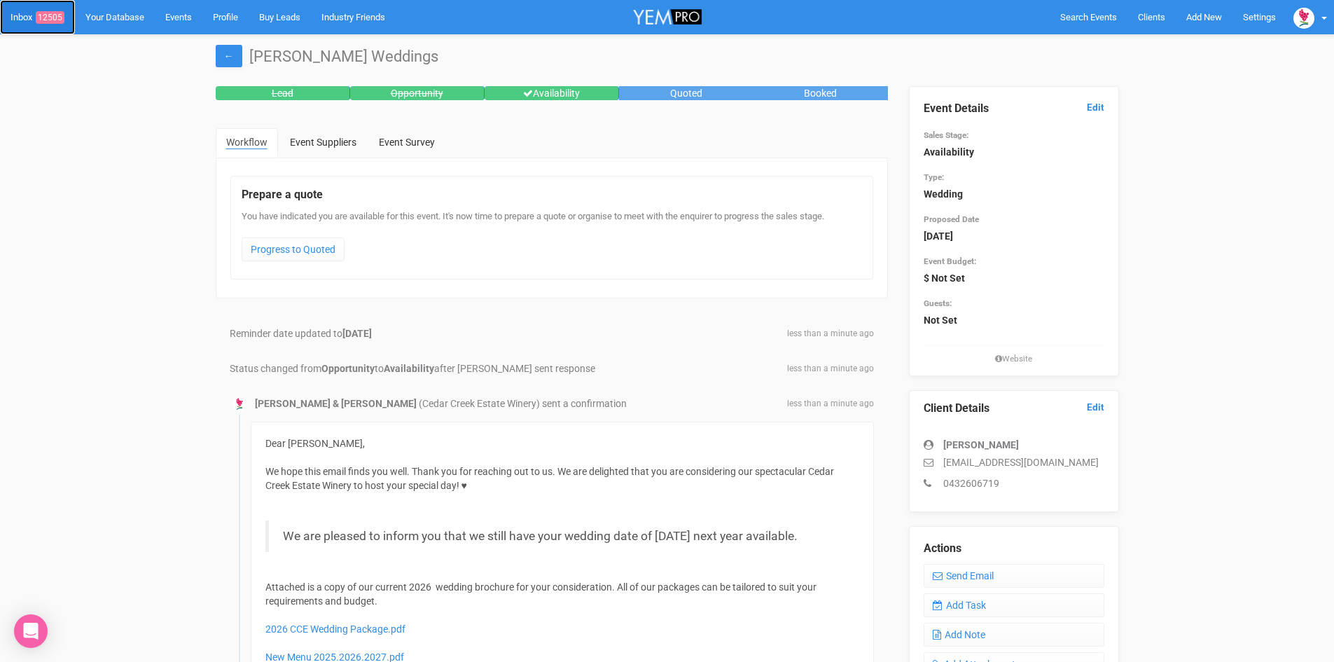
click at [48, 12] on span "12505" at bounding box center [50, 17] width 29 height 13
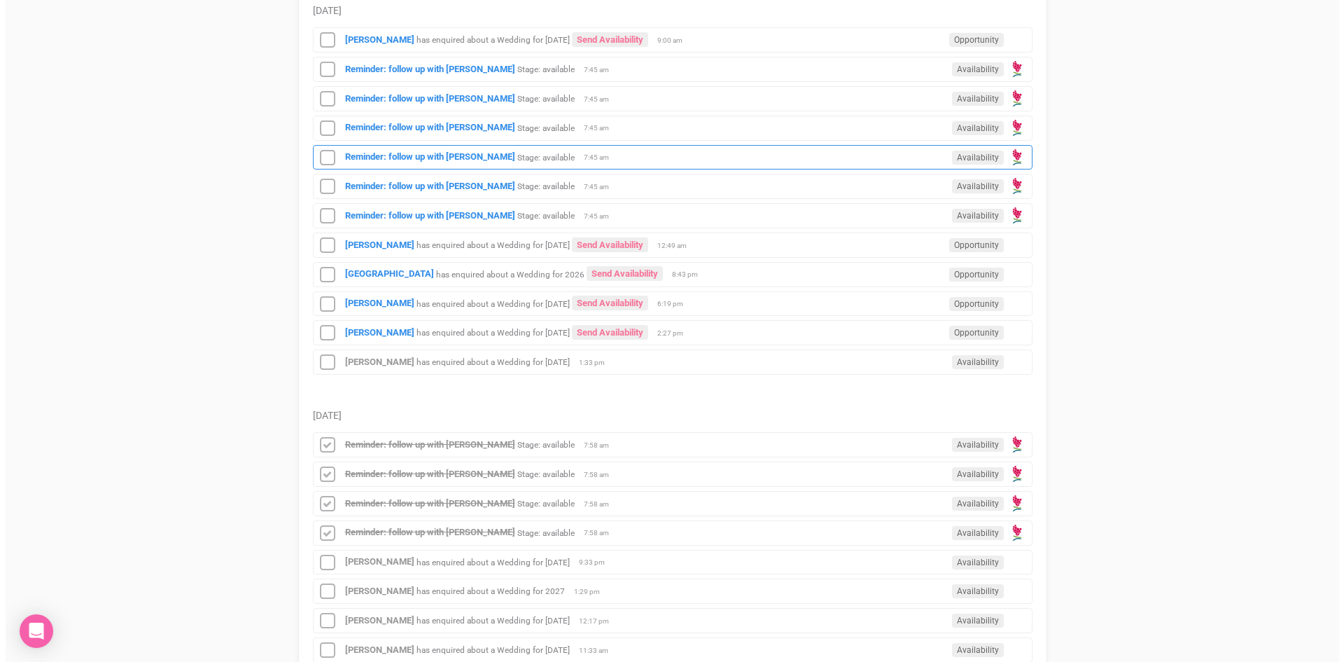
scroll to position [560, 0]
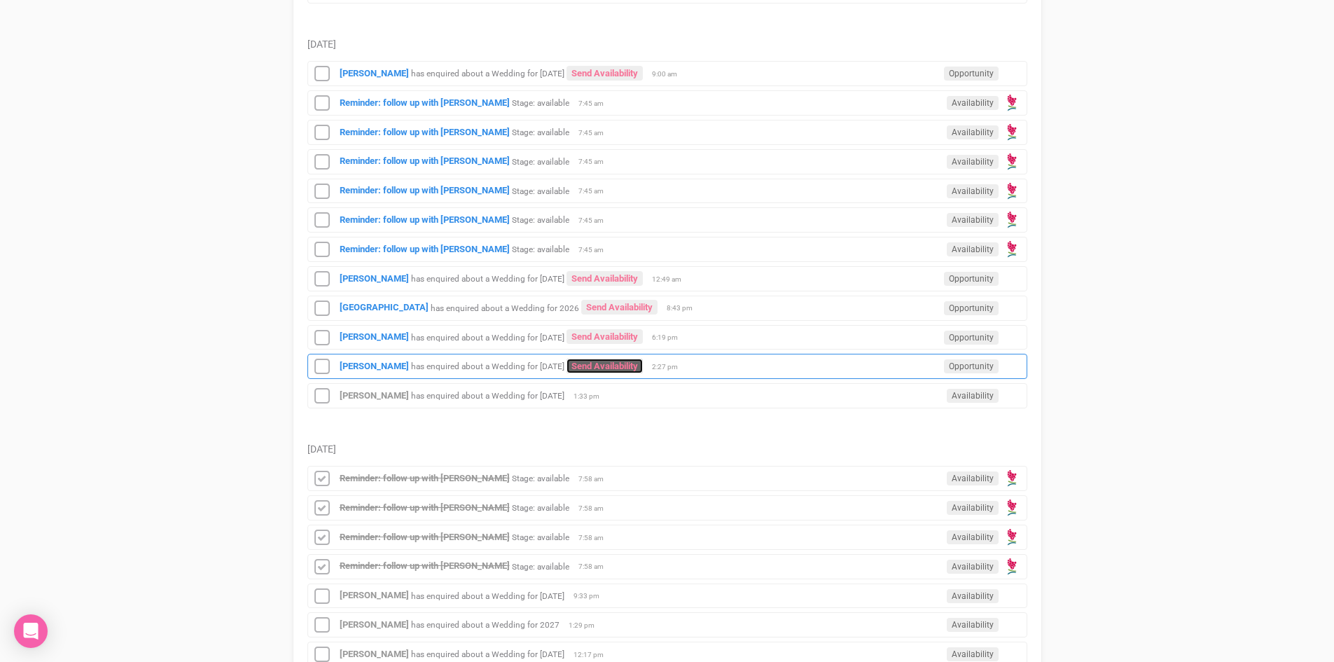
click at [639, 359] on link "Send Availability" at bounding box center [604, 365] width 76 height 15
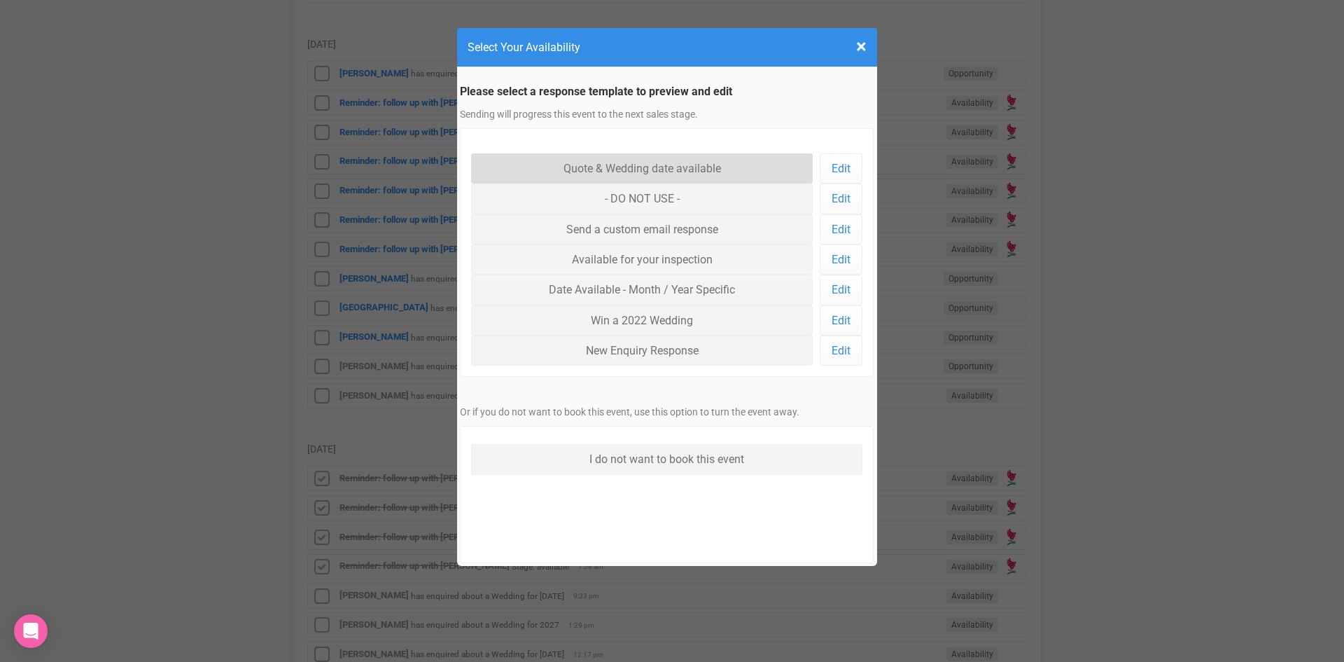
click at [618, 163] on link "Quote & Wedding date available" at bounding box center [642, 168] width 342 height 30
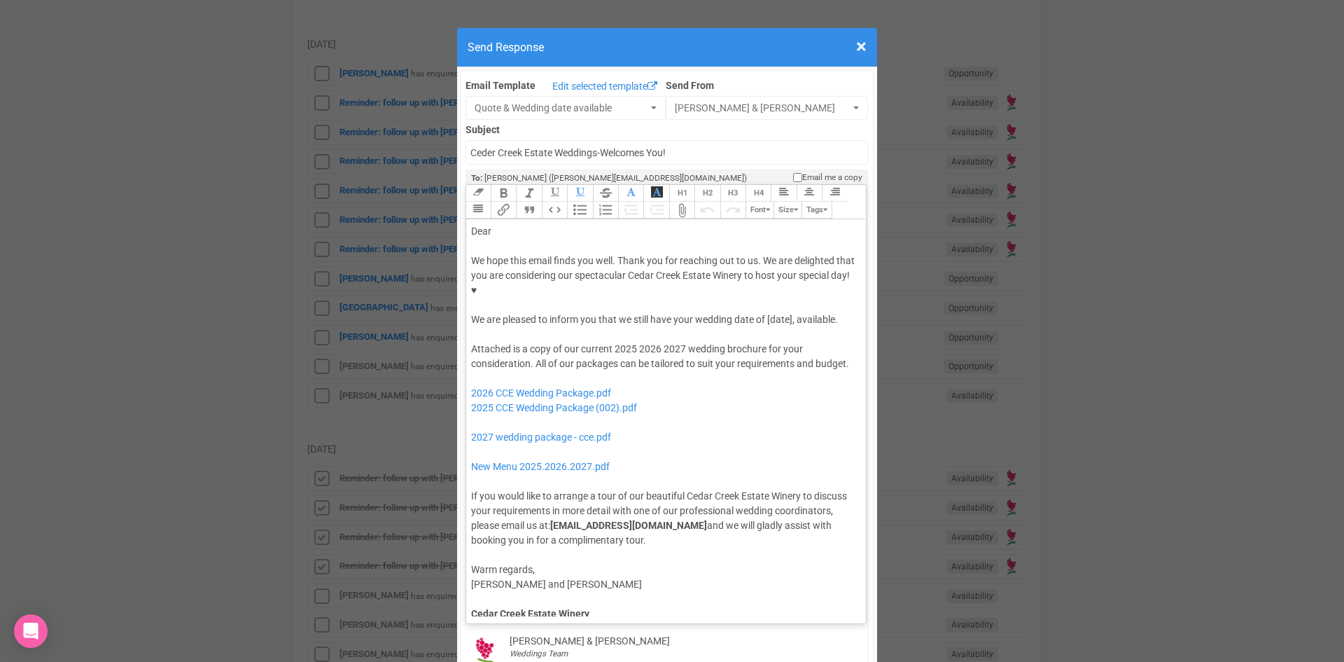
click at [764, 272] on div "We hope this email finds you well. Thank you for reaching out to us. We are del…" at bounding box center [664, 290] width 386 height 74
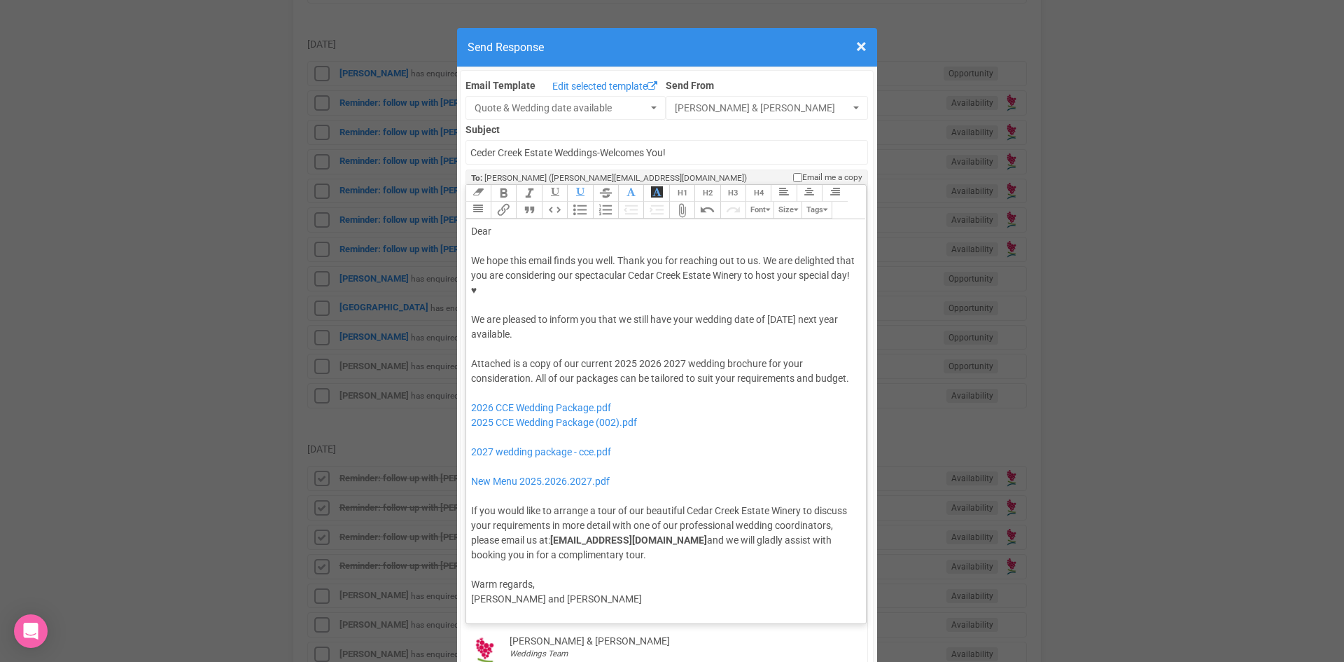
click at [528, 202] on button "Quote" at bounding box center [528, 210] width 25 height 17
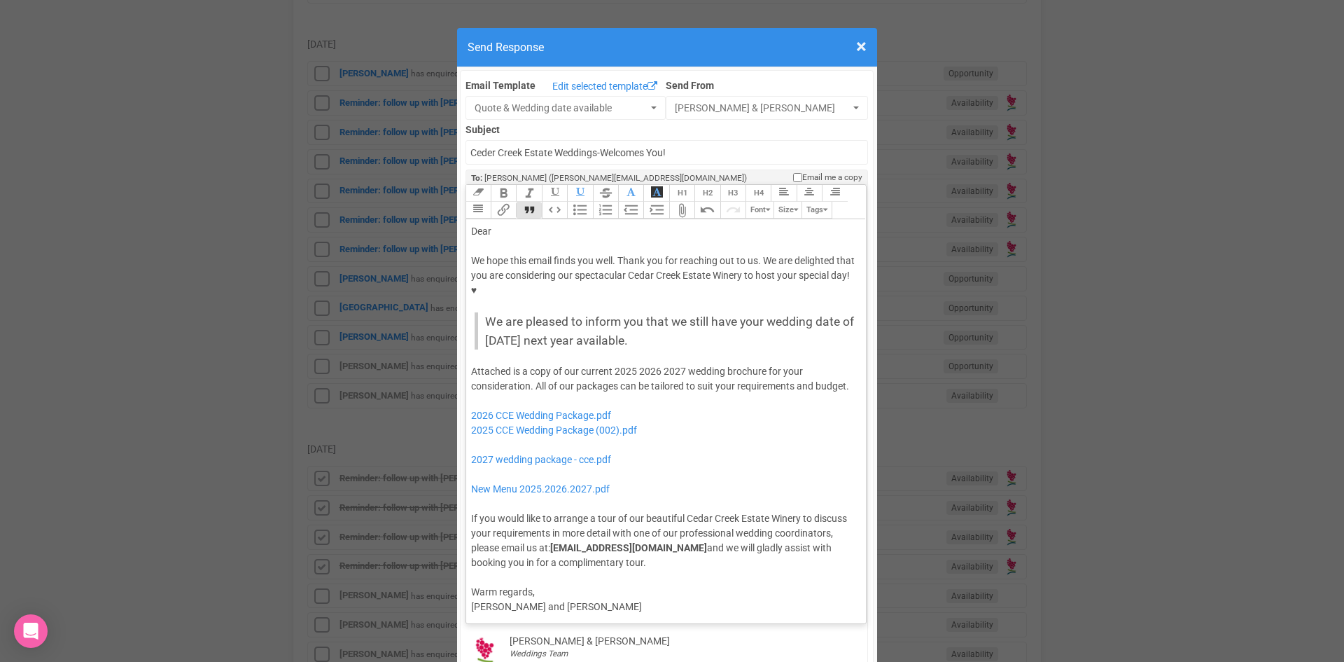
click at [507, 224] on div "Dear" at bounding box center [664, 231] width 386 height 15
drag, startPoint x: 633, startPoint y: 326, endPoint x: 607, endPoint y: 330, distance: 26.2
click at [607, 364] on div "Attached is a copy of our current 2025 2026 2027 wedding brochure for your cons…" at bounding box center [664, 467] width 386 height 206
click at [655, 364] on div "Attached is a copy of our current 2026 2027 wedding brochure for your considera…" at bounding box center [664, 467] width 386 height 206
drag, startPoint x: 649, startPoint y: 386, endPoint x: 466, endPoint y: 388, distance: 182.7
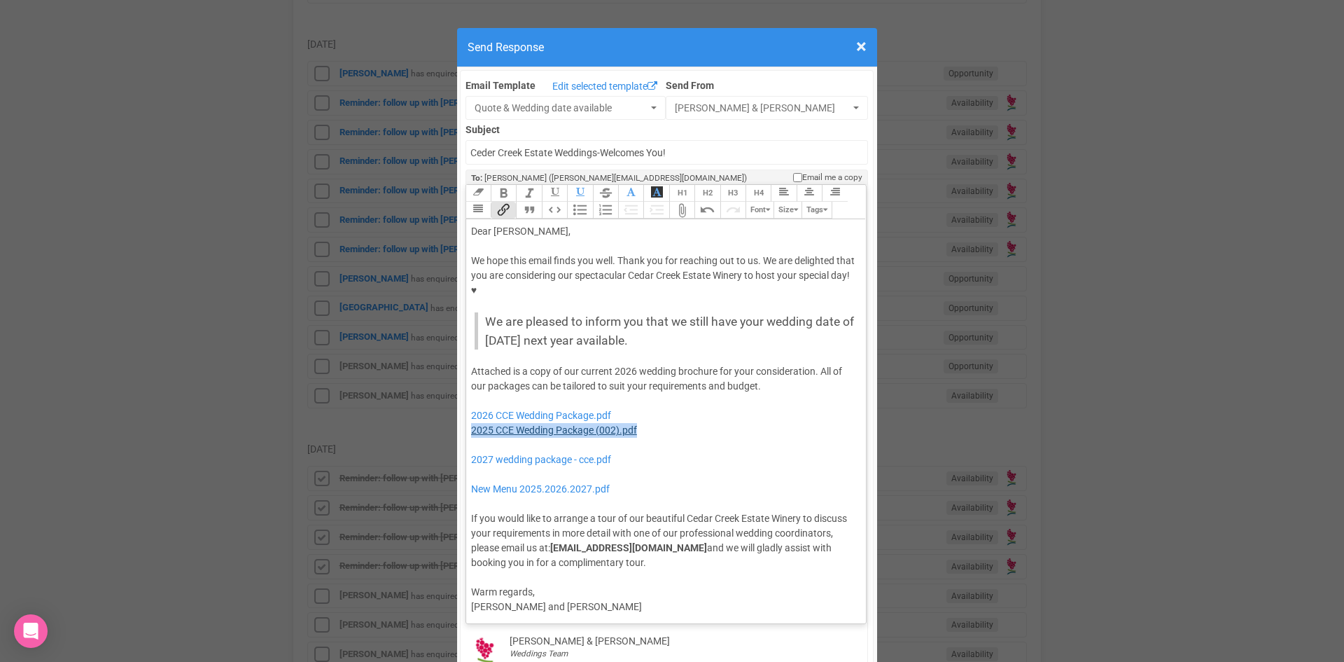
click at [471, 388] on div "Attached is a copy of our current 2026 wedding brochure for your consideration.…" at bounding box center [664, 467] width 386 height 206
drag, startPoint x: 618, startPoint y: 417, endPoint x: 492, endPoint y: 395, distance: 128.6
click at [492, 395] on div "Attached is a copy of our current 2026 wedding brochure for your consideration.…" at bounding box center [664, 467] width 386 height 206
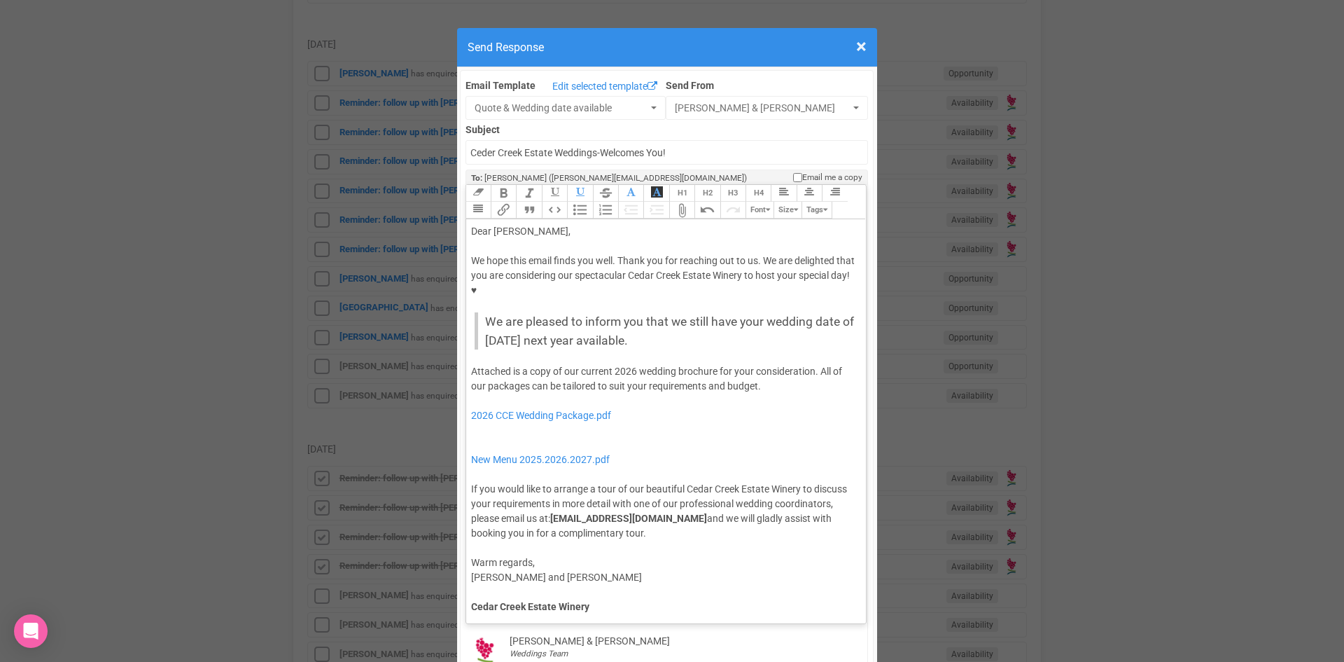
type trix-editor "<lor>Ipsu Dolor-Sita,</con><adi><elitse>&doei;</tempor></inc><utl>Et dolo magn …"
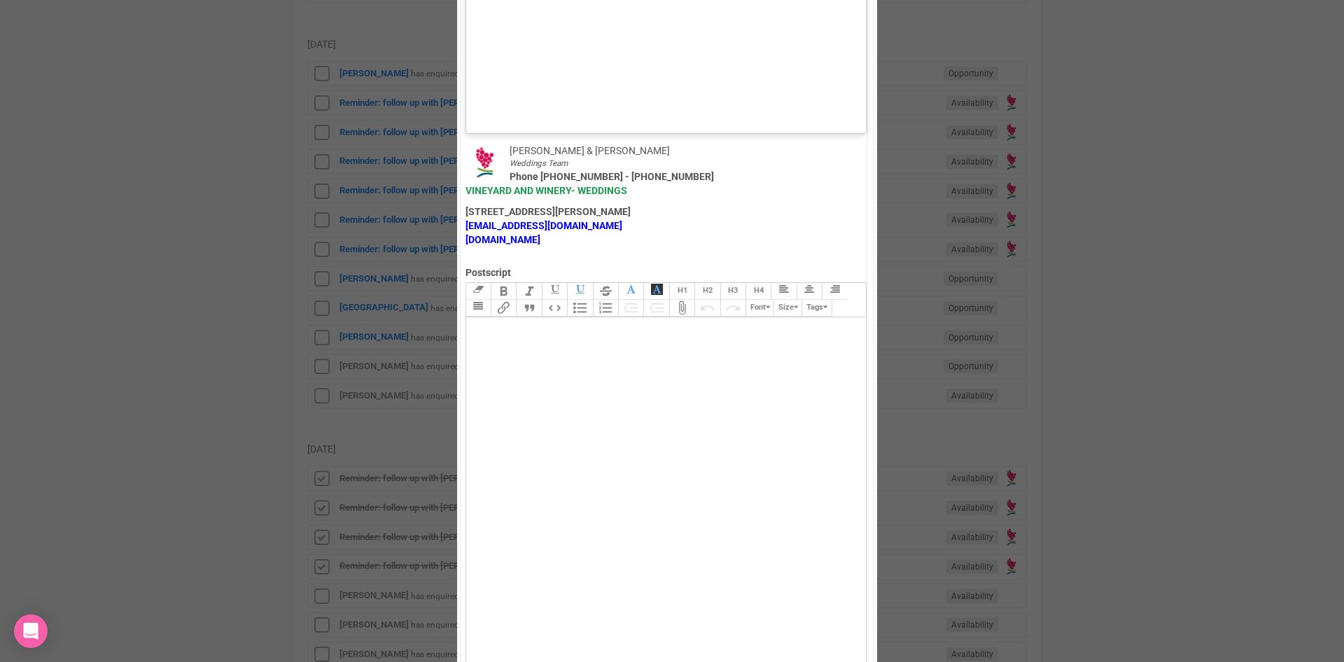
scroll to position [970, 0]
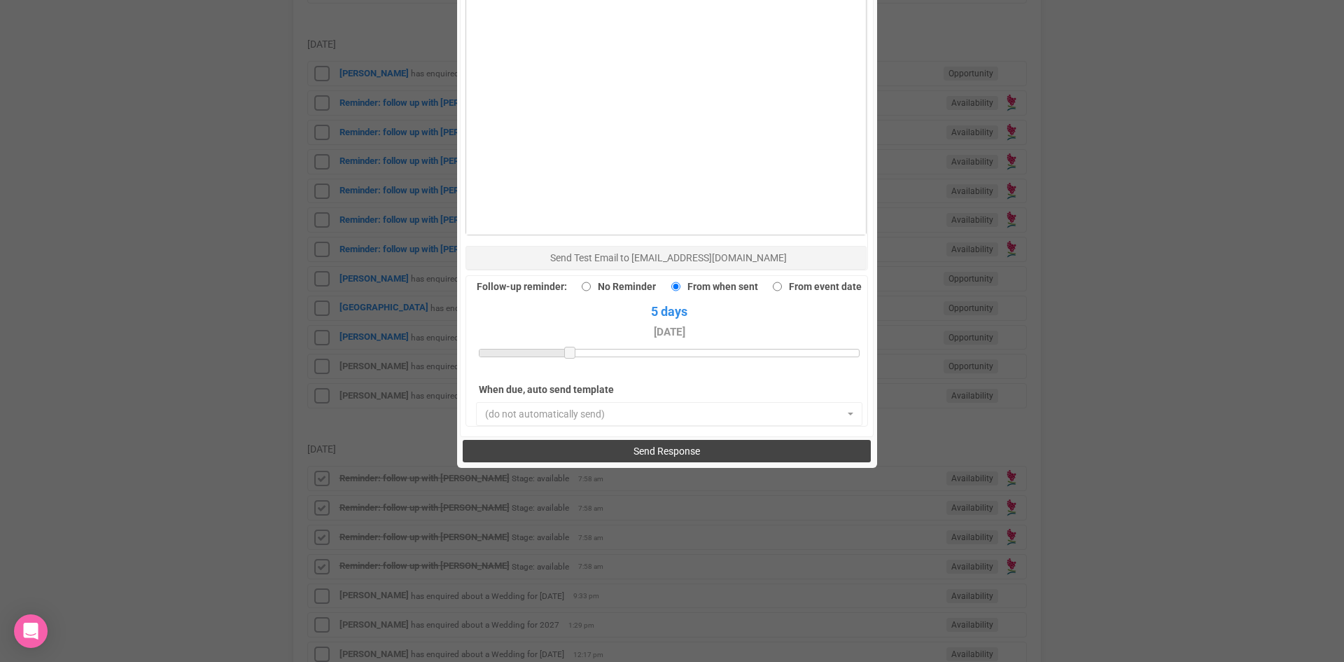
click at [603, 440] on button "Send Response" at bounding box center [667, 451] width 408 height 22
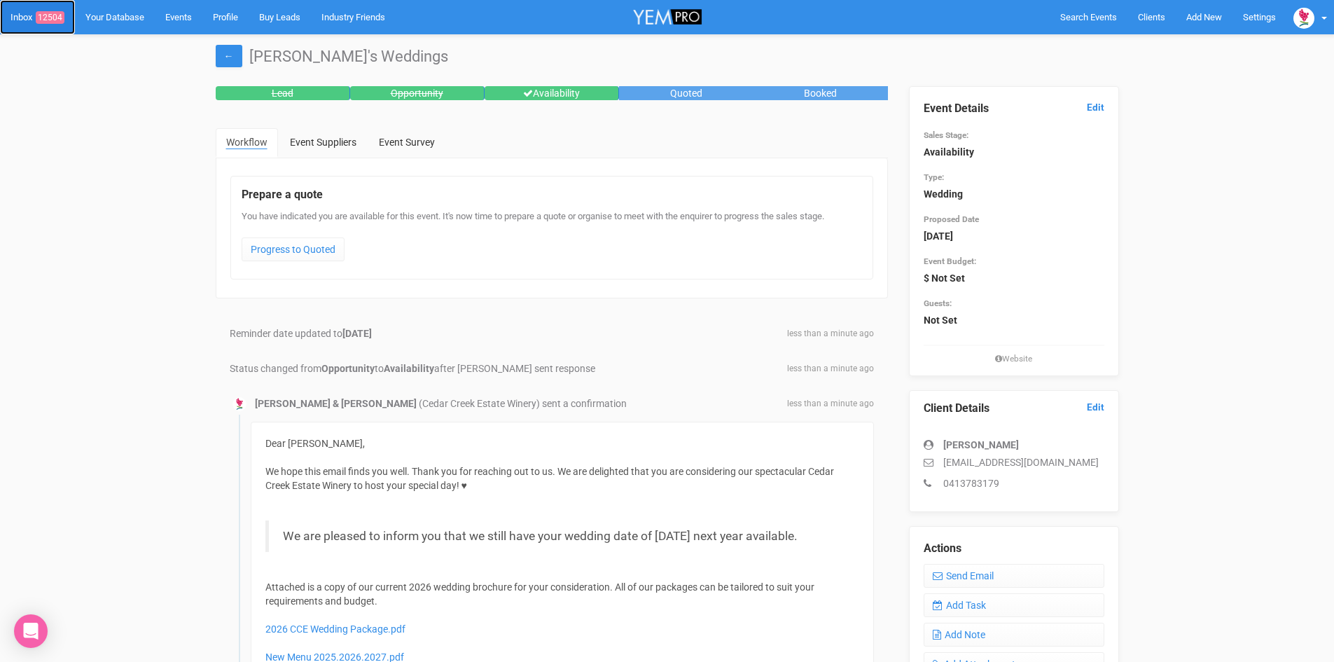
click at [46, 7] on link "Inbox 12504" at bounding box center [37, 17] width 75 height 34
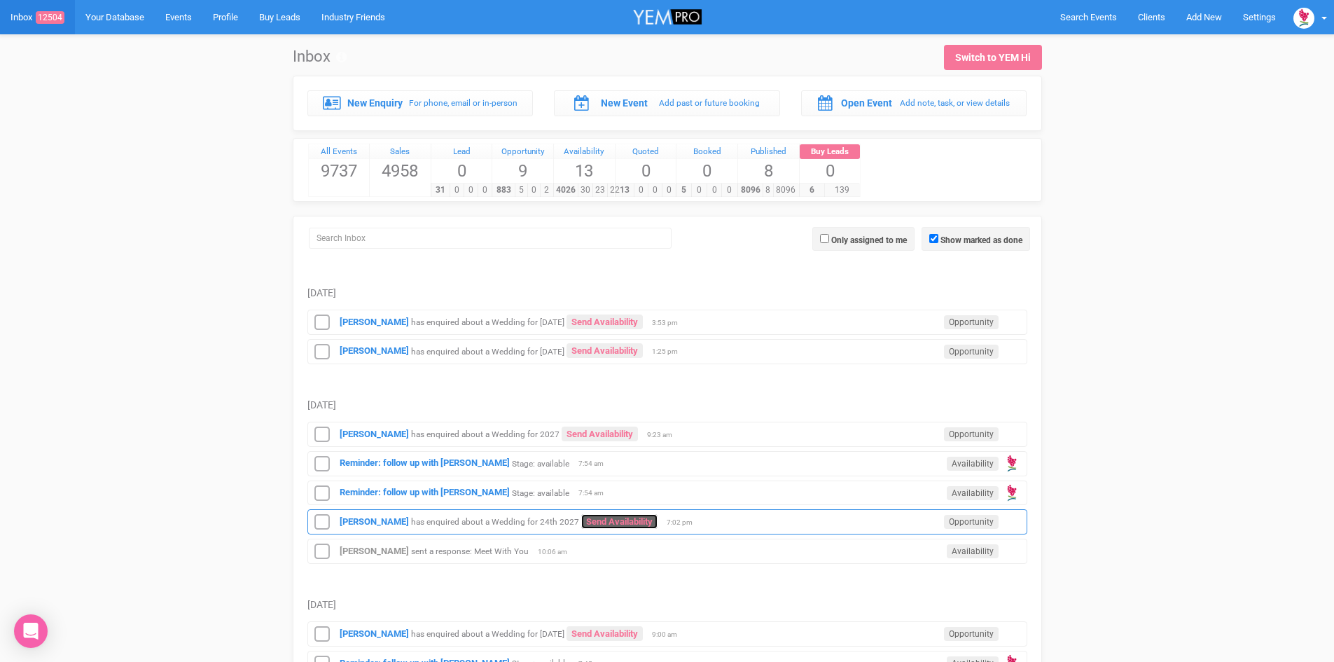
click at [592, 520] on link "Send Availability" at bounding box center [619, 521] width 76 height 15
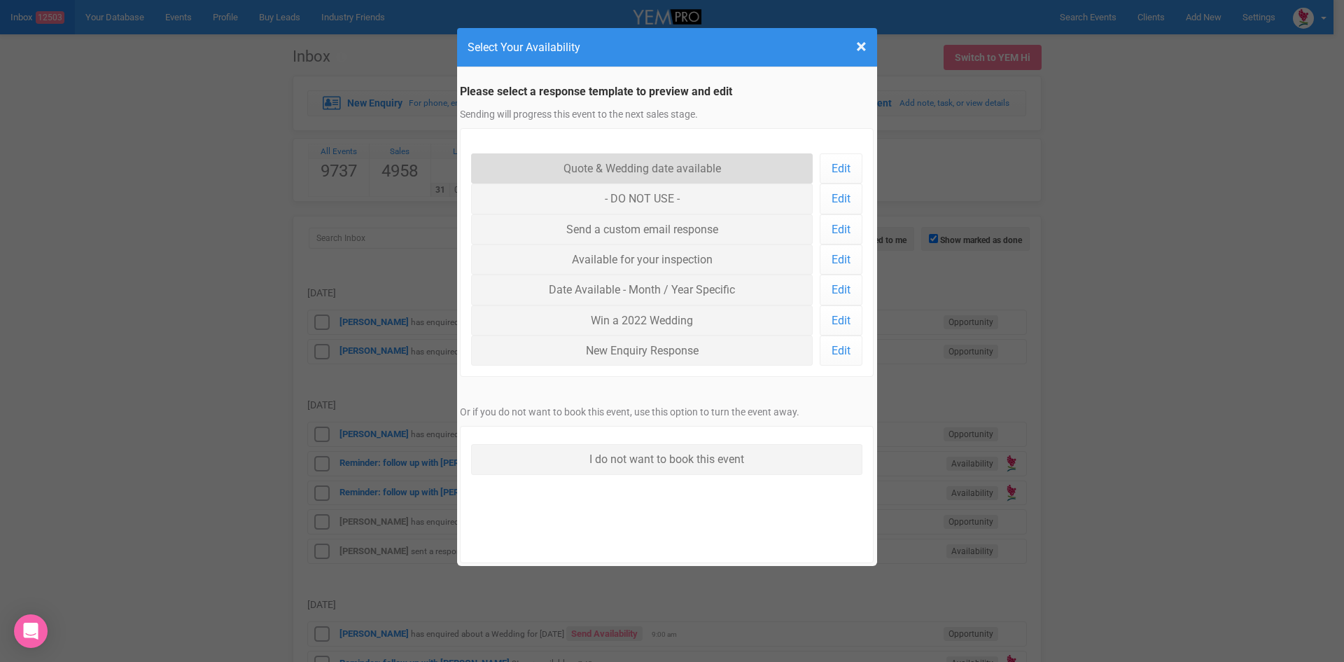
click at [594, 158] on link "Quote & Wedding date available" at bounding box center [642, 168] width 342 height 30
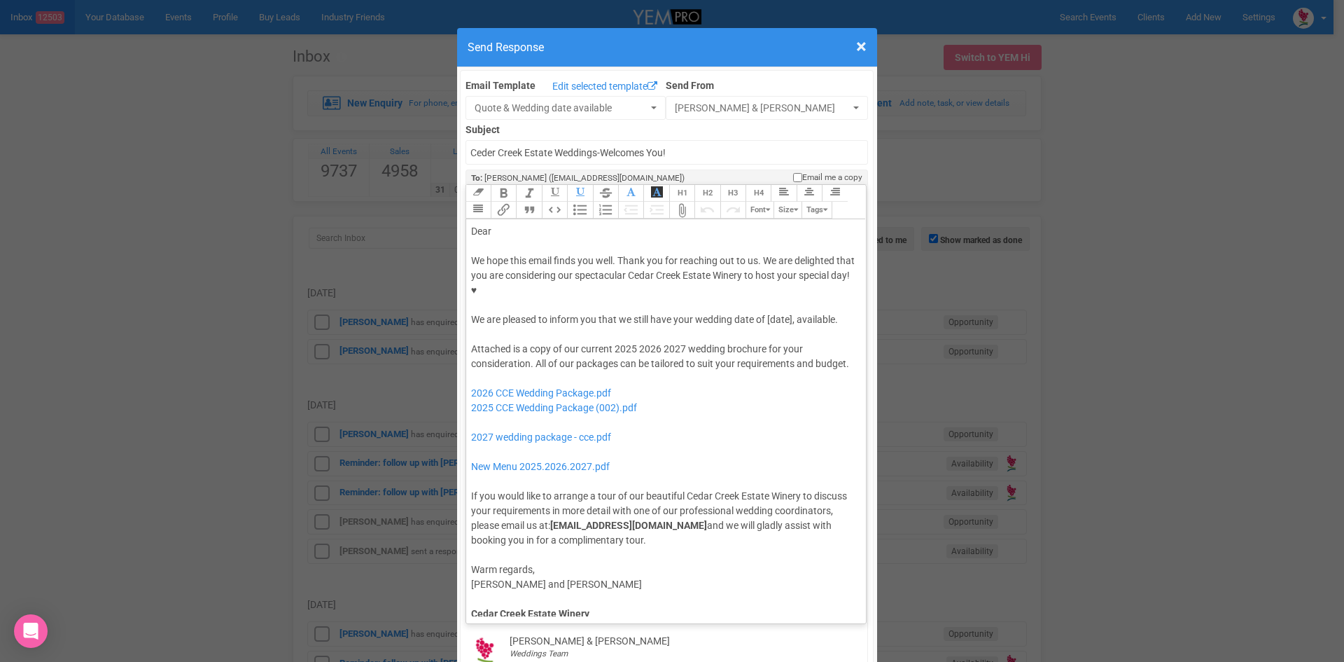
click at [508, 224] on div "Dear" at bounding box center [664, 231] width 386 height 15
click at [670, 273] on div "We hope this email finds you well. Thank you for reaching out to us. We are del…" at bounding box center [664, 290] width 386 height 74
click at [752, 272] on div "We hope this email finds you well. Thank you for reaching out to us. We are del…" at bounding box center [664, 290] width 386 height 74
click at [527, 202] on button "Quote" at bounding box center [528, 210] width 25 height 17
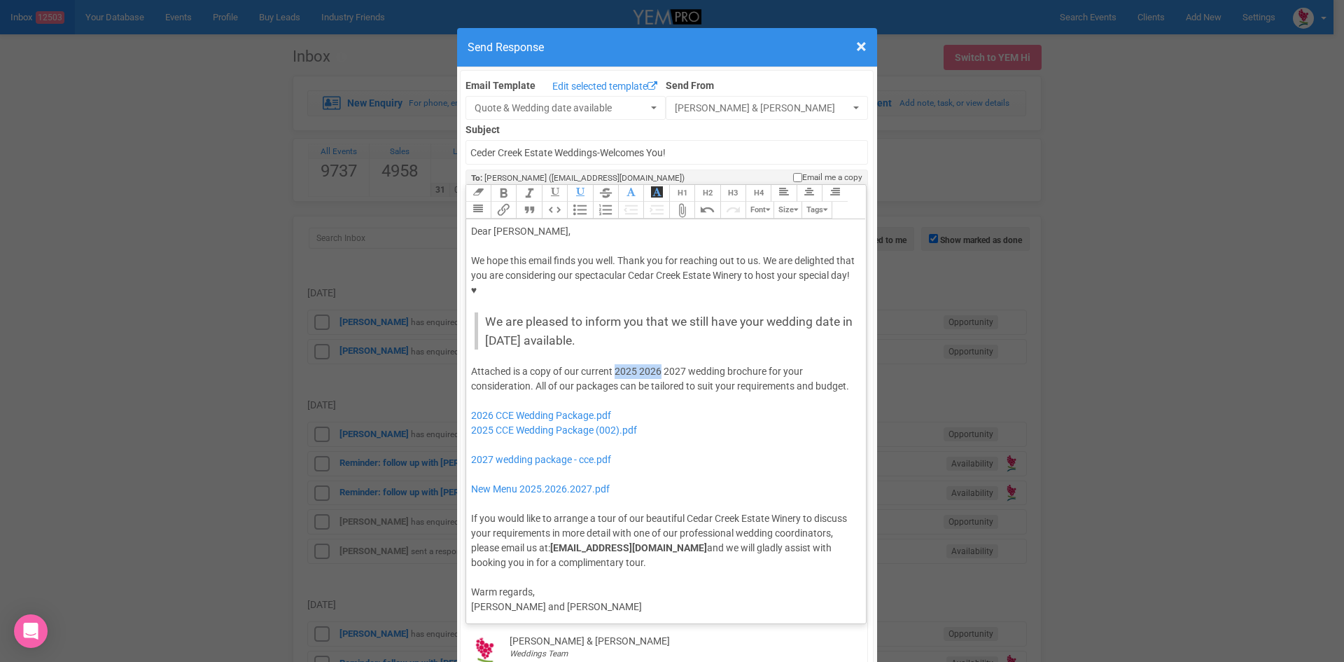
drag, startPoint x: 657, startPoint y: 324, endPoint x: 612, endPoint y: 329, distance: 45.1
click at [612, 364] on div "Attached is a copy of our current 2025 2026 2027 wedding brochure for your cons…" at bounding box center [664, 467] width 386 height 206
drag, startPoint x: 664, startPoint y: 402, endPoint x: 480, endPoint y: 354, distance: 190.2
click at [480, 364] on div "Attached is a copy of our current 2027 wedding brochure for your consideration.…" at bounding box center [664, 467] width 386 height 206
type trix-editor "<lor>Ipsu Dolor,</sit><ame><consec>&adip;</elitse></doe><tem>In utla etdo magna…"
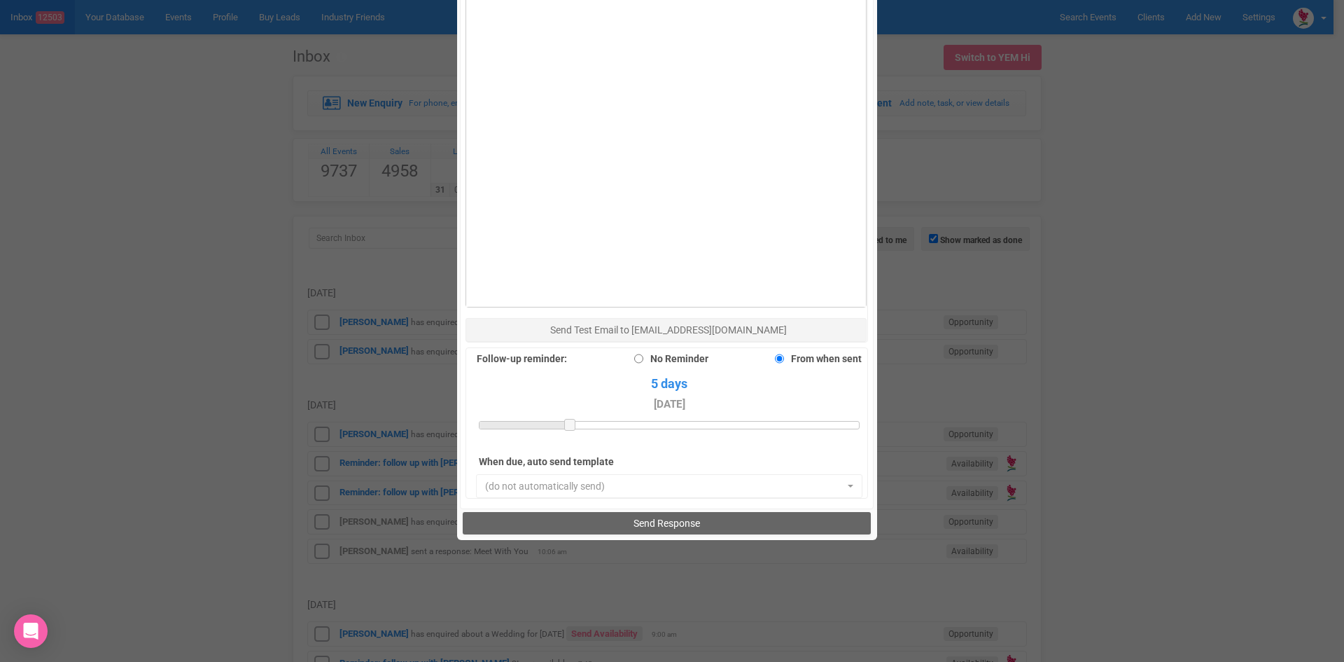
scroll to position [970, 0]
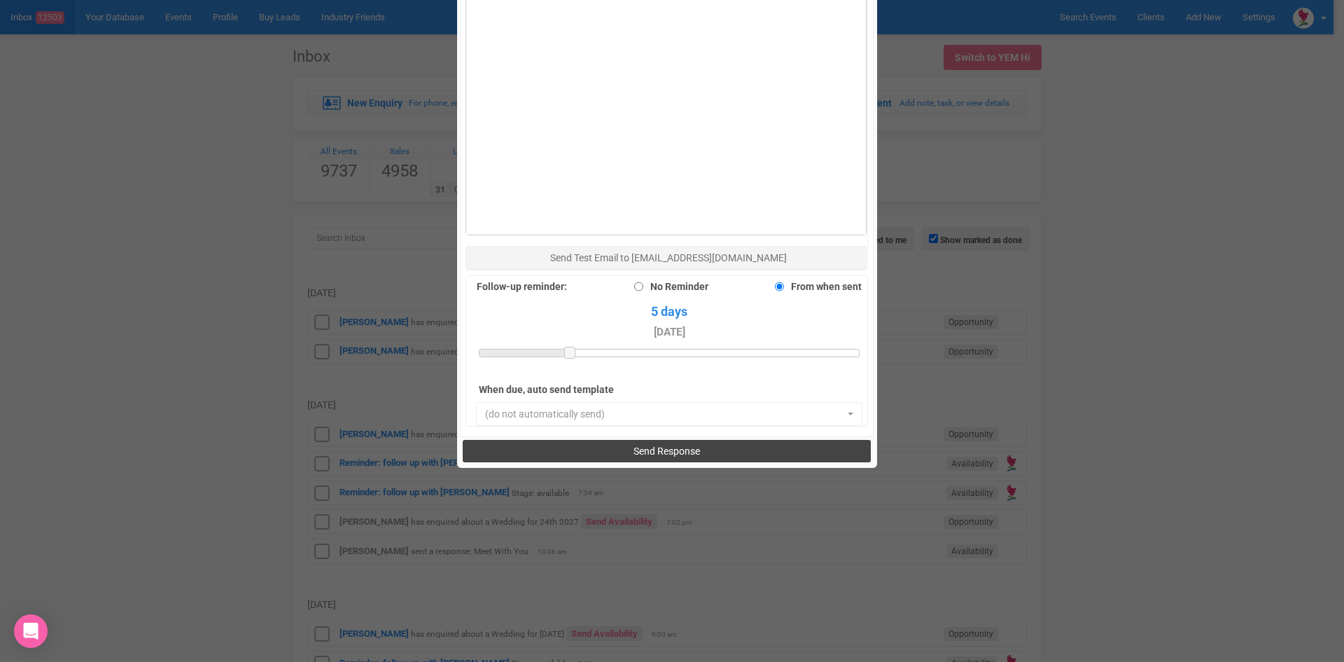
click at [615, 440] on button "Send Response" at bounding box center [667, 451] width 408 height 22
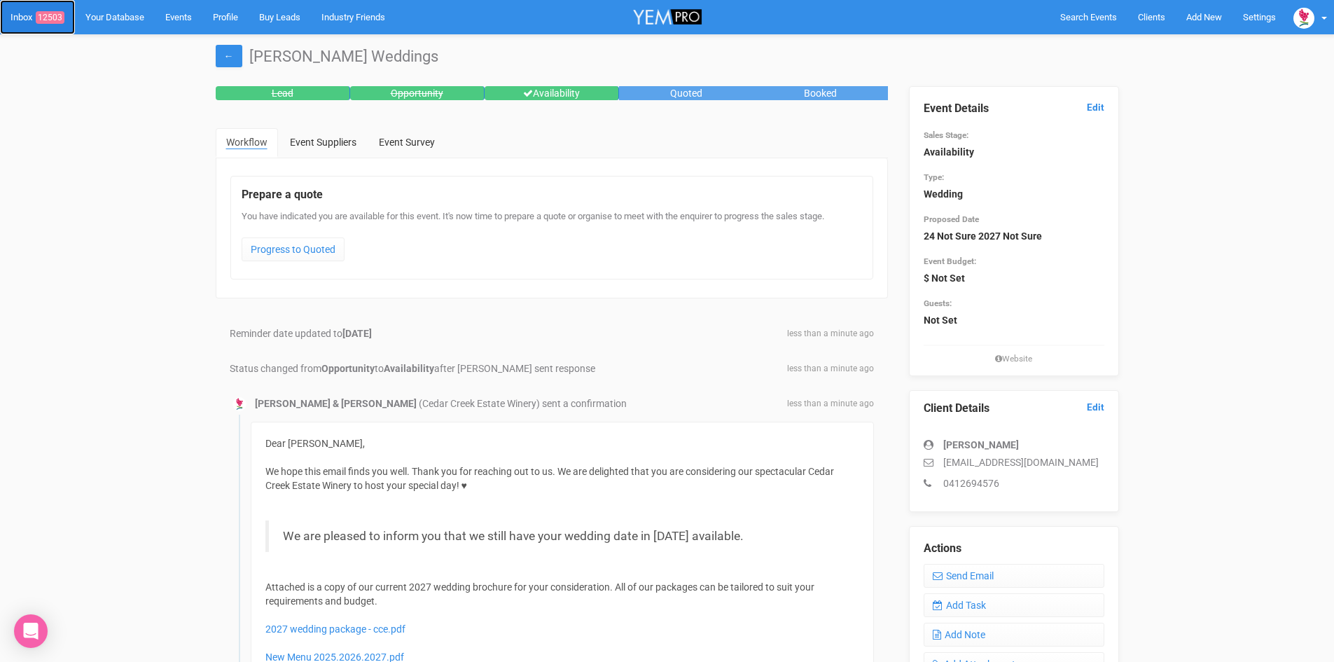
click at [48, 12] on span "12503" at bounding box center [50, 17] width 29 height 13
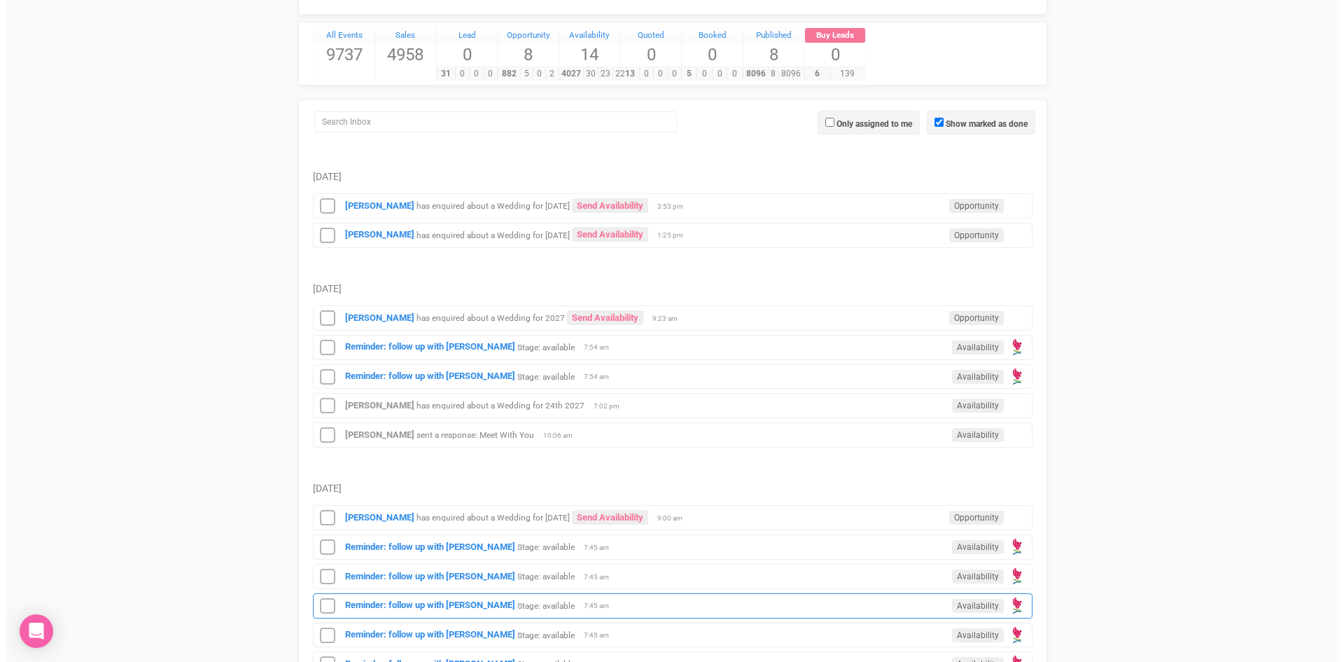
scroll to position [350, 0]
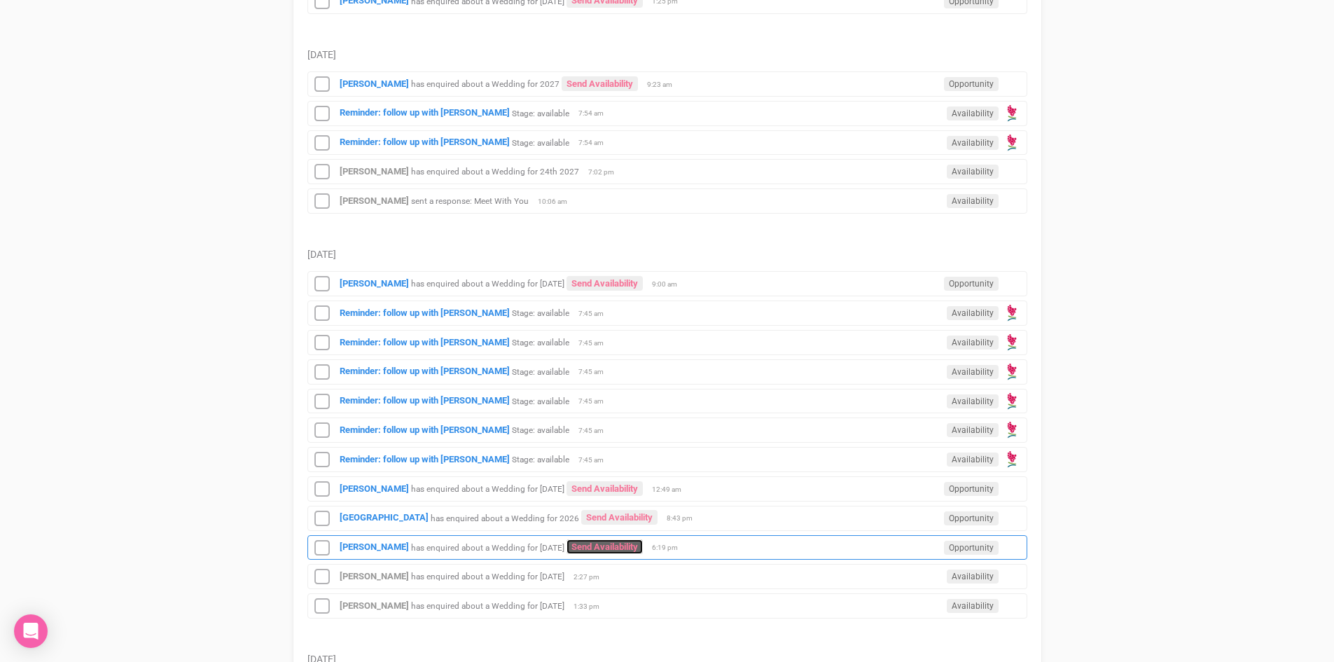
click at [627, 542] on link "Send Availability" at bounding box center [604, 546] width 76 height 15
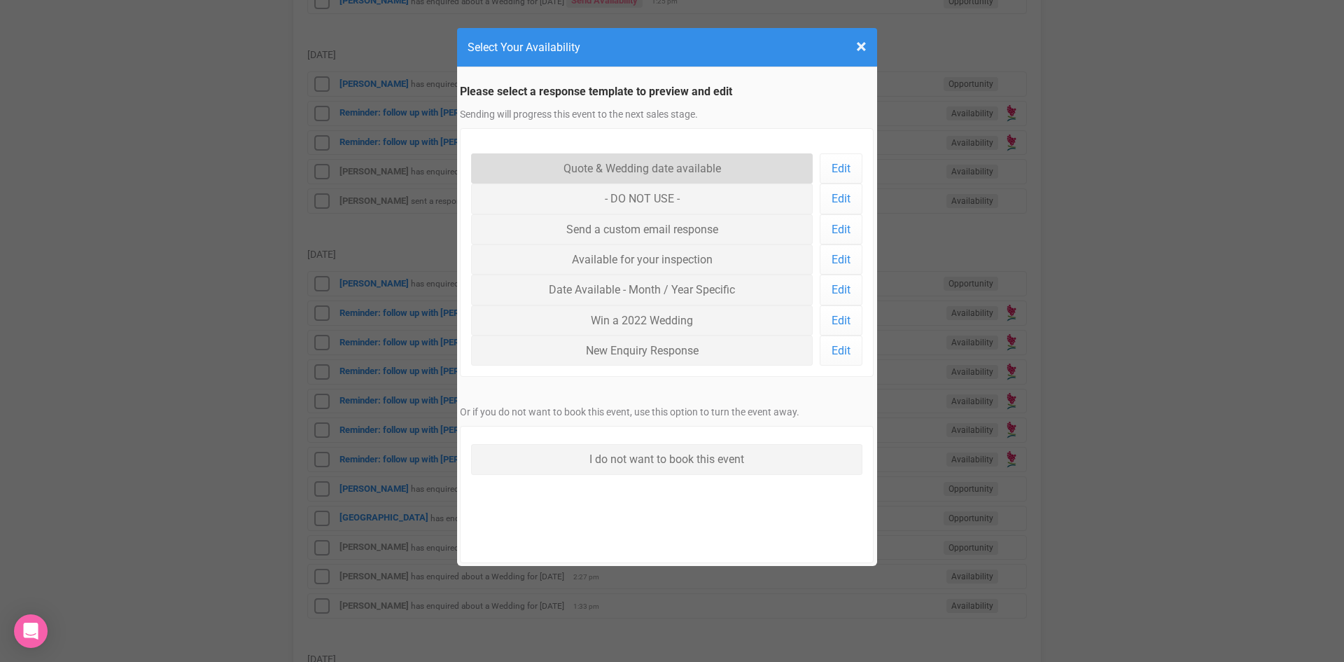
click at [650, 163] on link "Quote & Wedding date available" at bounding box center [642, 168] width 342 height 30
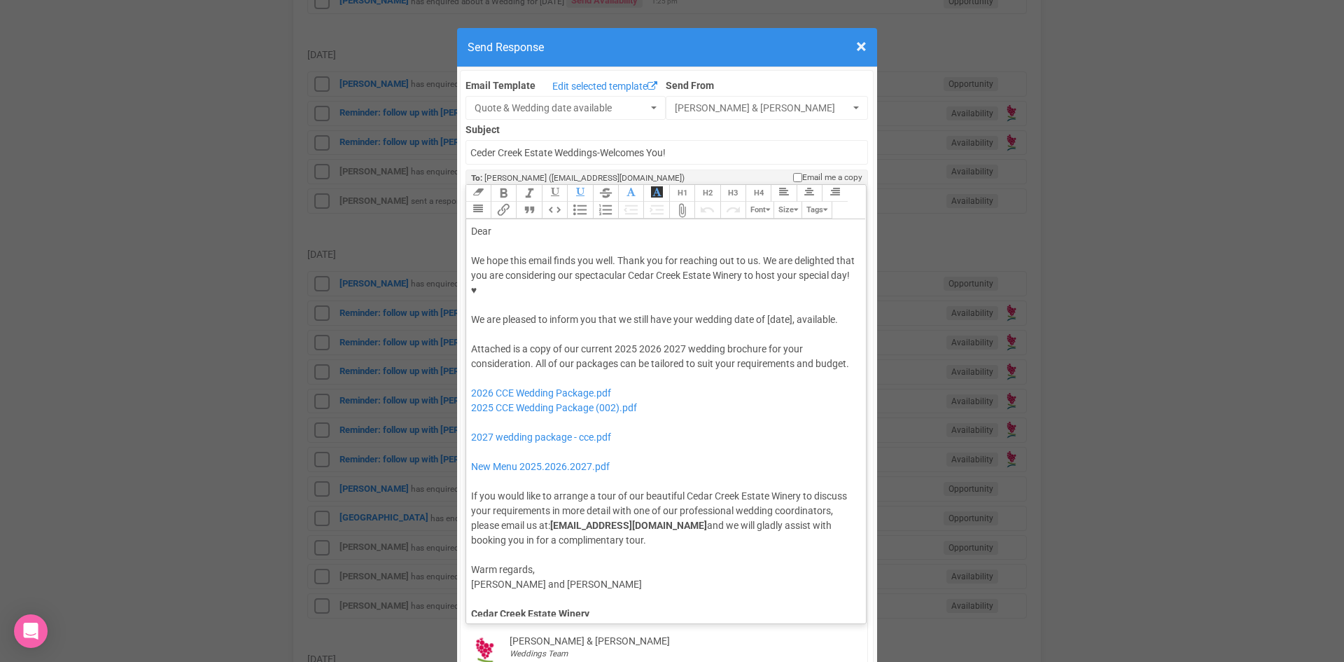
click at [765, 271] on div "We hope this email finds you well. Thank you for reaching out to us. We are del…" at bounding box center [664, 290] width 386 height 74
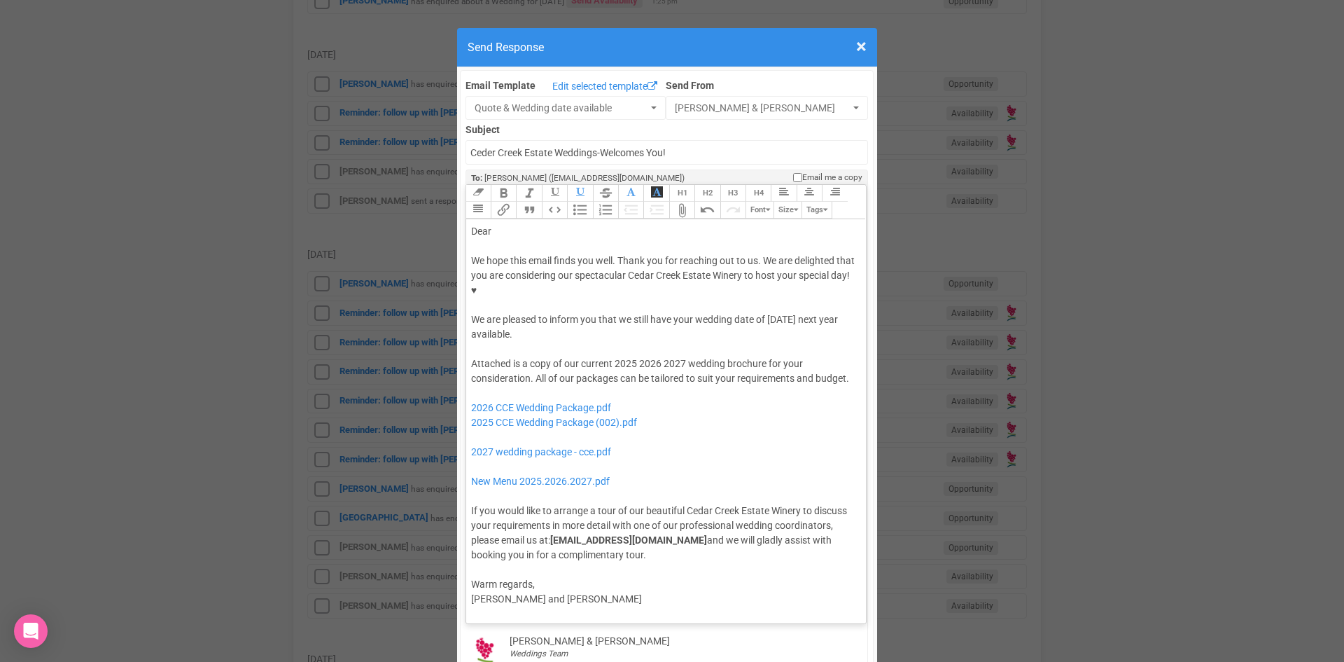
click at [509, 224] on div "Dear" at bounding box center [664, 231] width 386 height 15
click at [550, 276] on div "We hope this email finds you well. Thank you for reaching out to us. We are del…" at bounding box center [664, 297] width 386 height 88
click at [531, 202] on button "Quote" at bounding box center [528, 210] width 25 height 17
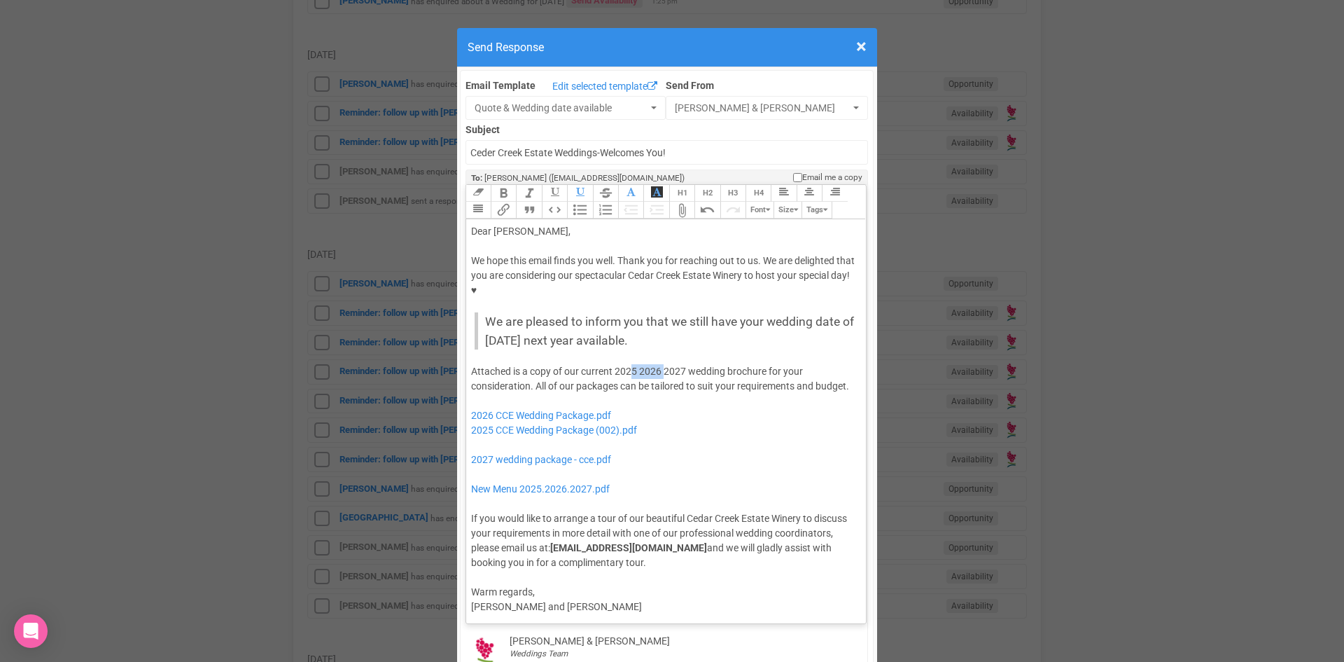
drag, startPoint x: 658, startPoint y: 326, endPoint x: 626, endPoint y: 329, distance: 32.4
click at [626, 364] on div "Attached is a copy of our current 2025 2026 2027 wedding brochure for your cons…" at bounding box center [664, 467] width 386 height 206
drag, startPoint x: 632, startPoint y: 324, endPoint x: 611, endPoint y: 328, distance: 21.4
click at [611, 364] on div "Attached is a copy of our current 2025 2026 2027 wedding brochure for your cons…" at bounding box center [664, 467] width 386 height 206
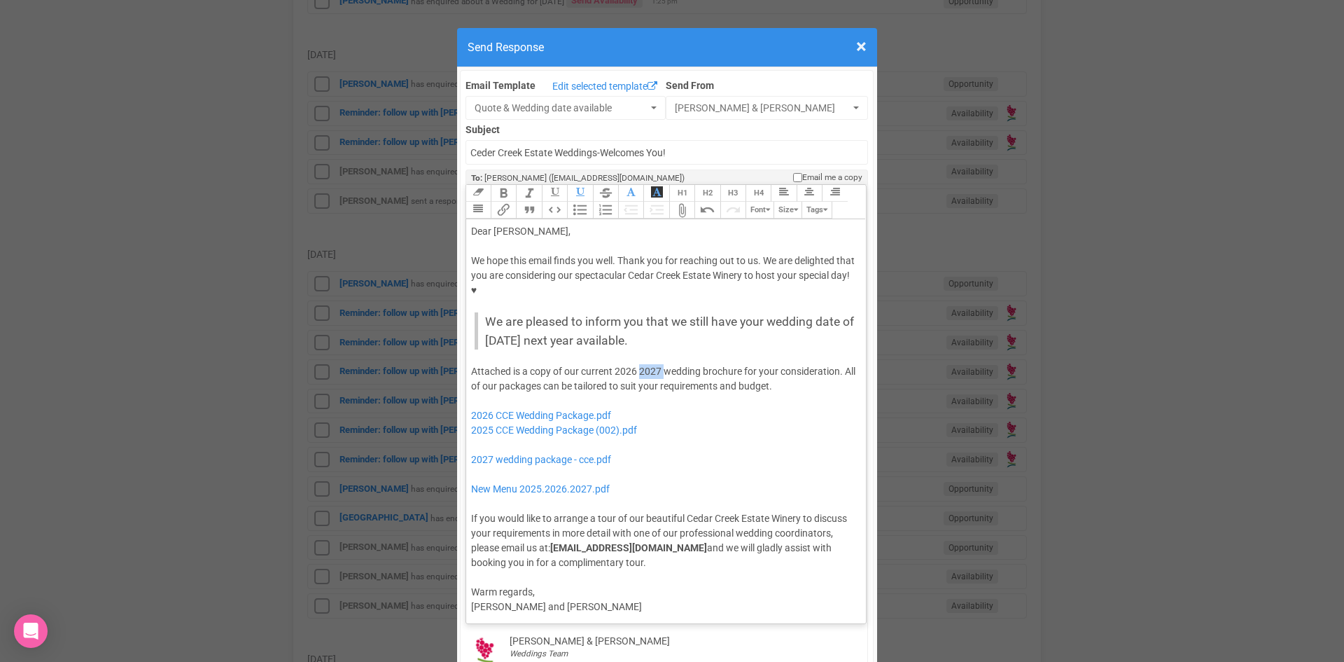
drag, startPoint x: 656, startPoint y: 323, endPoint x: 634, endPoint y: 331, distance: 23.3
click at [634, 364] on div "Attached is a copy of our current 2026 2027 wedding brochure for your considera…" at bounding box center [664, 467] width 386 height 206
drag, startPoint x: 651, startPoint y: 391, endPoint x: 465, endPoint y: 393, distance: 186.3
click at [466, 393] on trix-editor "Dear Hanna, We hope this email finds you well. Thank you for reaching out to us…" at bounding box center [666, 417] width 400 height 397
drag, startPoint x: 618, startPoint y: 417, endPoint x: 465, endPoint y: 399, distance: 153.6
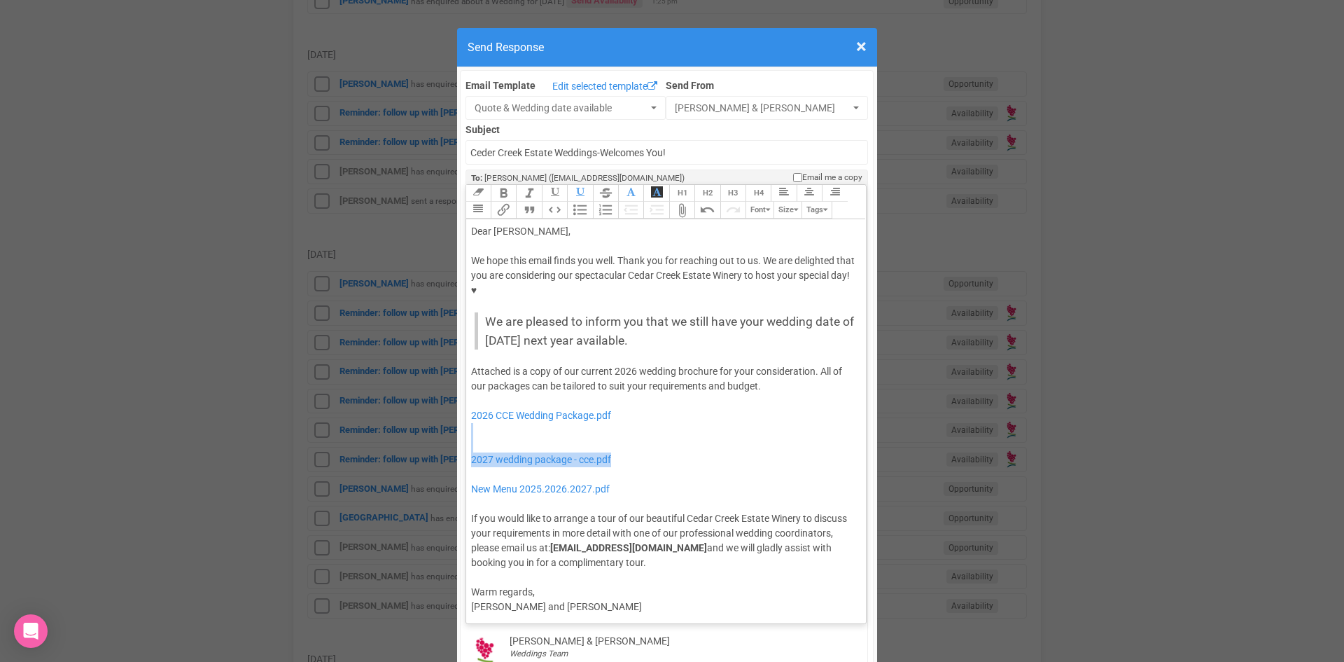
click at [466, 399] on trix-editor "Dear Hanna, We hope this email finds you well. Thank you for reaching out to us…" at bounding box center [666, 417] width 400 height 397
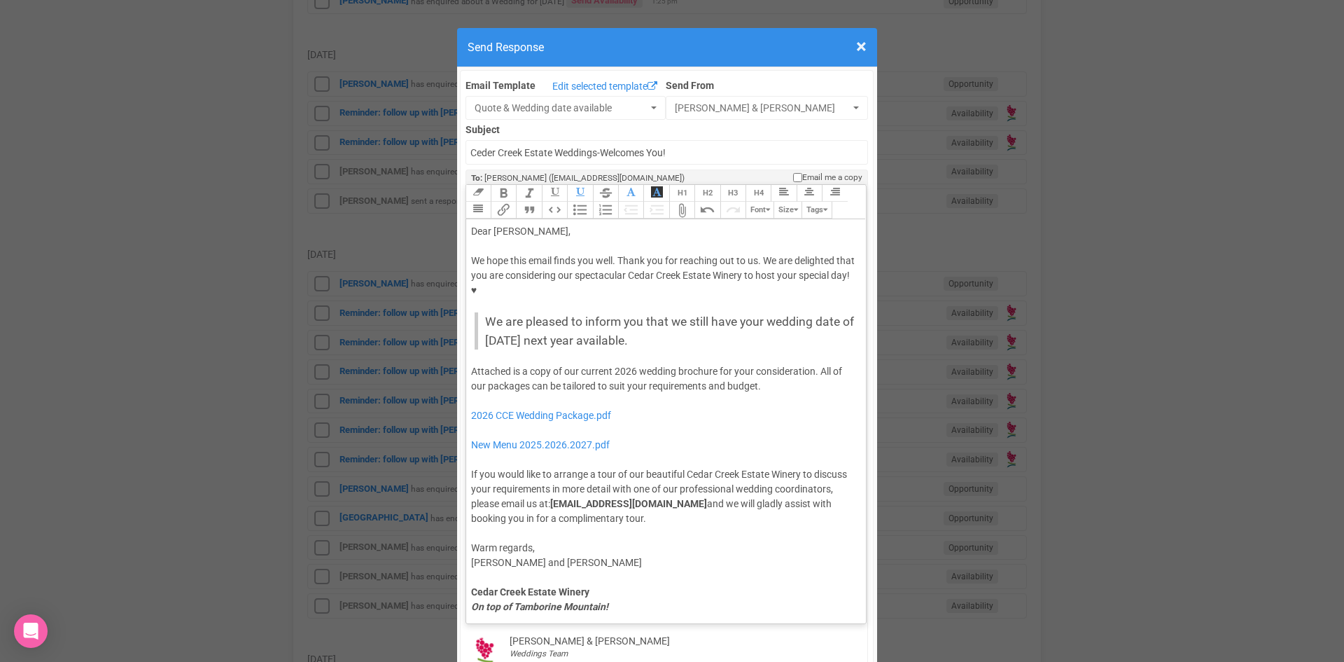
click at [762, 364] on div "Attached is a copy of our current 2026 wedding brochure for your consideration.…" at bounding box center [664, 445] width 386 height 162
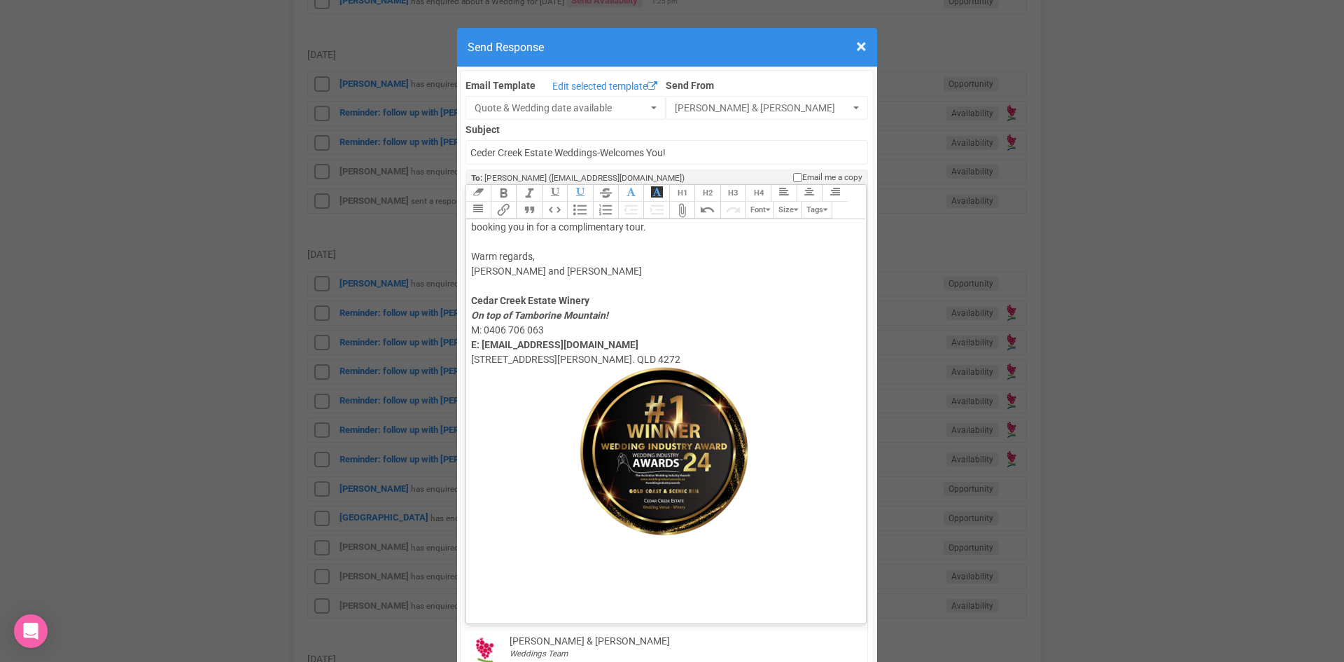
scroll to position [0, 0]
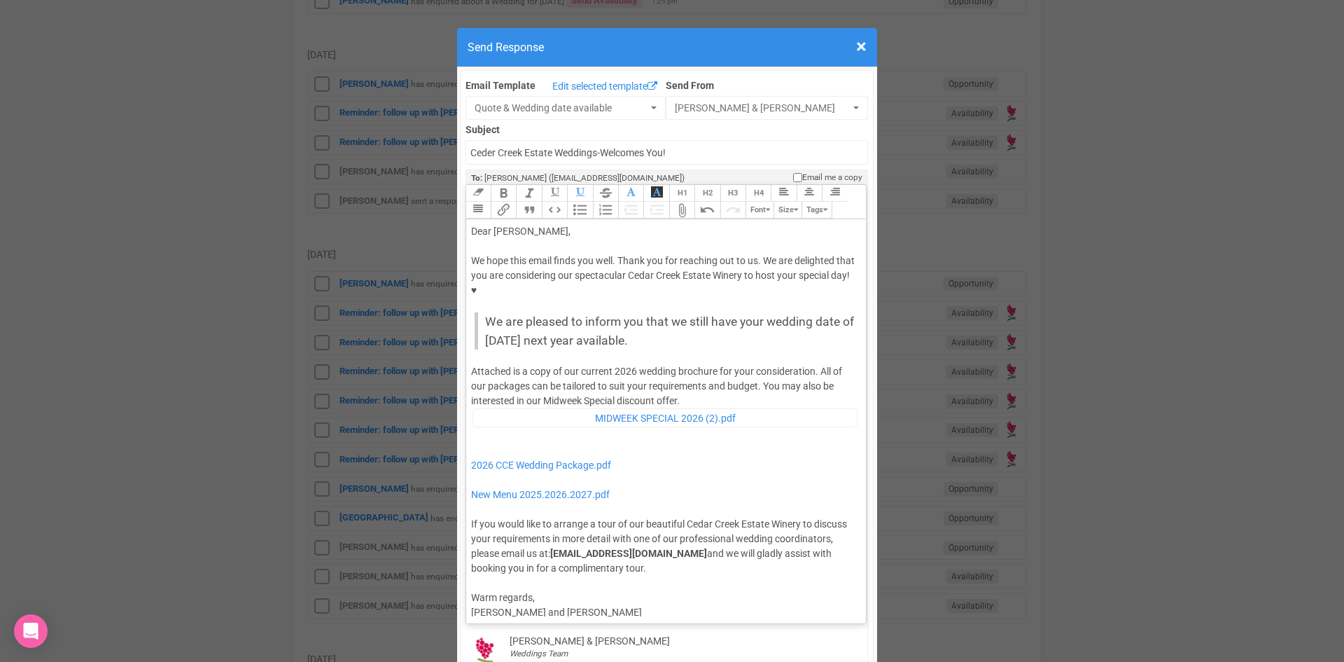
click at [688, 364] on div "Attached is a copy of our current 2026 wedding brochure for your consideration.…" at bounding box center [664, 469] width 386 height 211
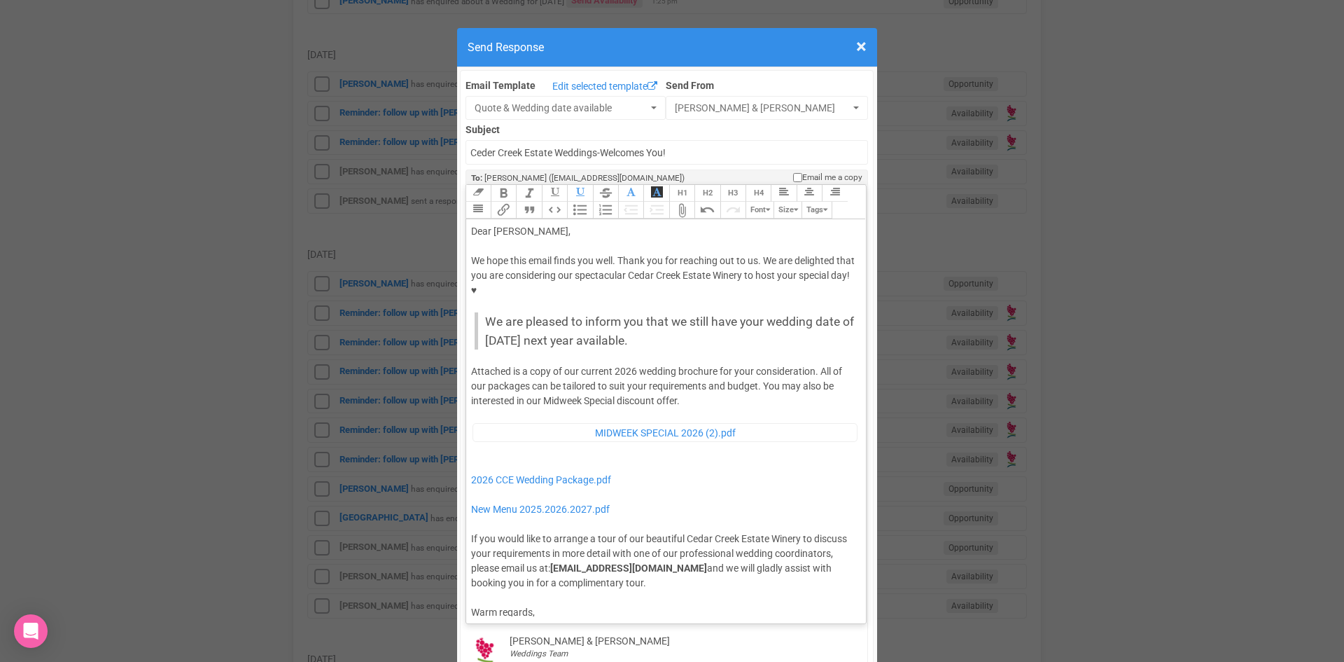
click at [466, 411] on trix-editor "Dear Hanna, We hope this email finds you well. Thank you for reaching out to us…" at bounding box center [666, 417] width 400 height 397
click at [471, 421] on div "Attached is a copy of our current 2026 wedding brochure for your consideration.…" at bounding box center [664, 477] width 386 height 226
type trix-editor "<div>Dear Hanna,</div><div><strong>&nbsp;</strong></div><div>We hope this email…"
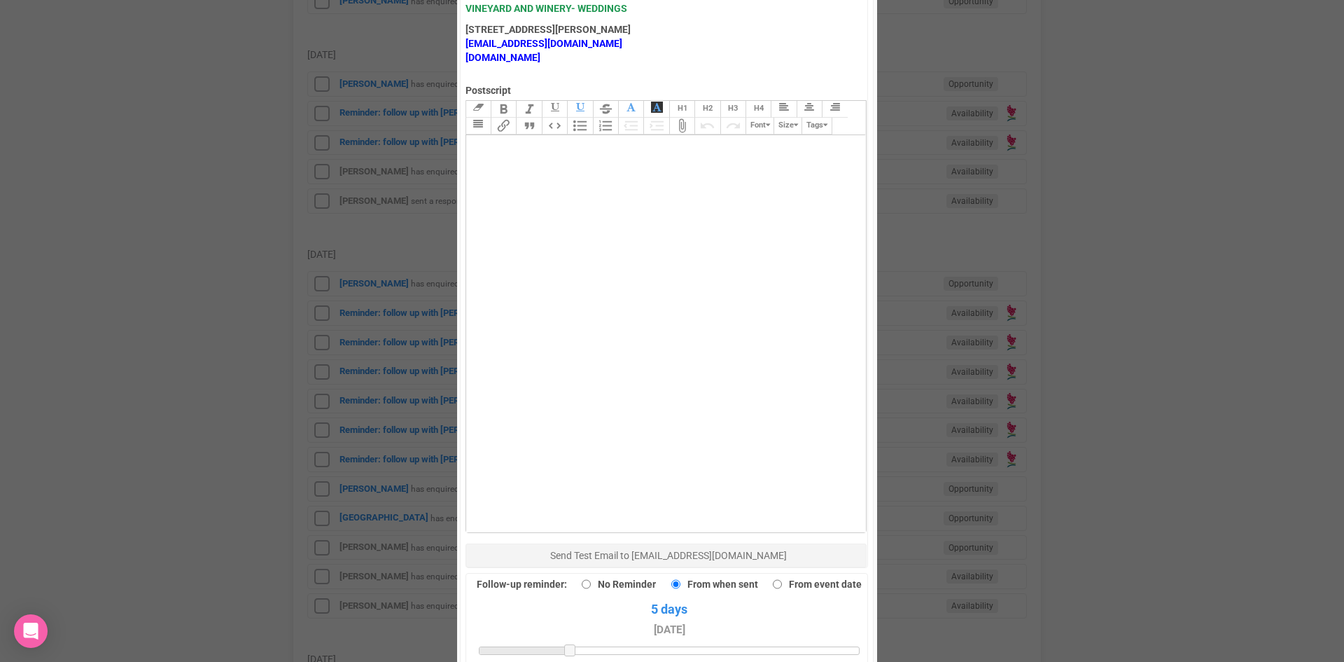
scroll to position [840, 0]
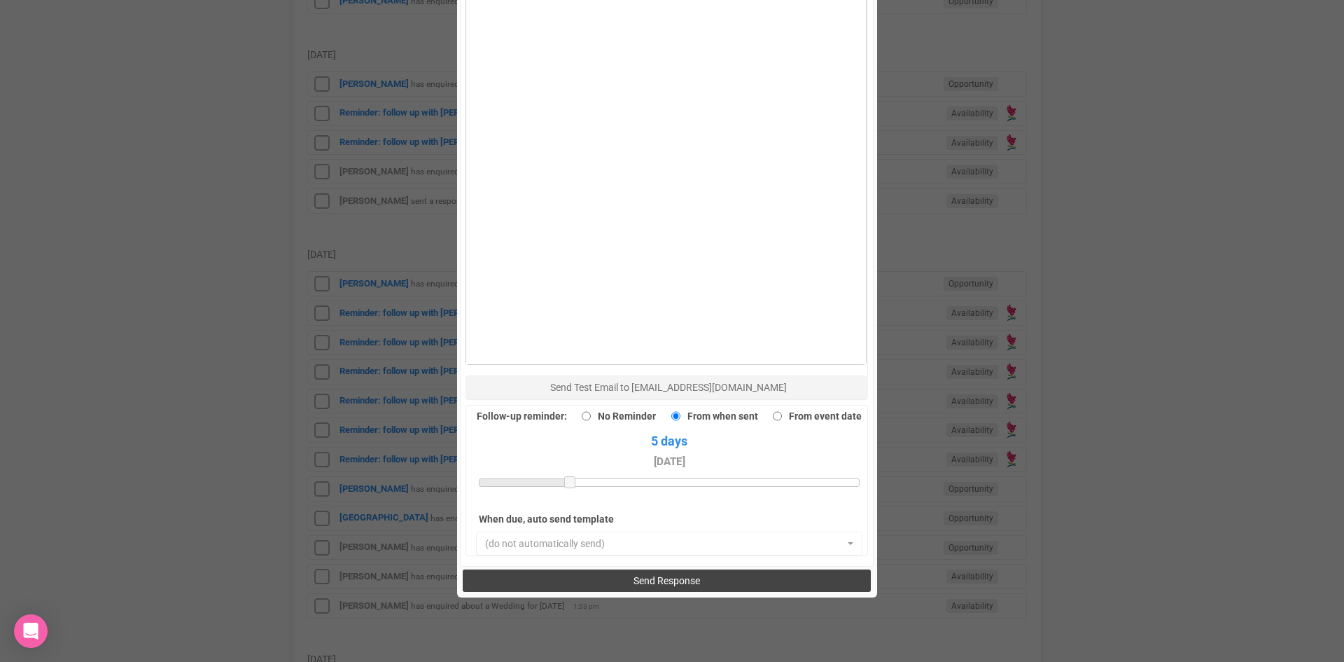
click at [700, 569] on button "Send Response" at bounding box center [667, 580] width 408 height 22
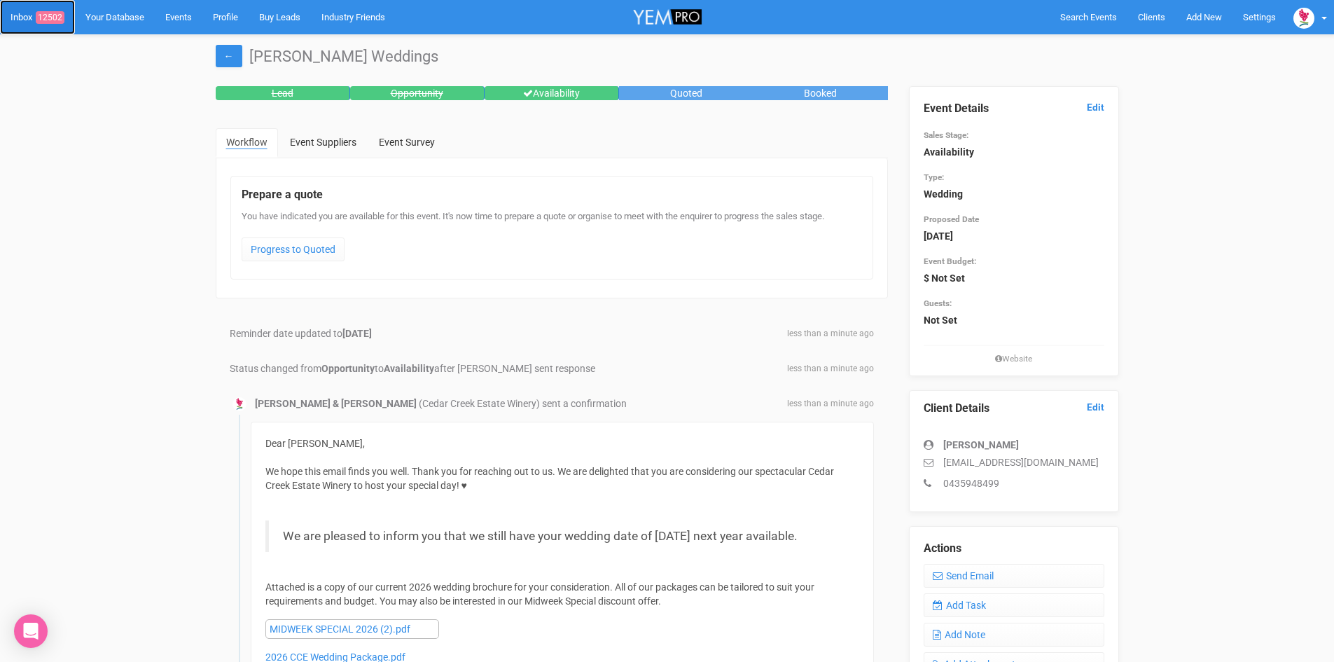
click at [57, 13] on span "12502" at bounding box center [50, 17] width 29 height 13
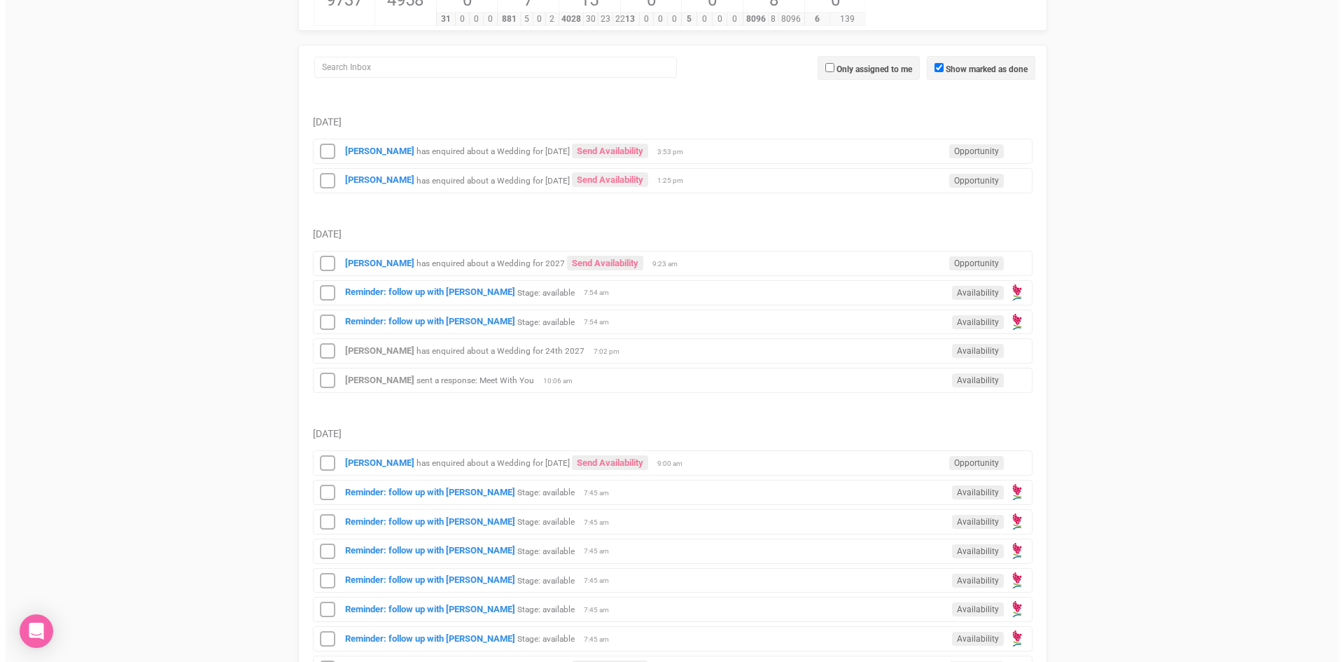
scroll to position [350, 0]
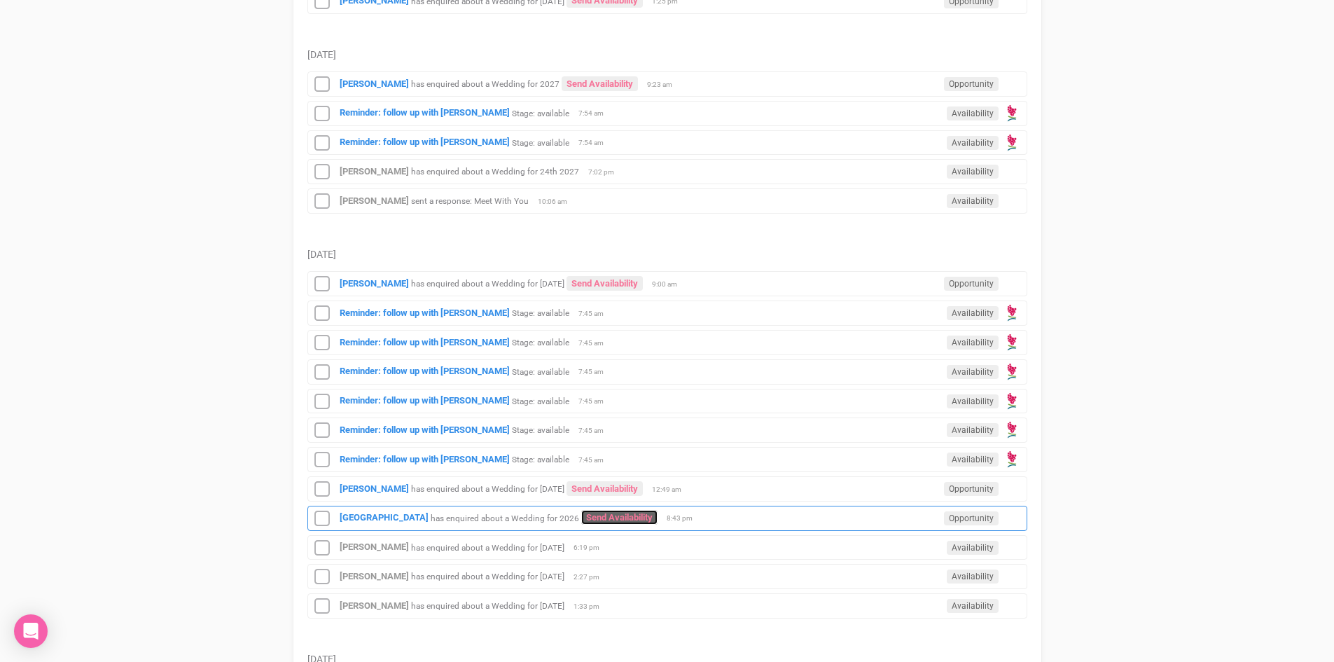
click at [581, 512] on link "Send Availability" at bounding box center [619, 517] width 76 height 15
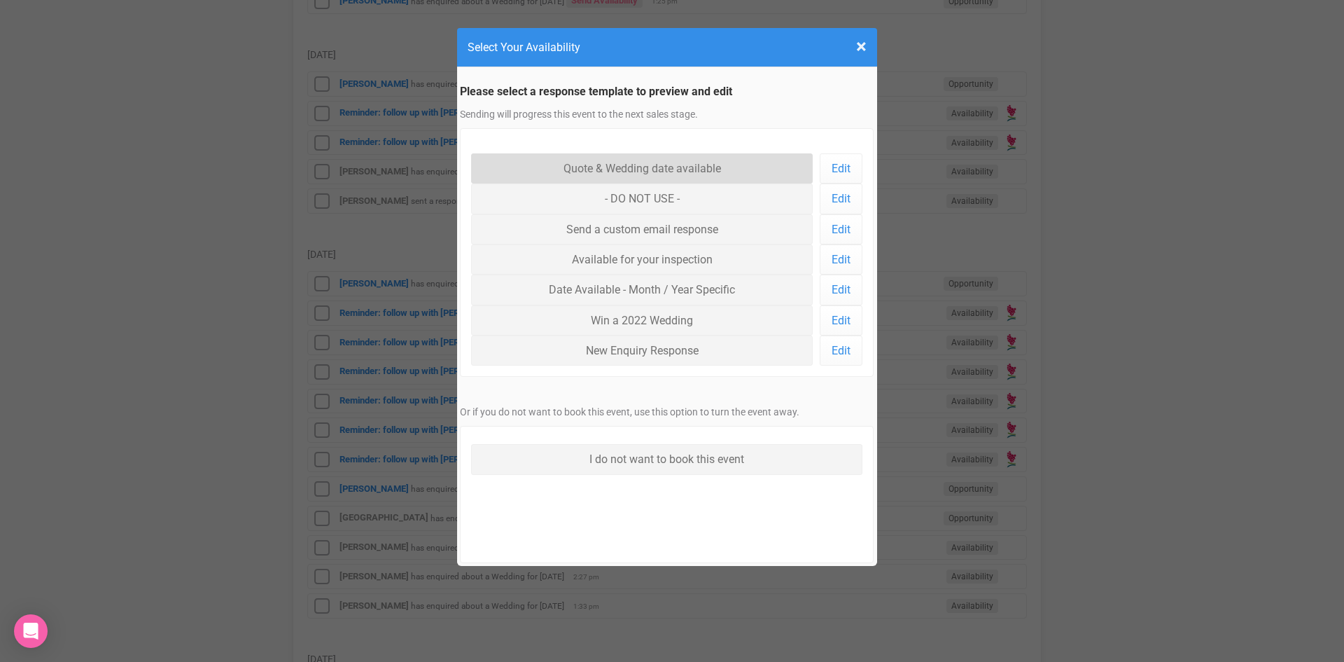
click at [625, 161] on link "Quote & Wedding date available" at bounding box center [642, 168] width 342 height 30
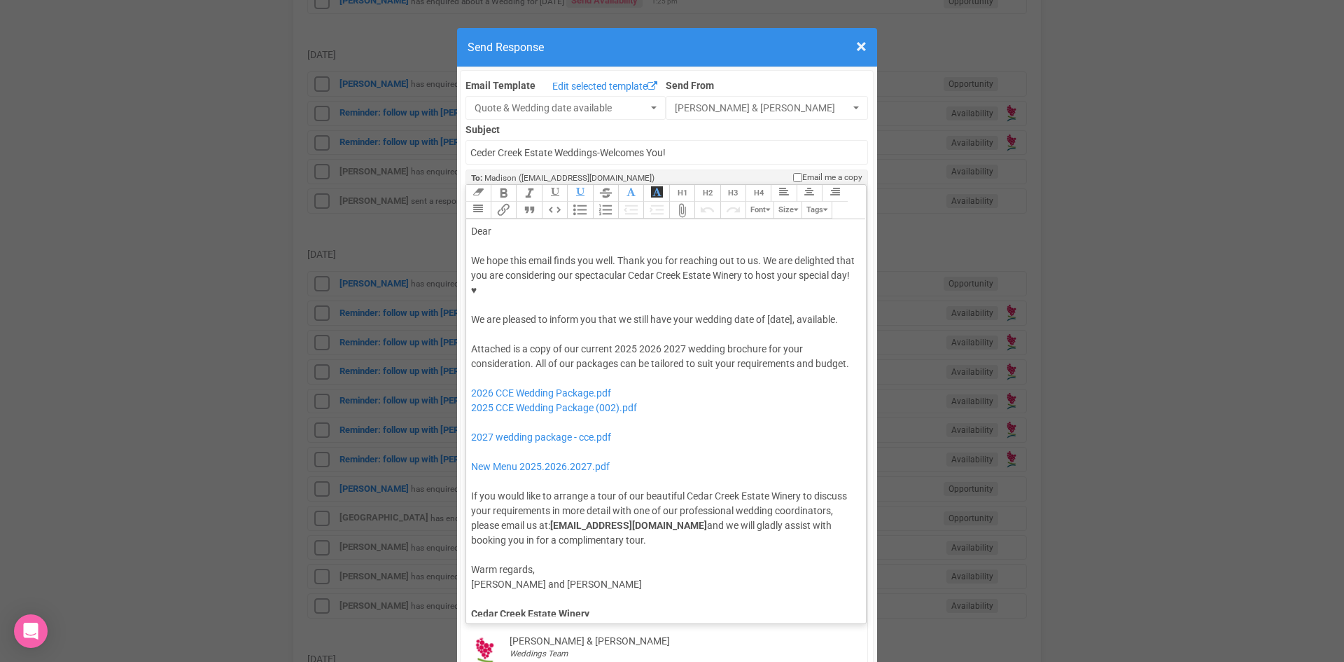
click at [541, 224] on div "Dear" at bounding box center [664, 231] width 386 height 15
click at [670, 271] on div "We hope this email finds you well. Thank you for reaching out to us. We are del…" at bounding box center [664, 290] width 386 height 74
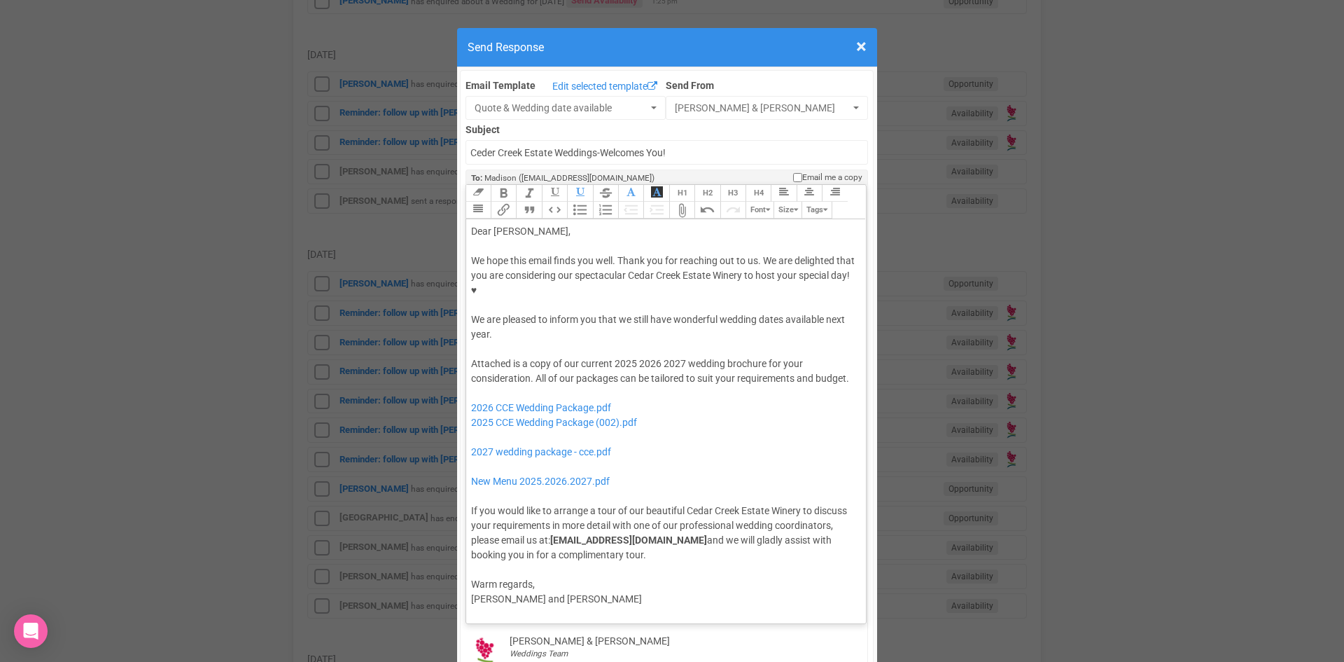
click at [520, 202] on button "Quote" at bounding box center [528, 210] width 25 height 17
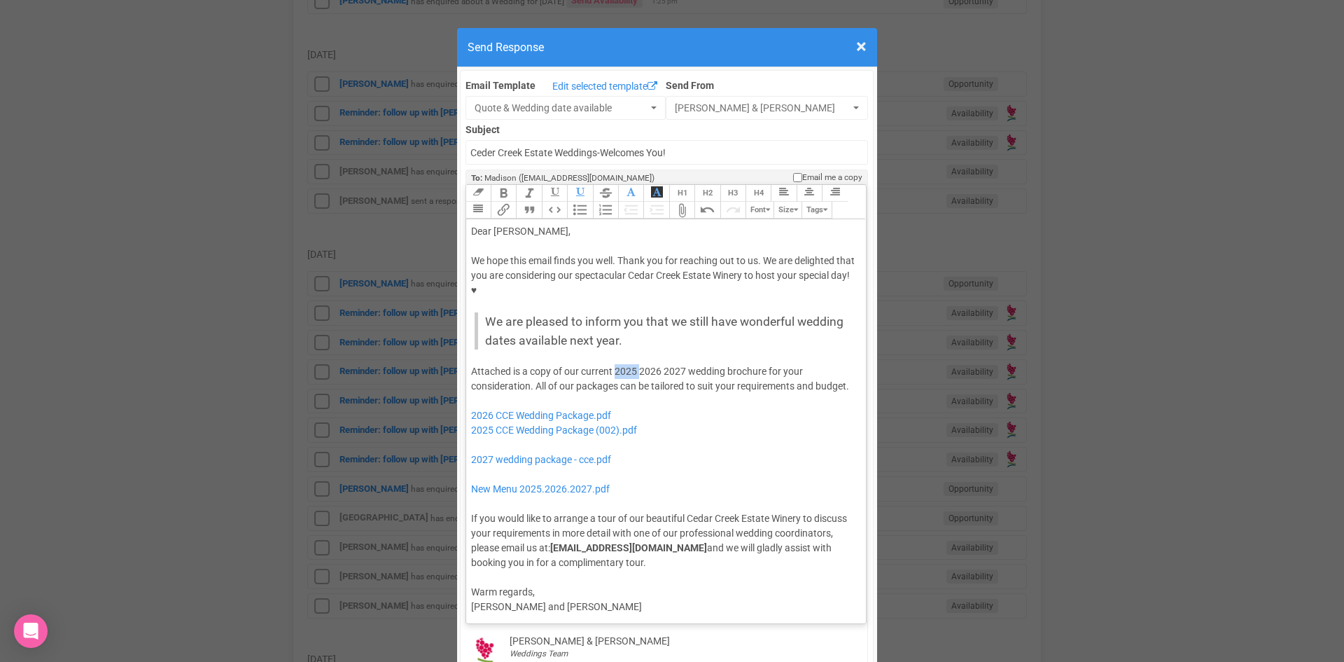
drag, startPoint x: 635, startPoint y: 324, endPoint x: 610, endPoint y: 331, distance: 26.2
click at [610, 364] on div "Attached is a copy of our current 2025 2026 2027 wedding brochure for your cons…" at bounding box center [664, 467] width 386 height 206
drag, startPoint x: 658, startPoint y: 326, endPoint x: 634, endPoint y: 331, distance: 25.1
click at [634, 364] on div "Attached is a copy of our current 2026 2027 wedding brochure for your considera…" at bounding box center [664, 467] width 386 height 206
click at [765, 364] on div "Attached is a copy of our current 2026 wedding brochure for your consideration.…" at bounding box center [664, 467] width 386 height 206
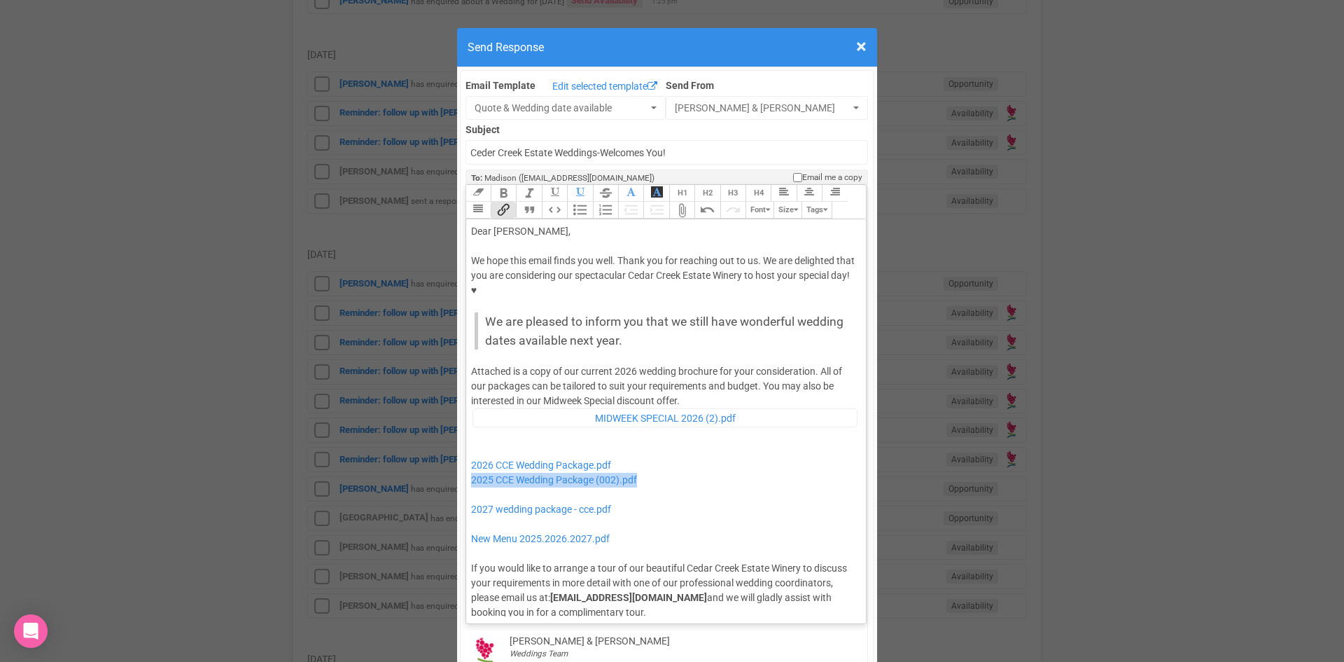
drag, startPoint x: 644, startPoint y: 433, endPoint x: 463, endPoint y: 439, distance: 181.5
click at [466, 439] on trix-editor "Dear Madison, We hope this email finds you well. Thank you for reaching out to …" at bounding box center [666, 417] width 400 height 397
drag, startPoint x: 638, startPoint y: 469, endPoint x: 468, endPoint y: 451, distance: 170.4
click at [471, 451] on div "Attached is a copy of our current 2026 wedding brochure for your consideration.…" at bounding box center [664, 492] width 386 height 256
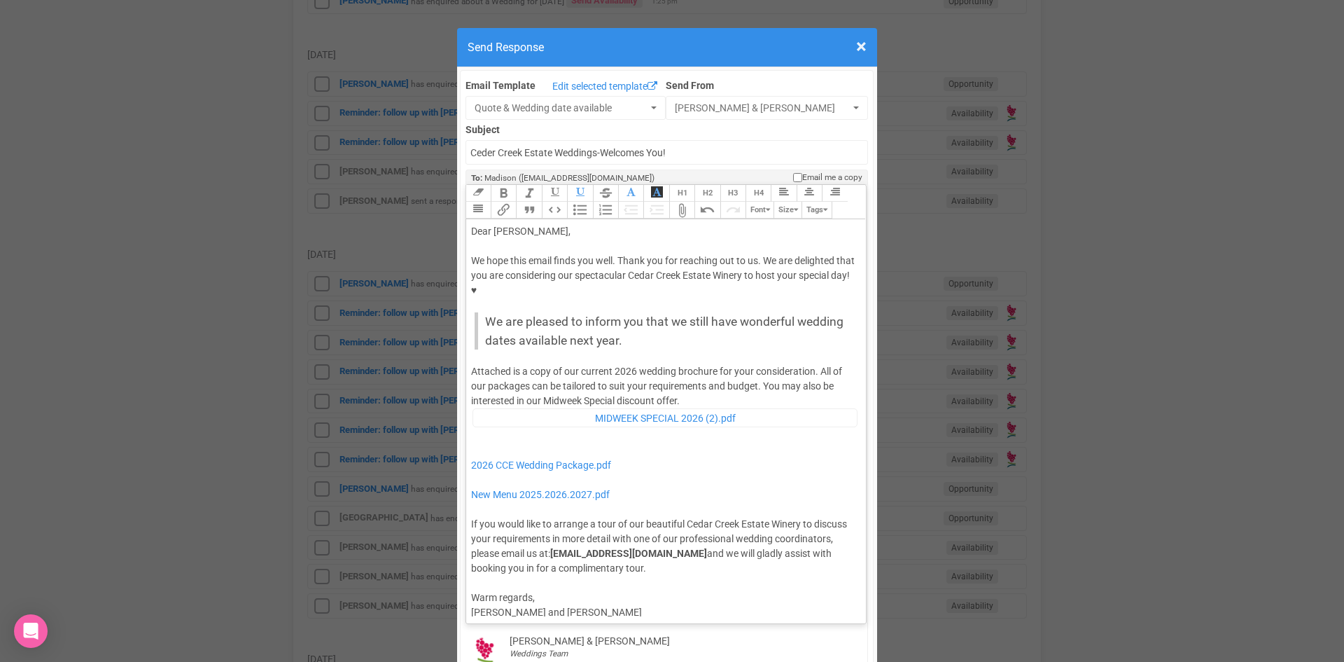
click at [693, 364] on div "Attached is a copy of our current 2026 wedding brochure for your consideration.…" at bounding box center [664, 469] width 386 height 211
type trix-editor "<div>Dear Madison,</div><div><strong>&nbsp;</strong></div><div>We hope this ema…"
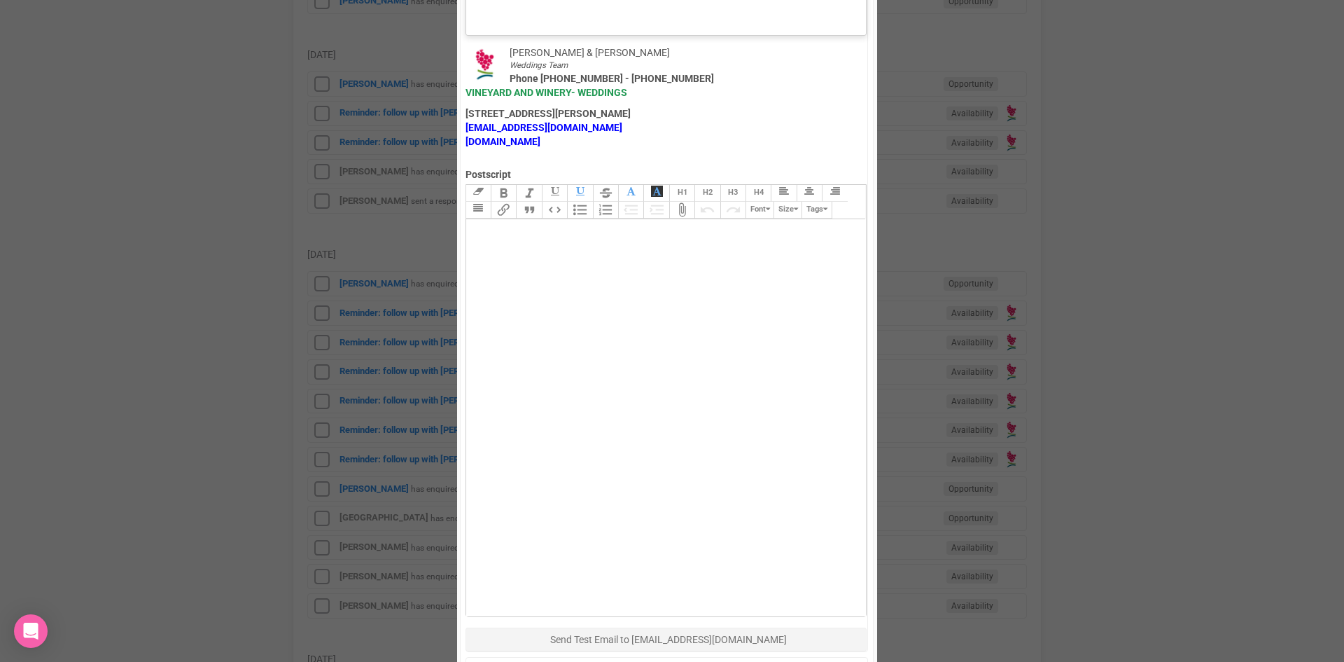
scroll to position [770, 0]
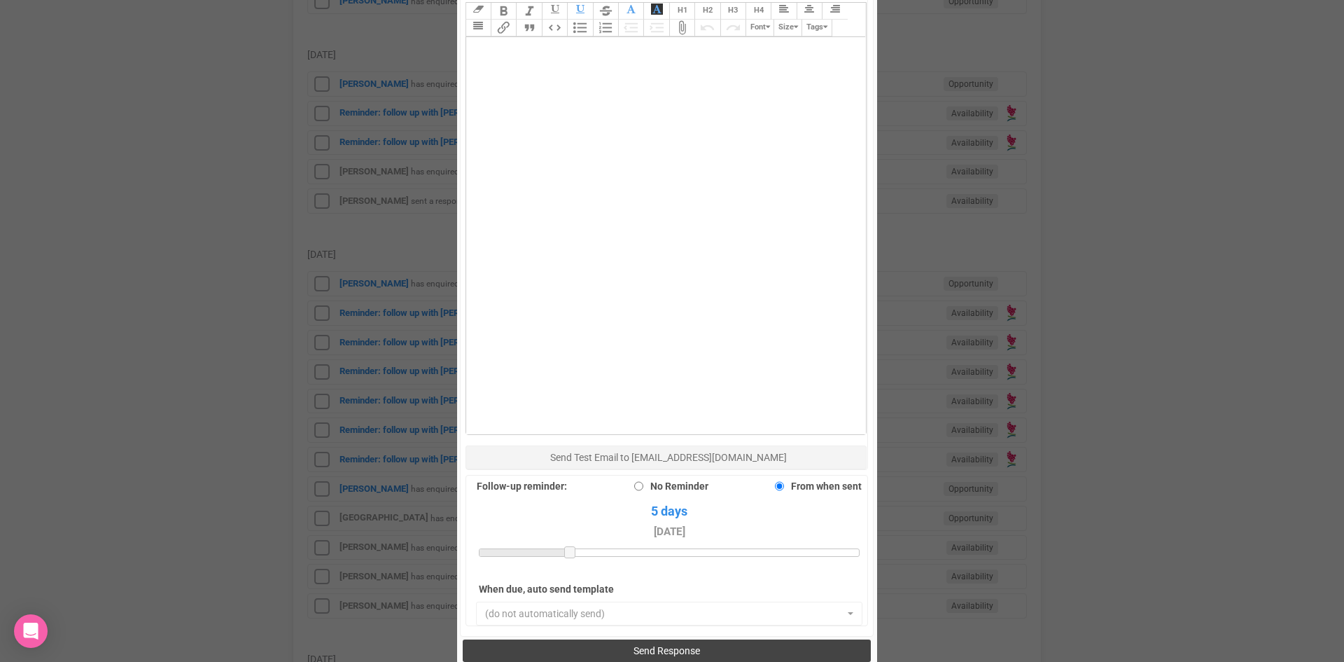
click at [671, 645] on span "Send Response" at bounding box center [667, 650] width 67 height 11
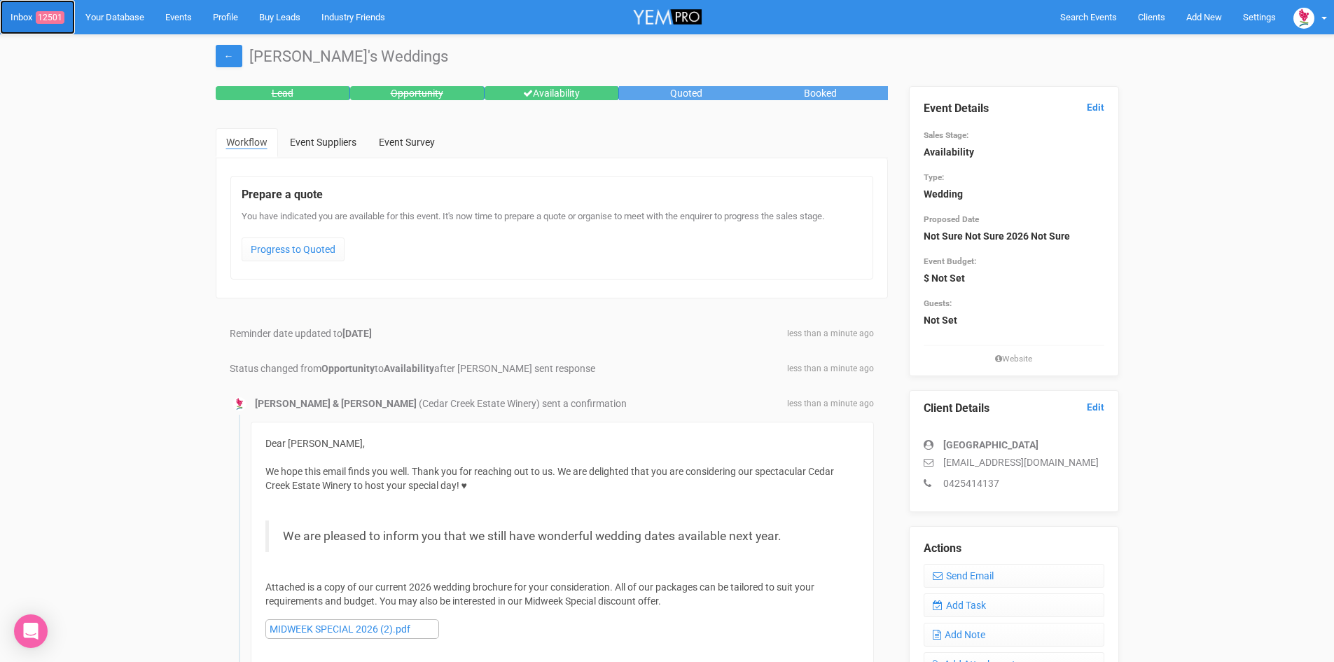
click at [48, 11] on span "12501" at bounding box center [50, 17] width 29 height 13
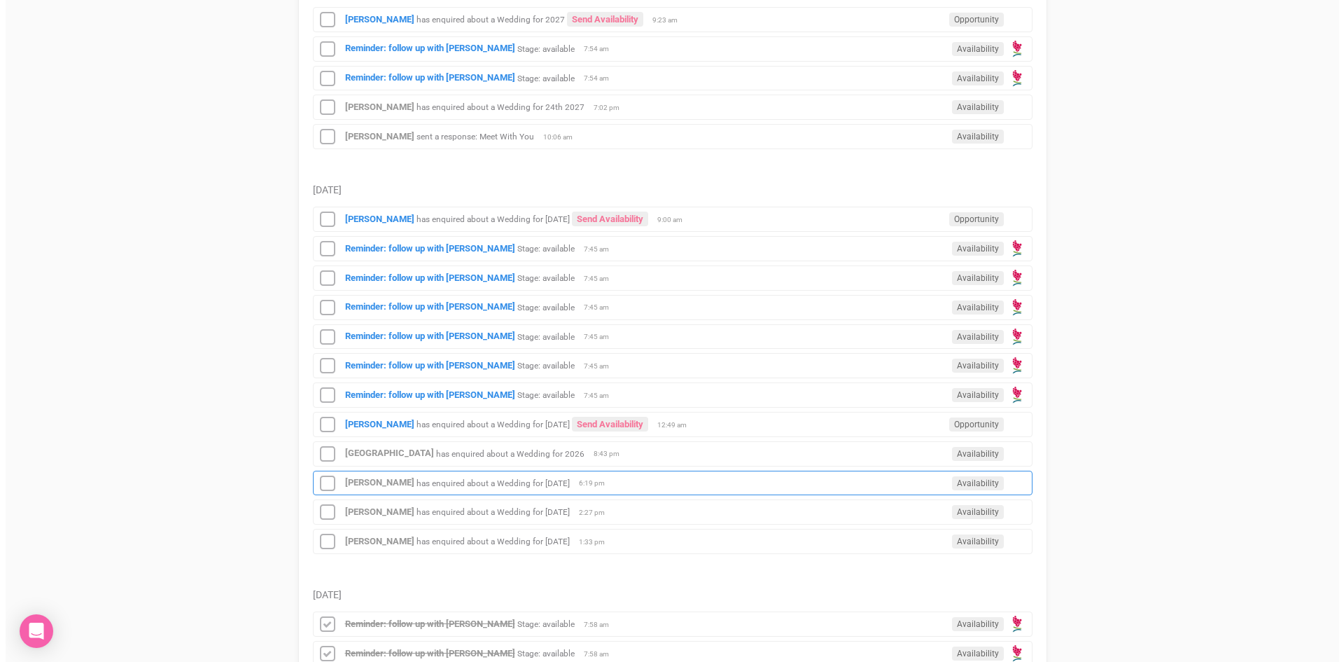
scroll to position [490, 0]
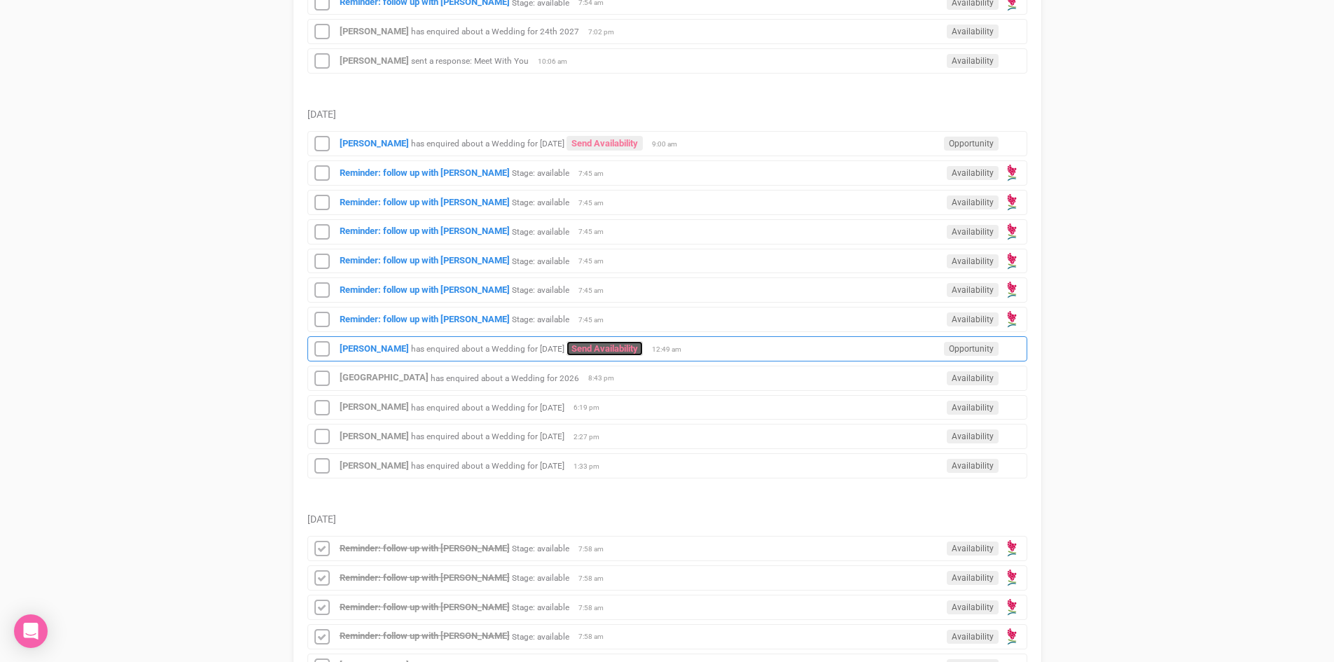
click at [641, 347] on link "Send Availability" at bounding box center [604, 348] width 76 height 15
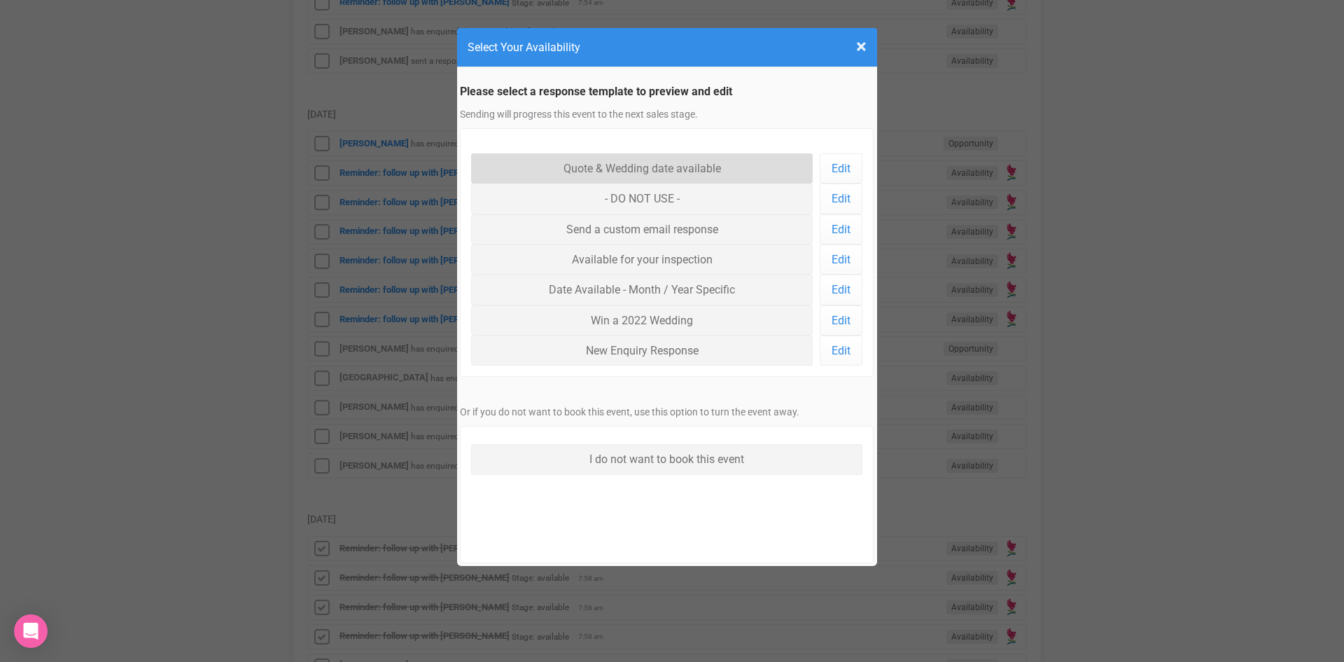
click at [608, 161] on link "Quote & Wedding date available" at bounding box center [642, 168] width 342 height 30
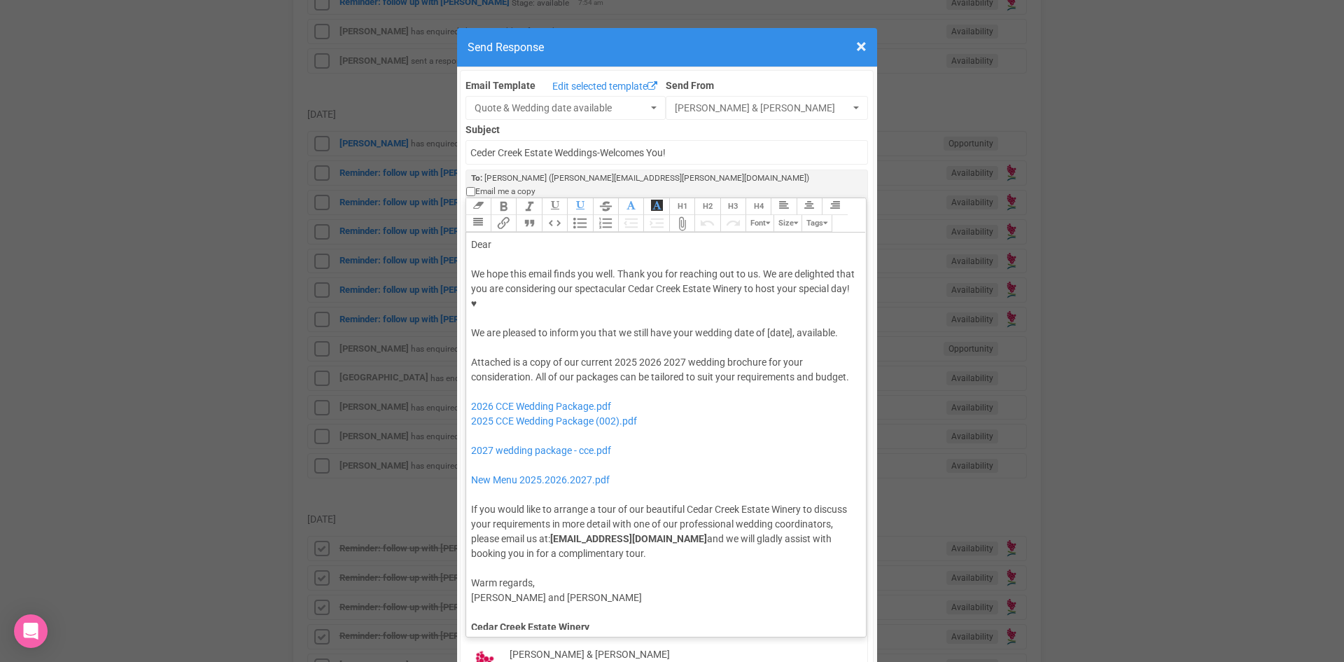
click at [765, 274] on div "We hope this email finds you well. Thank you for reaching out to us. We are del…" at bounding box center [664, 304] width 386 height 74
click at [523, 237] on div "Dear" at bounding box center [664, 244] width 386 height 15
click at [491, 286] on div "We hope this email finds you well. Thank you for reaching out to us. We are del…" at bounding box center [664, 304] width 386 height 74
click at [523, 215] on button "Quote" at bounding box center [528, 223] width 25 height 17
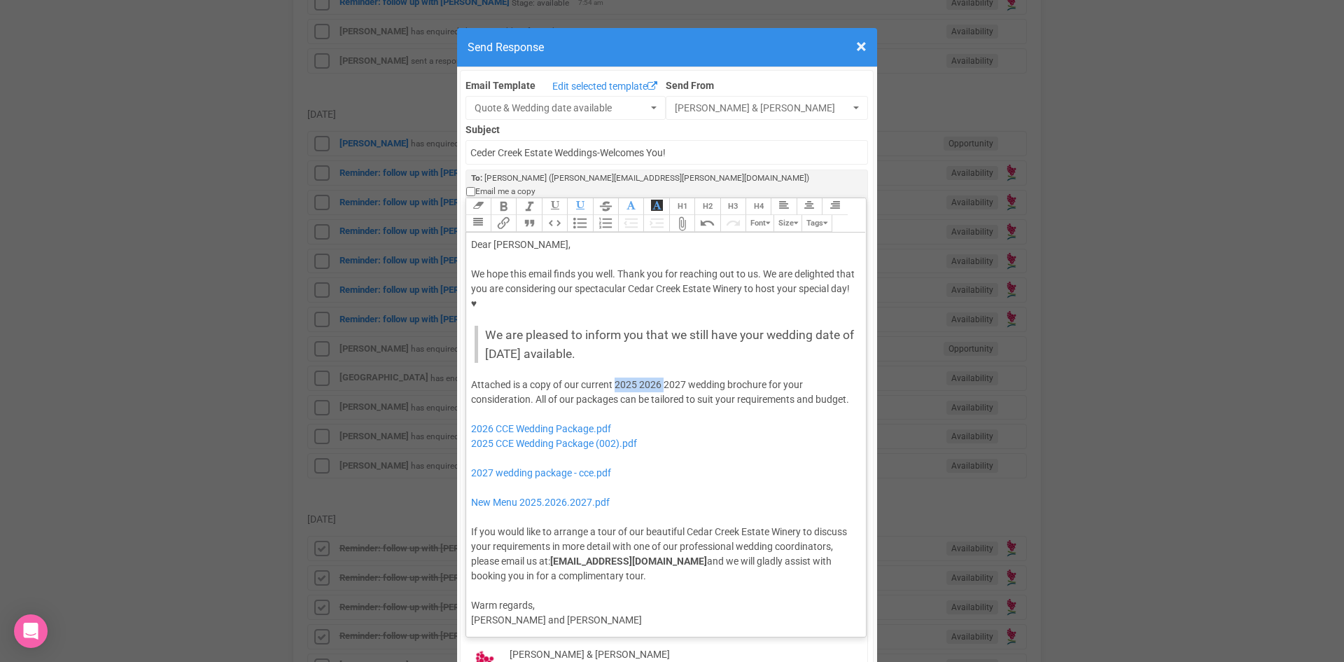
drag, startPoint x: 660, startPoint y: 324, endPoint x: 612, endPoint y: 330, distance: 47.9
click at [612, 377] on div "Attached is a copy of our current 2025 2026 2027 wedding brochure for your cons…" at bounding box center [664, 480] width 386 height 206
drag, startPoint x: 587, startPoint y: 386, endPoint x: 453, endPoint y: 363, distance: 136.5
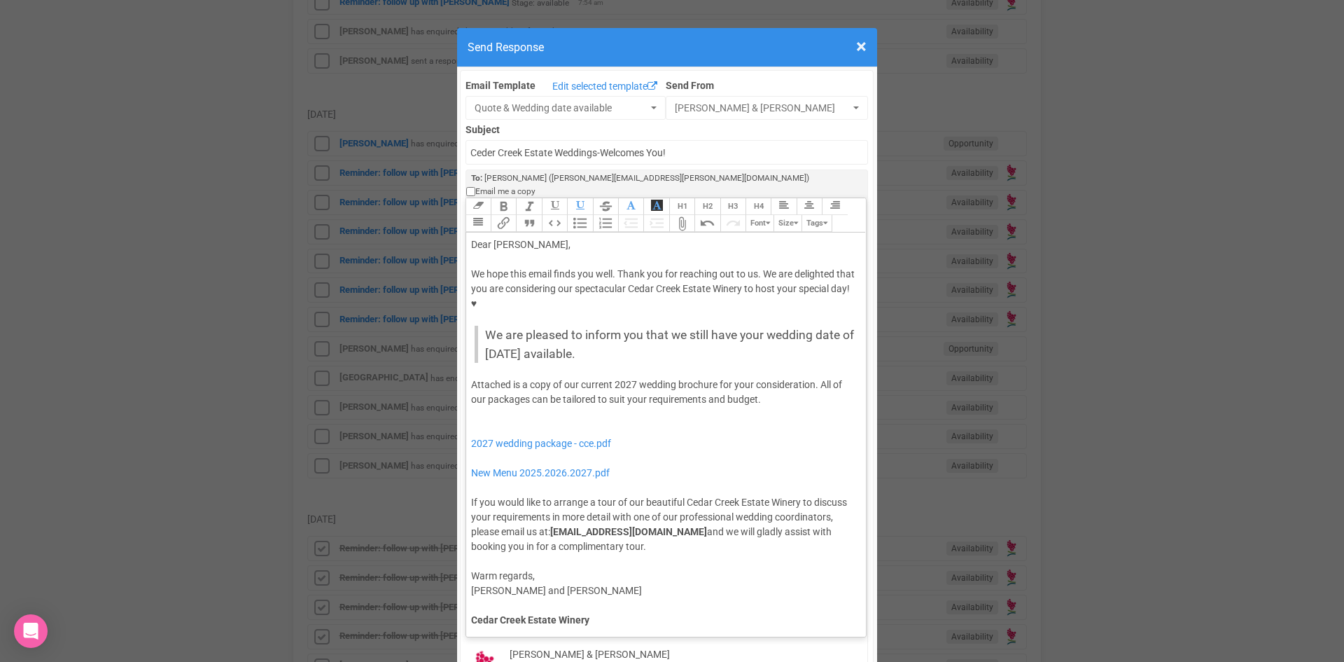
type trix-editor "<div>Dear Jennifer,</div><div><strong>&nbsp;</strong></div><div>We hope this em…"
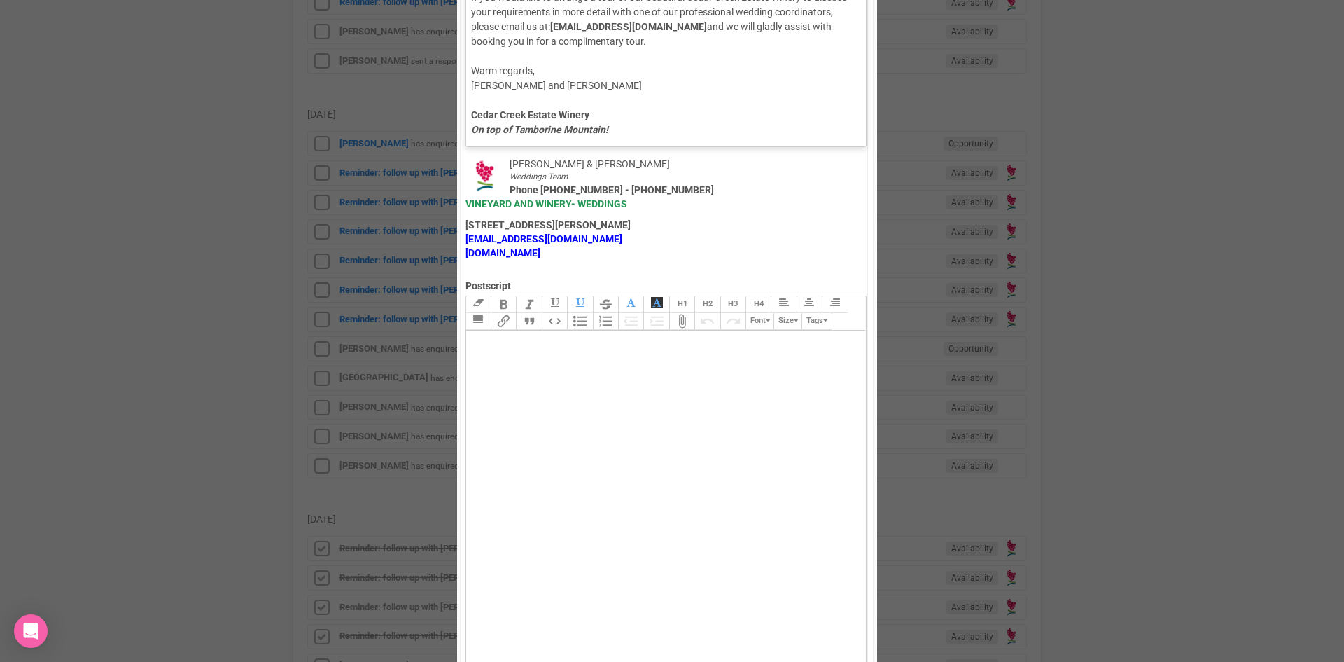
scroll to position [910, 0]
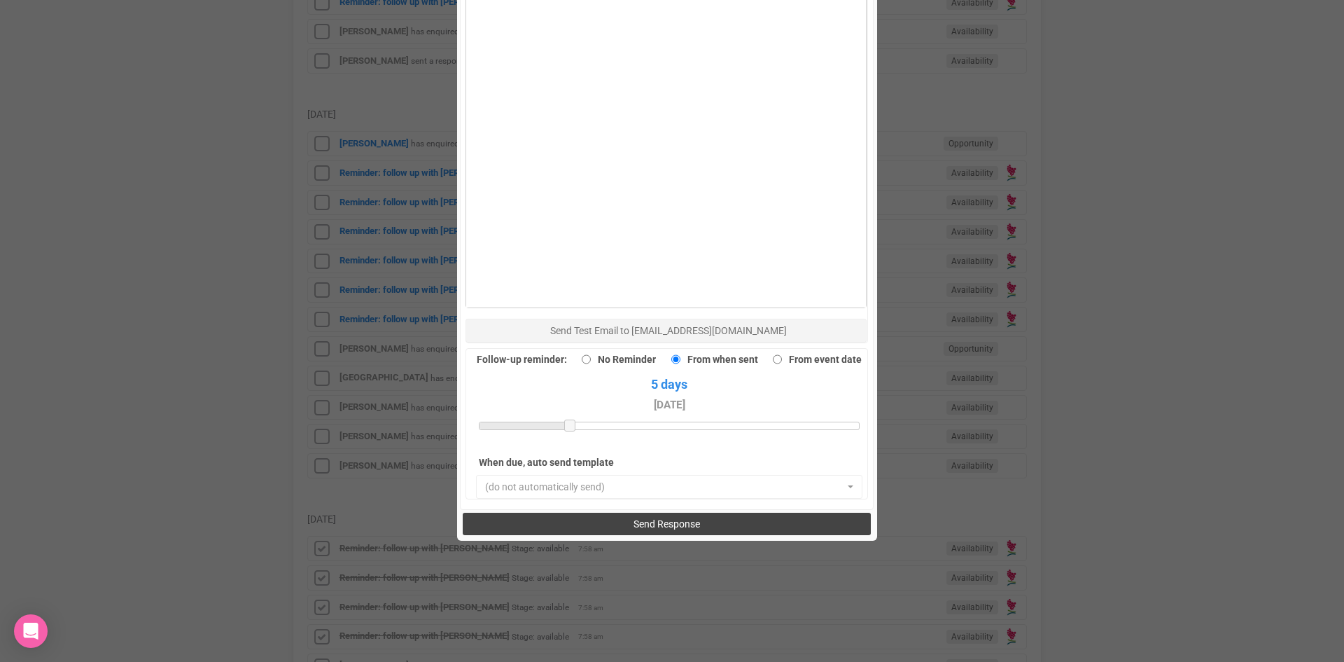
click at [595, 513] on button "Send Response" at bounding box center [667, 524] width 408 height 22
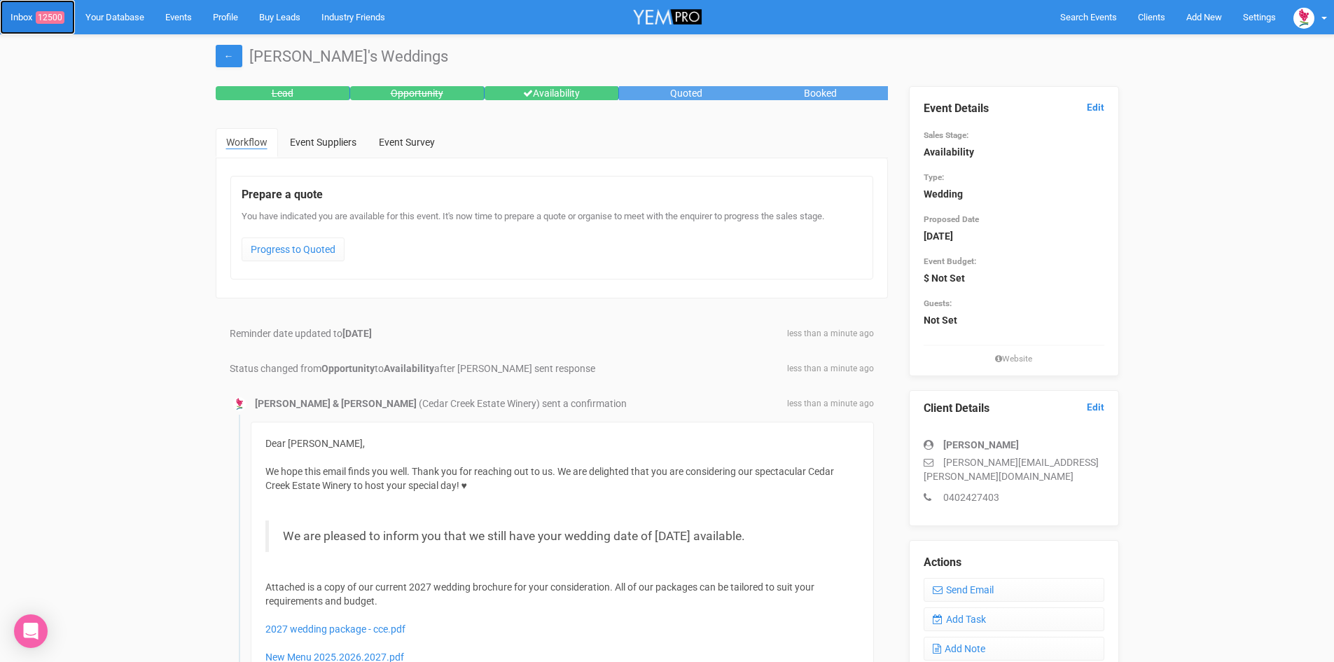
click at [50, 12] on span "12500" at bounding box center [50, 17] width 29 height 13
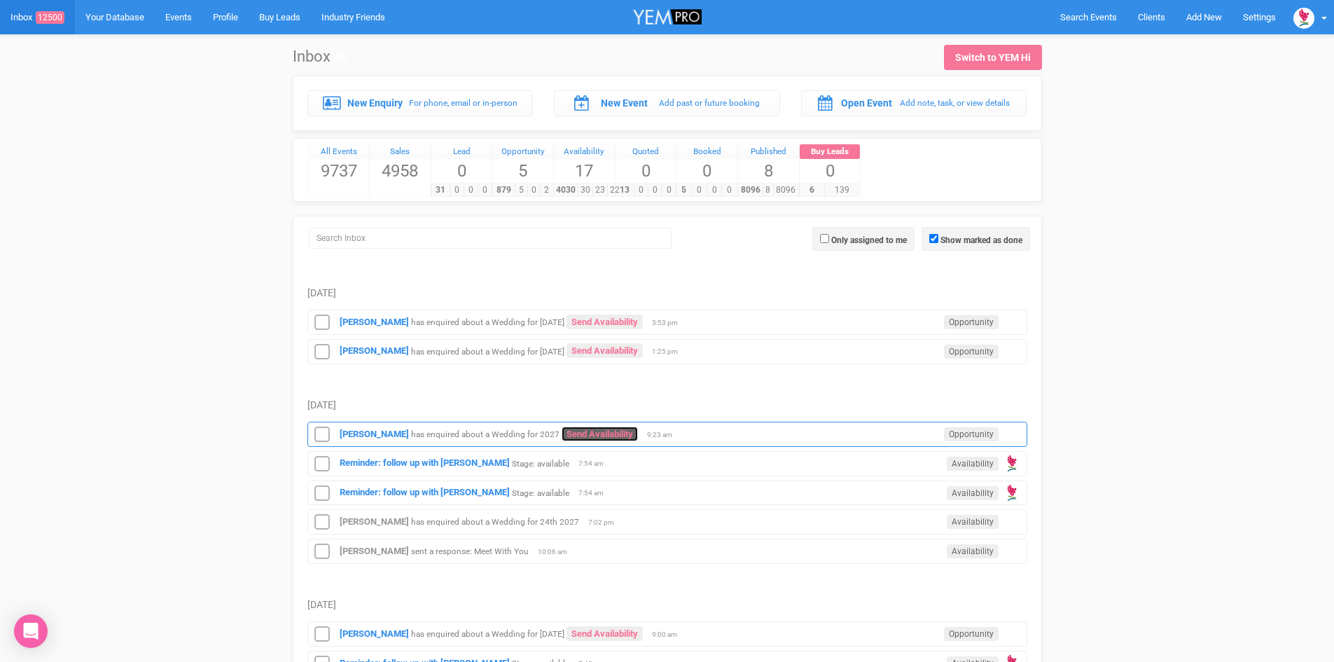
click at [601, 431] on link "Send Availability" at bounding box center [600, 433] width 76 height 15
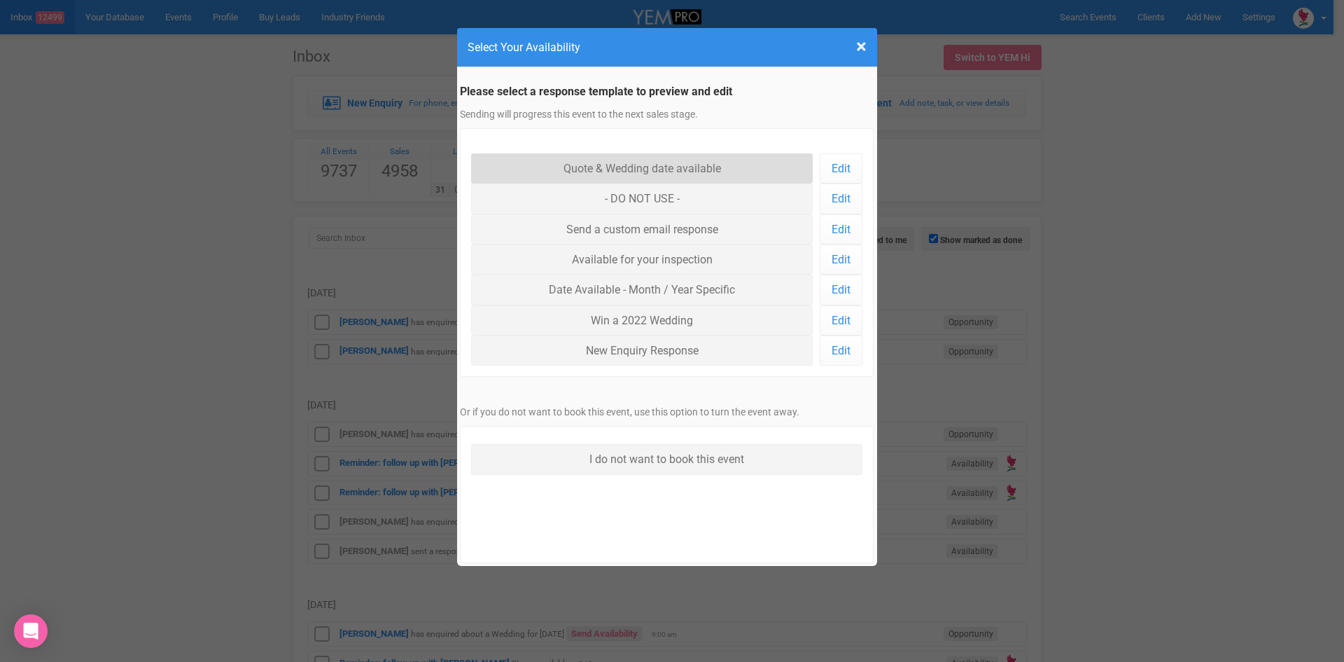
click at [639, 163] on link "Quote & Wedding date available" at bounding box center [642, 168] width 342 height 30
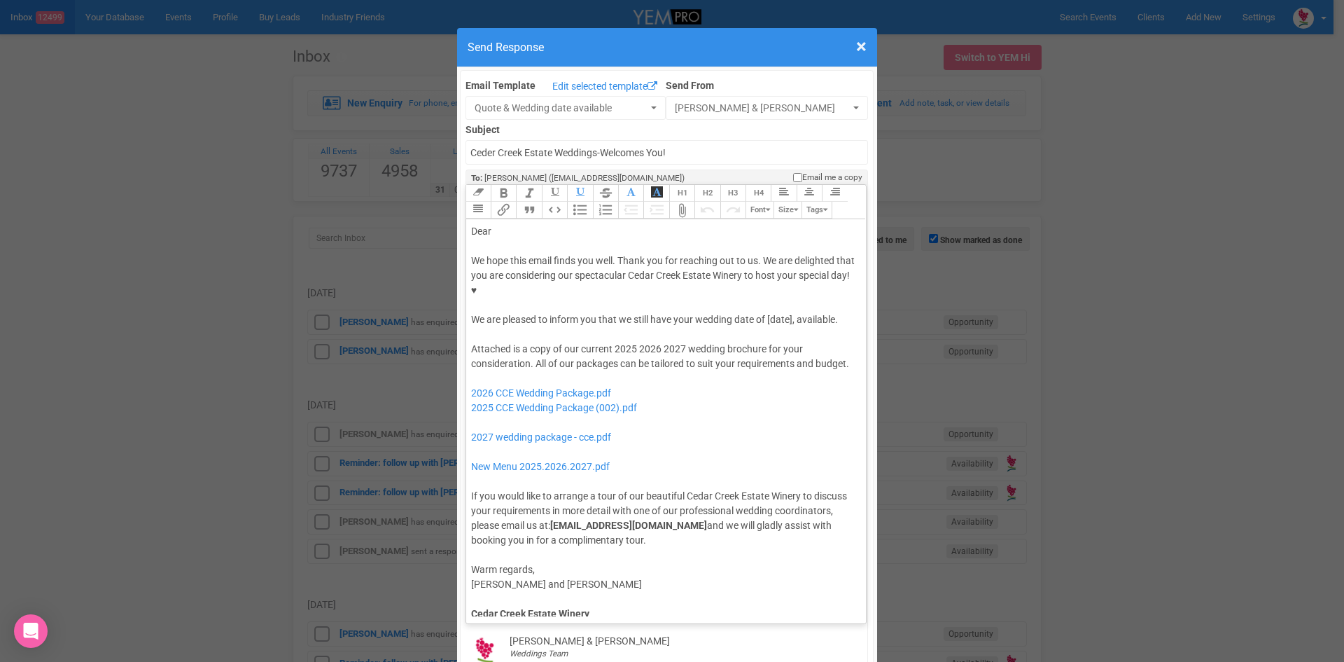
click at [519, 224] on div "Dear" at bounding box center [664, 231] width 386 height 15
click at [672, 274] on div "We hope this email finds you well. Thank you for reaching out to us. We are del…" at bounding box center [664, 290] width 386 height 74
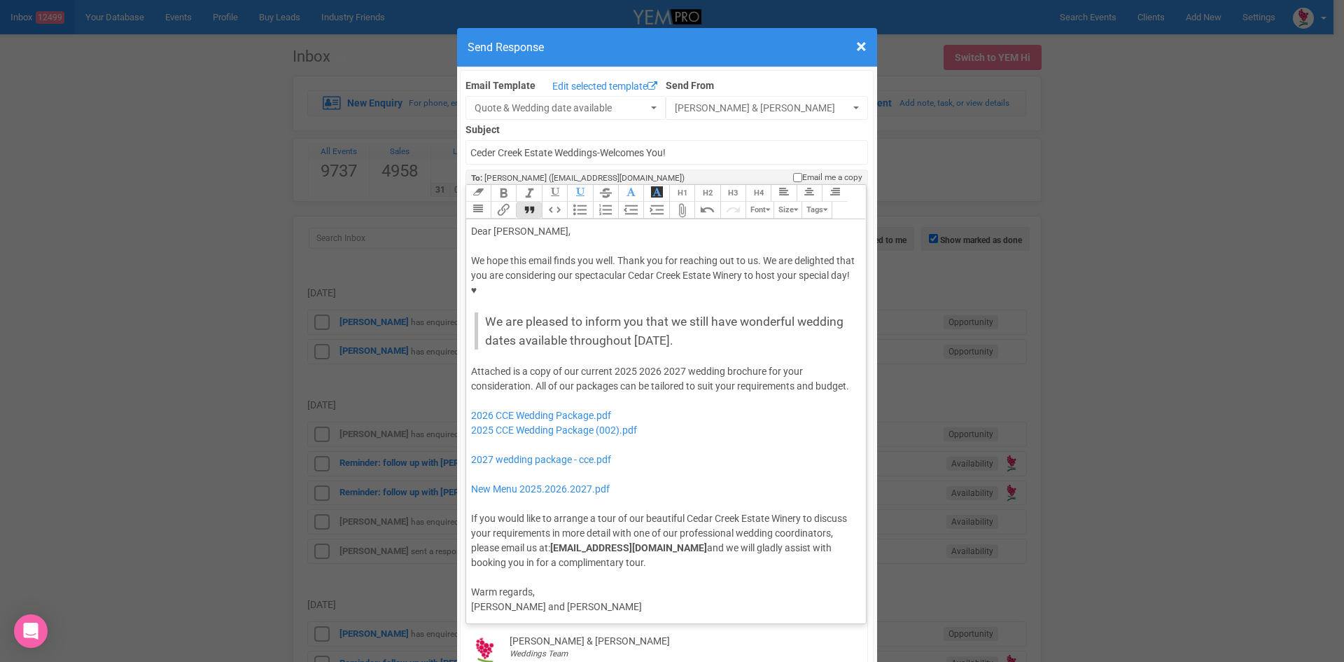
click at [525, 202] on button "Quote" at bounding box center [528, 210] width 25 height 17
drag, startPoint x: 656, startPoint y: 328, endPoint x: 611, endPoint y: 332, distance: 44.9
click at [611, 364] on div "Attached is a copy of our current 2025 2026 2027 wedding brochure for your cons…" at bounding box center [664, 467] width 386 height 206
drag, startPoint x: 648, startPoint y: 390, endPoint x: 468, endPoint y: 371, distance: 180.9
click at [471, 371] on div "Attached is a copy of our current 2027 wedding brochure for your consideration.…" at bounding box center [664, 467] width 386 height 206
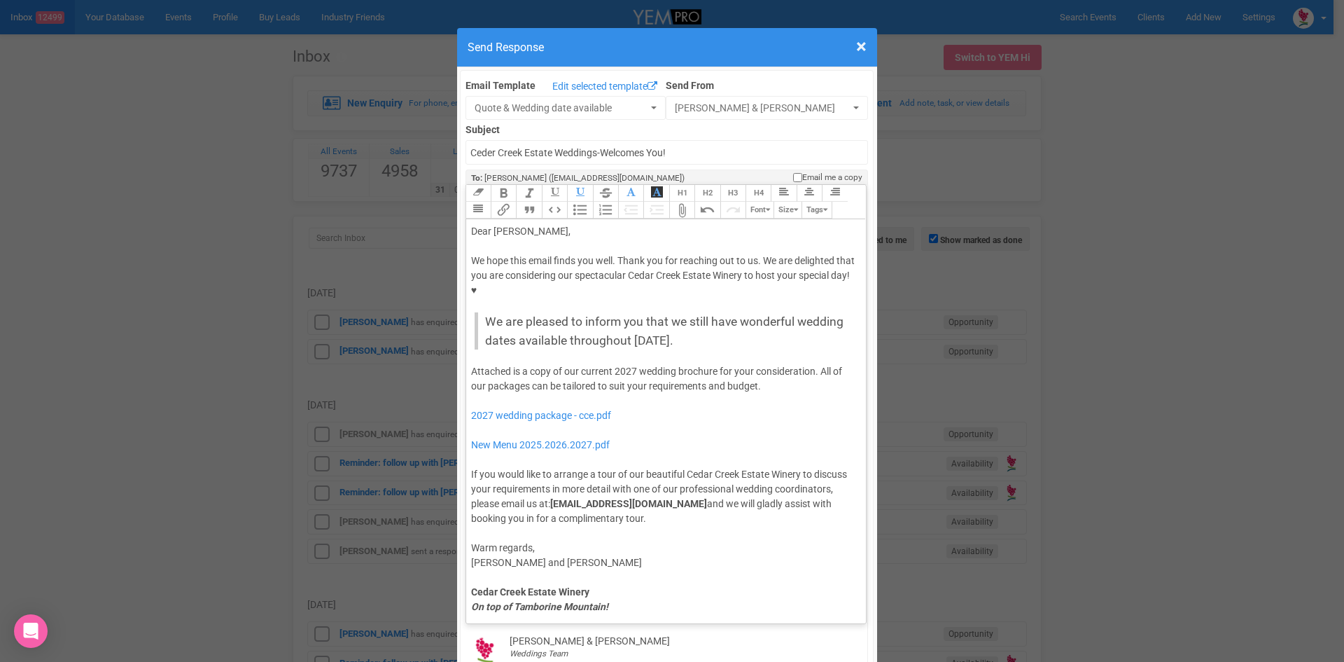
type trix-editor "<div>Dear Millie,</div><div><strong>&nbsp;</strong></div><div>We hope this emai…"
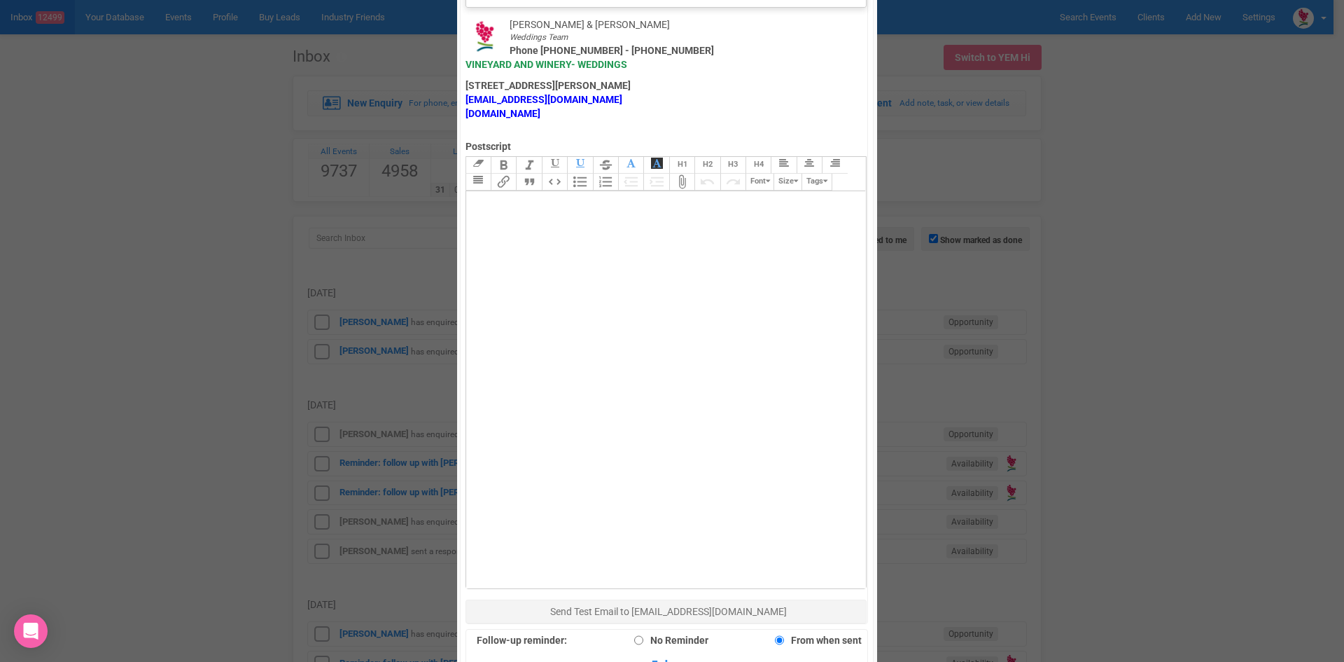
scroll to position [840, 0]
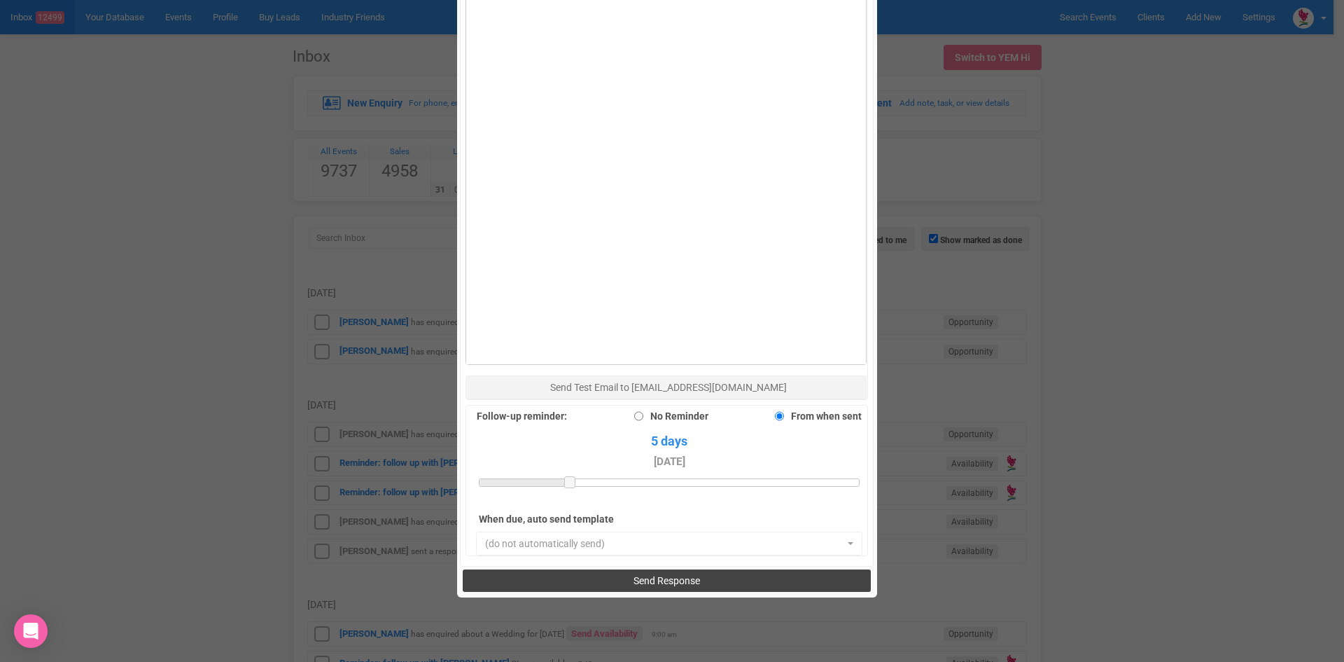
click at [640, 569] on button "Send Response" at bounding box center [667, 580] width 408 height 22
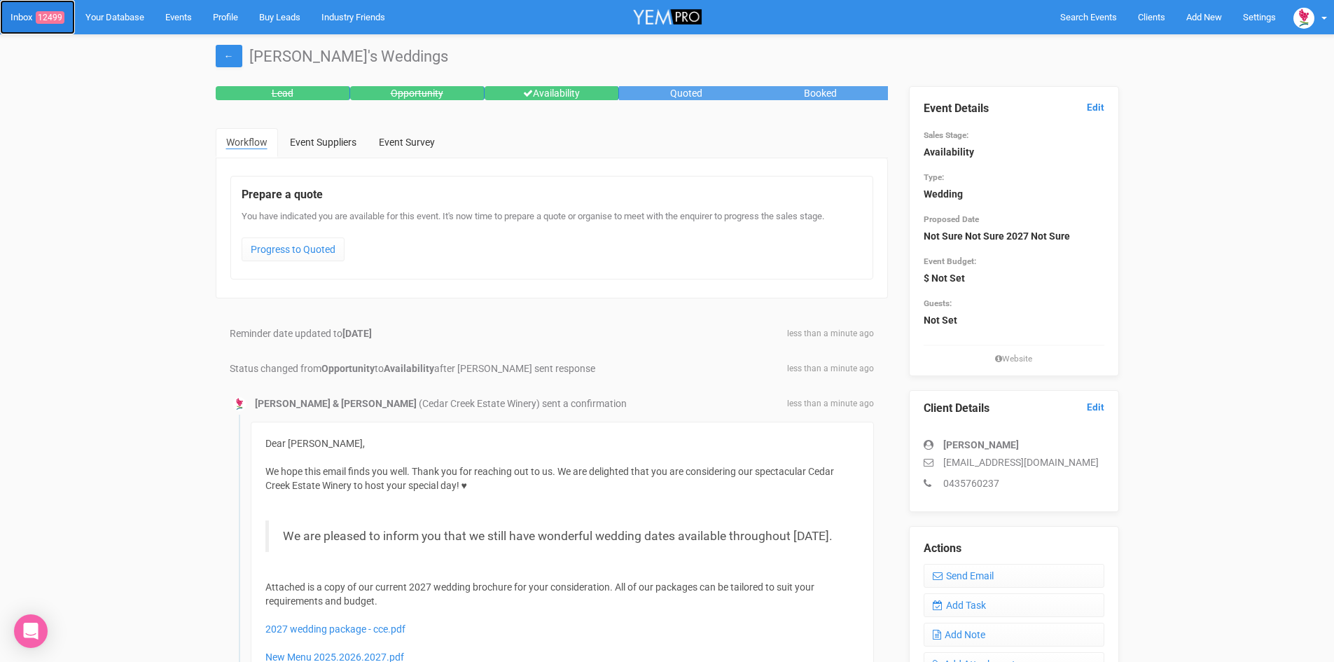
click at [45, 14] on span "12499" at bounding box center [50, 17] width 29 height 13
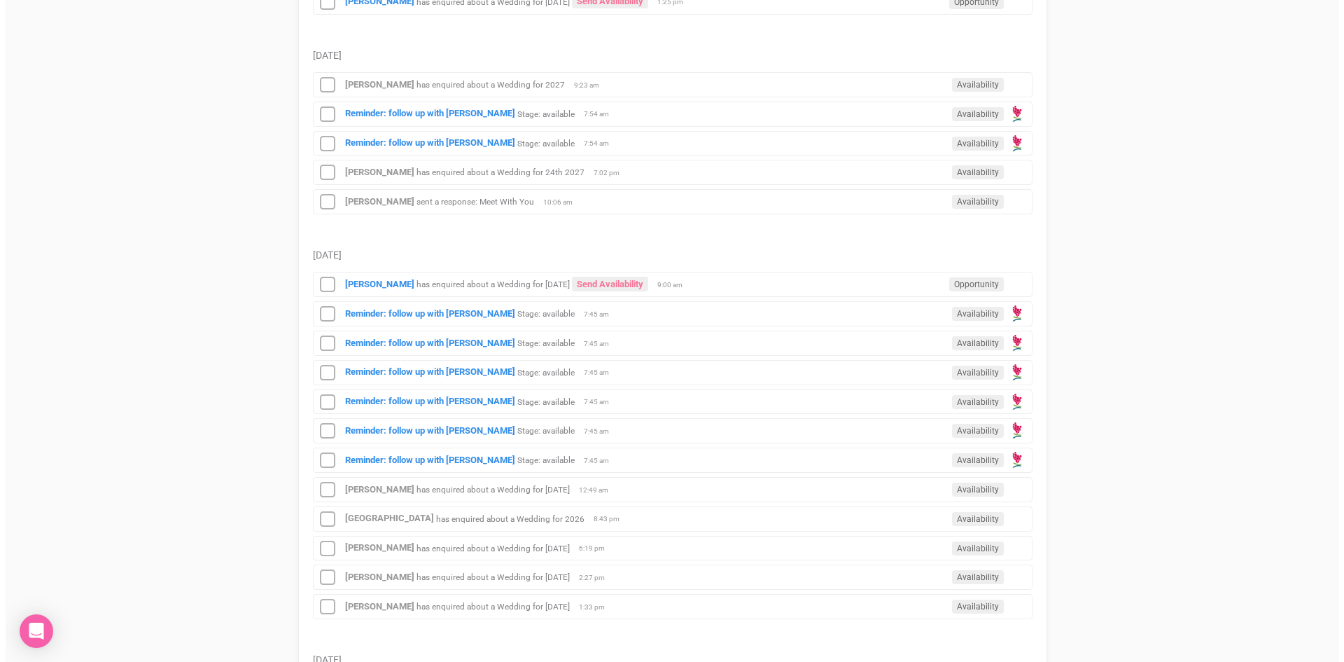
scroll to position [350, 0]
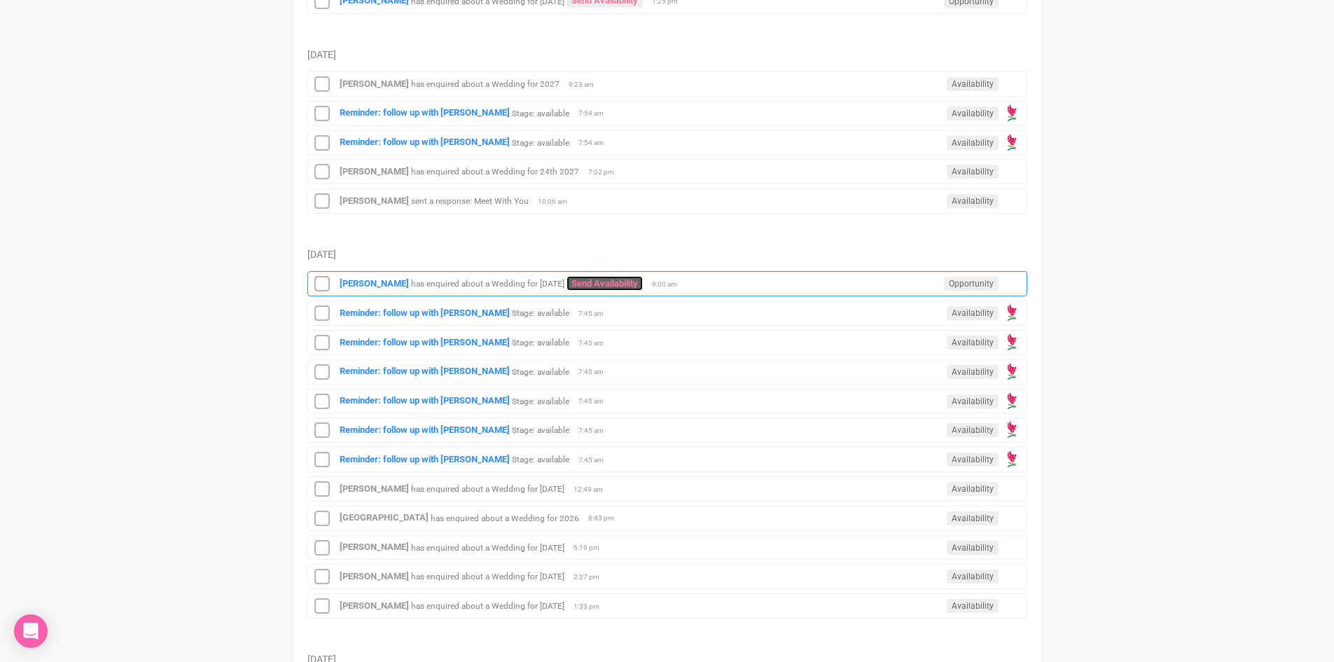
click at [589, 277] on link "Send Availability" at bounding box center [604, 283] width 76 height 15
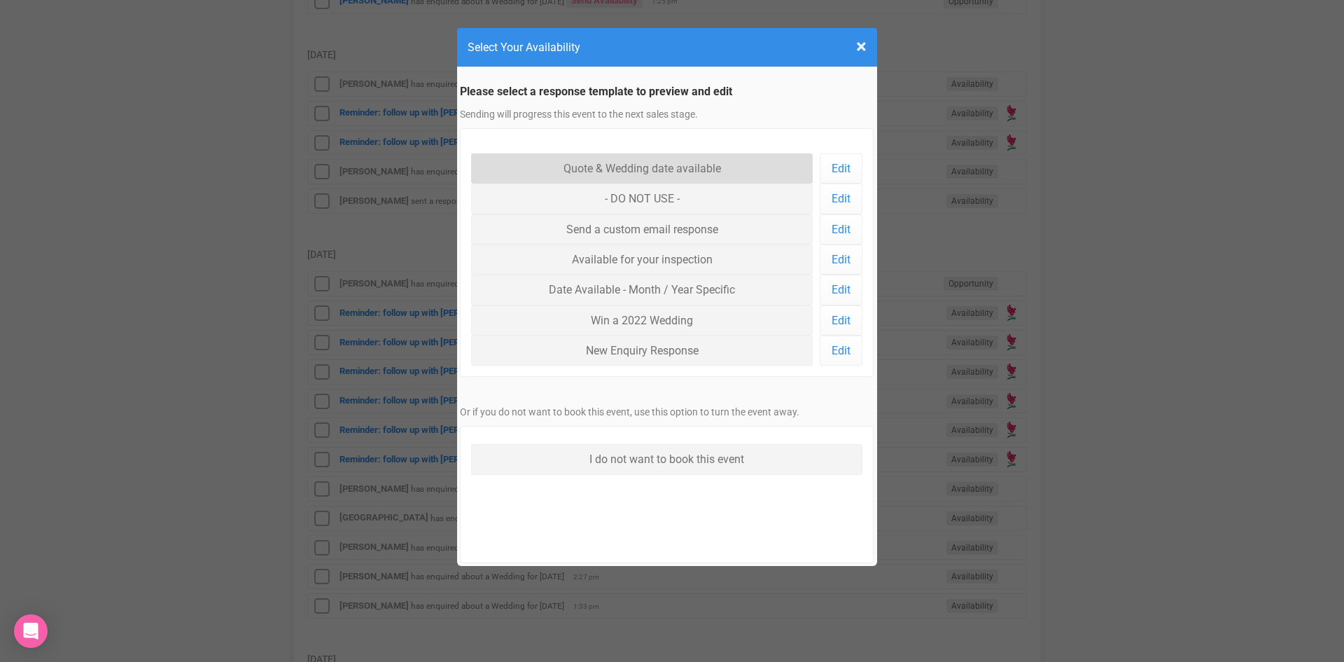
click at [599, 160] on link "Quote & Wedding date available" at bounding box center [642, 168] width 342 height 30
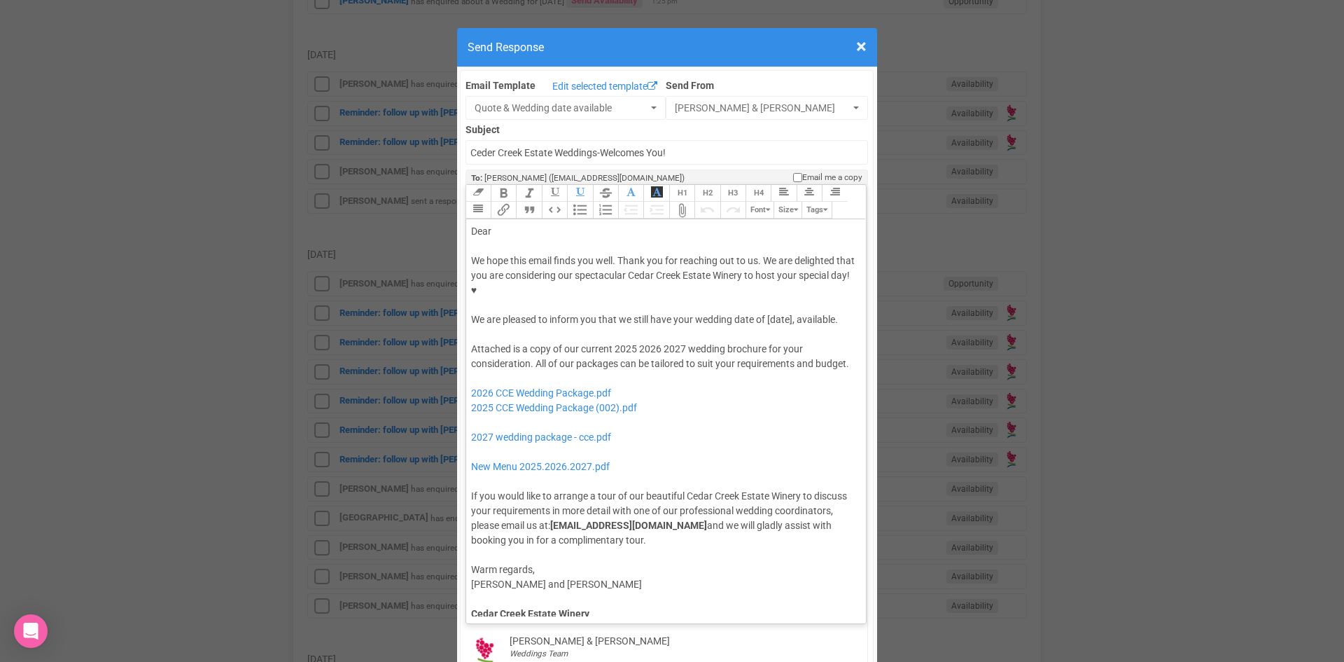
click at [765, 272] on div "We hope this email finds you well. Thank you for reaching out to us. We are del…" at bounding box center [664, 290] width 386 height 74
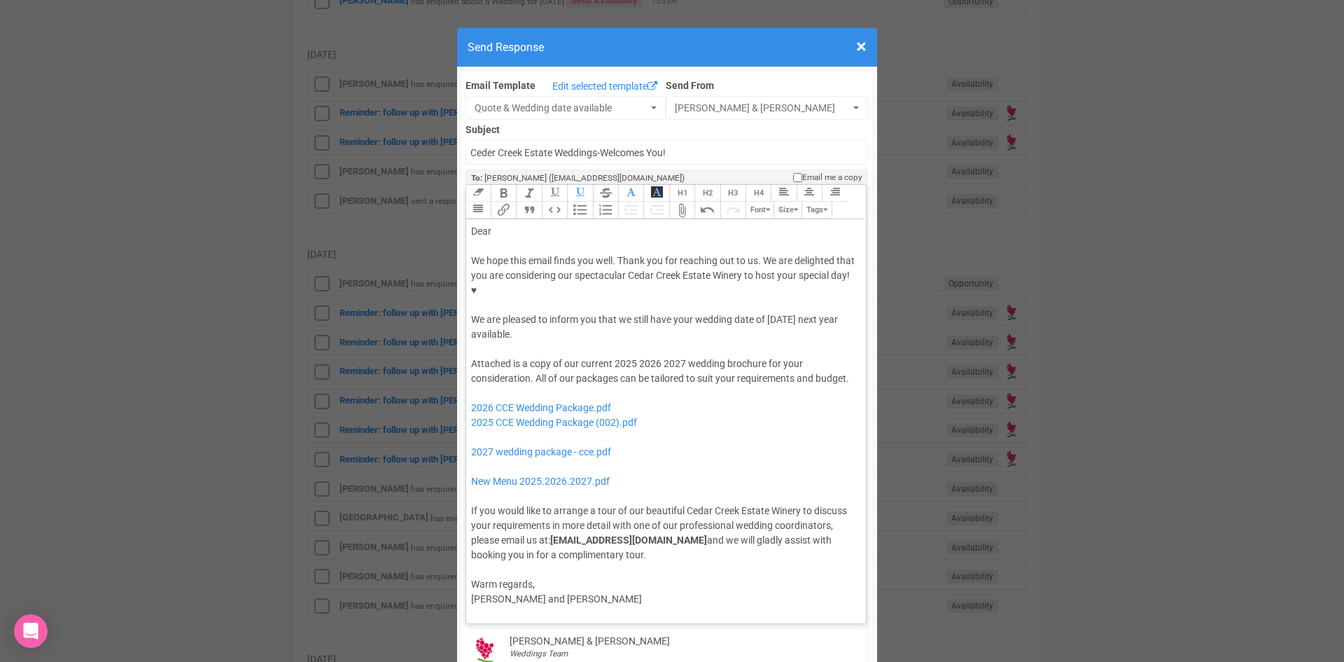
click at [760, 269] on div "We hope this email finds you well. Thank you for reaching out to us. We are del…" at bounding box center [664, 297] width 386 height 88
click at [525, 202] on button "Quote" at bounding box center [528, 210] width 25 height 17
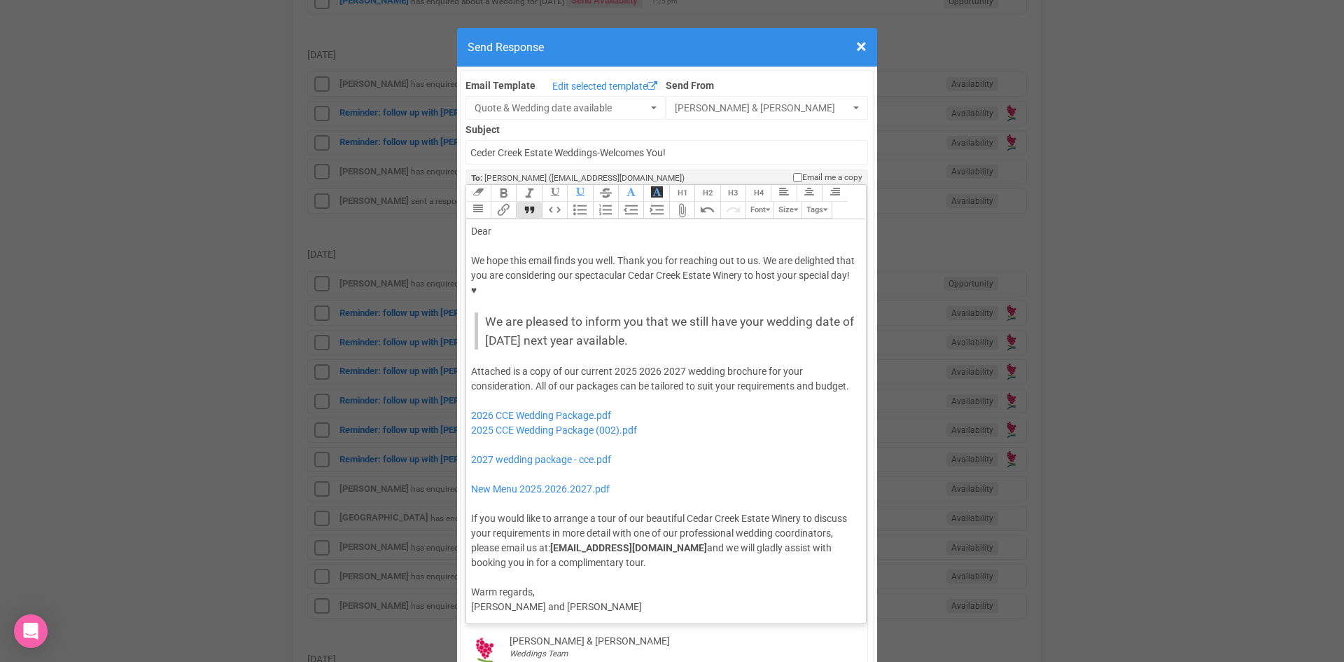
click at [494, 224] on div "Dear" at bounding box center [664, 231] width 386 height 15
drag, startPoint x: 631, startPoint y: 329, endPoint x: 611, endPoint y: 328, distance: 20.3
click at [611, 364] on div "Attached is a copy of our current 2025 2026 2027 wedding brochure for your cons…" at bounding box center [664, 467] width 386 height 206
drag, startPoint x: 659, startPoint y: 326, endPoint x: 639, endPoint y: 326, distance: 19.6
click at [639, 364] on div "Attached is a copy of our current 2026 2027 wedding brochure for your considera…" at bounding box center [664, 467] width 386 height 206
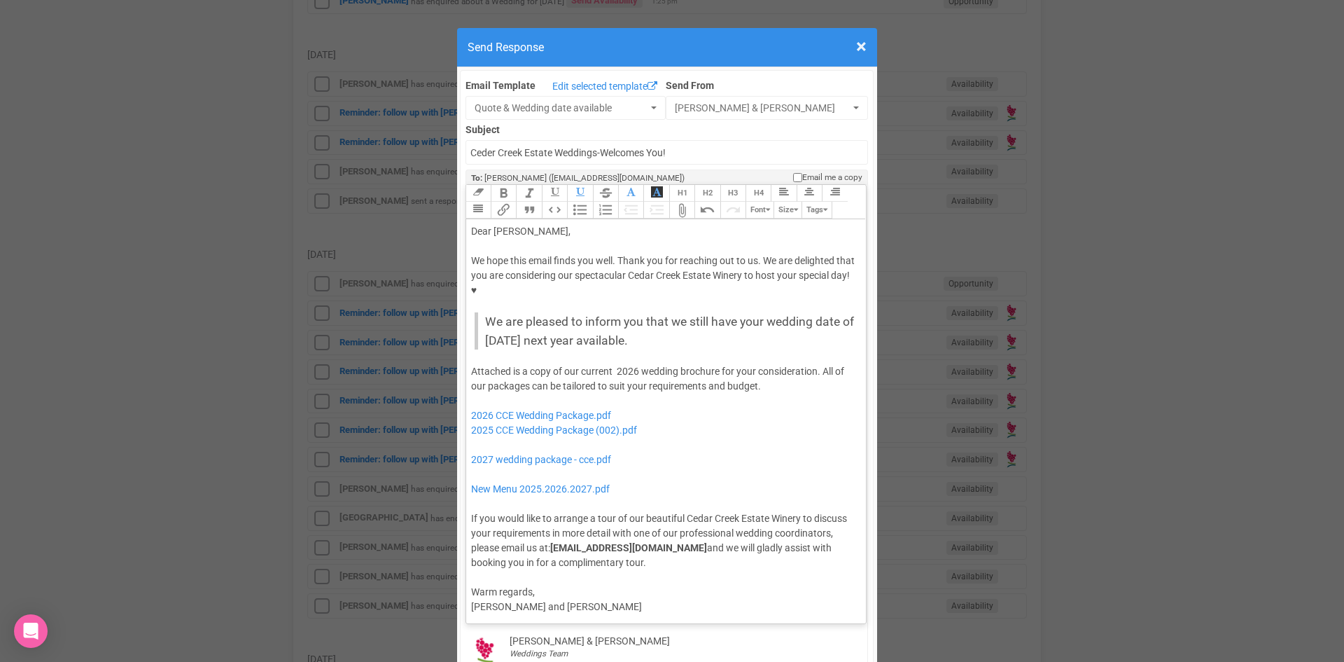
click at [611, 364] on div "Attached is a copy of our current 2026 wedding brochure for your consideration.…" at bounding box center [664, 467] width 386 height 206
drag, startPoint x: 646, startPoint y: 386, endPoint x: 454, endPoint y: 386, distance: 191.1
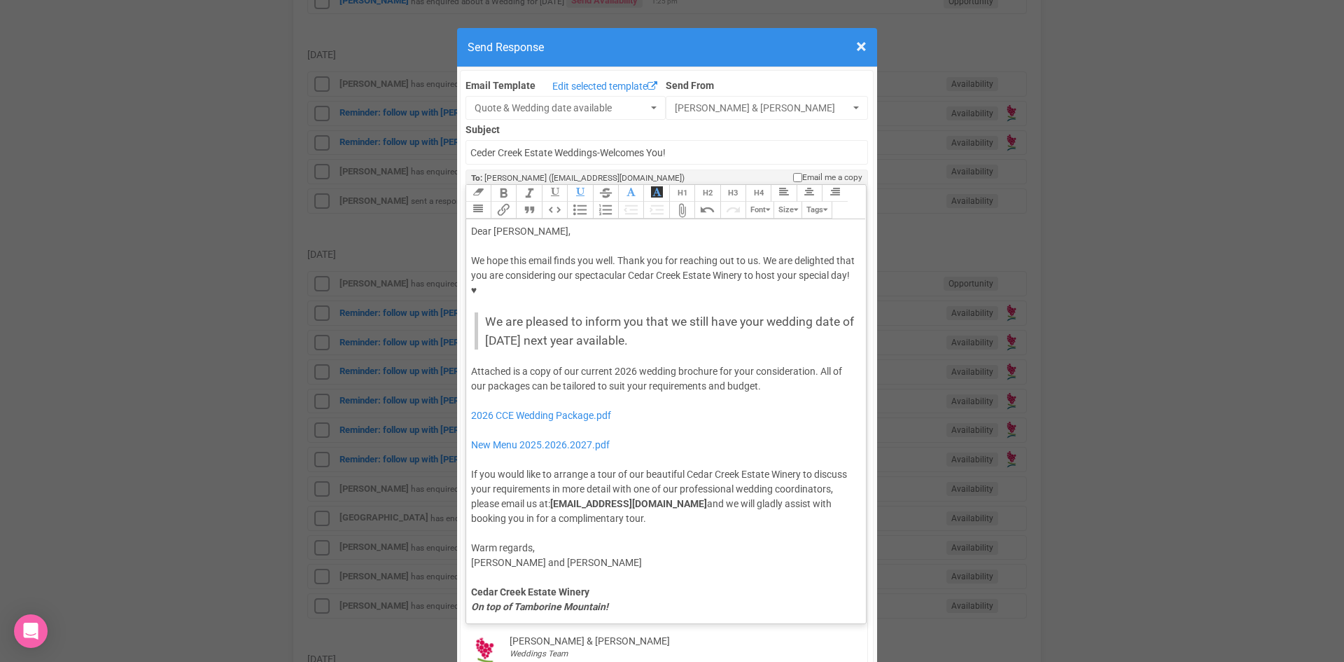
type trix-editor "<div>Dear Nicole,</div><div><strong>&nbsp;</strong></div><div>We hope this emai…"
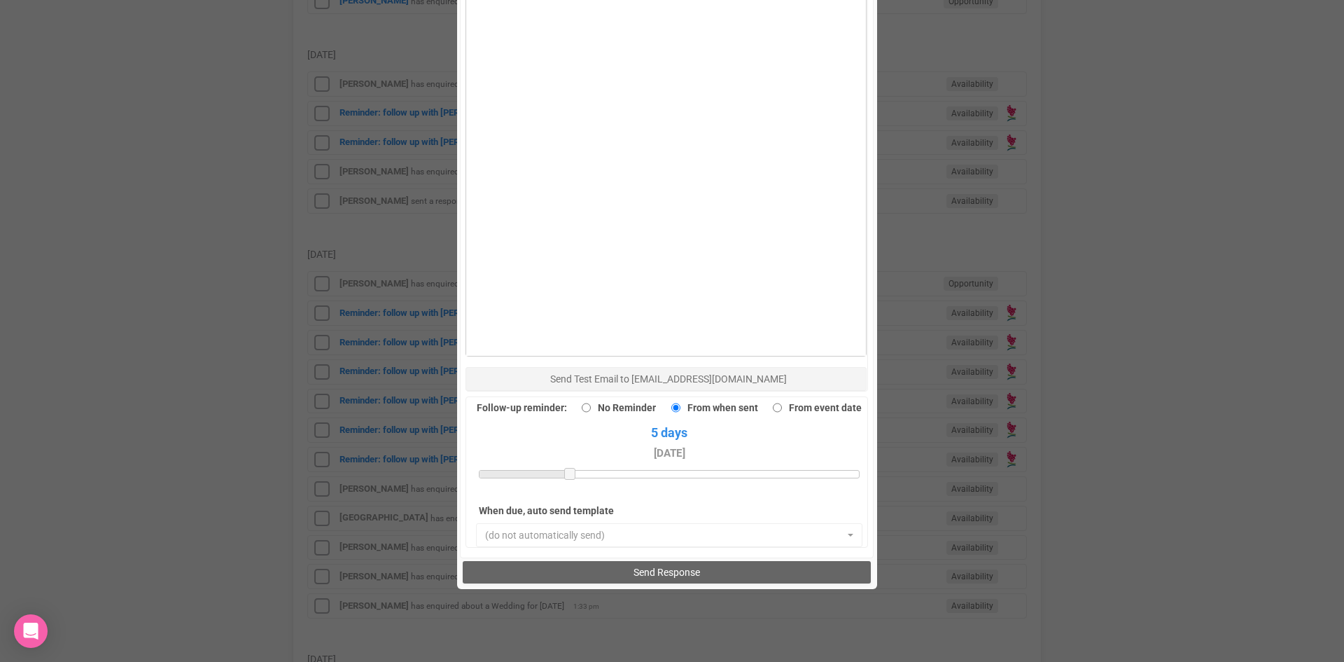
scroll to position [910, 0]
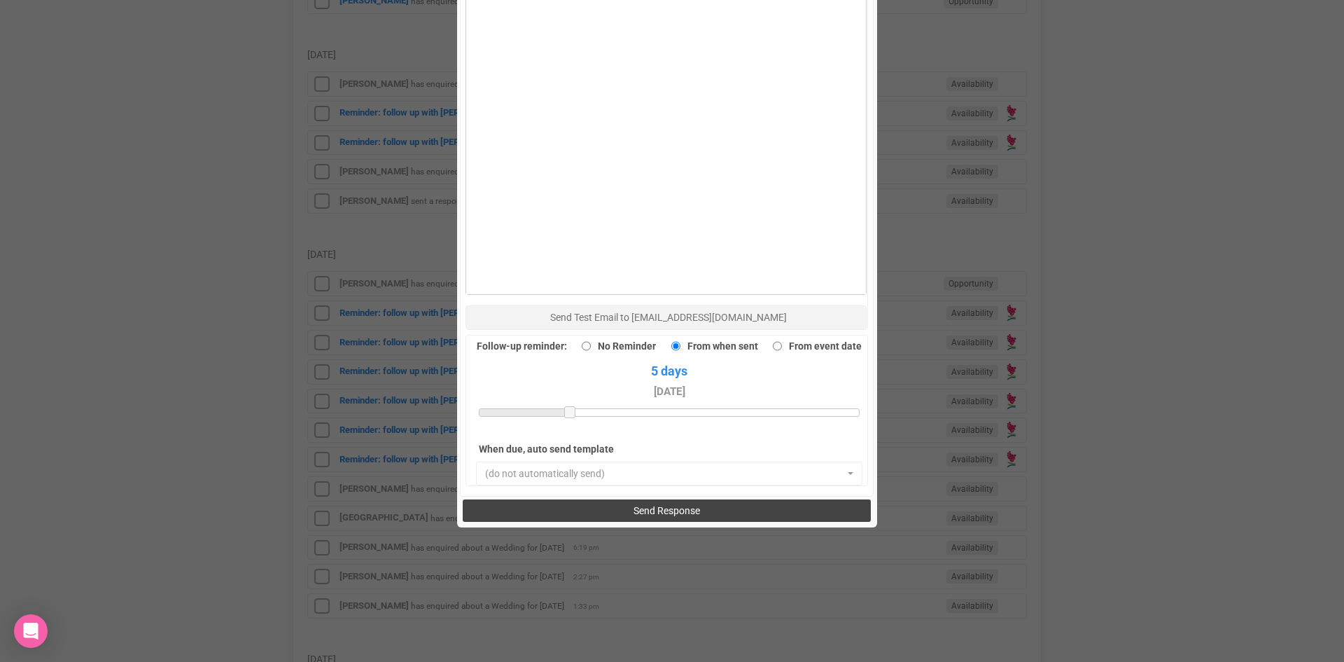
click at [634, 505] on span "Send Response" at bounding box center [667, 510] width 67 height 11
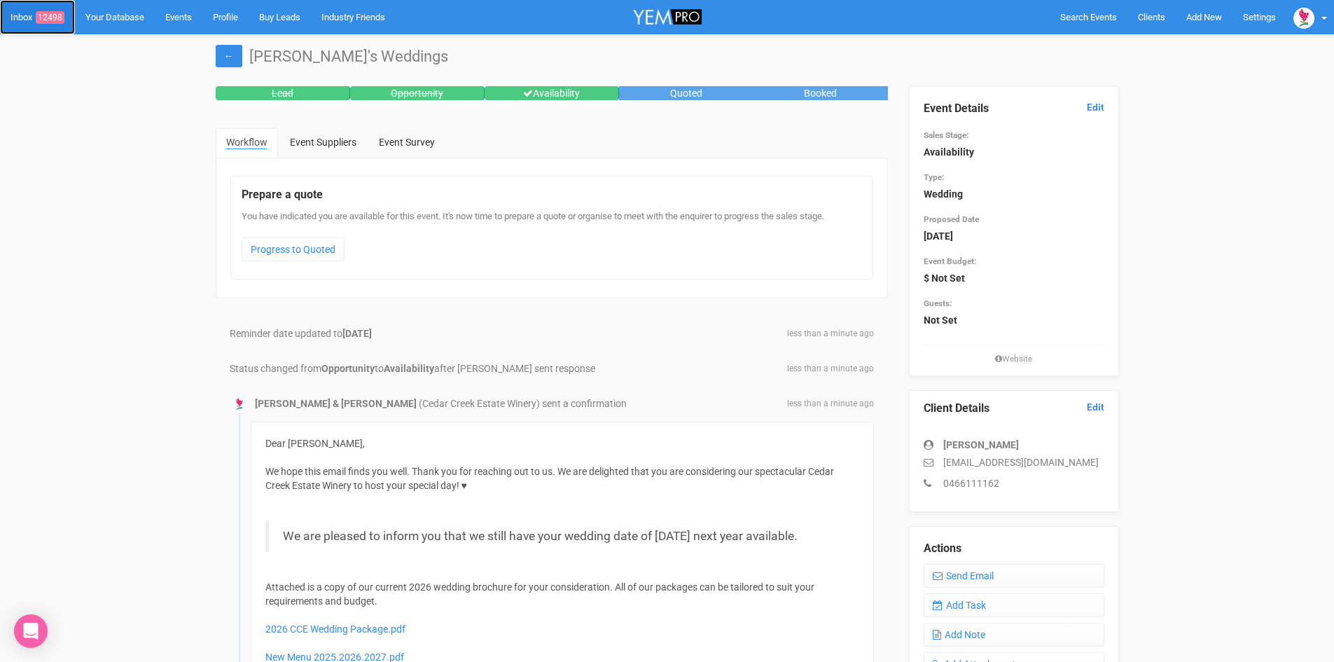
click at [51, 13] on span "12498" at bounding box center [50, 17] width 29 height 13
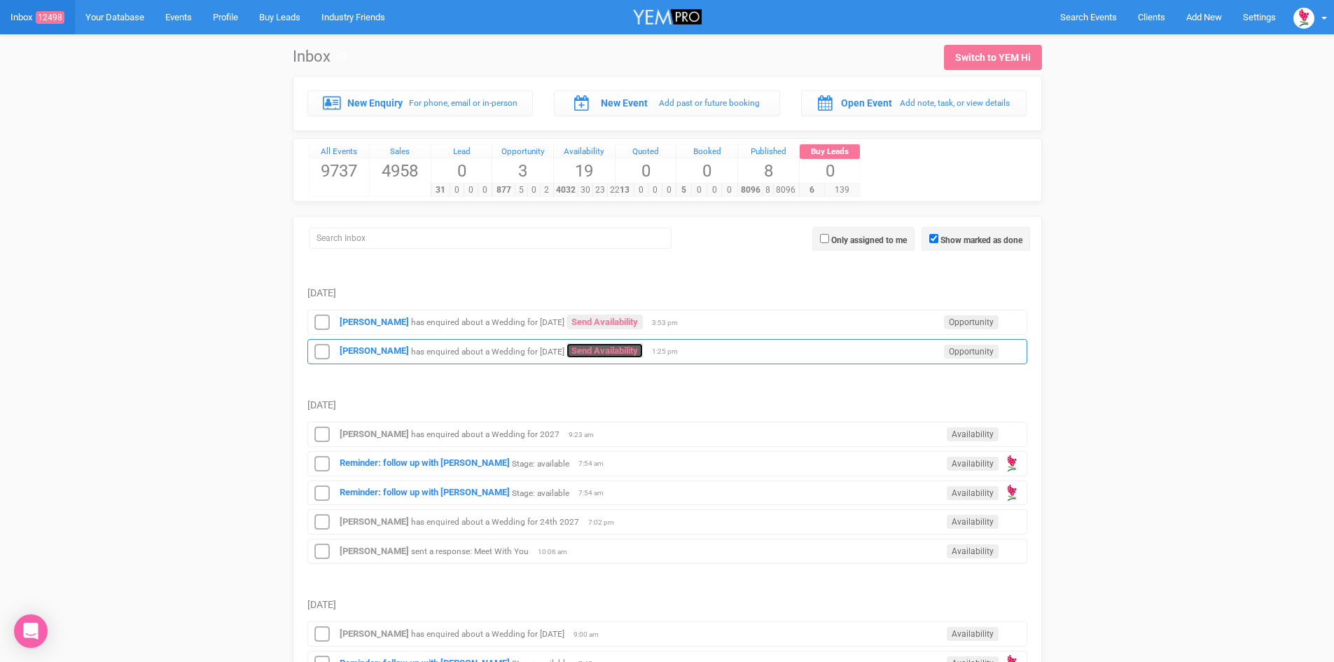
click at [596, 347] on link "Send Availability" at bounding box center [604, 350] width 76 height 15
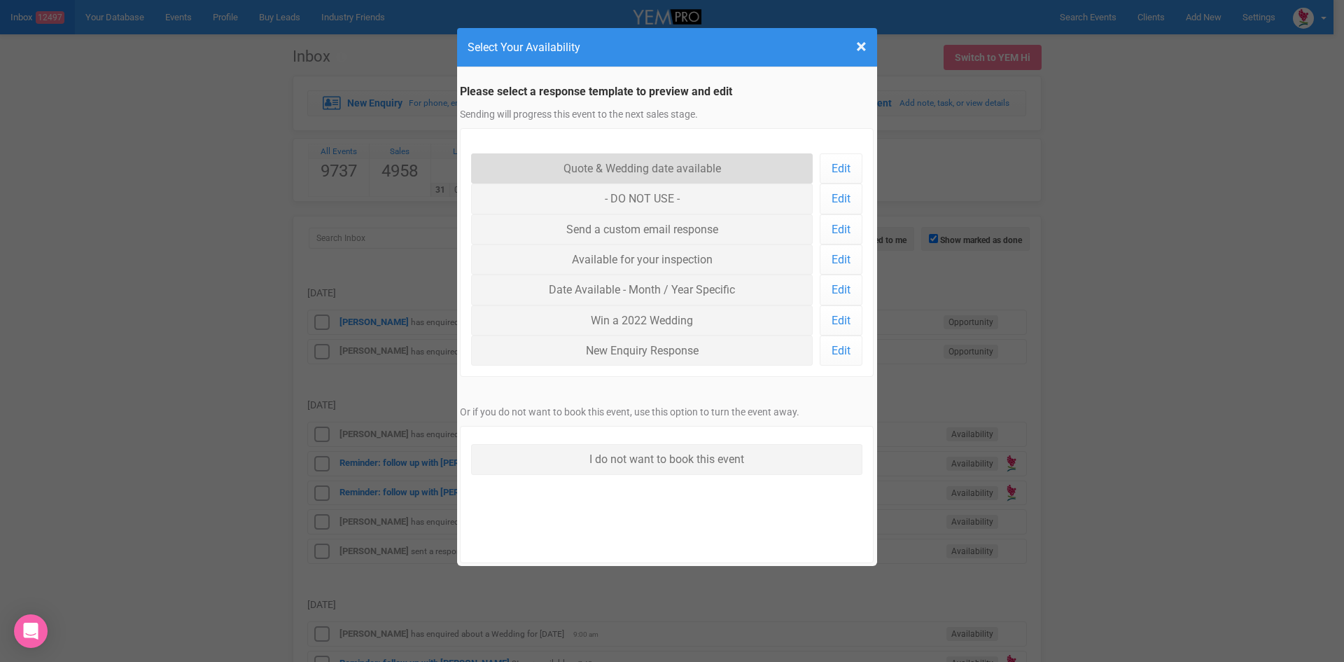
click at [629, 163] on link "Quote & Wedding date available" at bounding box center [642, 168] width 342 height 30
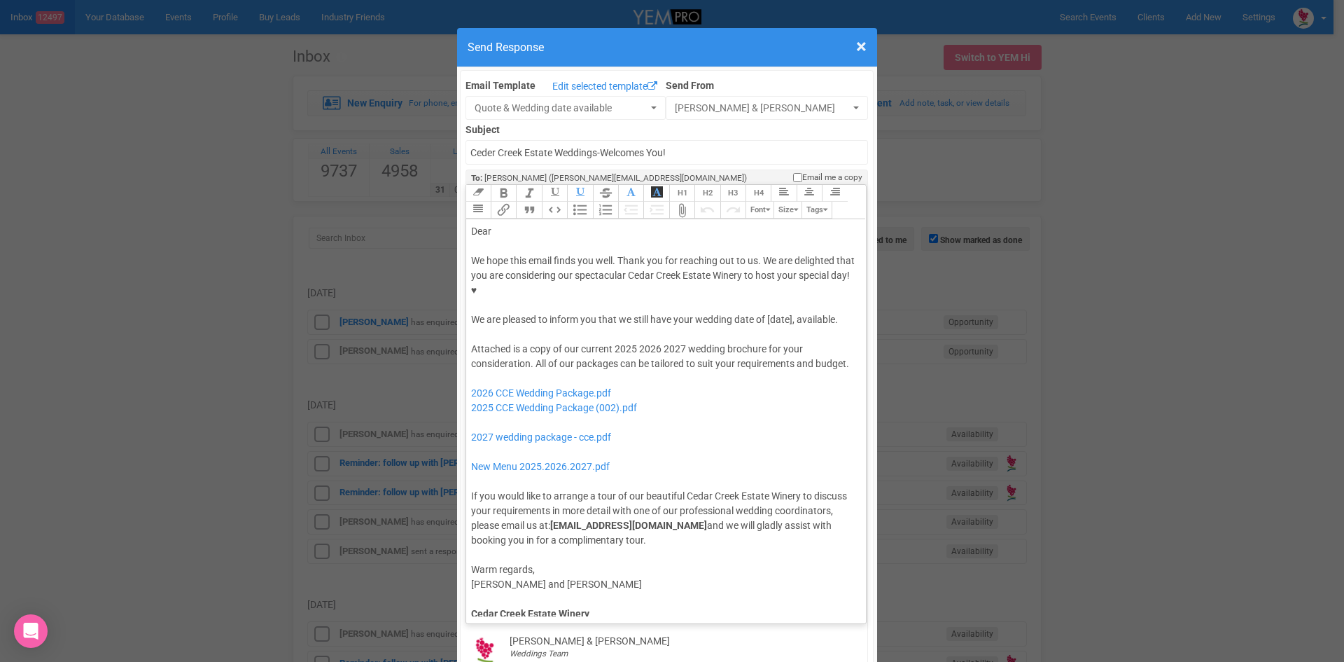
click at [535, 224] on div "Dear" at bounding box center [664, 231] width 386 height 15
click at [695, 274] on div "We hope this email finds you well. Thank you for reaching out to us. We are del…" at bounding box center [664, 290] width 386 height 74
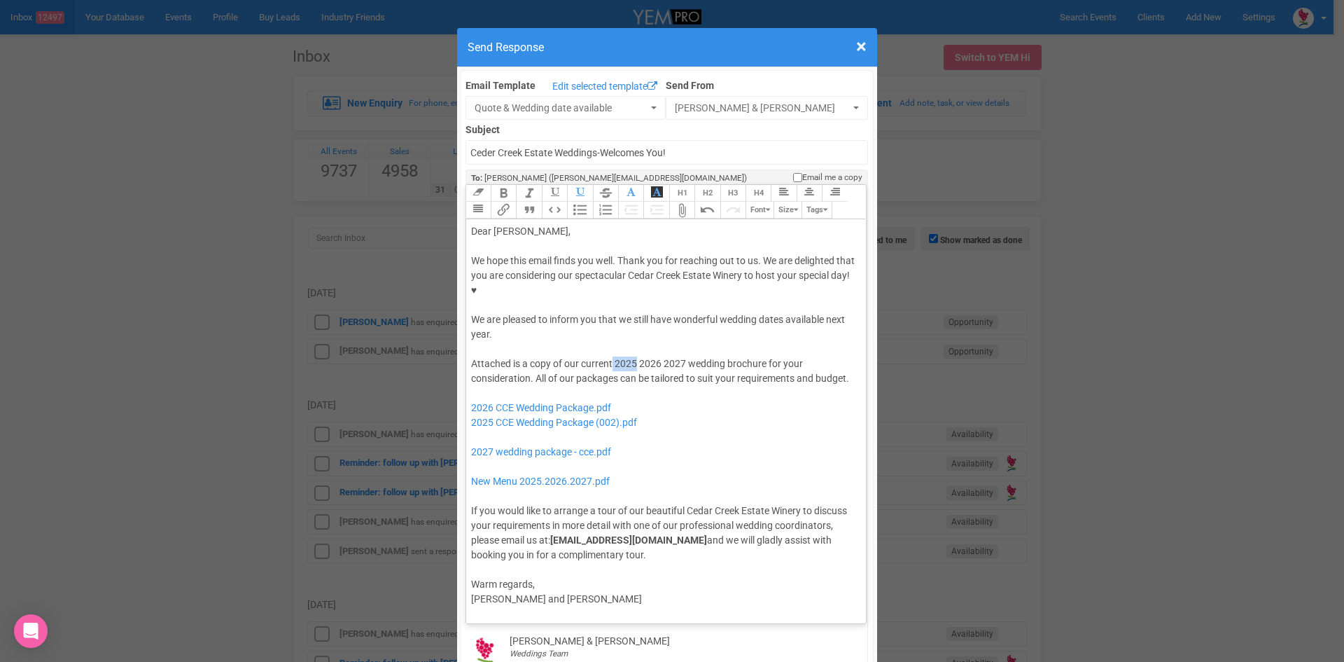
drag, startPoint x: 633, startPoint y: 317, endPoint x: 608, endPoint y: 322, distance: 25.7
click at [608, 356] on div "Attached is a copy of our current 2025 2026 2027 wedding brochure for your cons…" at bounding box center [664, 459] width 386 height 206
drag, startPoint x: 652, startPoint y: 319, endPoint x: 635, endPoint y: 320, distance: 16.9
click at [635, 356] on div "Attached is a copy of our current 2026 2027 wedding brochure for your considera…" at bounding box center [664, 459] width 386 height 206
click at [609, 277] on div "We hope this email finds you well. Thank you for reaching out to us. We are del…" at bounding box center [664, 297] width 386 height 88
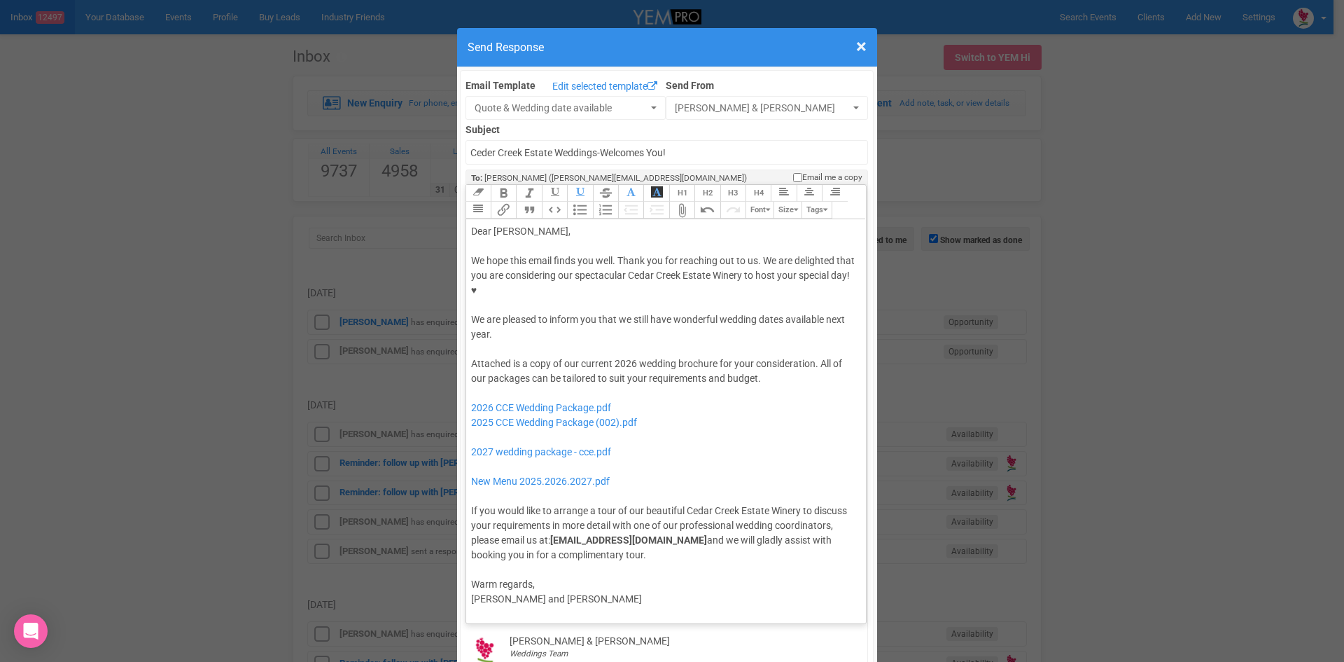
click at [520, 202] on button "Quote" at bounding box center [528, 210] width 25 height 17
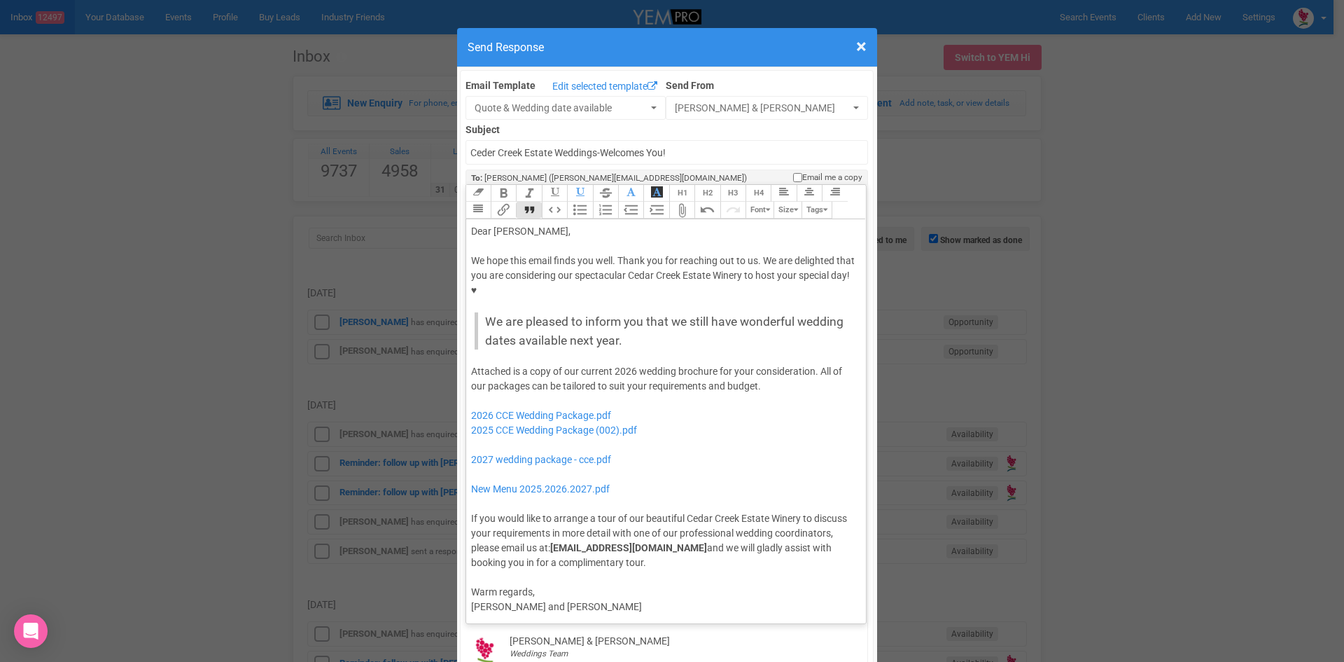
click at [801, 364] on div "Attached is a copy of our current 2026 wedding brochure for your consideration.…" at bounding box center [664, 467] width 386 height 206
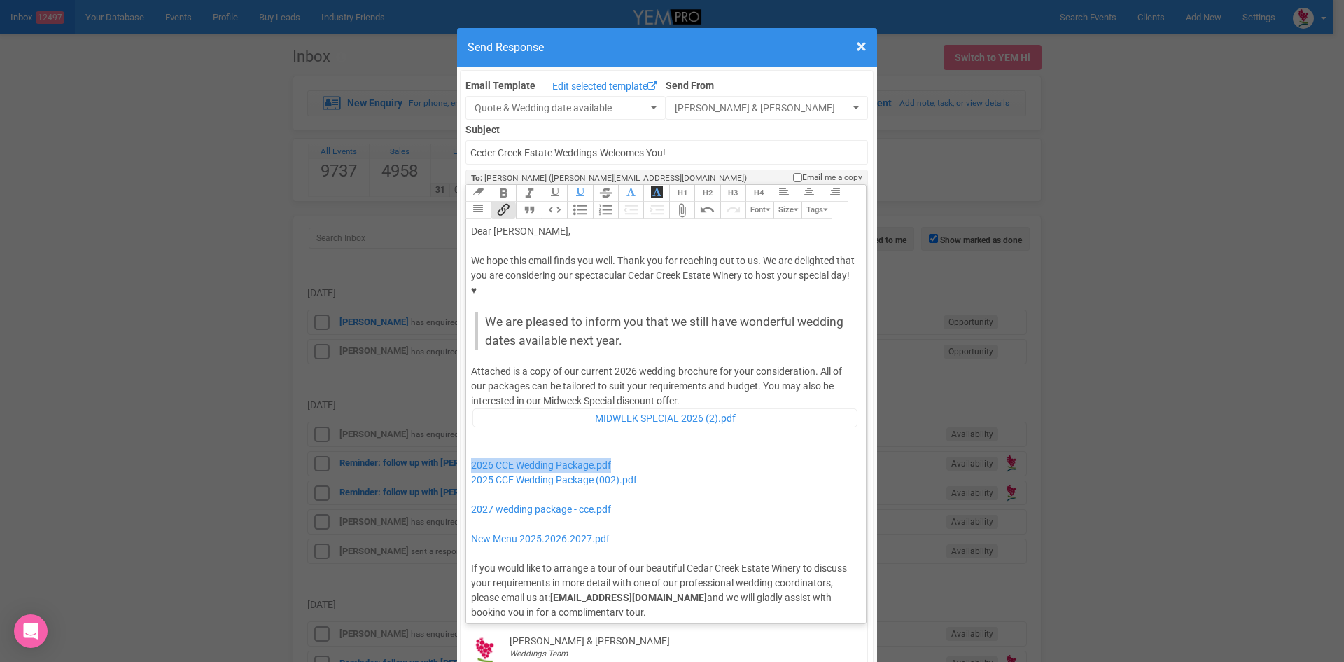
drag, startPoint x: 621, startPoint y: 419, endPoint x: 465, endPoint y: 414, distance: 156.2
click at [466, 414] on trix-editor "Dear Kiara, We hope this email finds you well. Thank you for reaching out to us…" at bounding box center [666, 417] width 400 height 397
click at [690, 451] on div "Attached is a copy of our current 2026 wedding brochure for your consideration.…" at bounding box center [664, 492] width 386 height 256
drag, startPoint x: 657, startPoint y: 433, endPoint x: 465, endPoint y: 437, distance: 192.6
click at [466, 437] on trix-editor "Dear Kiara, We hope this email finds you well. Thank you for reaching out to us…" at bounding box center [666, 417] width 400 height 397
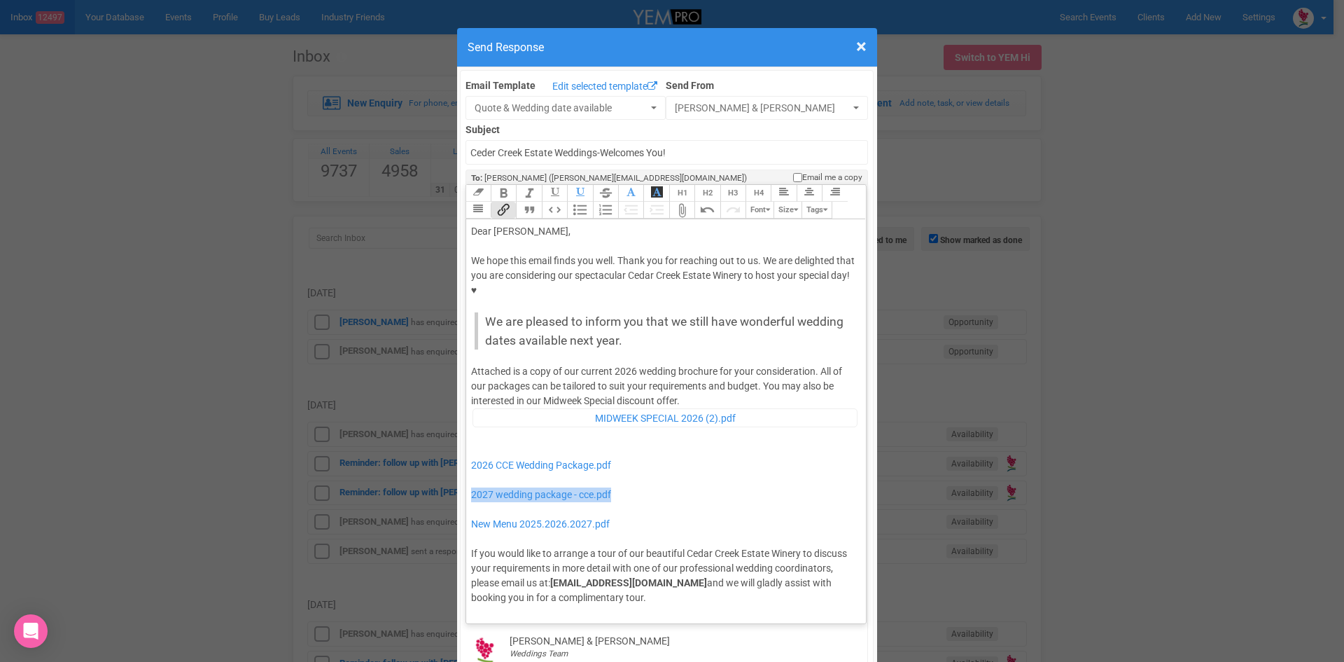
drag, startPoint x: 639, startPoint y: 451, endPoint x: 468, endPoint y: 457, distance: 171.0
click at [471, 457] on div "Attached is a copy of our current 2026 wedding brochure for your consideration.…" at bounding box center [664, 484] width 386 height 241
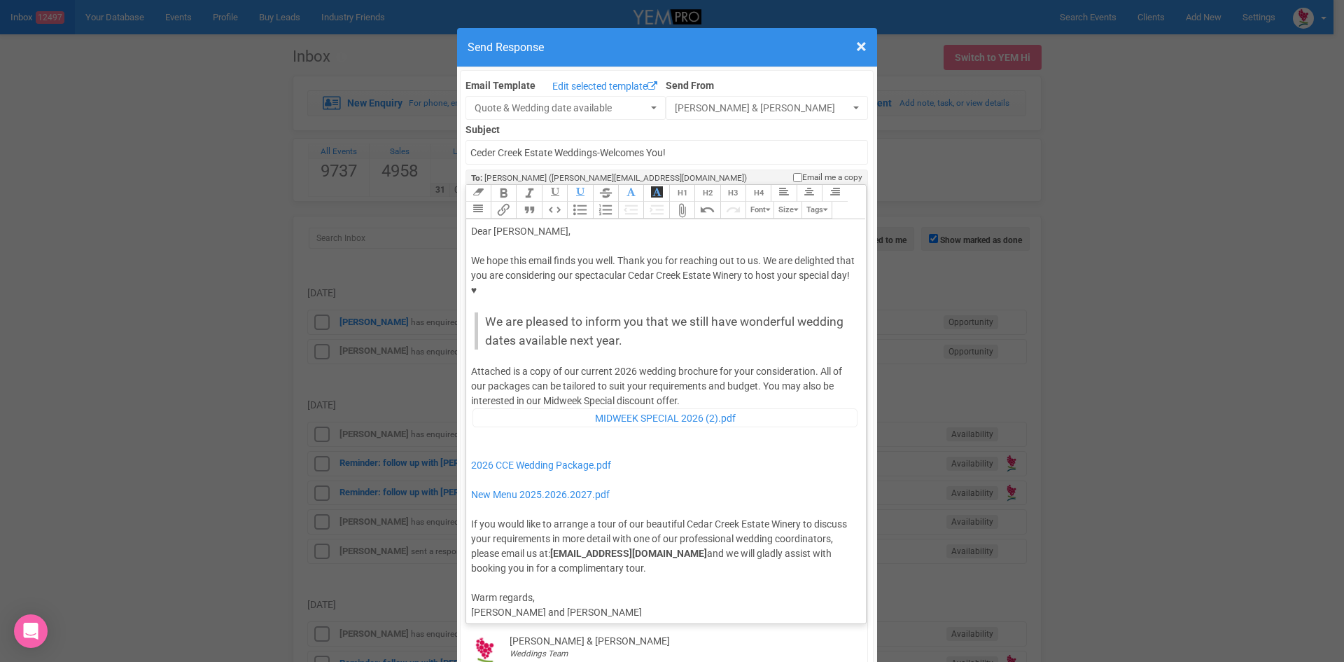
click at [688, 364] on div "Attached is a copy of our current 2026 wedding brochure for your consideration.…" at bounding box center [664, 469] width 386 height 211
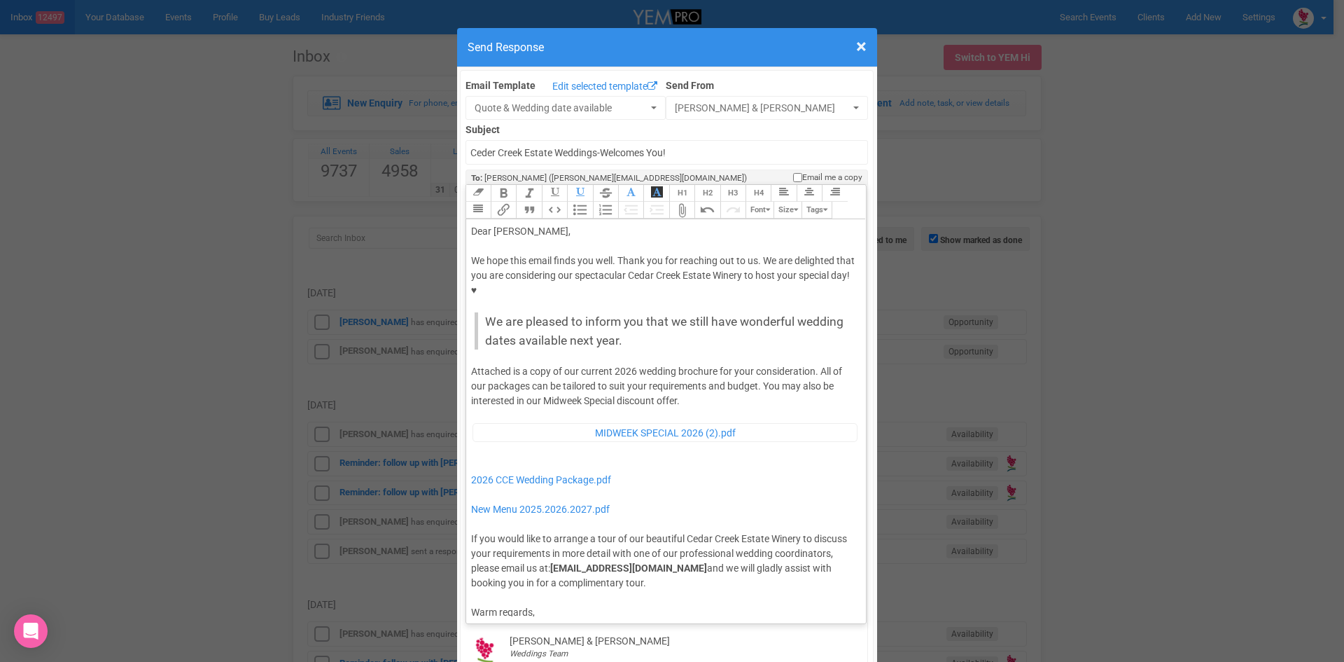
click at [481, 414] on div "Attached is a copy of our current 2026 wedding brochure for your consideration.…" at bounding box center [664, 477] width 386 height 226
type trix-editor "<div>Dear Kiara,</div><div><strong>&nbsp;</strong></div><div>We hope this email…"
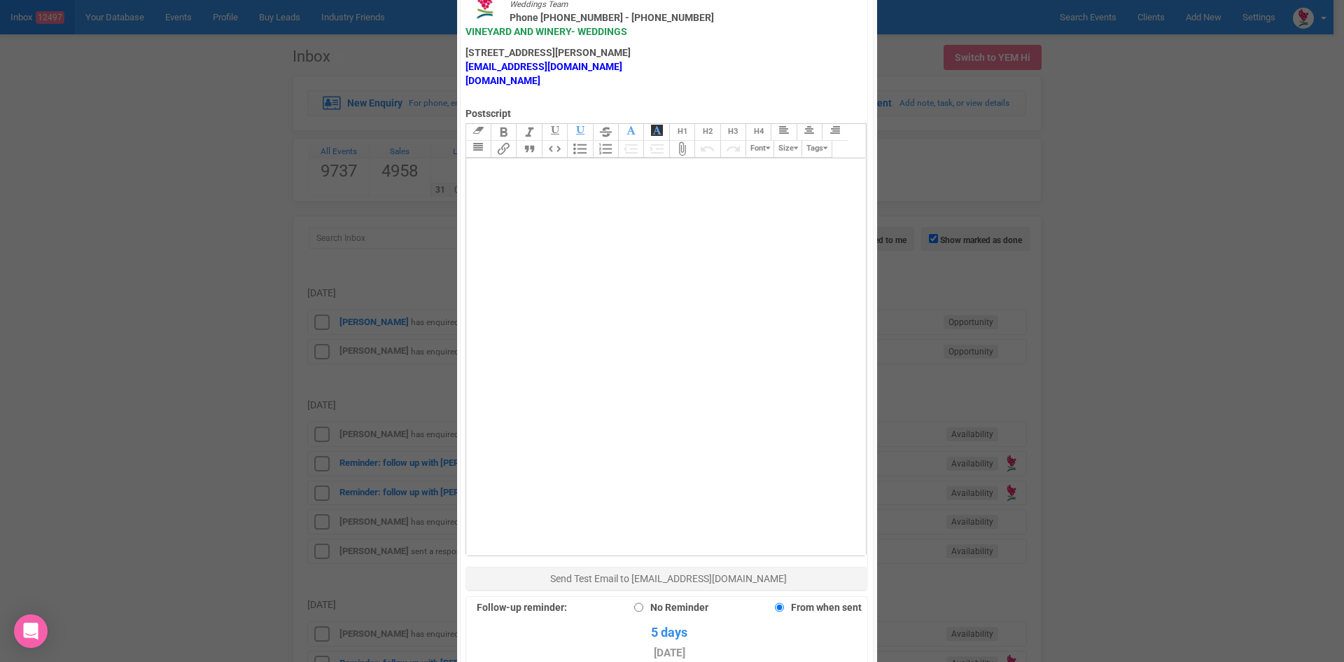
scroll to position [840, 0]
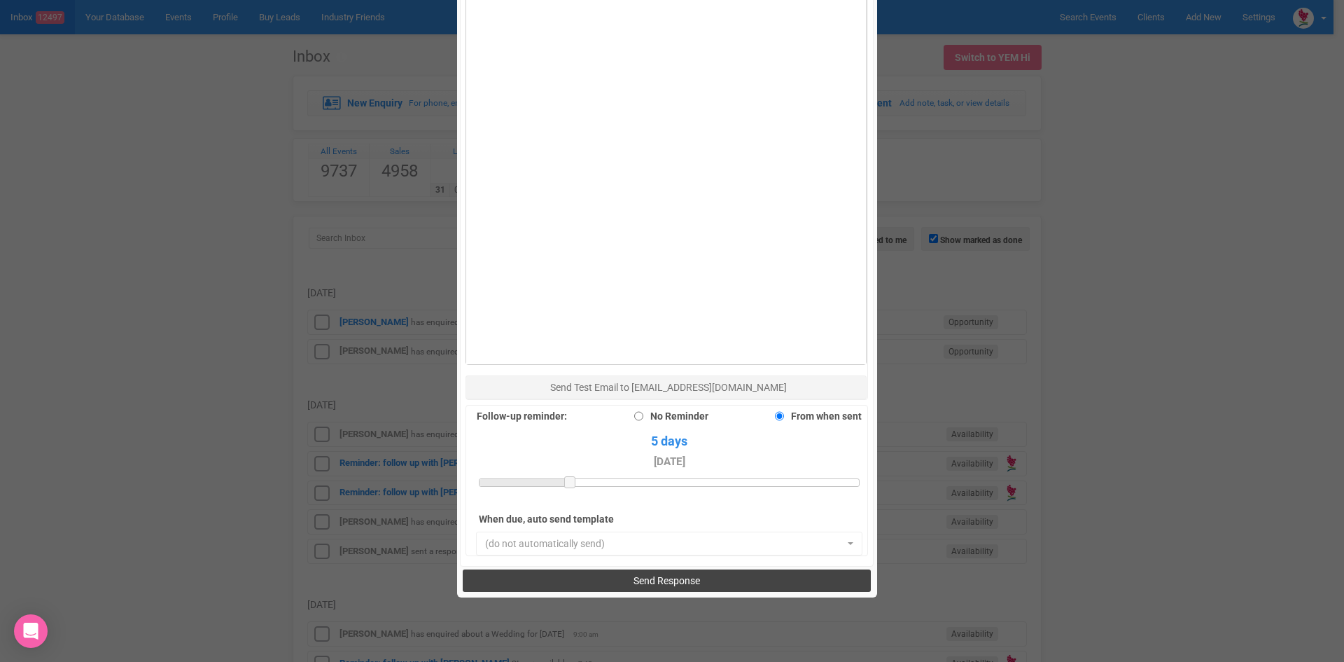
click at [640, 575] on span "Send Response" at bounding box center [667, 580] width 67 height 11
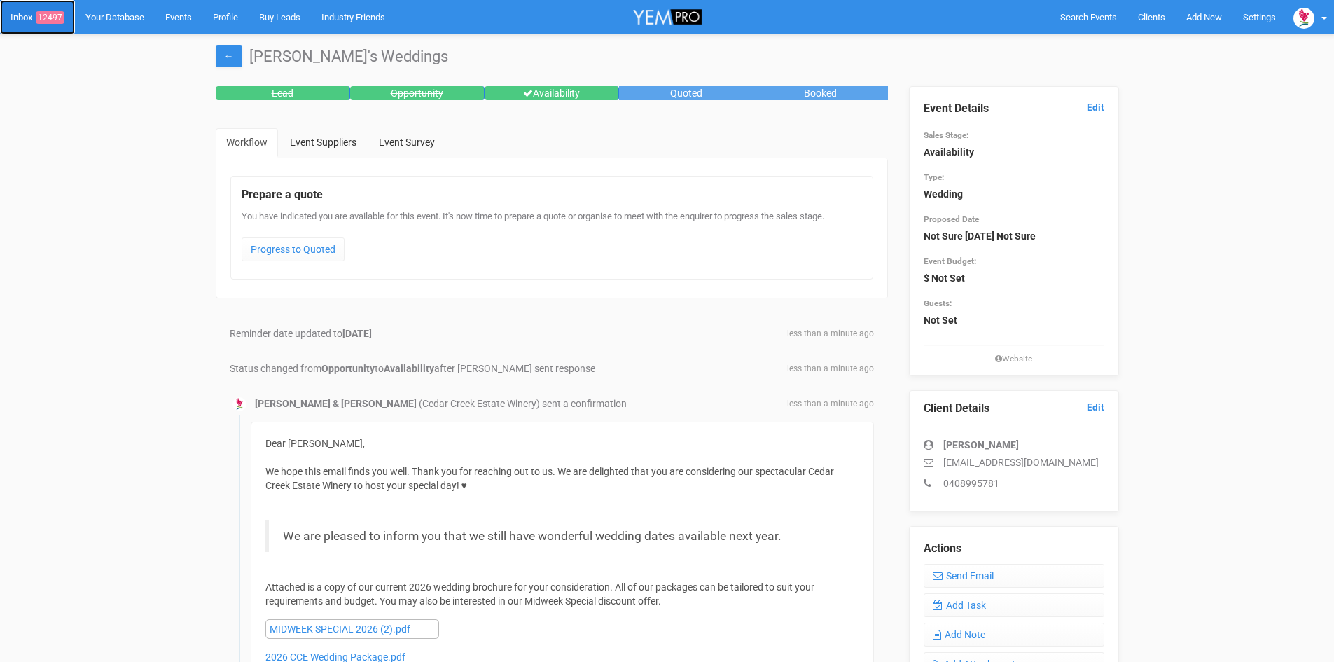
click at [46, 12] on span "12497" at bounding box center [50, 17] width 29 height 13
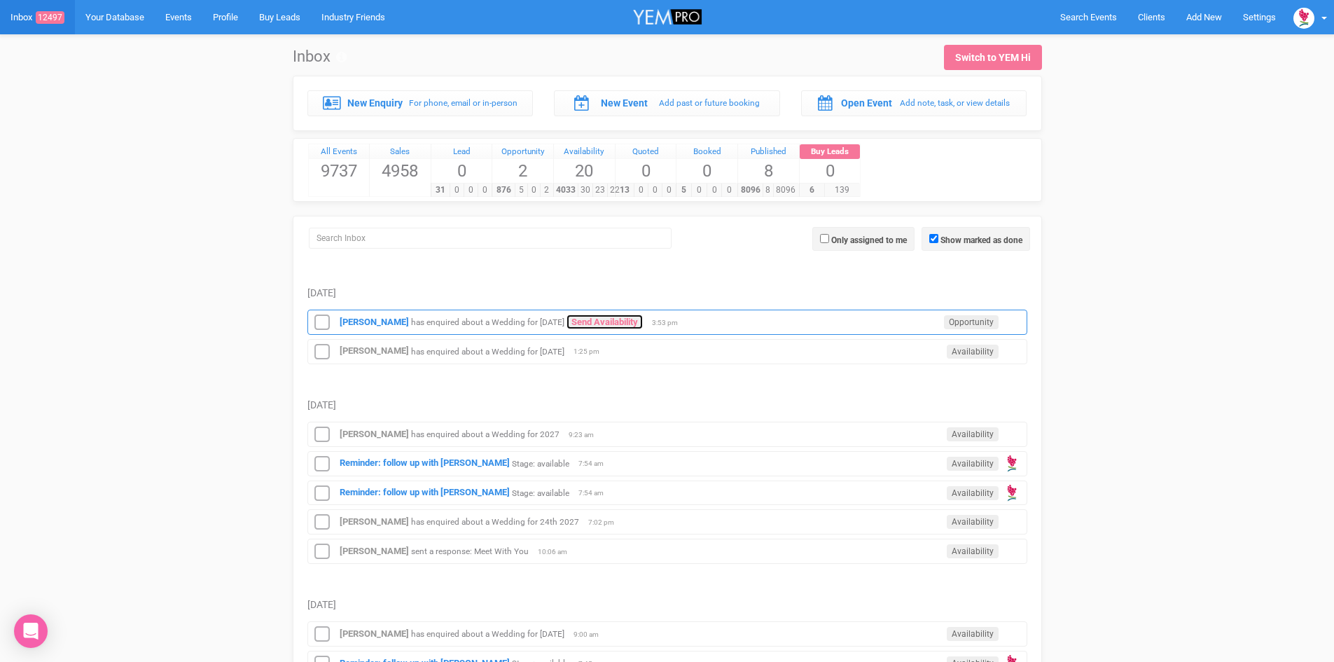
click at [634, 313] on div "[PERSON_NAME] has enquired about a Wedding for [DATE] Send Availability Opportu…" at bounding box center [667, 321] width 720 height 25
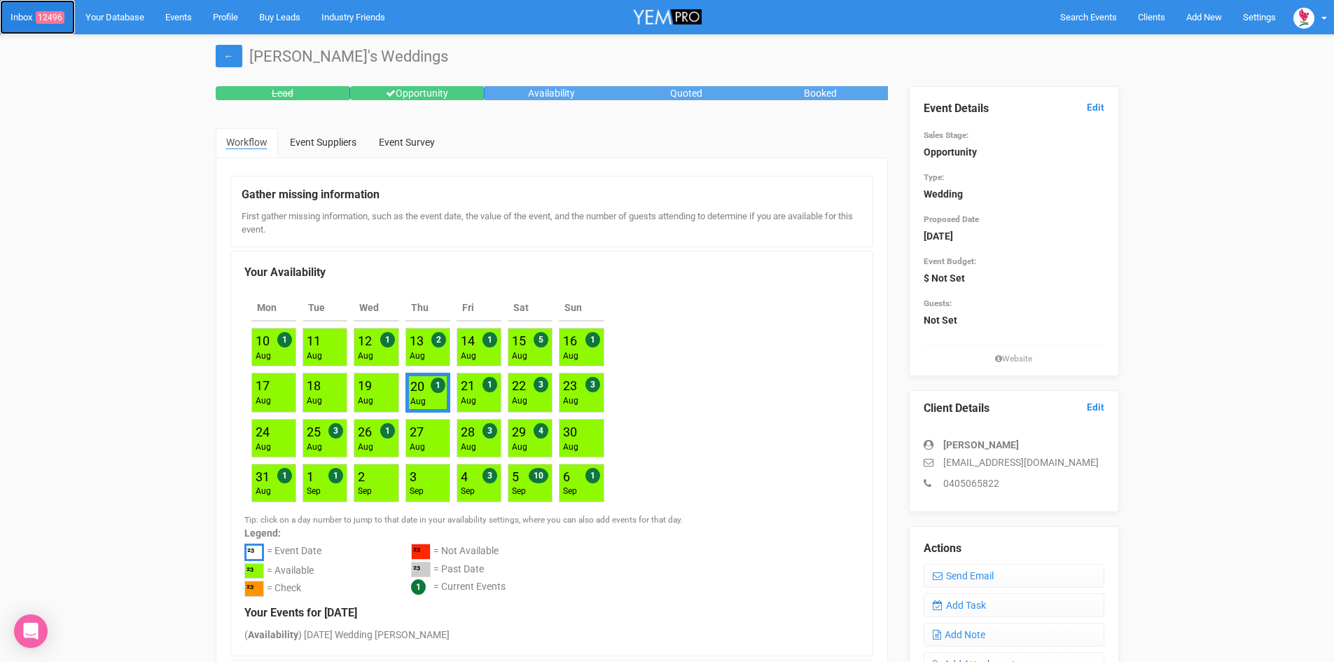
click at [58, 14] on span "12496" at bounding box center [50, 17] width 29 height 13
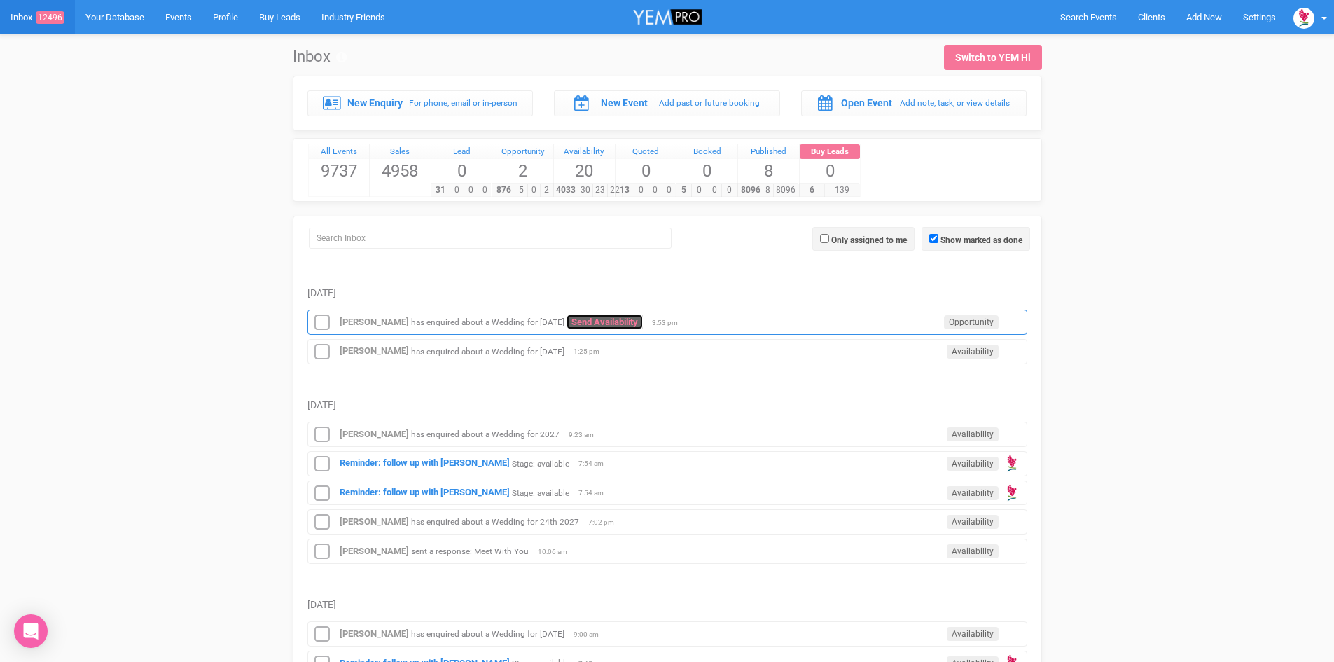
click at [622, 319] on link "Send Availability" at bounding box center [604, 321] width 76 height 15
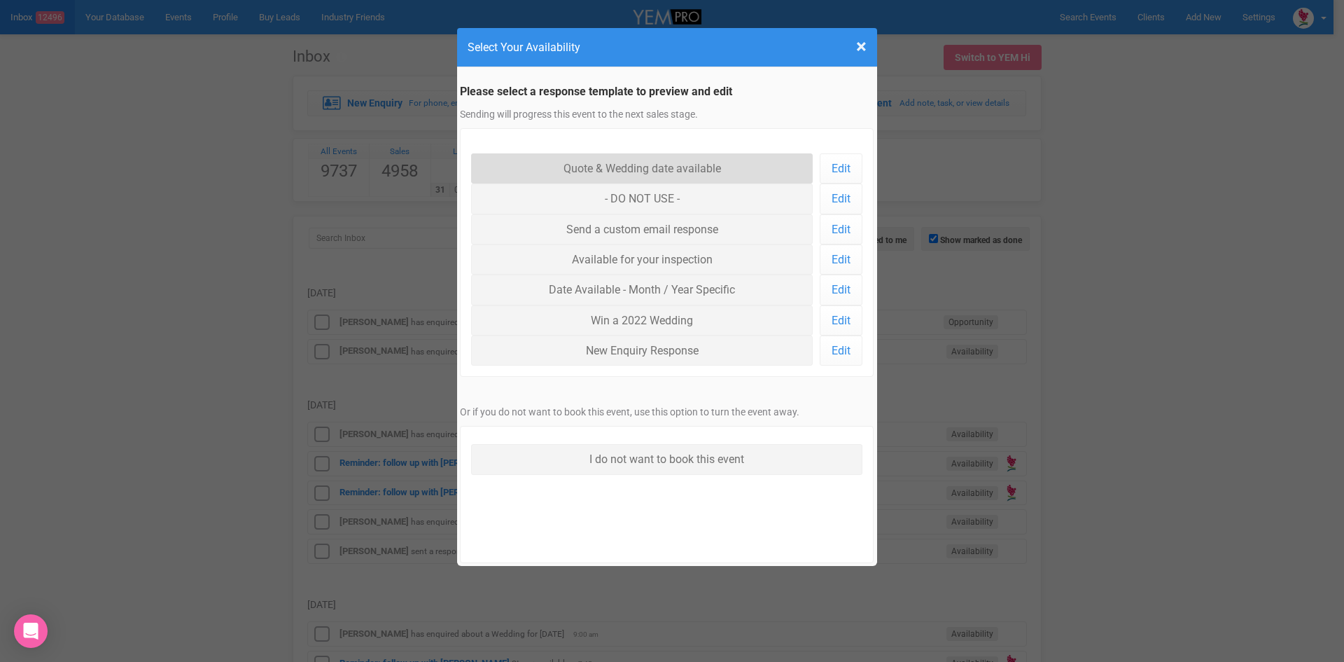
click at [582, 166] on link "Quote & Wedding date available" at bounding box center [642, 168] width 342 height 30
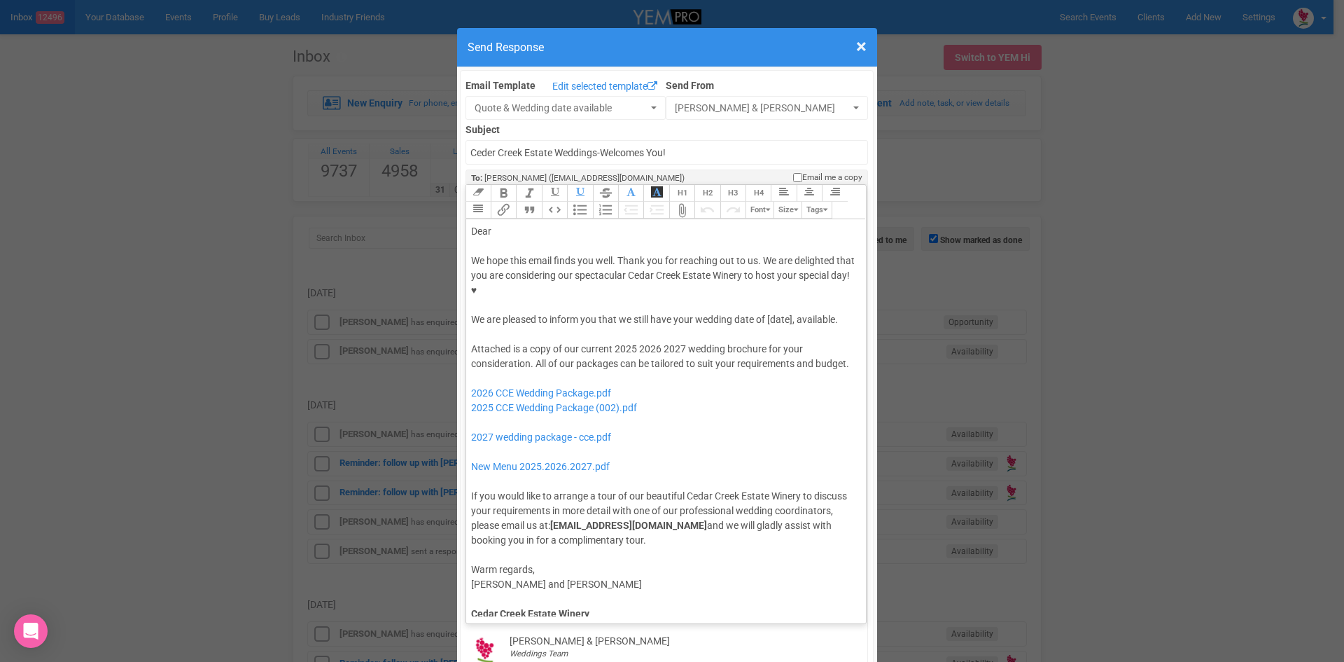
click at [764, 276] on div "We hope this email finds you well. Thank you for reaching out to us. We are del…" at bounding box center [664, 290] width 386 height 74
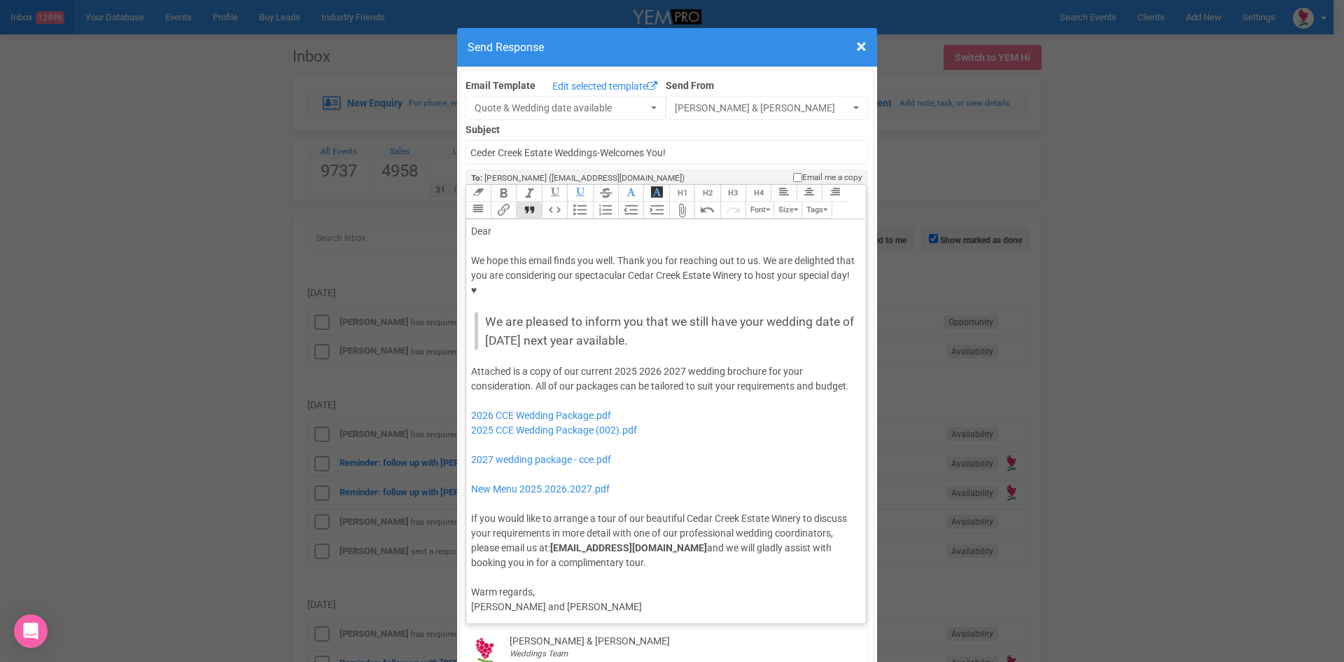
click at [522, 202] on button "Quote" at bounding box center [528, 210] width 25 height 17
click at [503, 224] on div "Dear" at bounding box center [664, 231] width 386 height 15
click at [634, 364] on div "Attached is a copy of our current 2025 2026 2027 wedding brochure for your cons…" at bounding box center [664, 467] width 386 height 206
click at [656, 364] on div "Attached is a copy of our current 2026 2027 wedding brochure for your considera…" at bounding box center [664, 467] width 386 height 206
click at [773, 364] on div "Attached is a copy of our current 2026 wedding brochure for your consideration.…" at bounding box center [664, 467] width 386 height 206
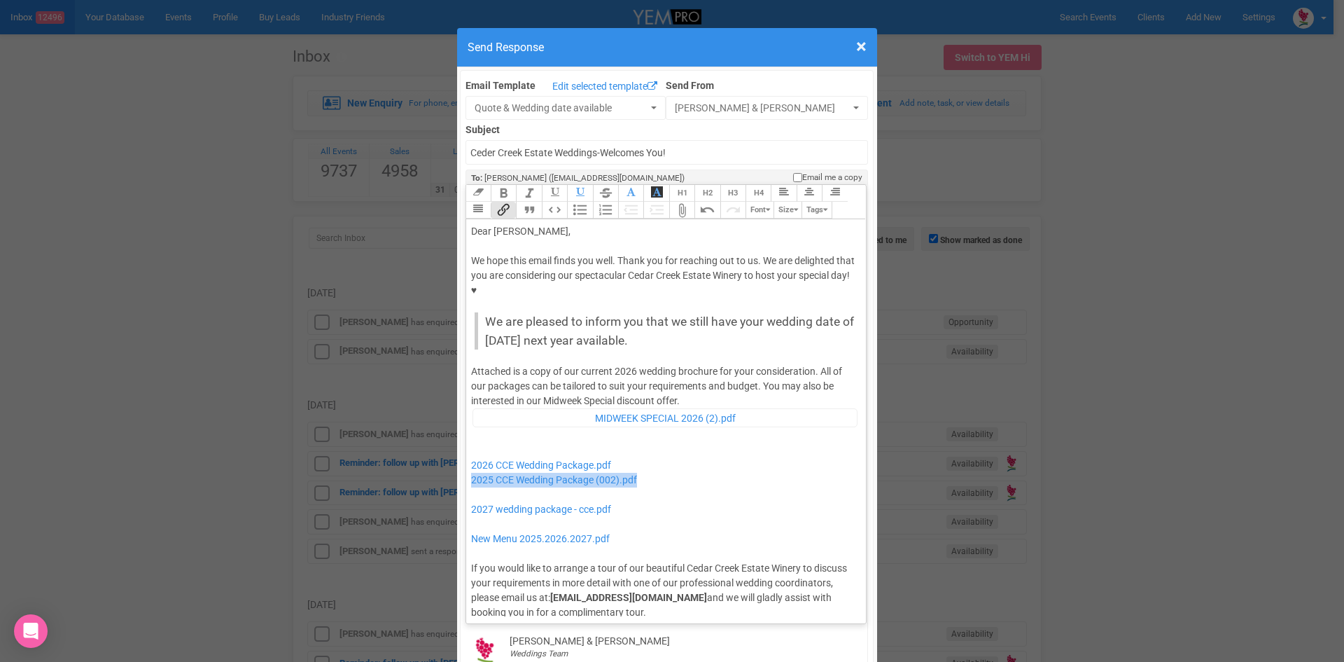
drag, startPoint x: 667, startPoint y: 439, endPoint x: 457, endPoint y: 431, distance: 210.2
drag, startPoint x: 618, startPoint y: 464, endPoint x: 464, endPoint y: 436, distance: 156.6
click at [466, 436] on trix-editor "Dear Maria, We hope this email finds you well. Thank you for reaching out to us…" at bounding box center [666, 417] width 400 height 397
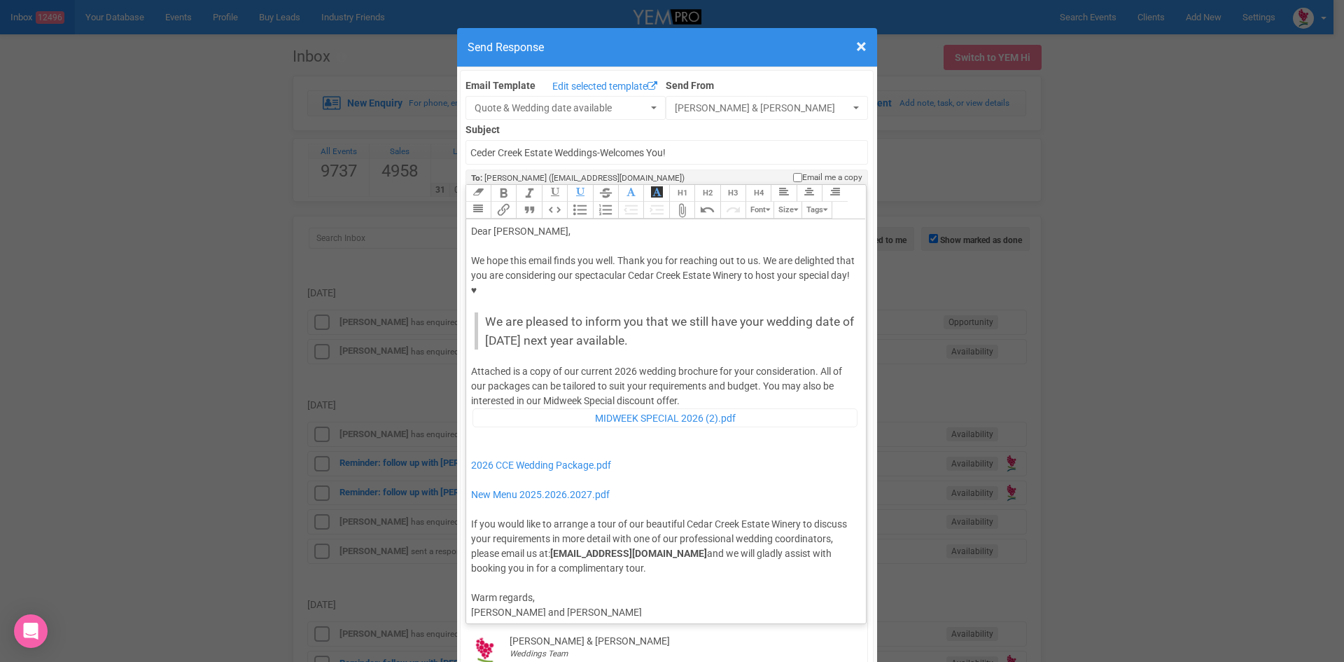
click at [696, 364] on div "Attached is a copy of our current 2026 wedding brochure for your consideration.…" at bounding box center [664, 469] width 386 height 211
type trix-editor "<div>Dear Maria,</div><div><strong>&nbsp;</strong></div><div>We hope this email…"
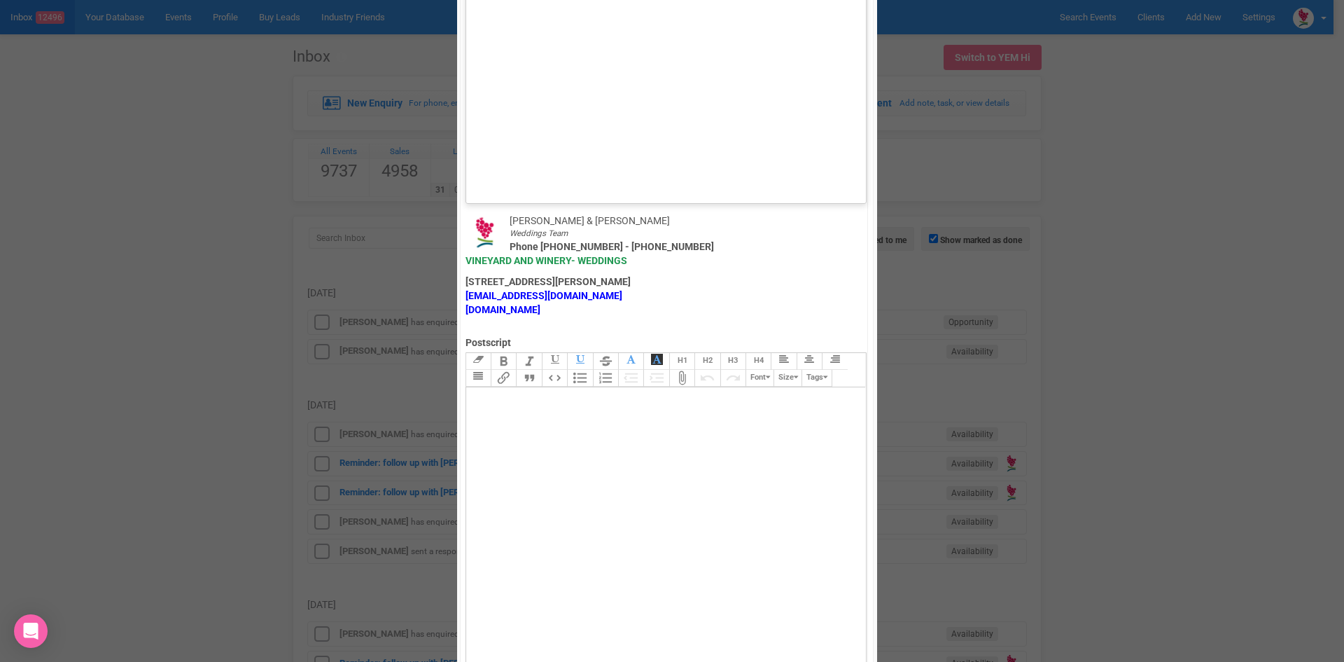
scroll to position [840, 0]
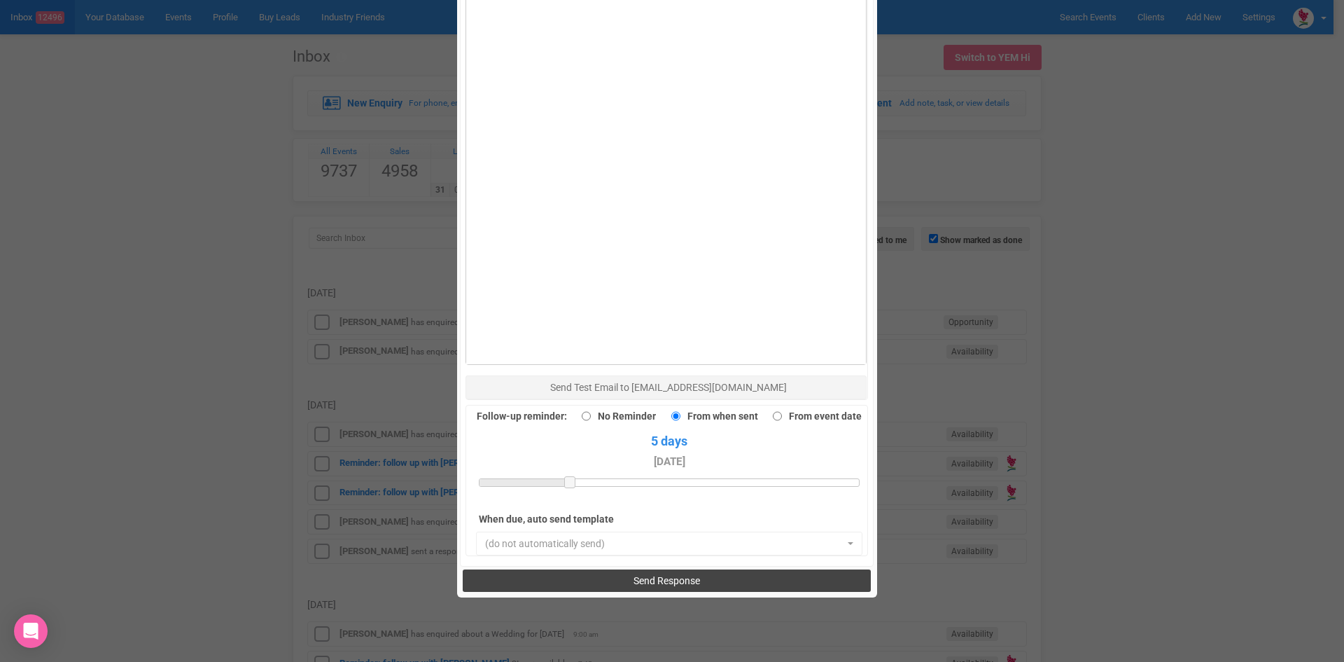
click at [697, 569] on button "Send Response" at bounding box center [667, 580] width 408 height 22
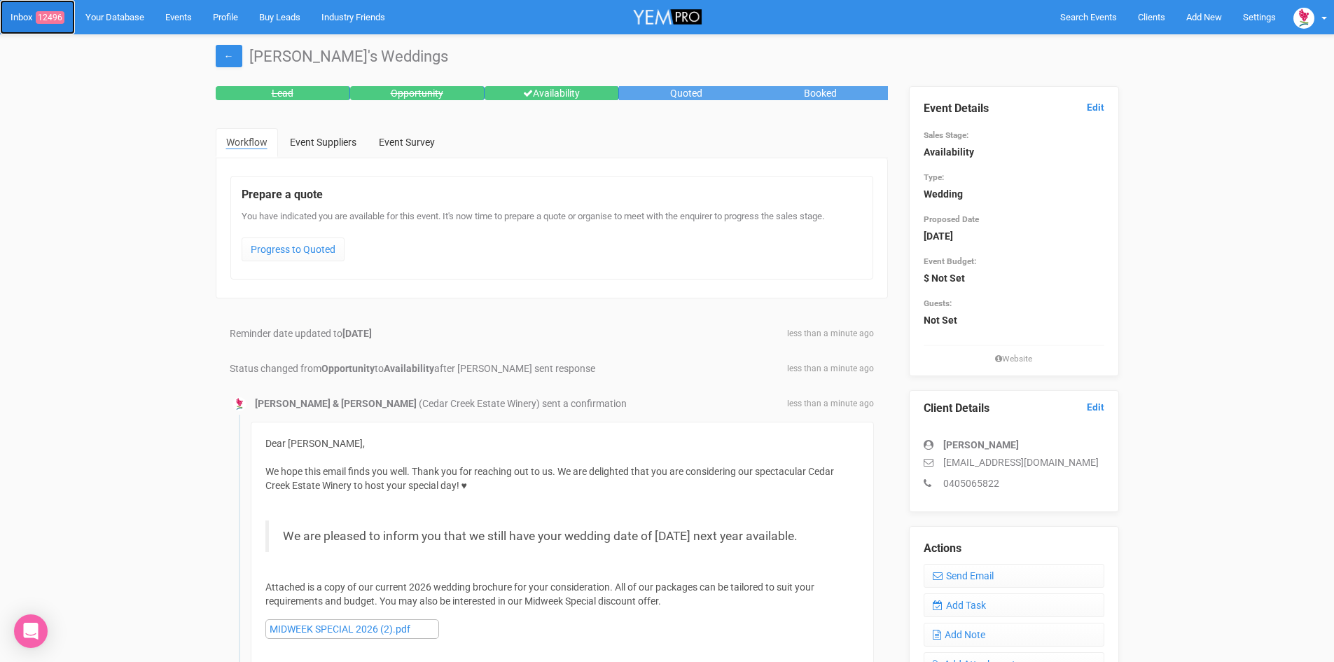
click at [55, 13] on span "12496" at bounding box center [50, 17] width 29 height 13
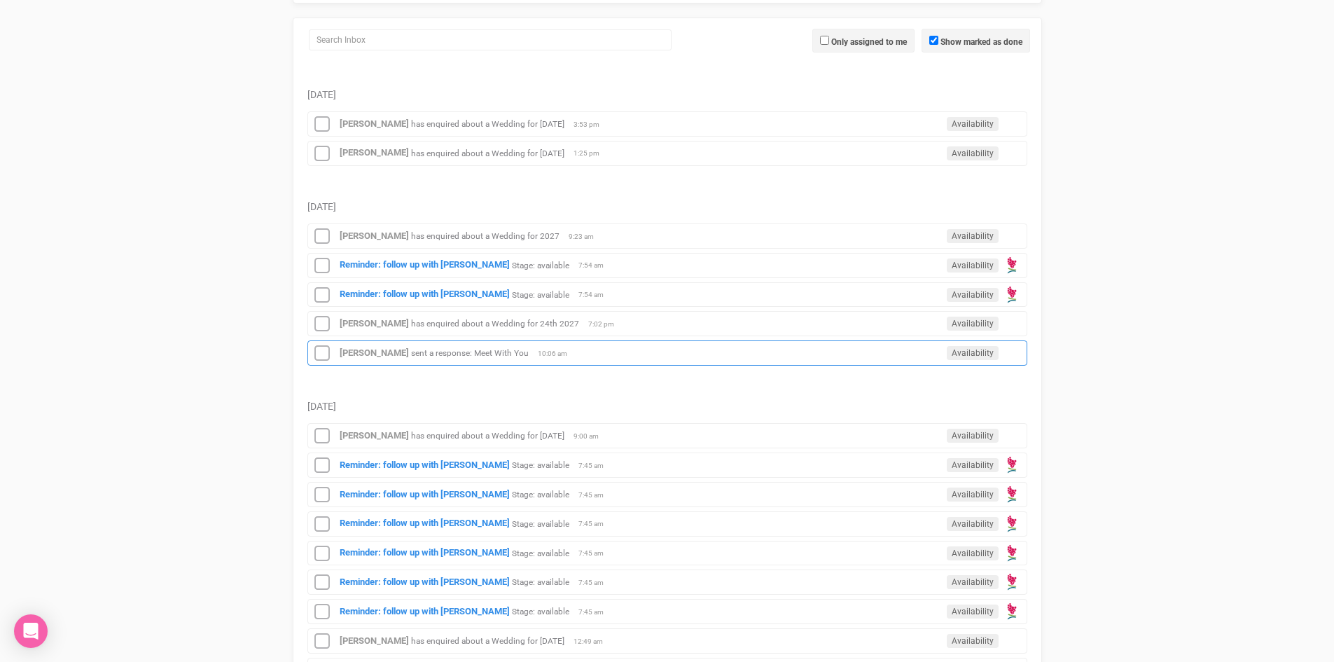
scroll to position [420, 0]
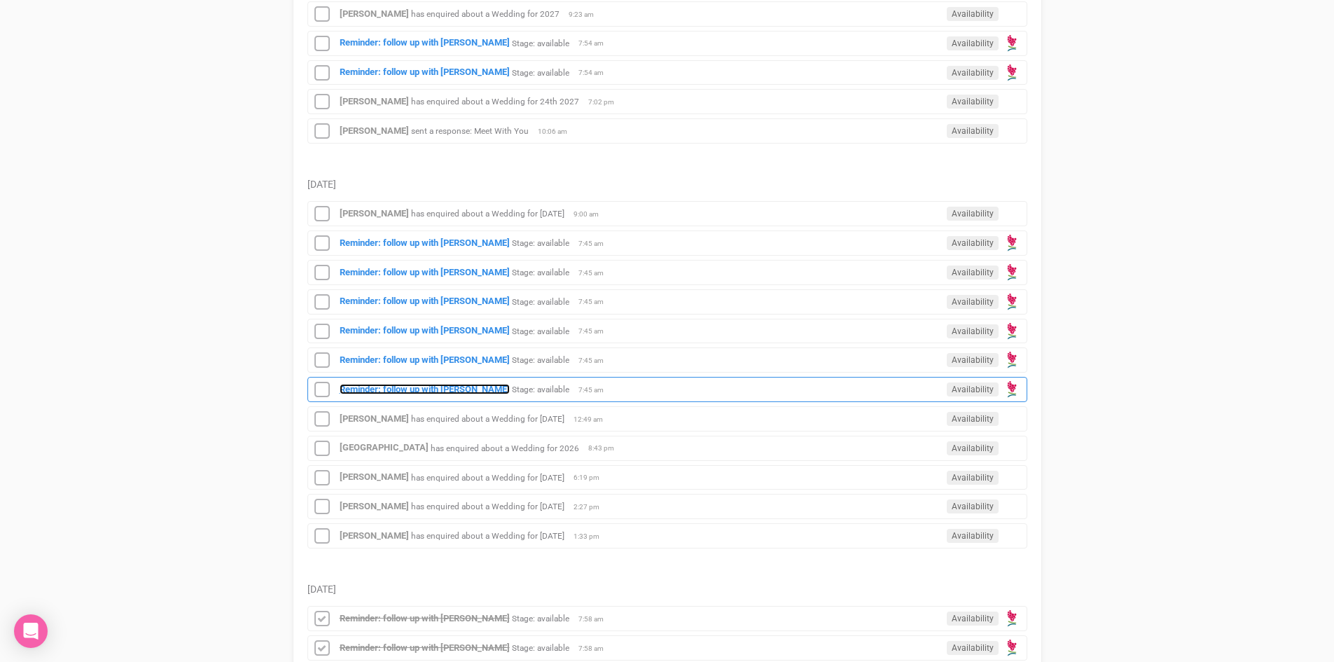
click at [431, 384] on strong "Reminder: follow up with [PERSON_NAME]" at bounding box center [425, 389] width 170 height 11
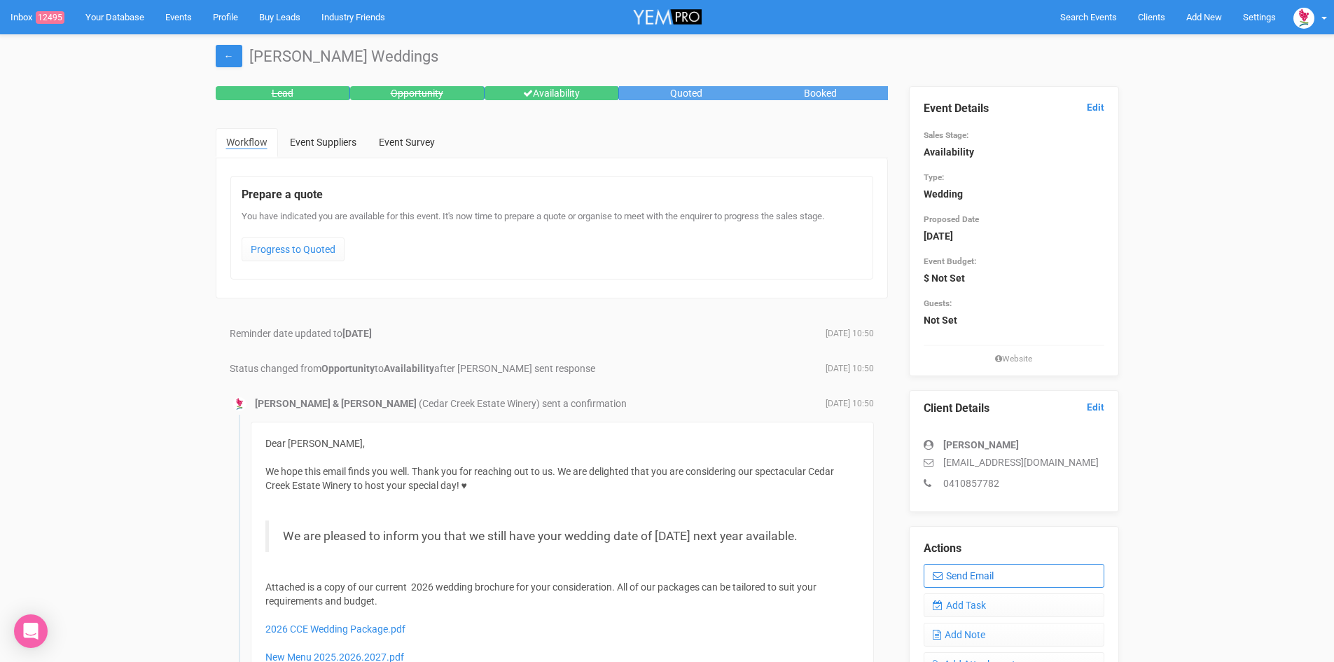
click at [993, 571] on link "Send Email" at bounding box center [1014, 576] width 181 height 24
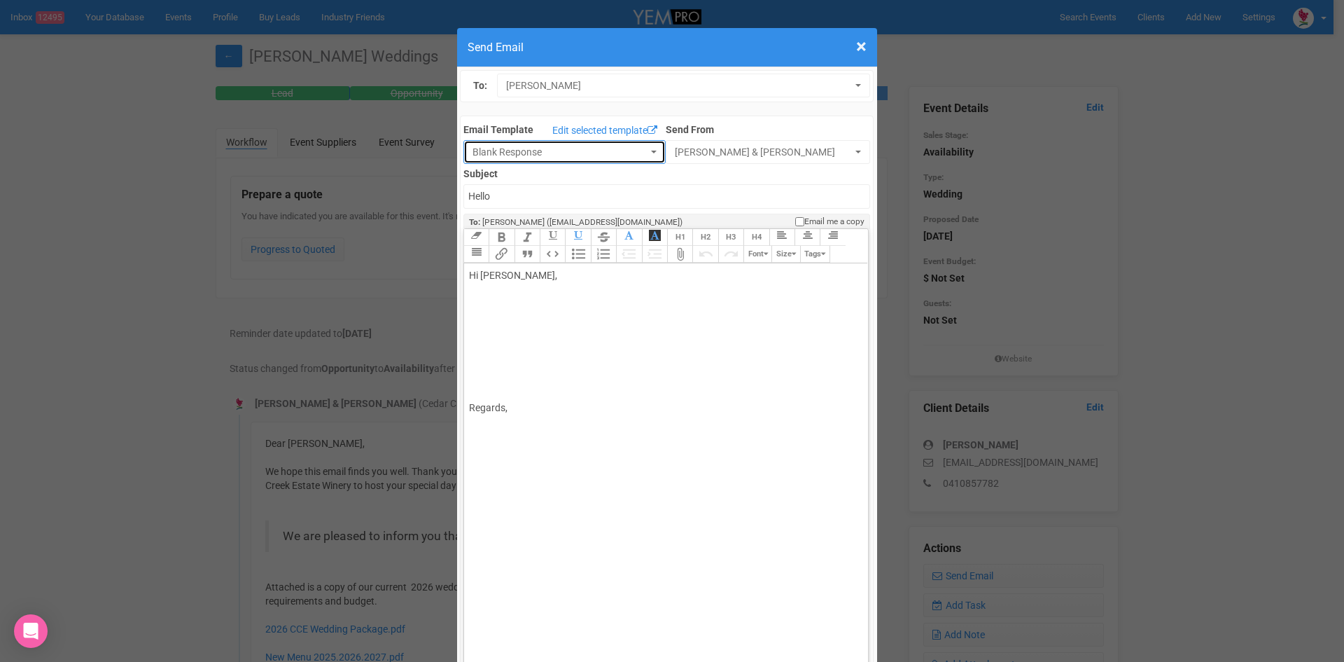
click at [640, 150] on button "Blank Response" at bounding box center [565, 152] width 202 height 24
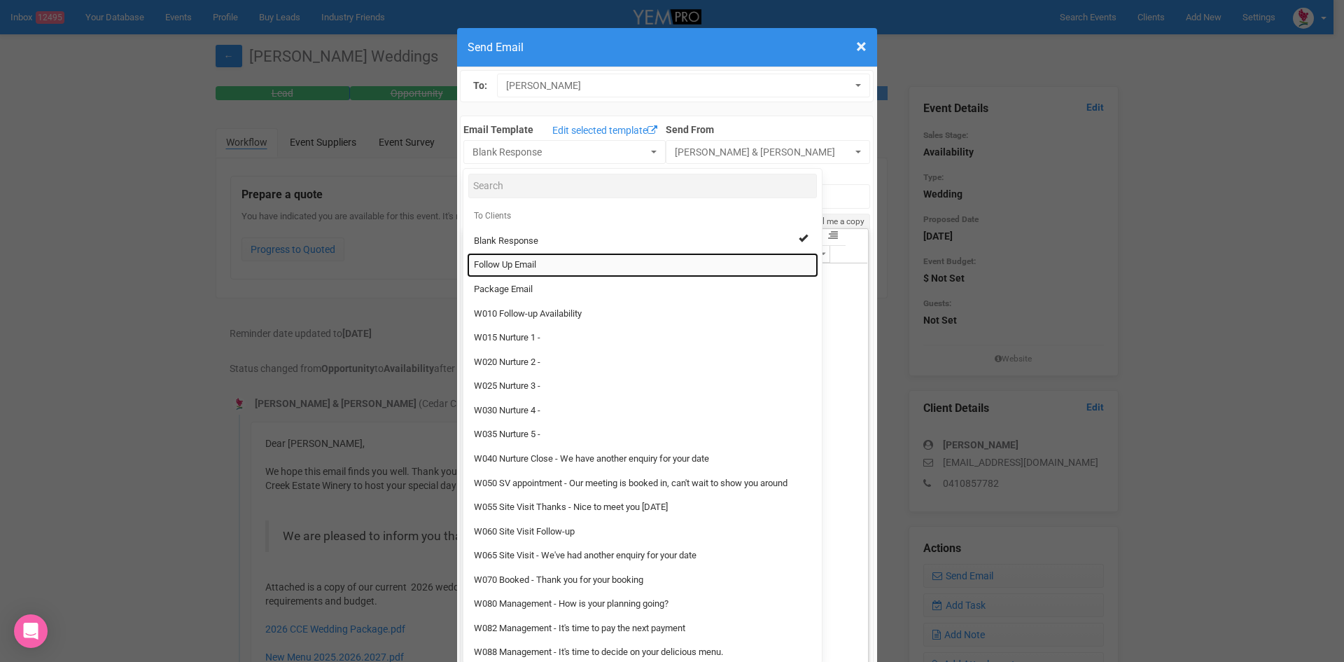
click at [522, 261] on span "Follow Up Email" at bounding box center [505, 264] width 62 height 13
select select "88639"
type input "[GEOGRAPHIC_DATA] - Follow Up"
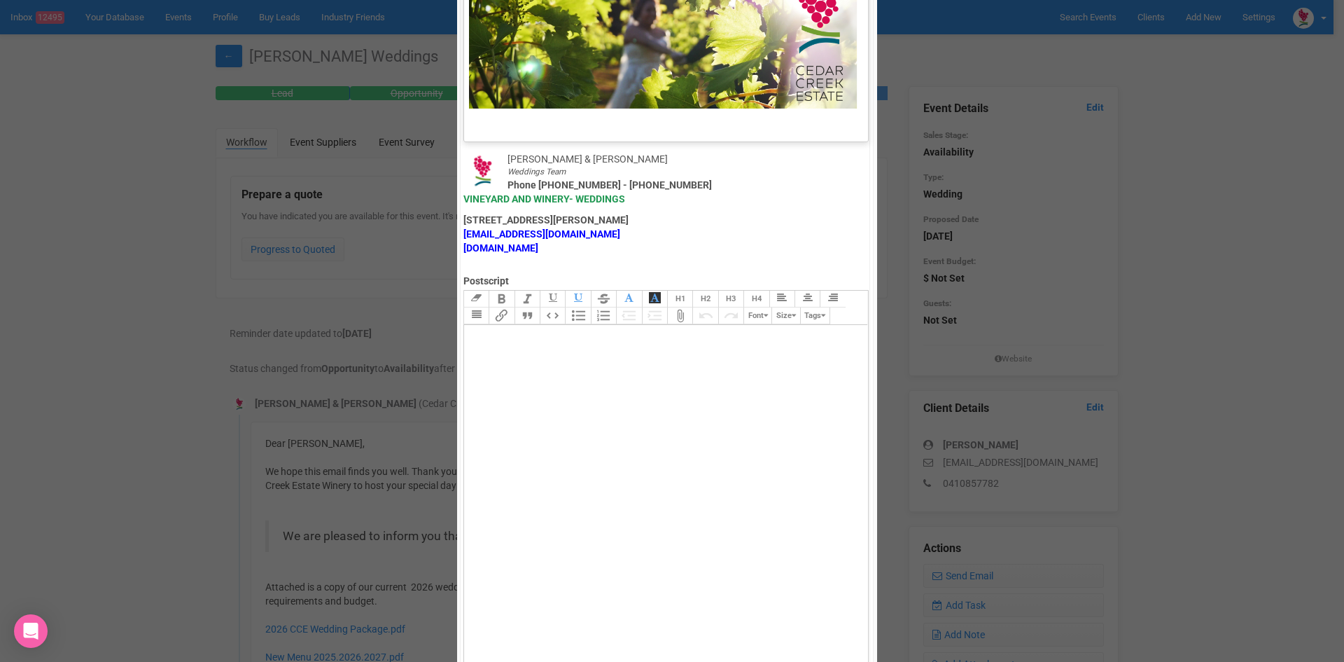
scroll to position [694, 0]
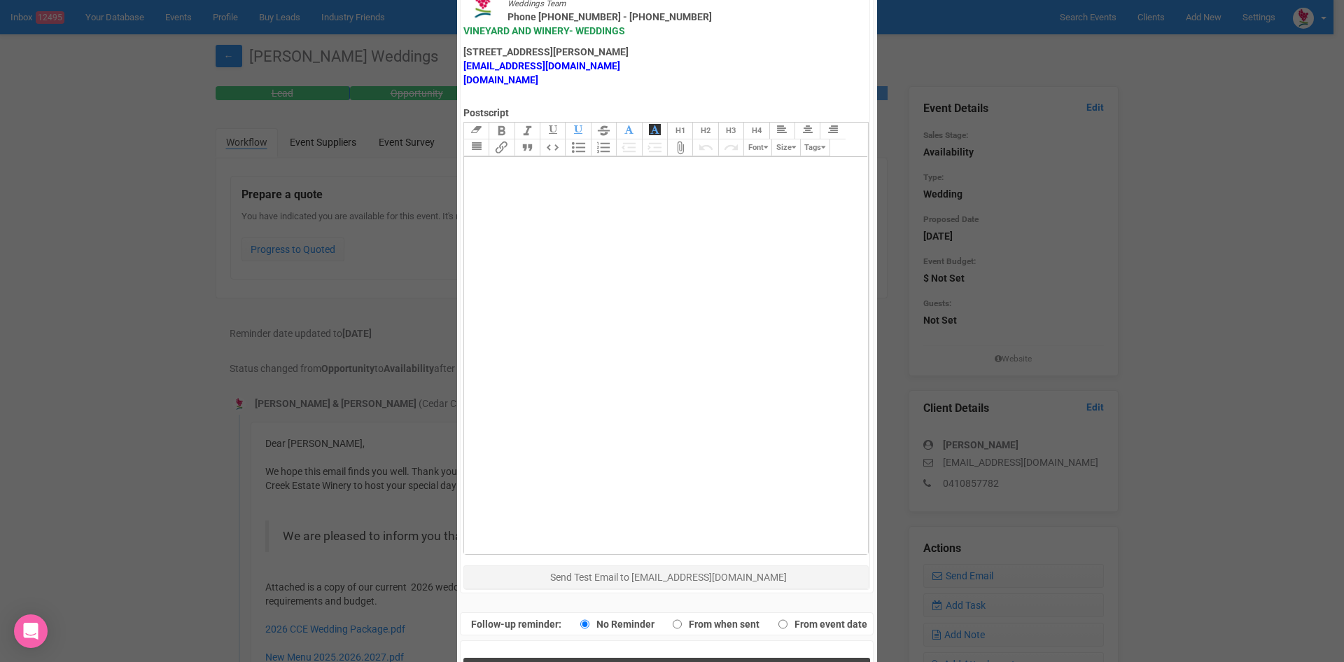
click at [658, 661] on span "Send Response" at bounding box center [670, 671] width 76 height 13
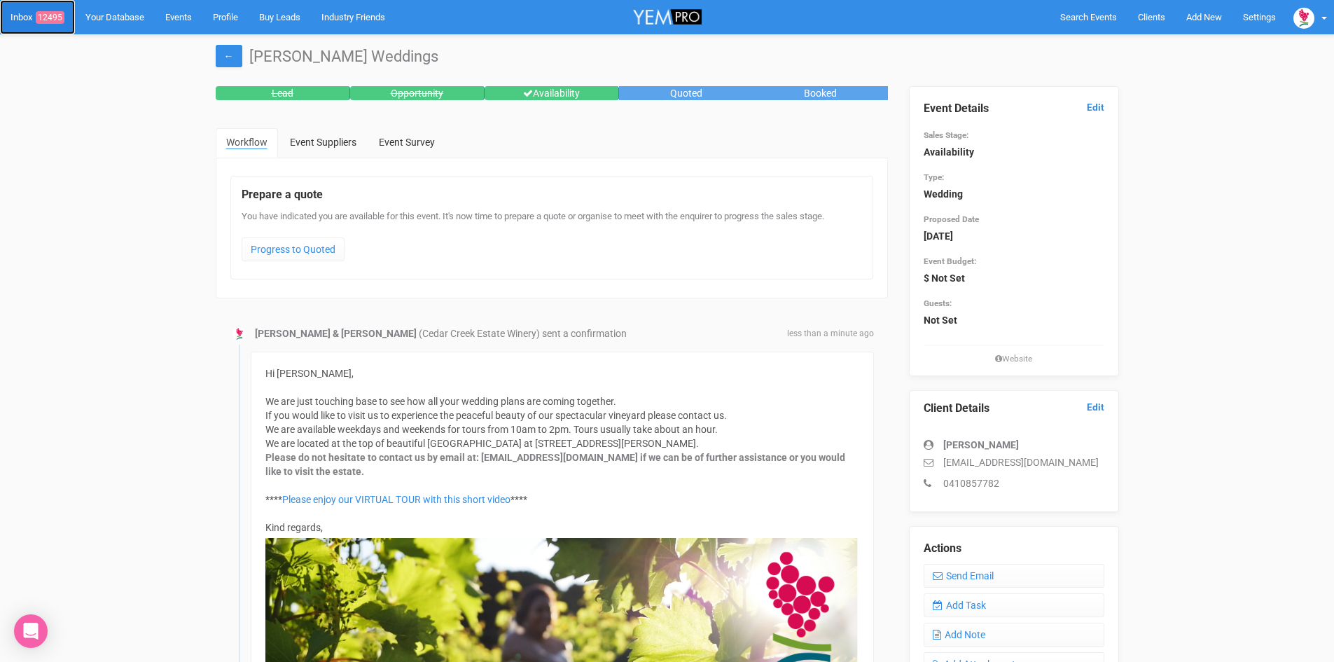
click at [55, 8] on link "Inbox 12495" at bounding box center [37, 17] width 75 height 34
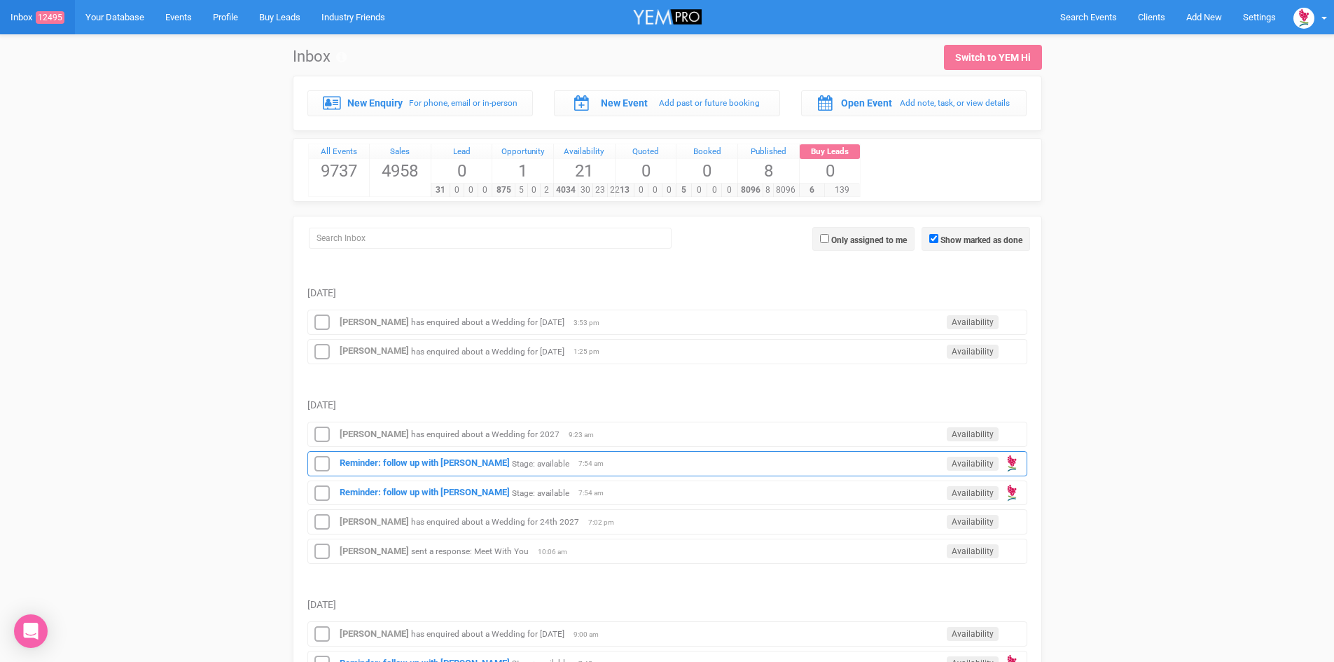
click at [436, 455] on div "Reminder: follow up with [PERSON_NAME] Stage: available Availability 7:54 am" at bounding box center [667, 463] width 720 height 25
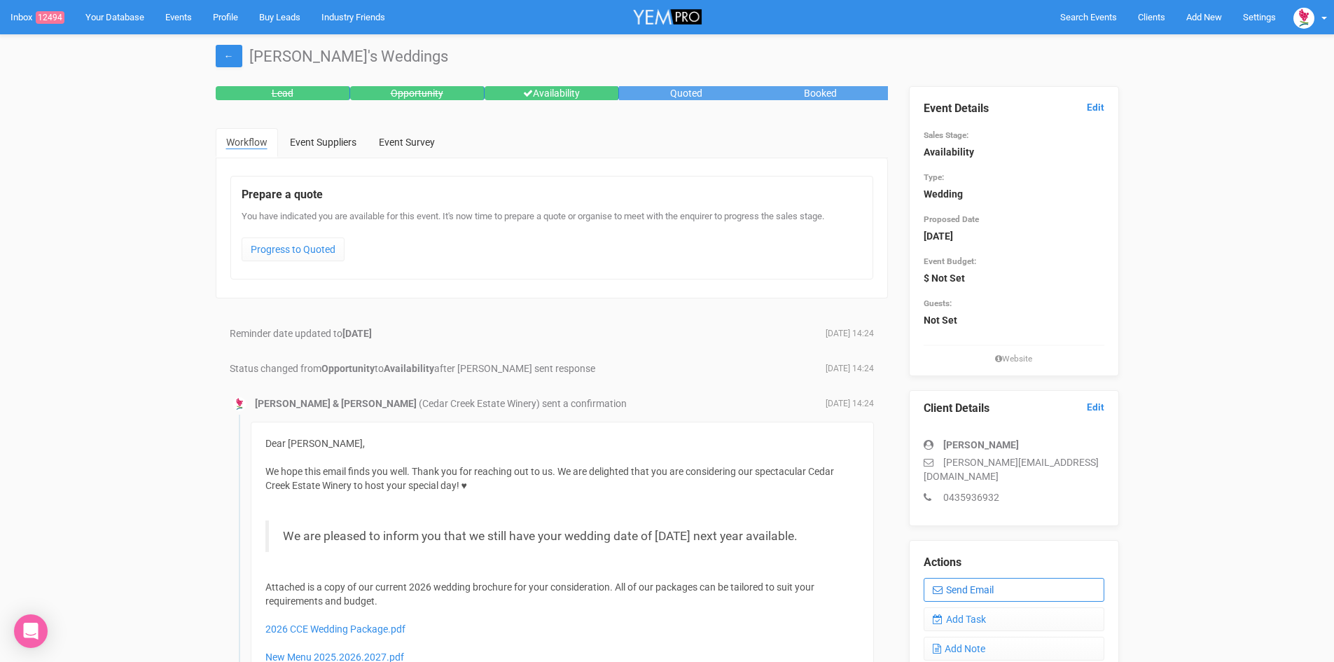
click at [995, 578] on link "Send Email" at bounding box center [1014, 590] width 181 height 24
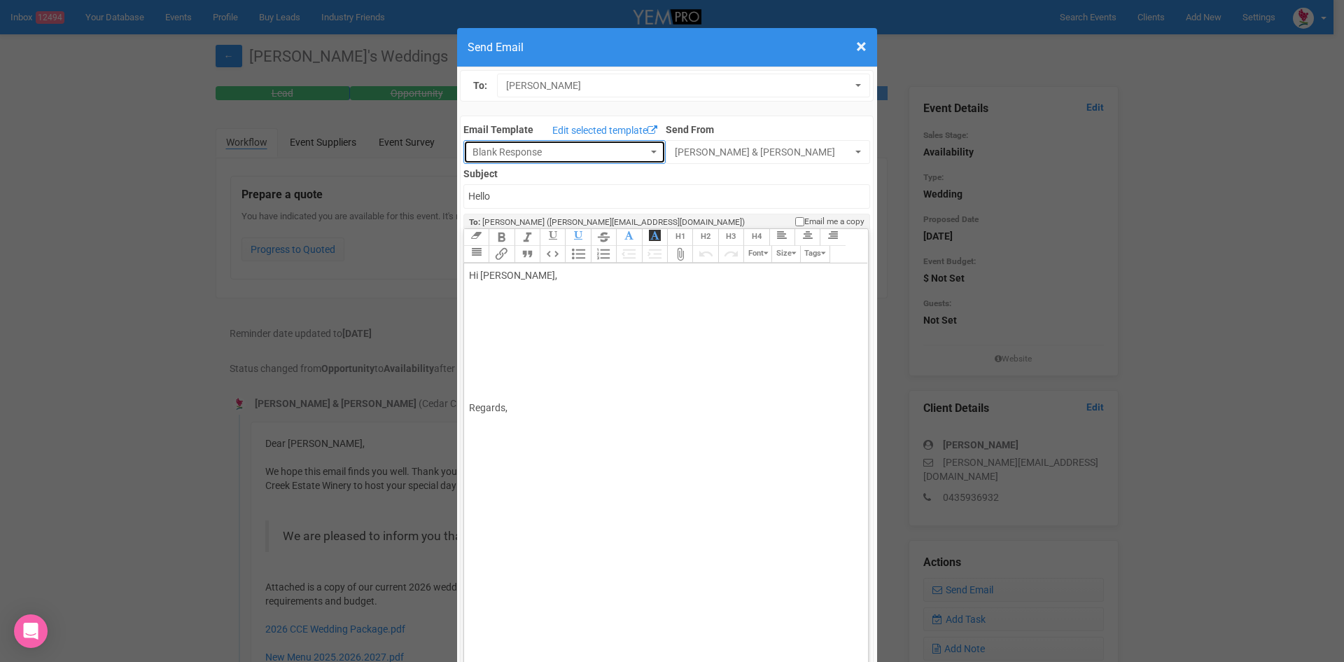
click at [639, 147] on button "Blank Response" at bounding box center [565, 152] width 202 height 24
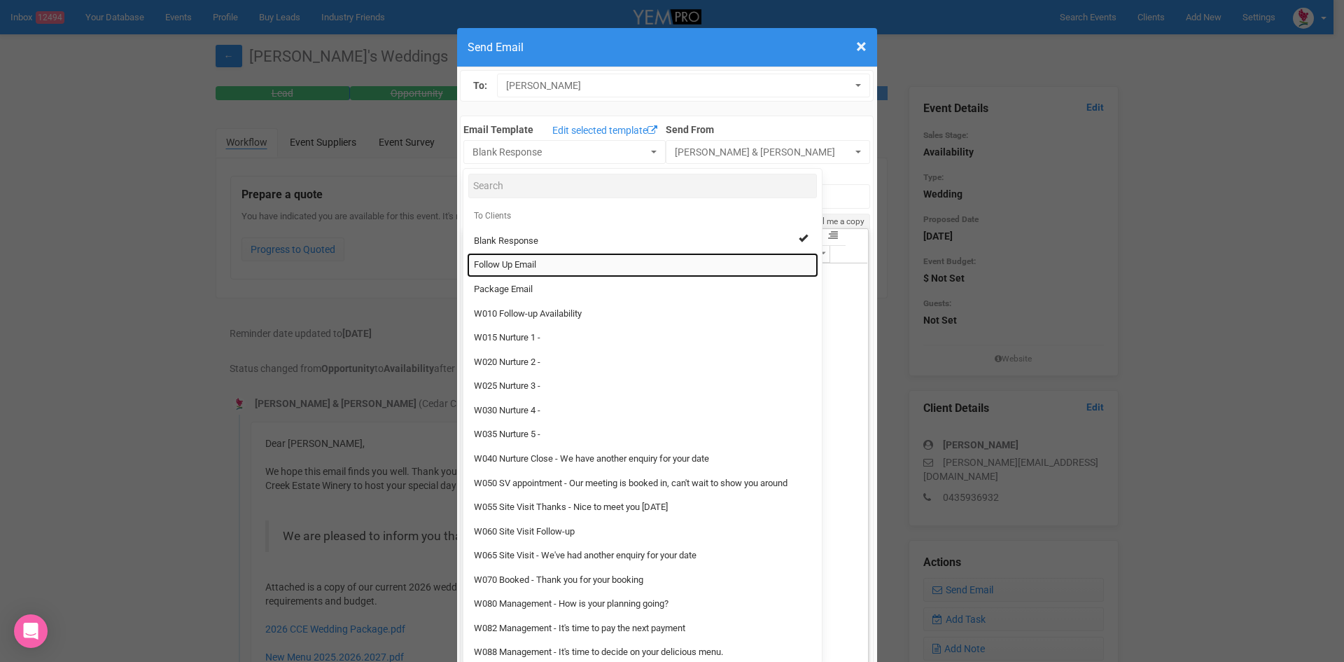
click at [522, 260] on span "Follow Up Email" at bounding box center [505, 264] width 62 height 13
select select "88639"
type input "[GEOGRAPHIC_DATA] - Follow Up"
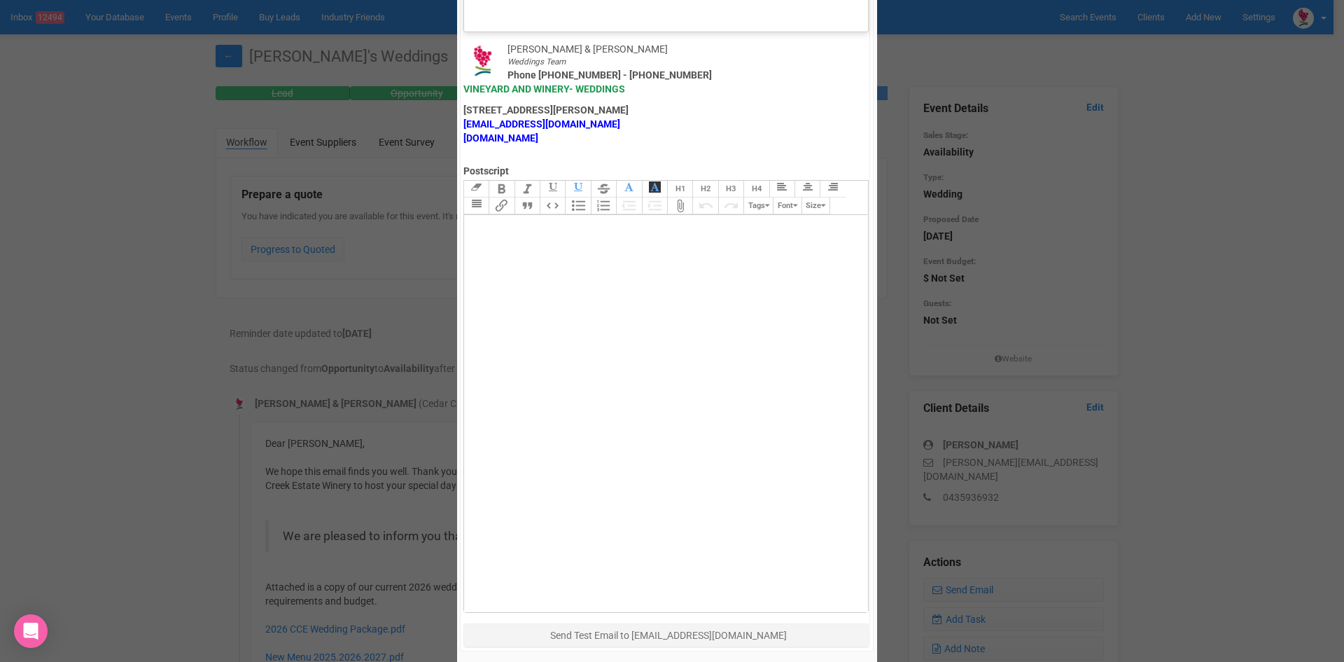
scroll to position [694, 0]
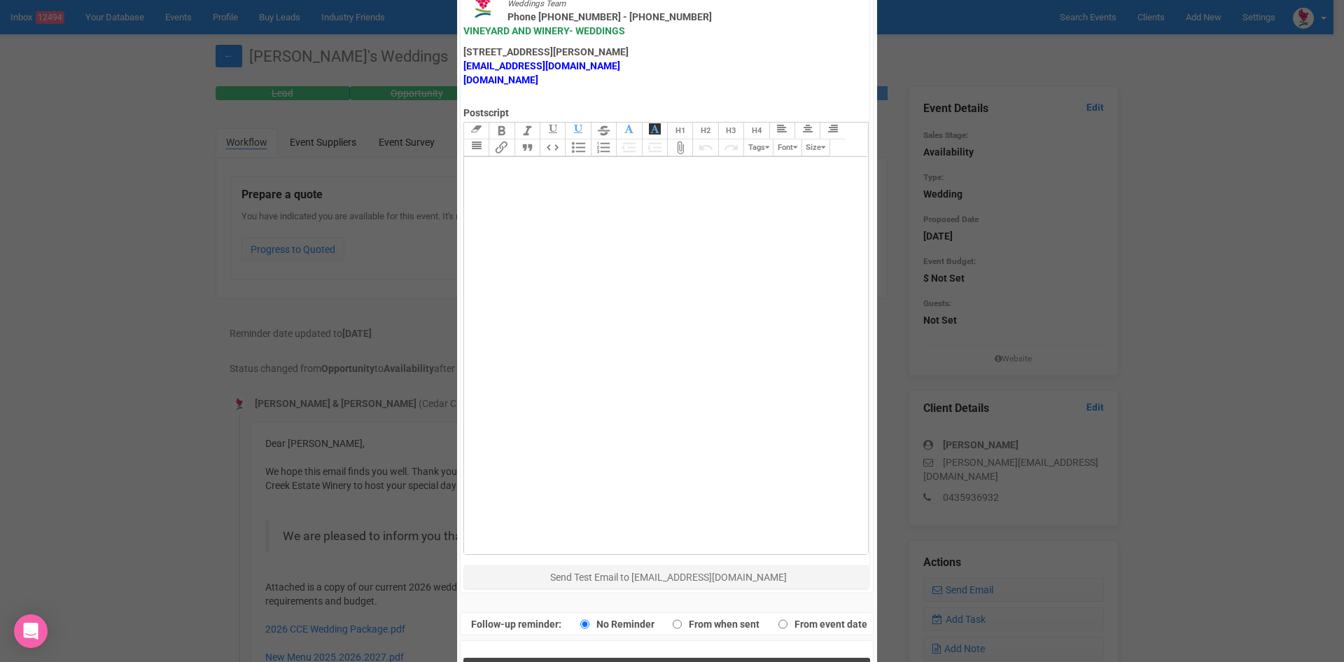
click at [715, 657] on button "Send Response" at bounding box center [667, 671] width 407 height 29
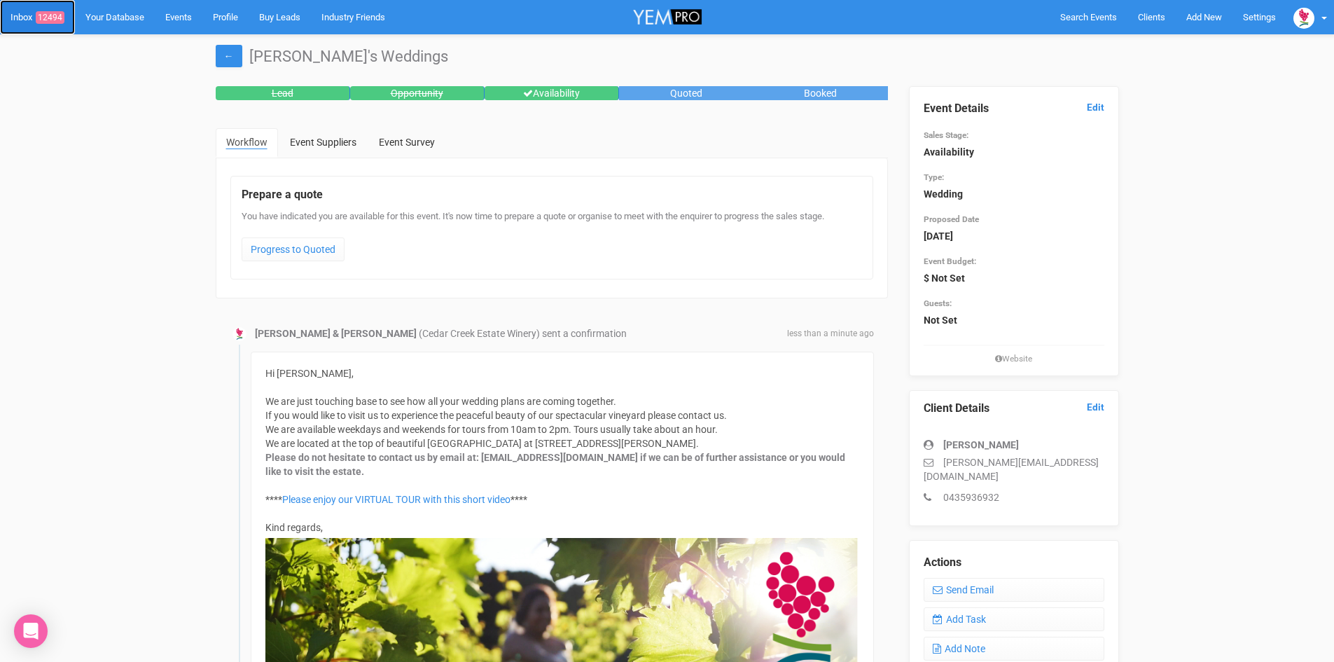
click at [50, 15] on span "12494" at bounding box center [50, 17] width 29 height 13
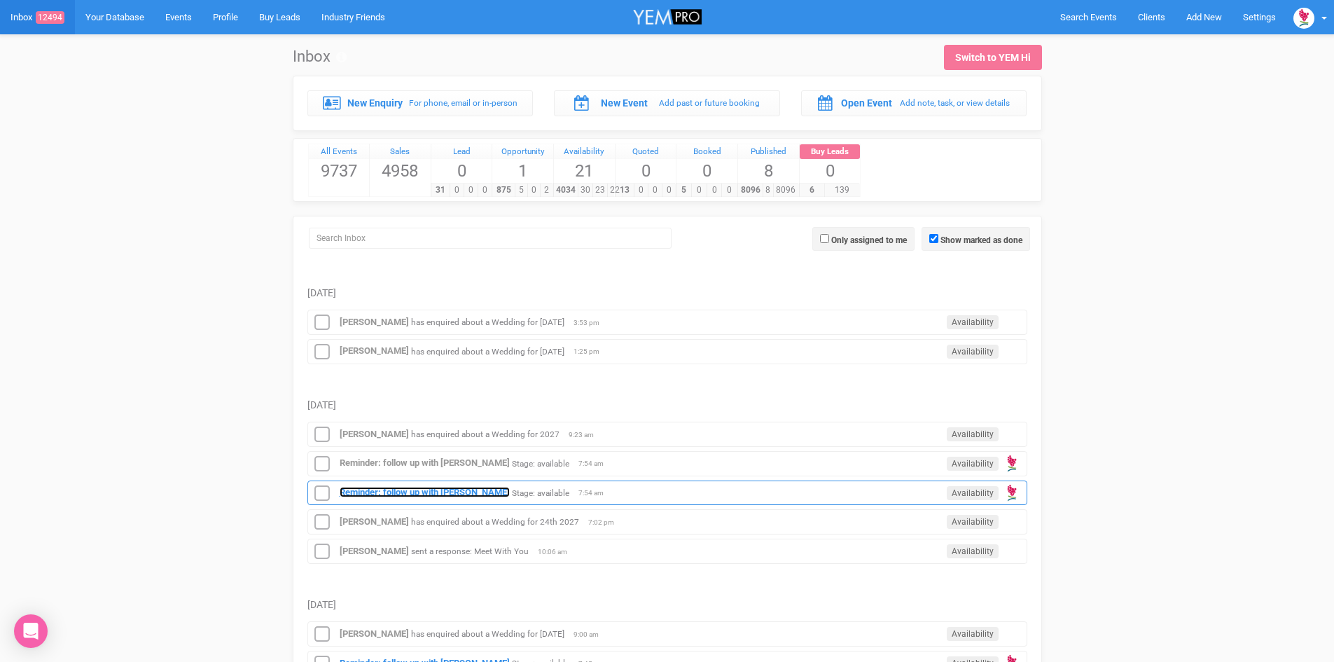
click at [458, 489] on strong "Reminder: follow up with [PERSON_NAME]" at bounding box center [425, 492] width 170 height 11
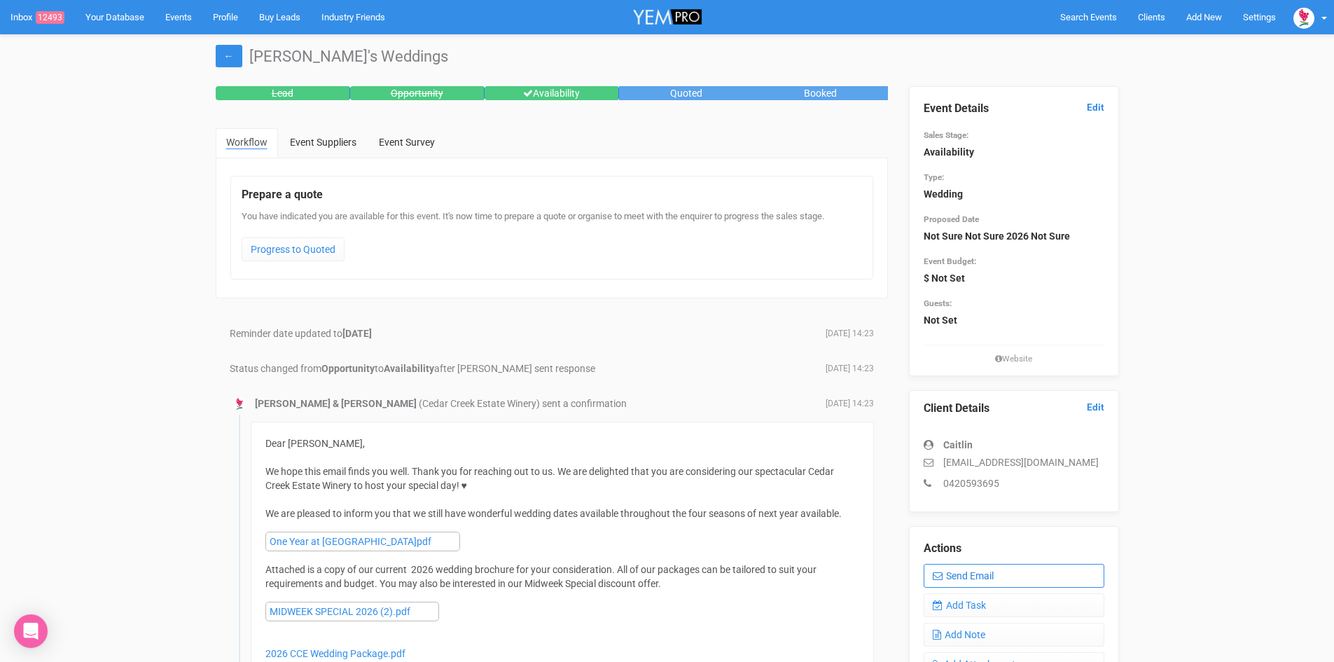
click at [964, 566] on link "Send Email" at bounding box center [1014, 576] width 181 height 24
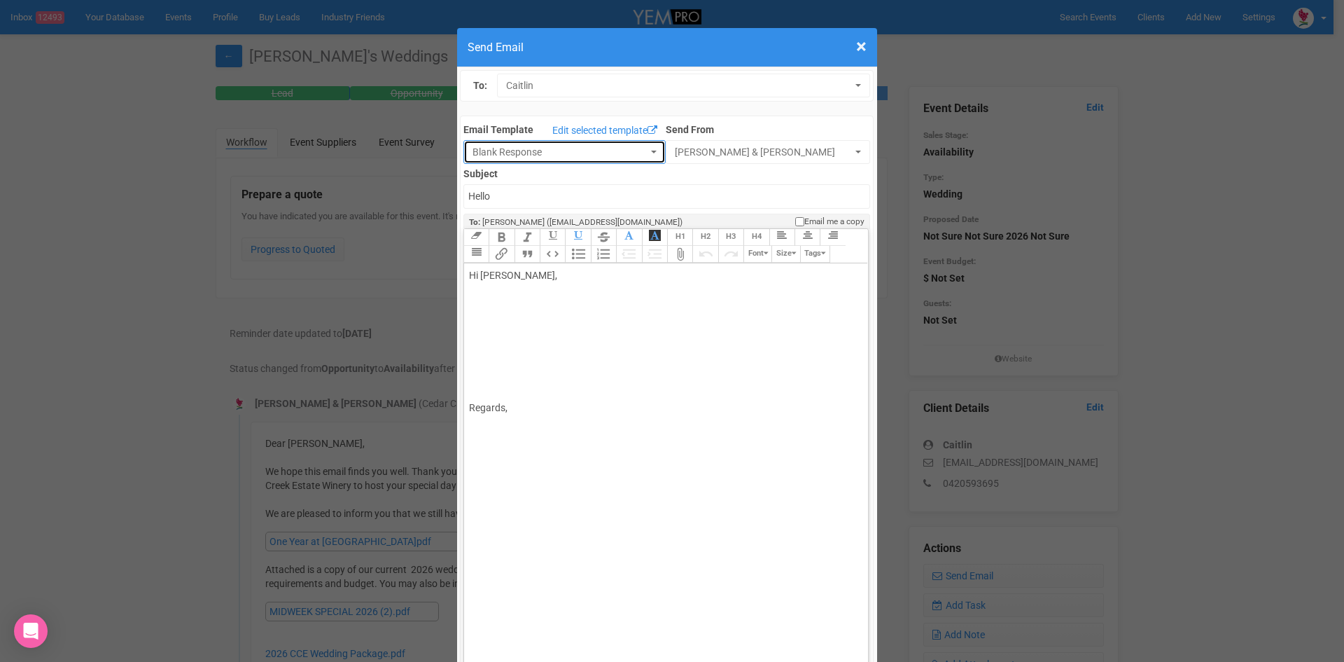
click at [642, 149] on button "Blank Response" at bounding box center [565, 152] width 202 height 24
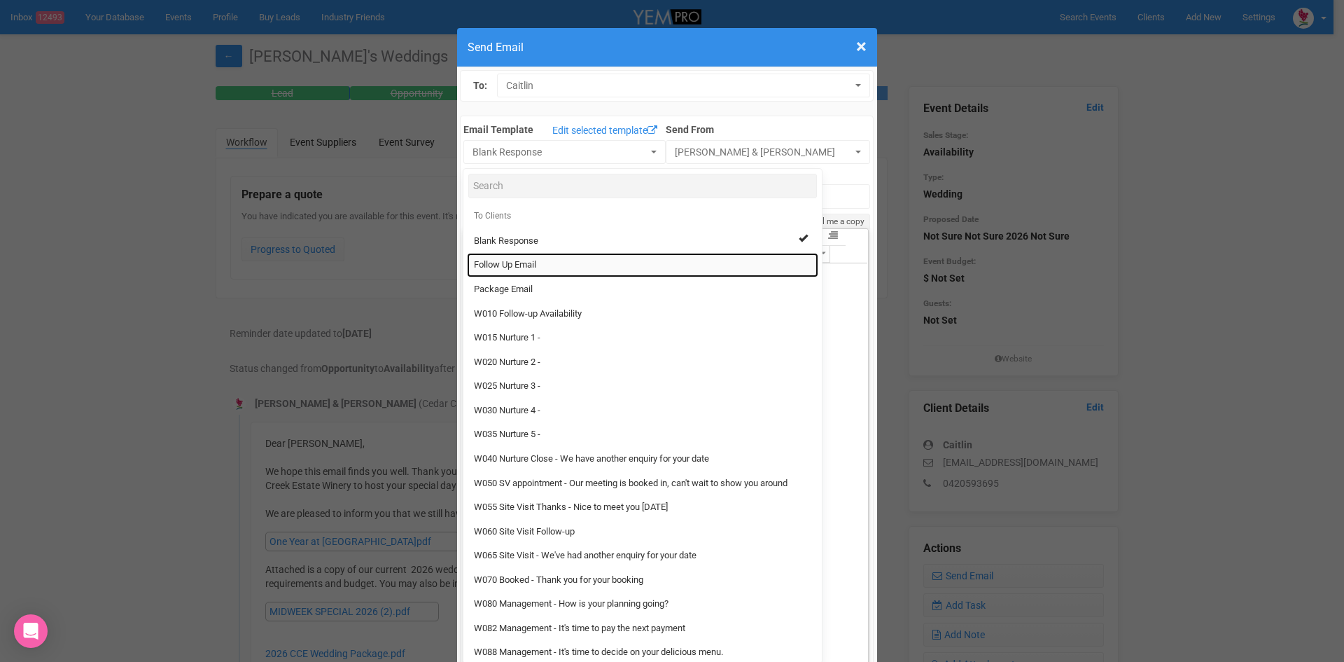
click at [545, 259] on link "Follow Up Email" at bounding box center [642, 265] width 351 height 25
select select "88639"
type input "[GEOGRAPHIC_DATA] - Follow Up"
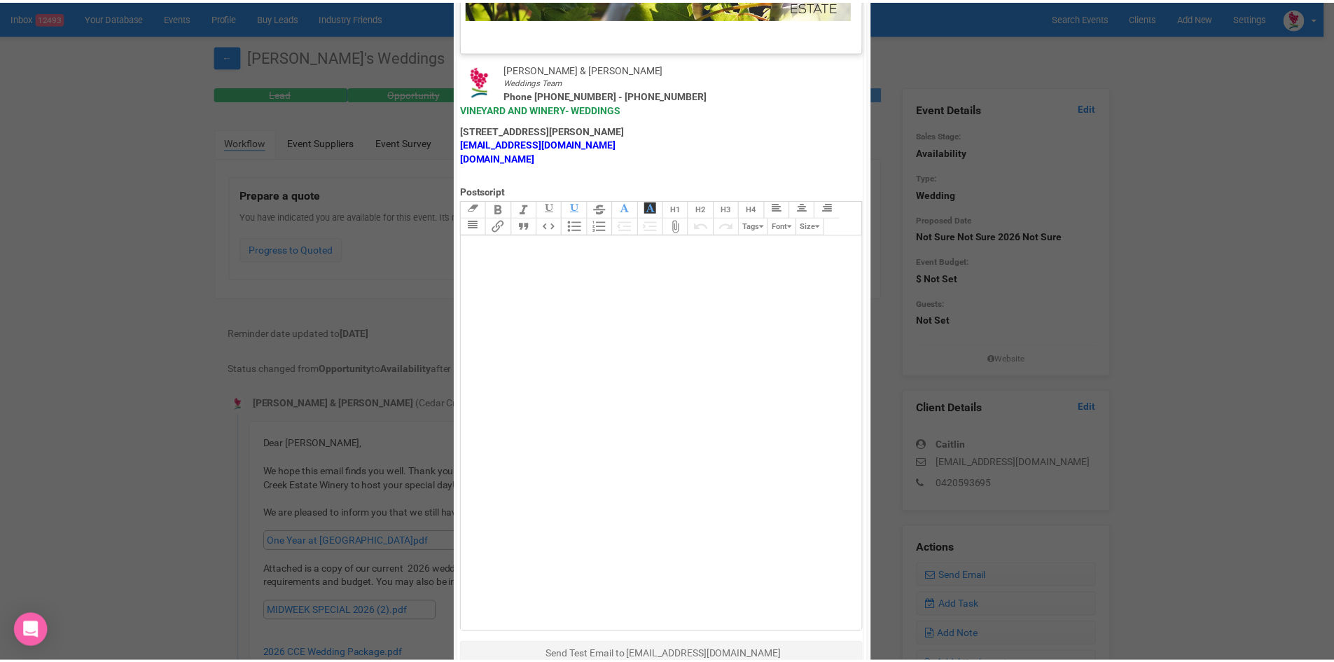
scroll to position [694, 0]
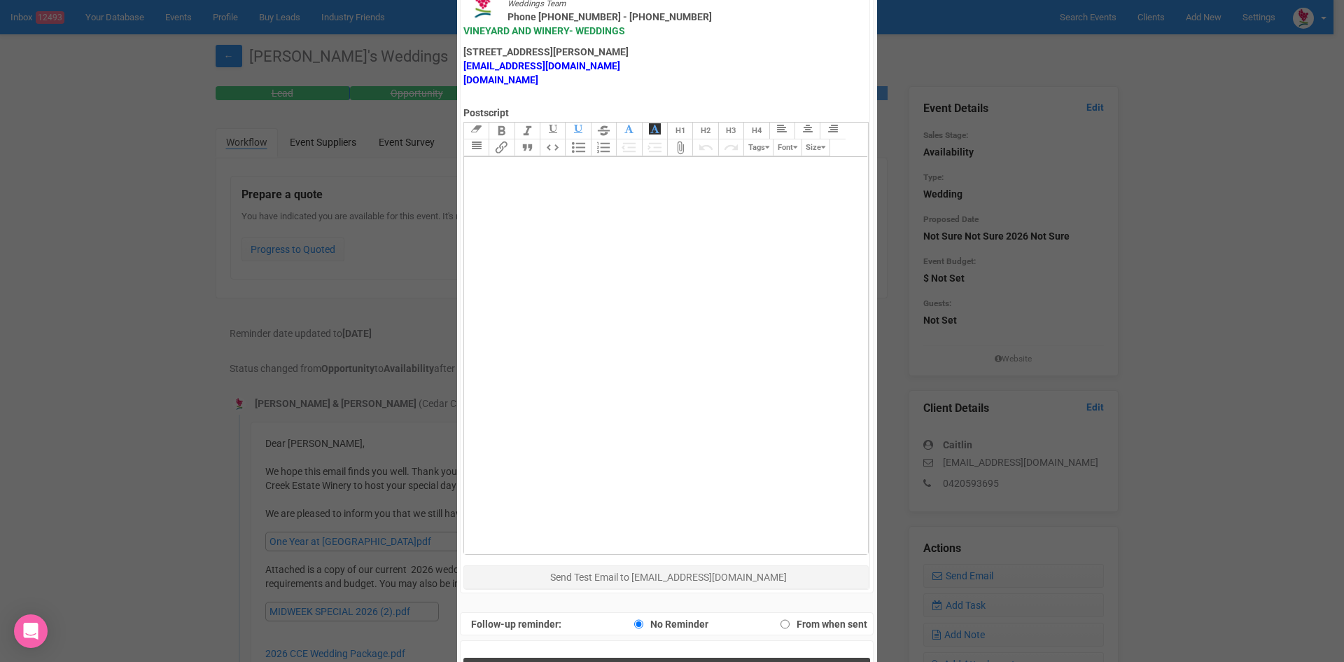
click at [706, 657] on button "Send Response" at bounding box center [667, 671] width 407 height 29
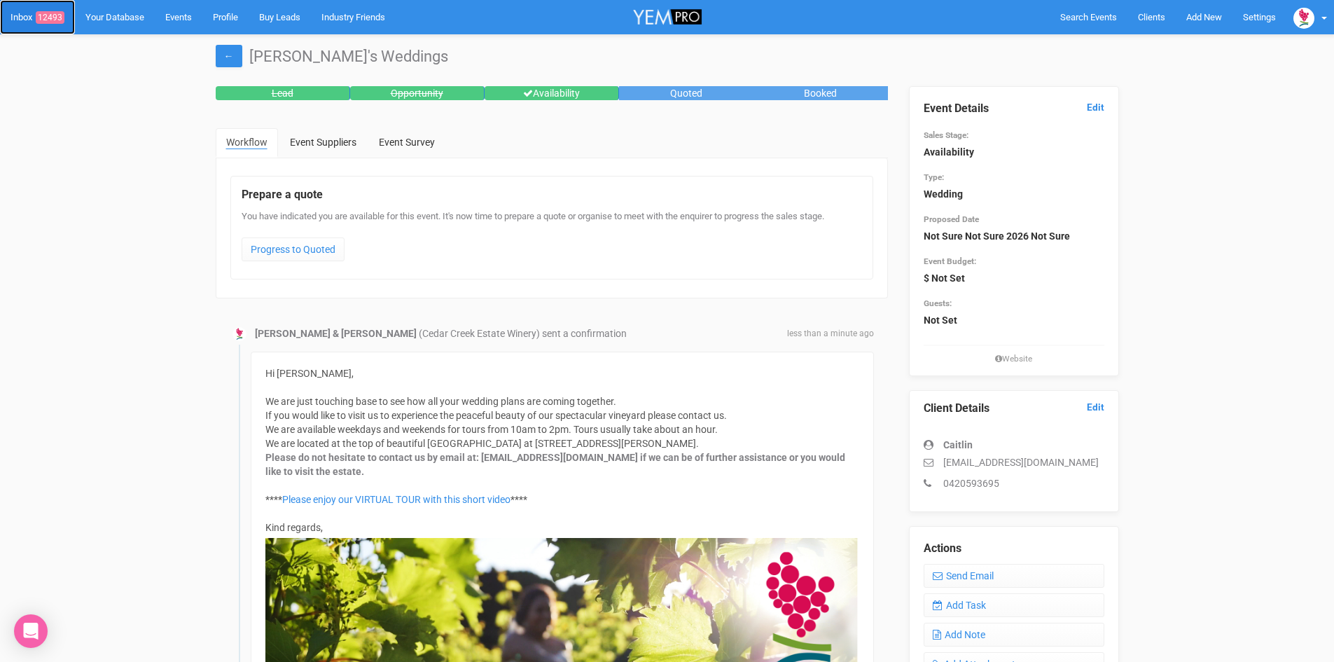
click at [58, 13] on span "12493" at bounding box center [50, 17] width 29 height 13
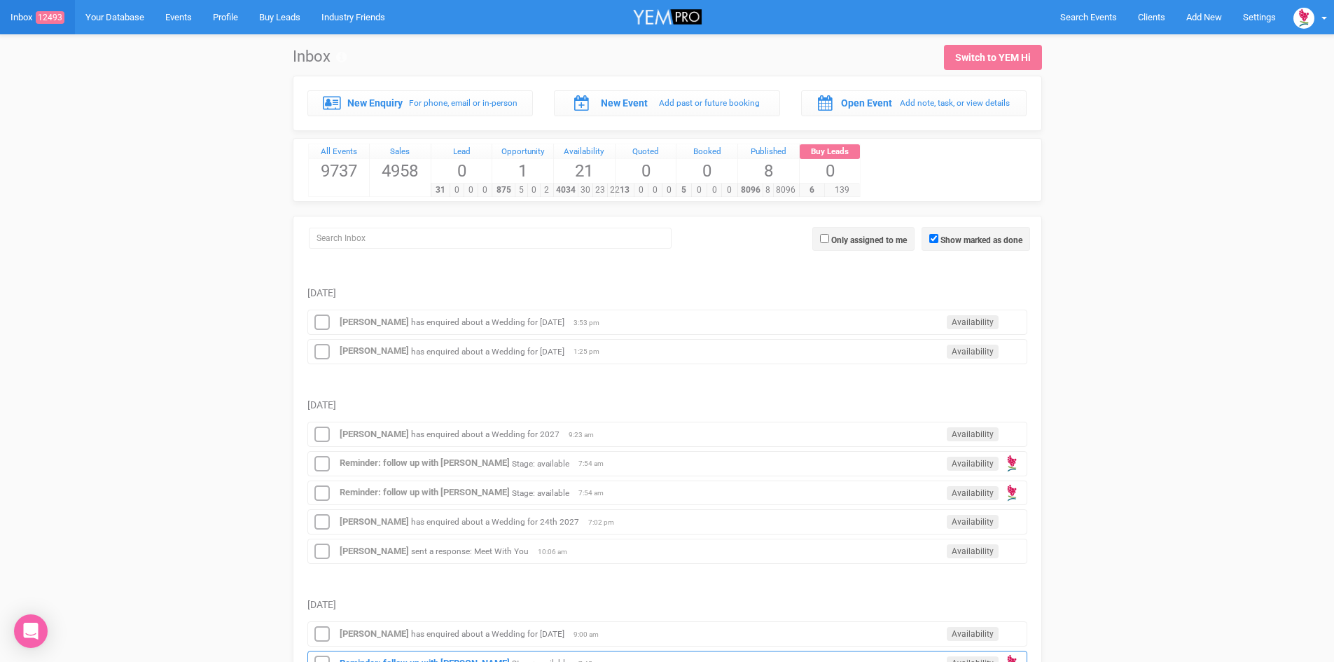
scroll to position [280, 0]
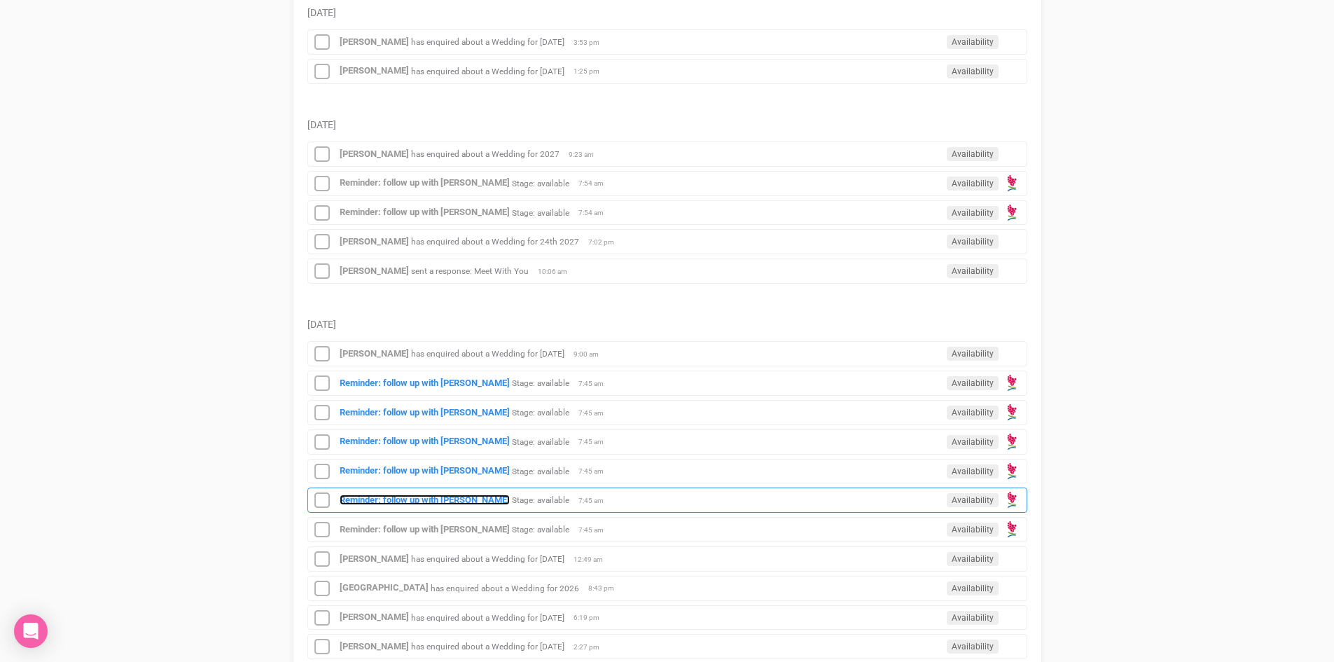
click at [452, 496] on strong "Reminder: follow up with [PERSON_NAME]" at bounding box center [425, 499] width 170 height 11
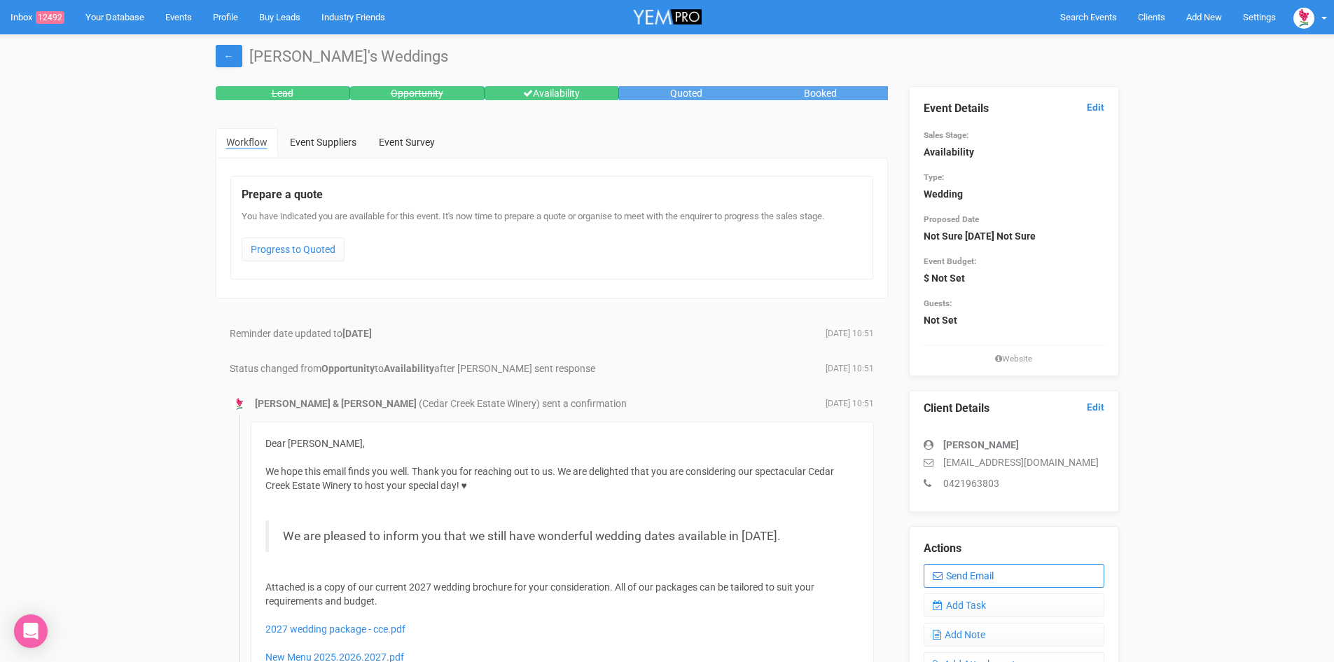
click at [994, 569] on link "Send Email" at bounding box center [1014, 576] width 181 height 24
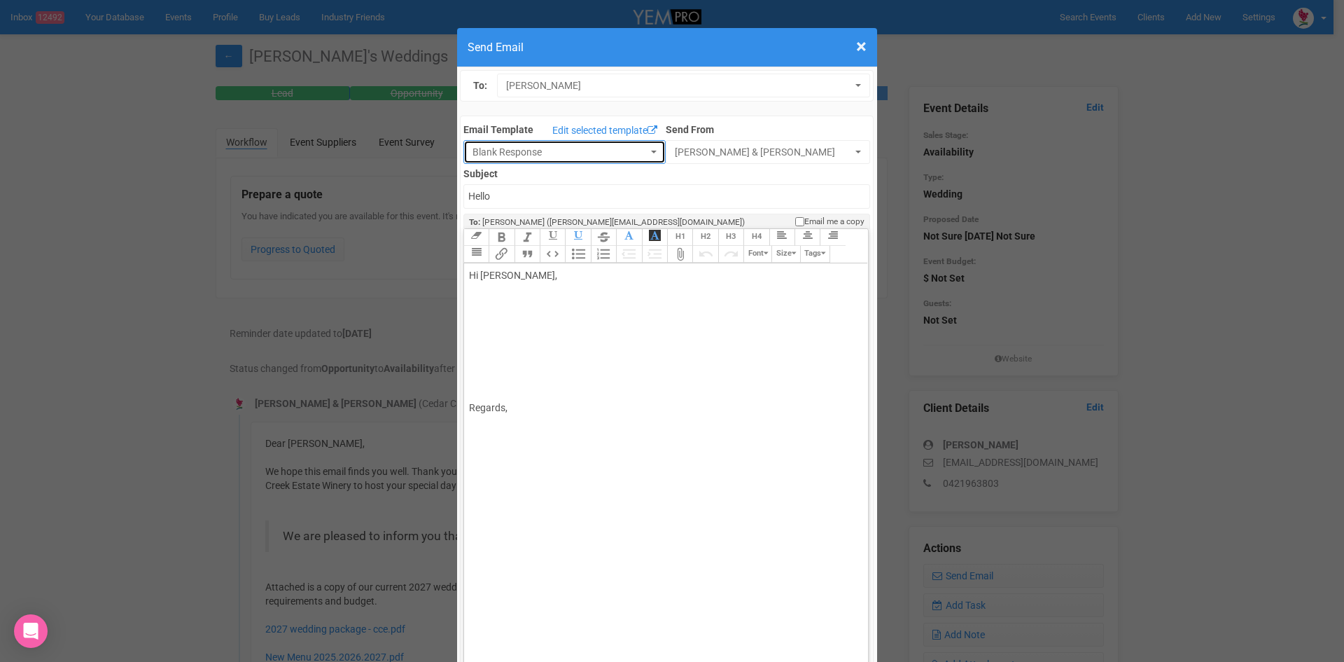
click at [647, 146] on button "Blank Response" at bounding box center [565, 152] width 202 height 24
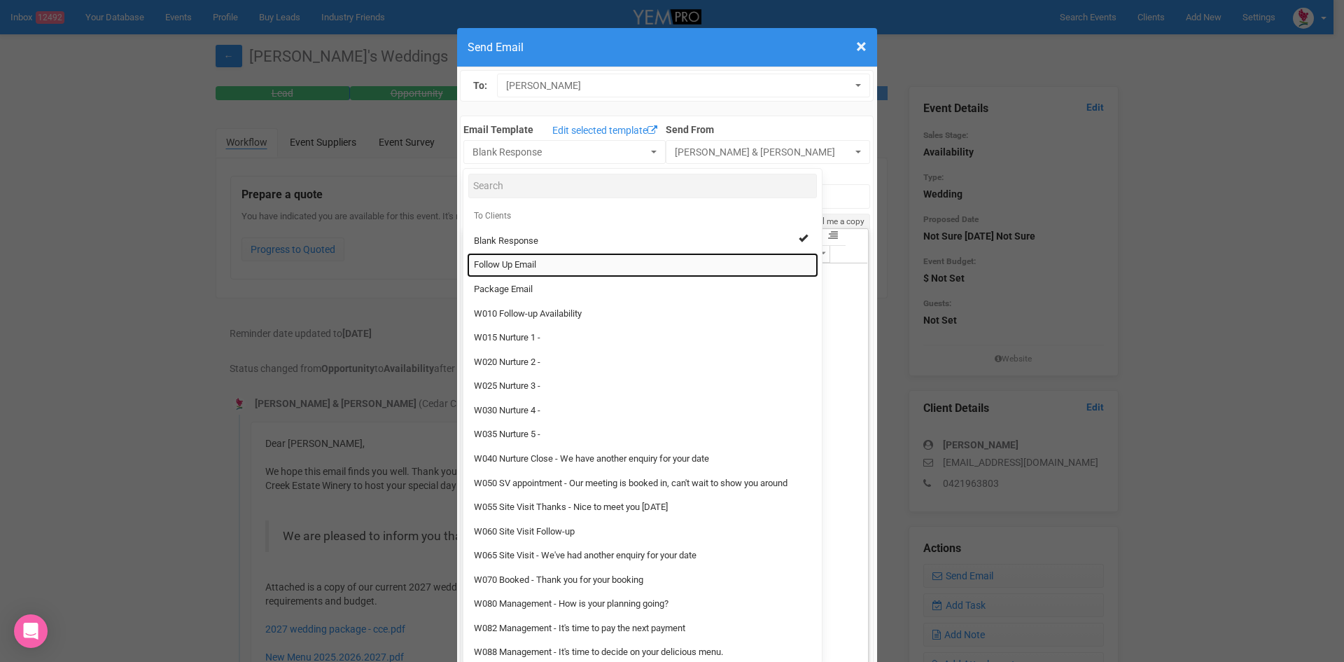
click at [543, 262] on link "Follow Up Email" at bounding box center [642, 265] width 351 height 25
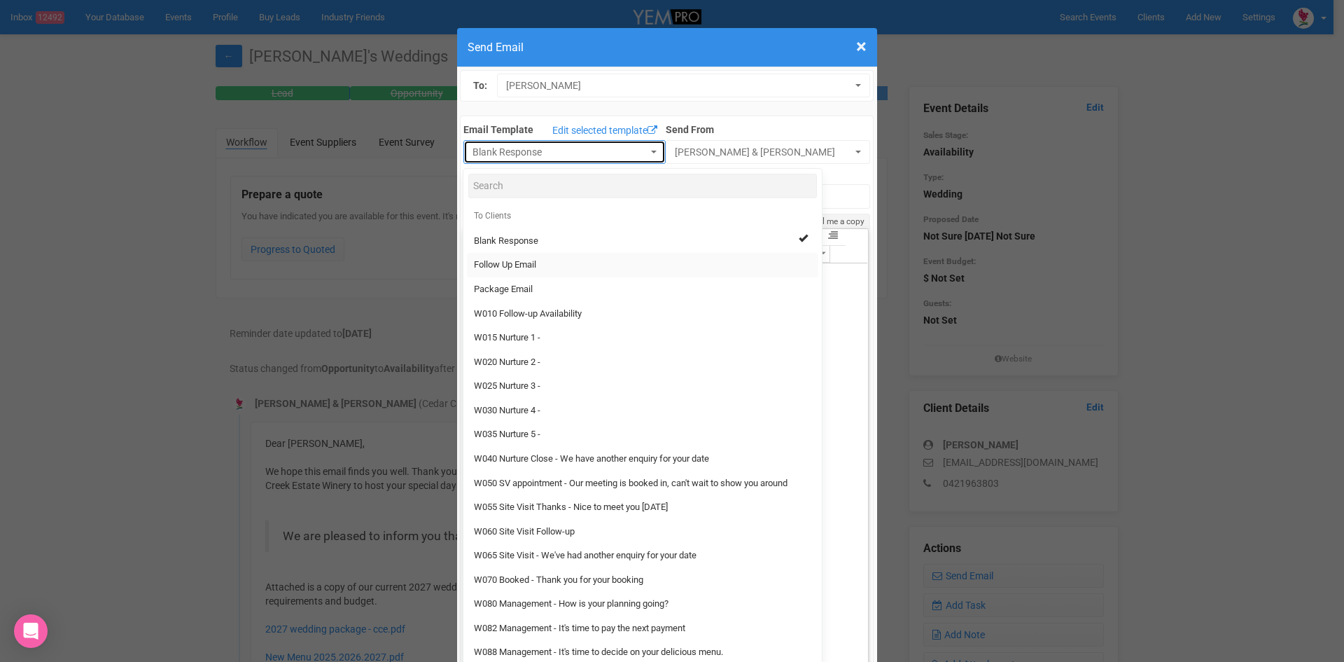
select select "88639"
type input "[GEOGRAPHIC_DATA] - Follow Up"
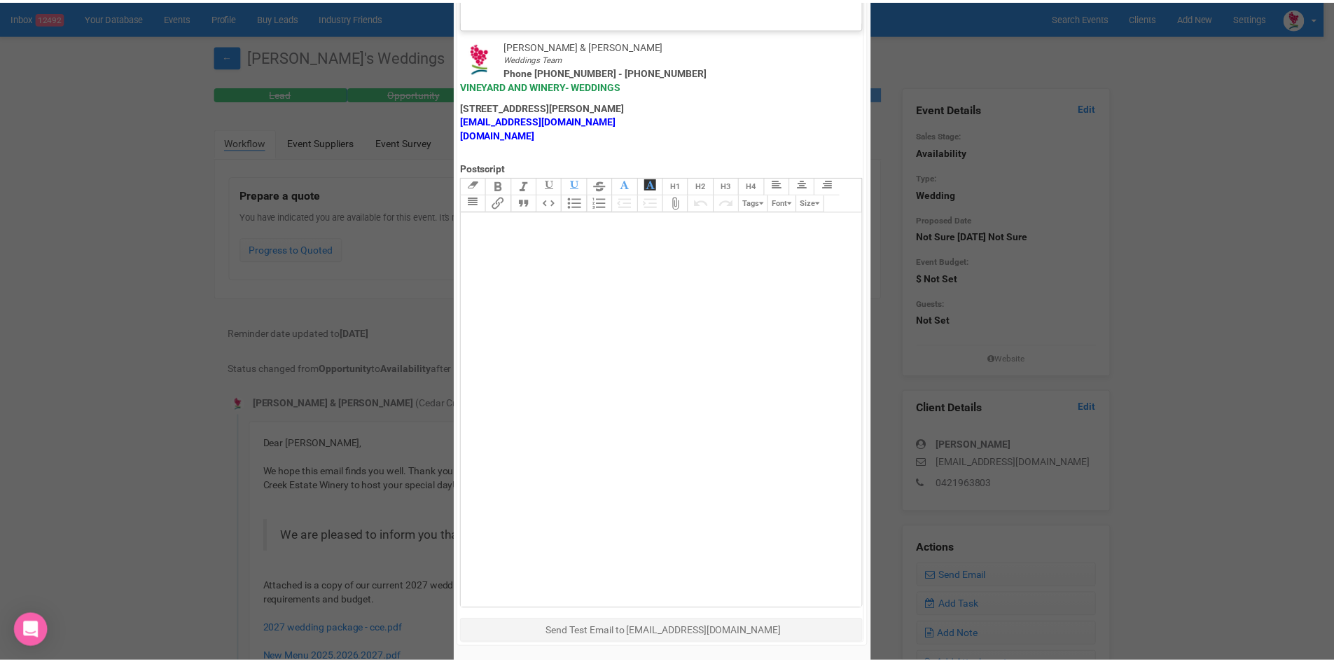
scroll to position [694, 0]
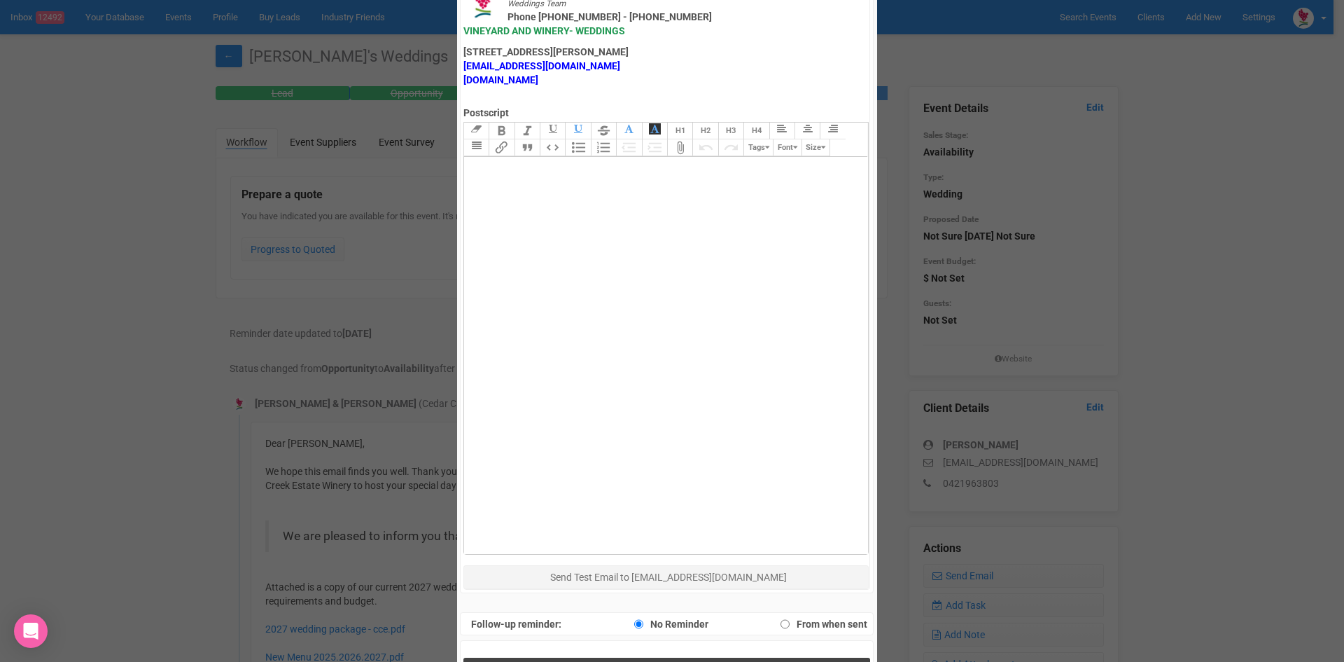
click at [664, 661] on span "Send Response" at bounding box center [670, 671] width 76 height 13
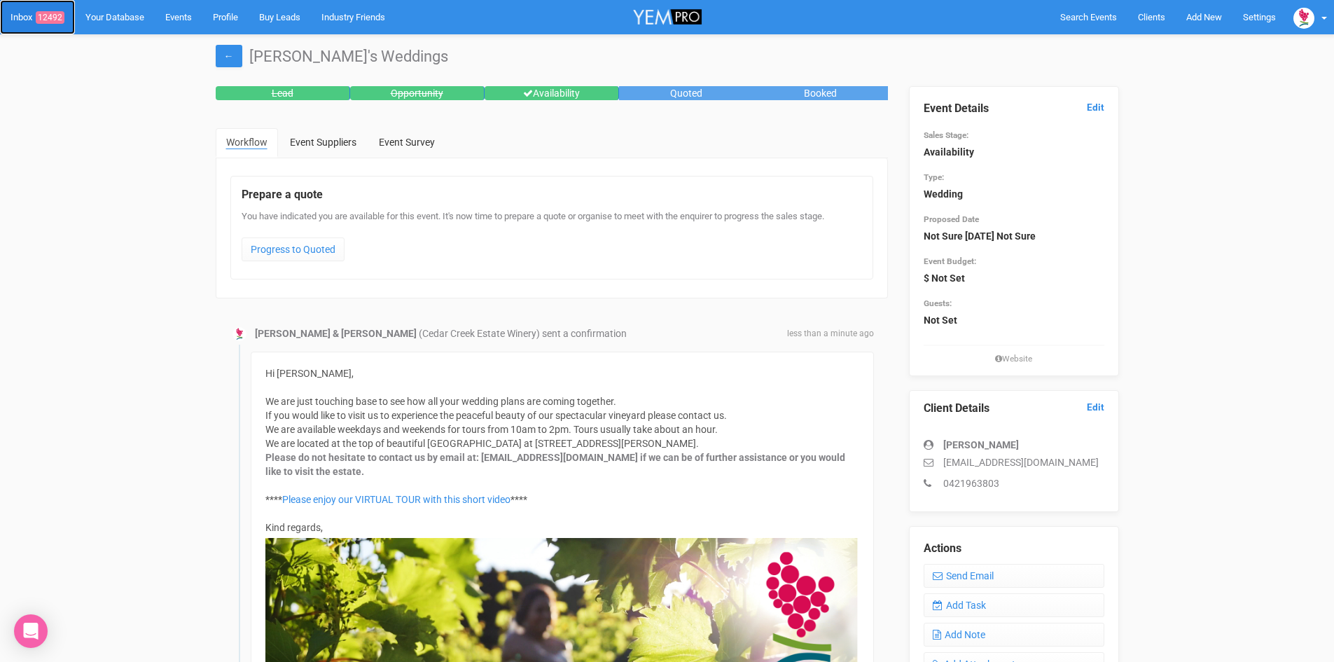
click at [59, 9] on link "Inbox 12492" at bounding box center [37, 17] width 75 height 34
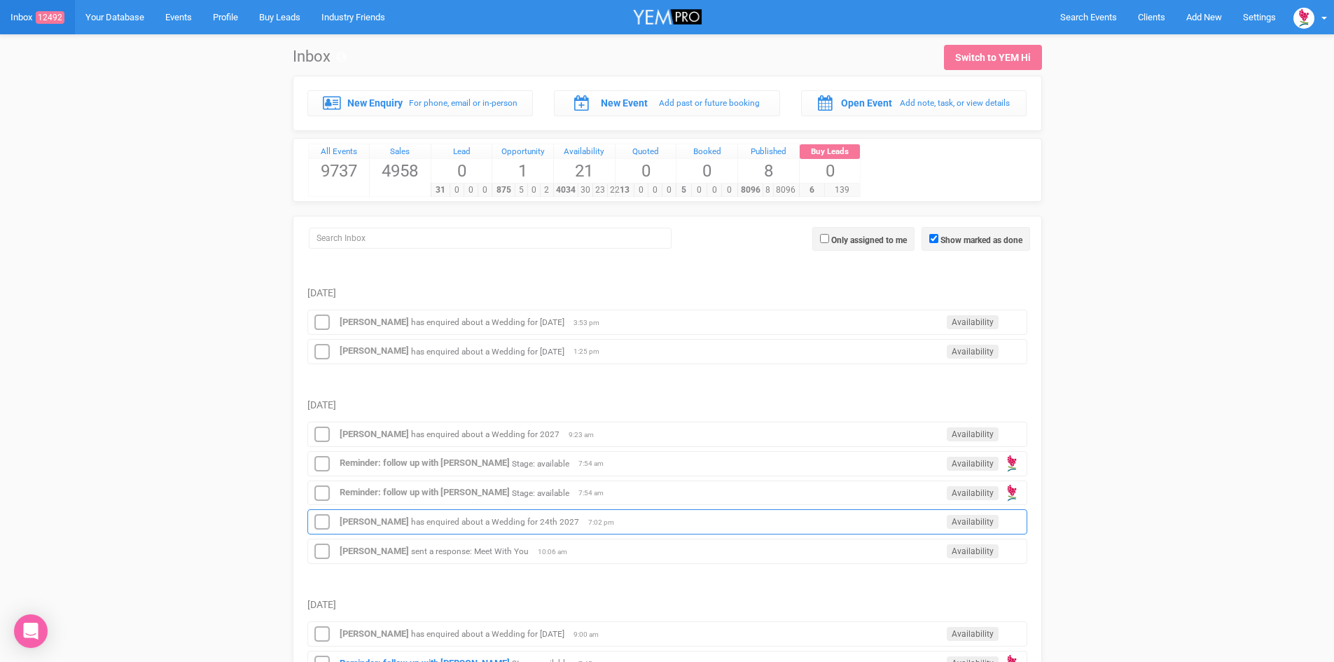
scroll to position [210, 0]
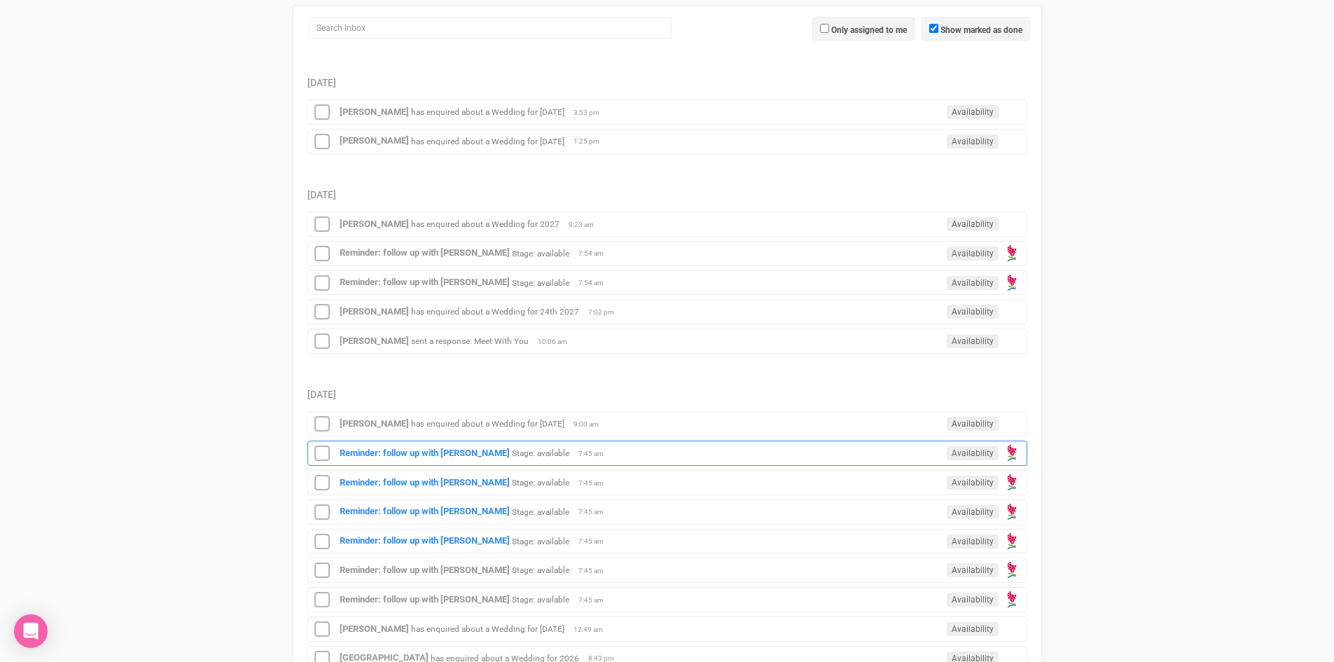
click at [436, 446] on div "Reminder: follow up with [PERSON_NAME] Stage: available Availability 7:45 am" at bounding box center [667, 452] width 720 height 25
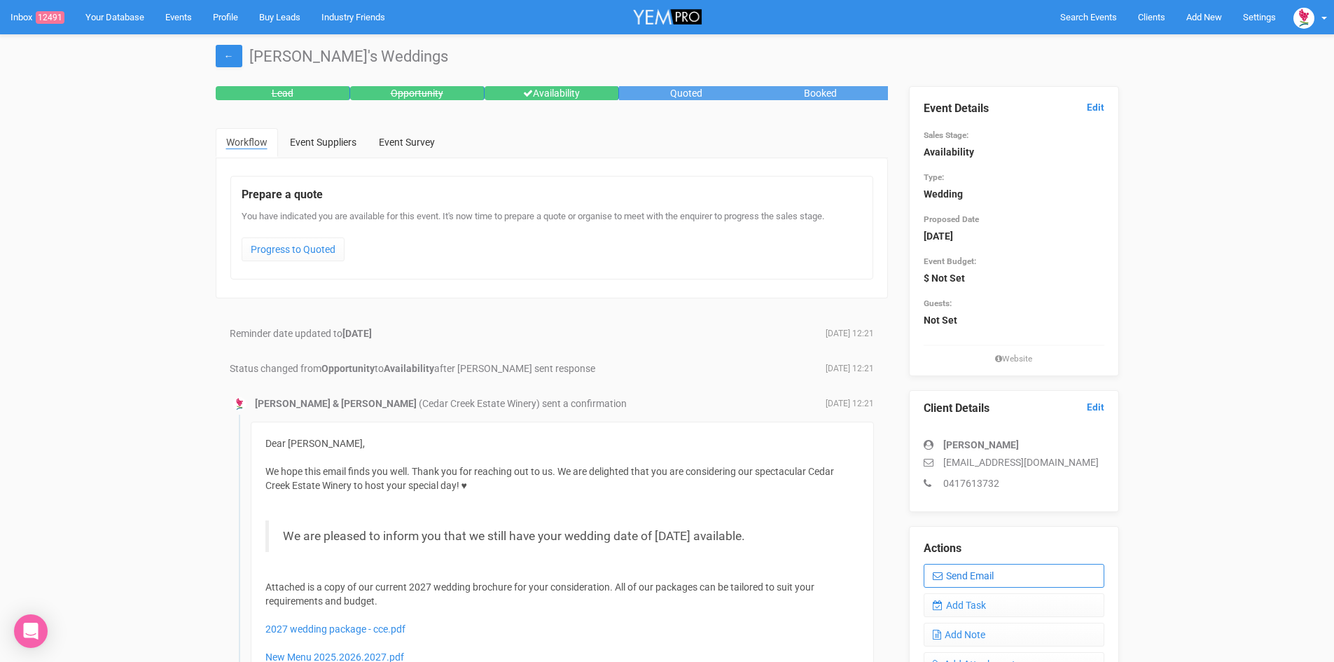
click at [1024, 578] on link "Send Email" at bounding box center [1014, 576] width 181 height 24
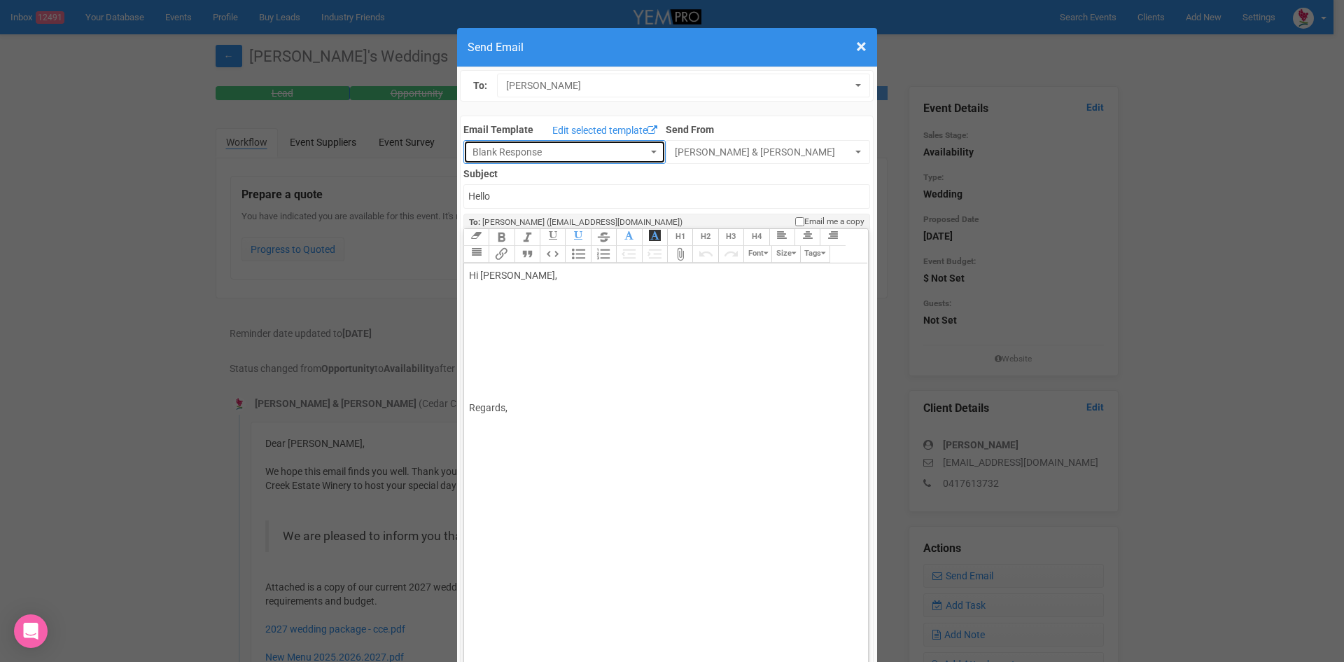
click at [642, 146] on button "Blank Response" at bounding box center [565, 152] width 202 height 24
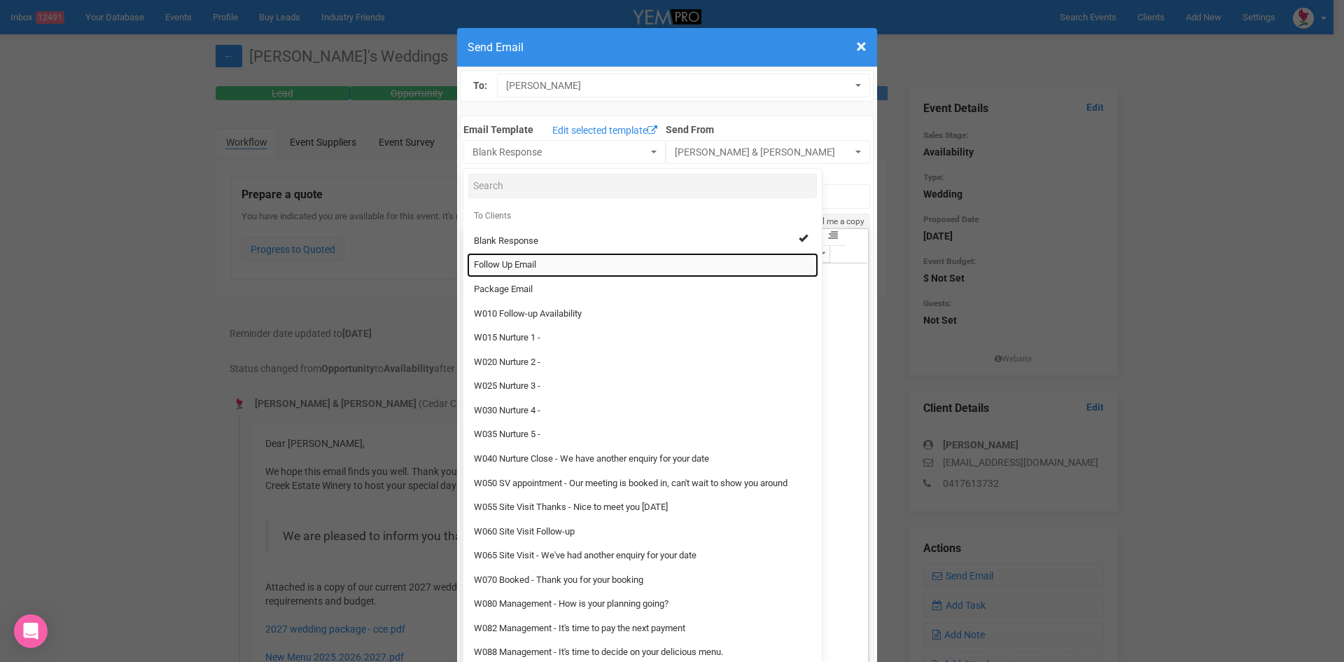
click at [504, 262] on span "Follow Up Email" at bounding box center [505, 264] width 62 height 13
select select "88639"
type input "[GEOGRAPHIC_DATA] - Follow Up"
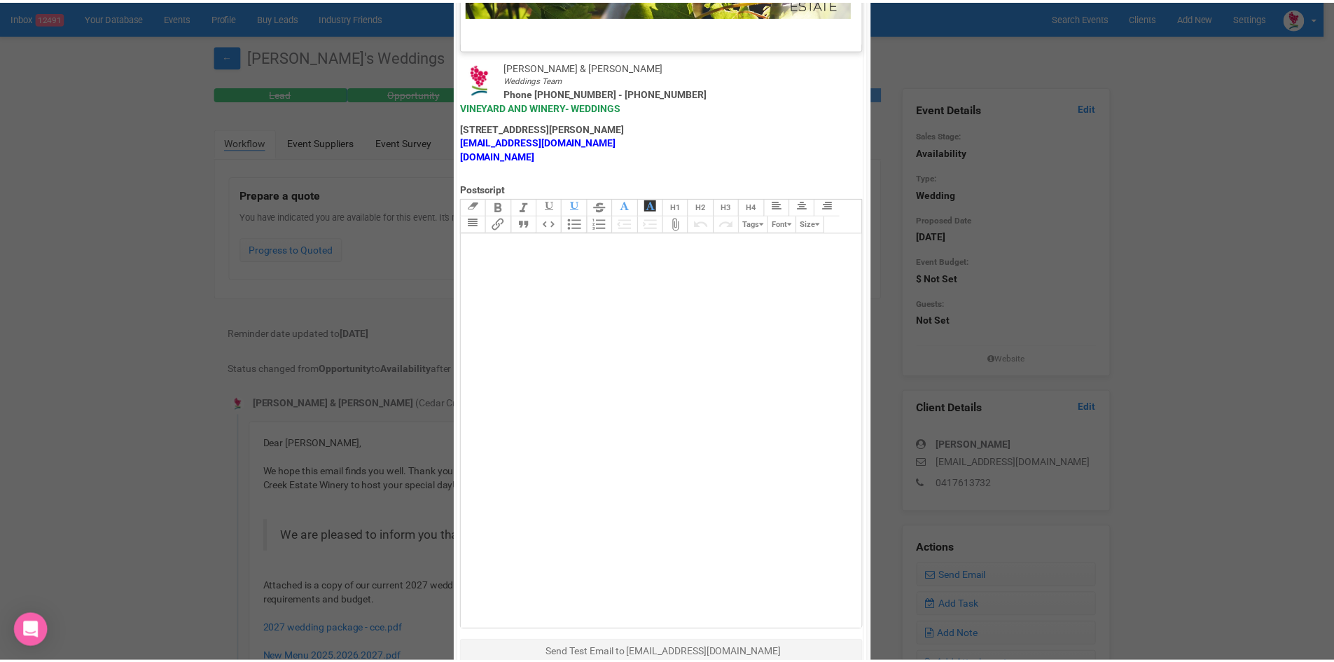
scroll to position [694, 0]
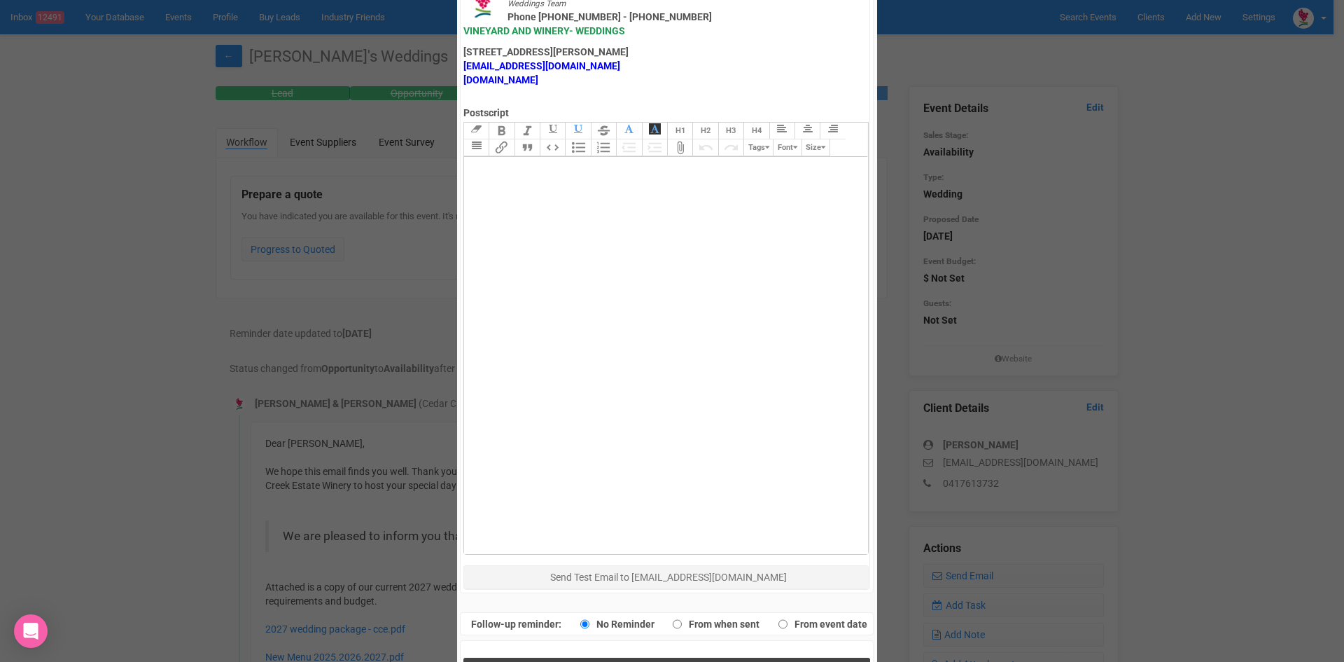
click at [651, 661] on span "Send Response" at bounding box center [670, 671] width 76 height 13
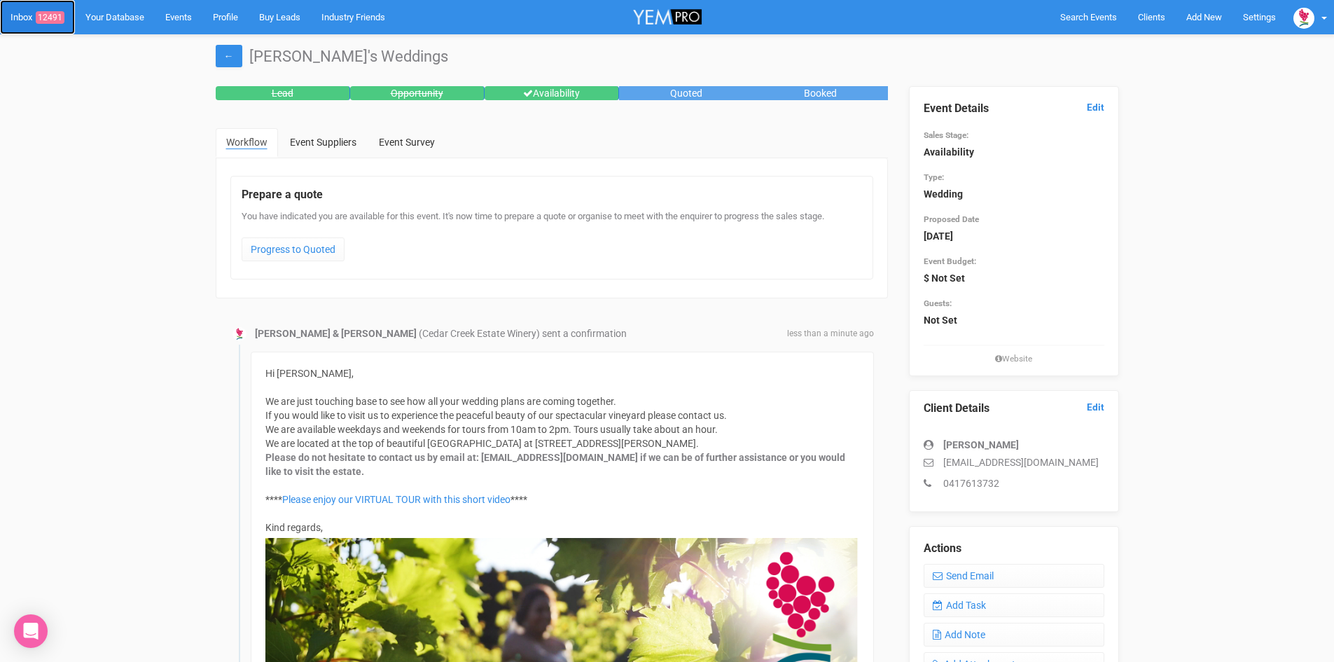
click at [54, 13] on span "12491" at bounding box center [50, 17] width 29 height 13
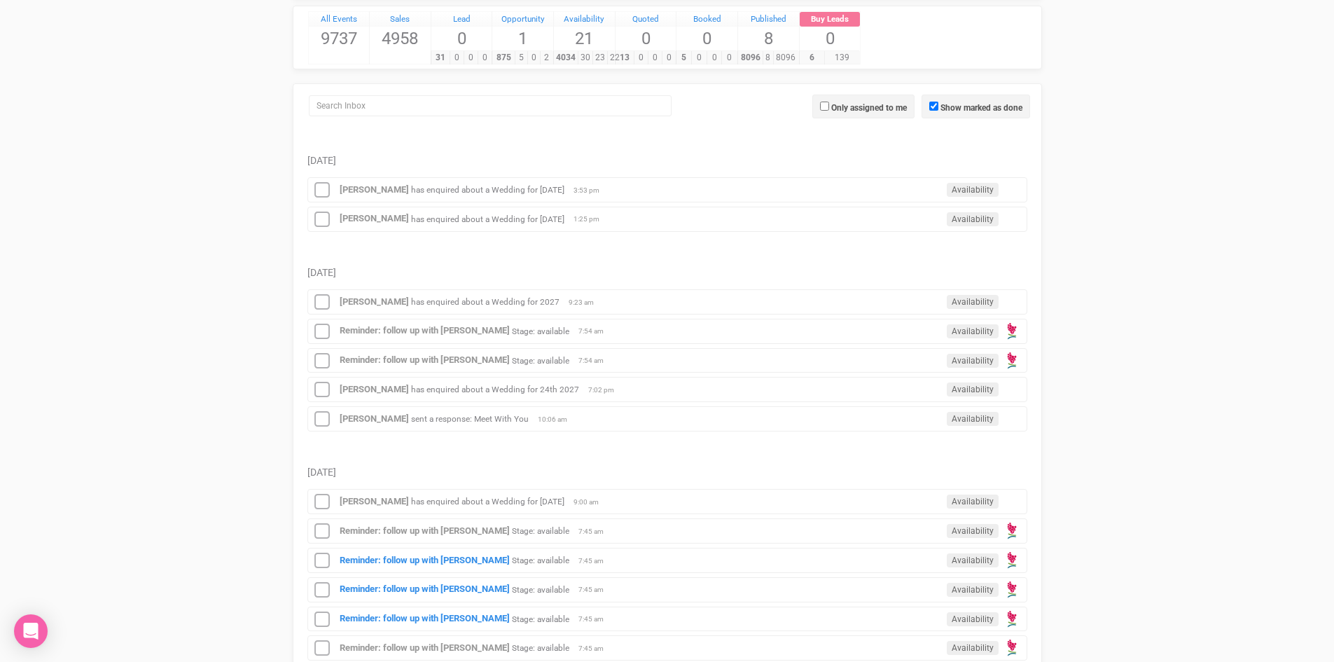
scroll to position [350, 0]
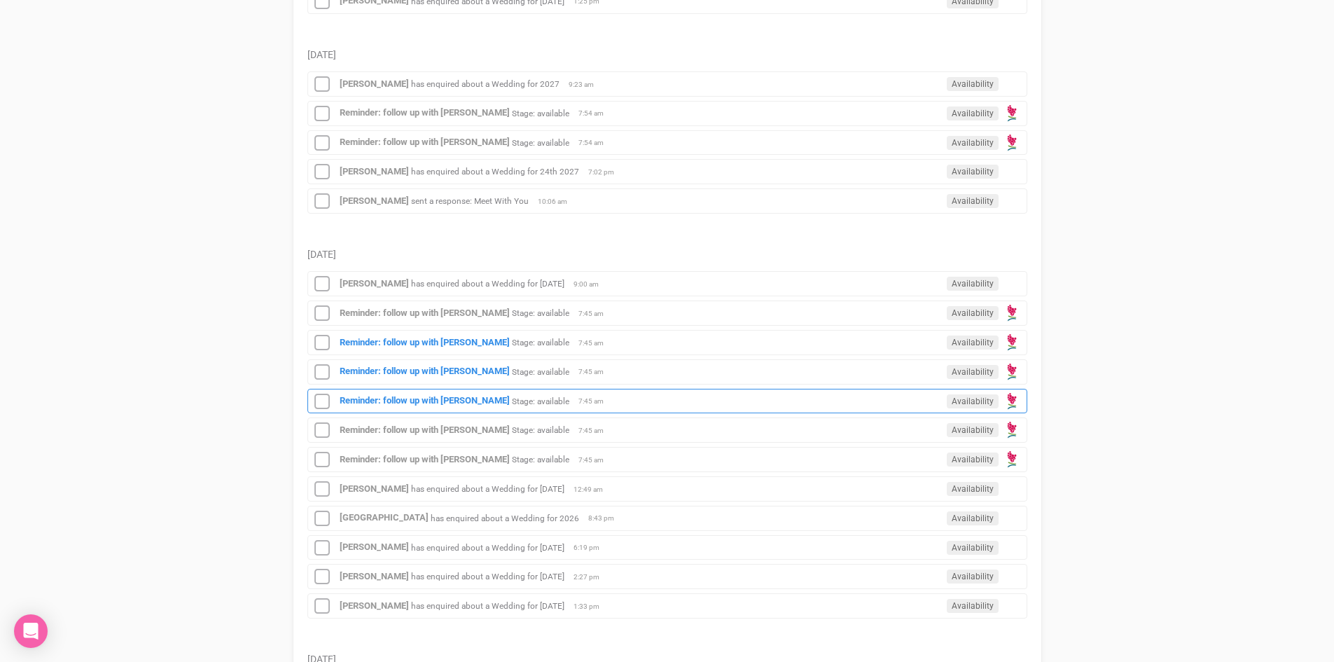
click at [498, 395] on div "Reminder: follow up with [PERSON_NAME] Stage: available Availability 7:45 am" at bounding box center [667, 401] width 720 height 25
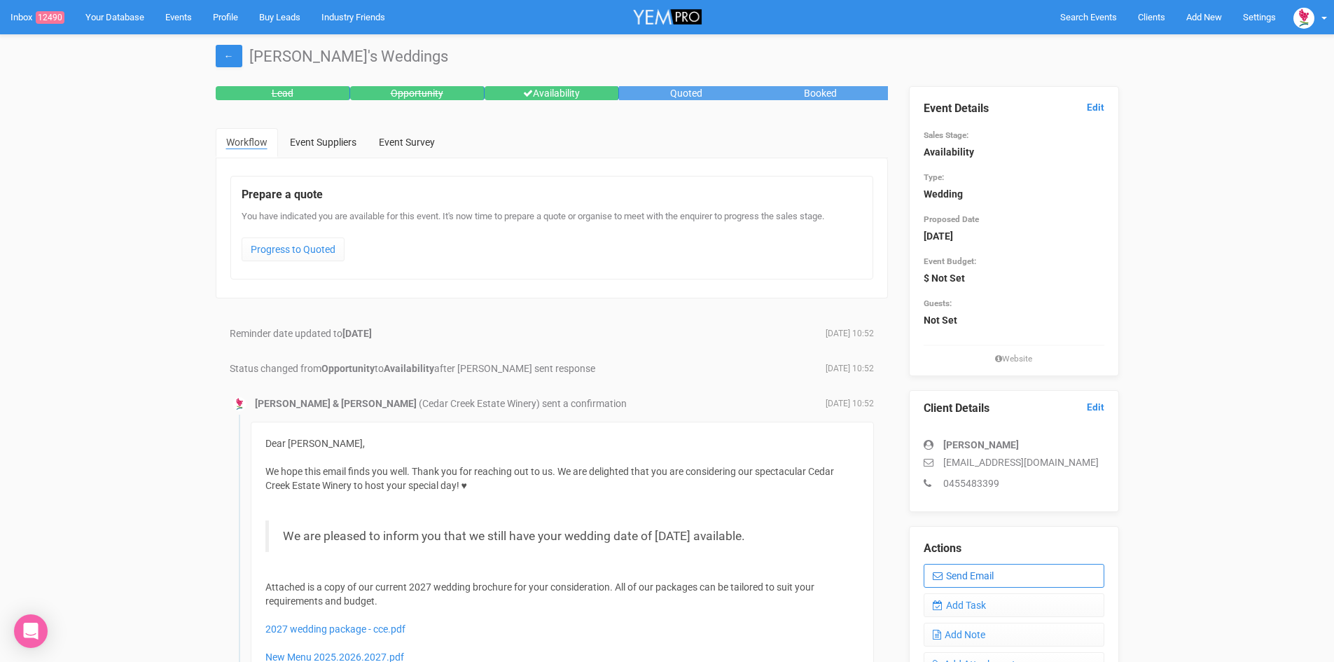
click at [977, 569] on link "Send Email" at bounding box center [1014, 576] width 181 height 24
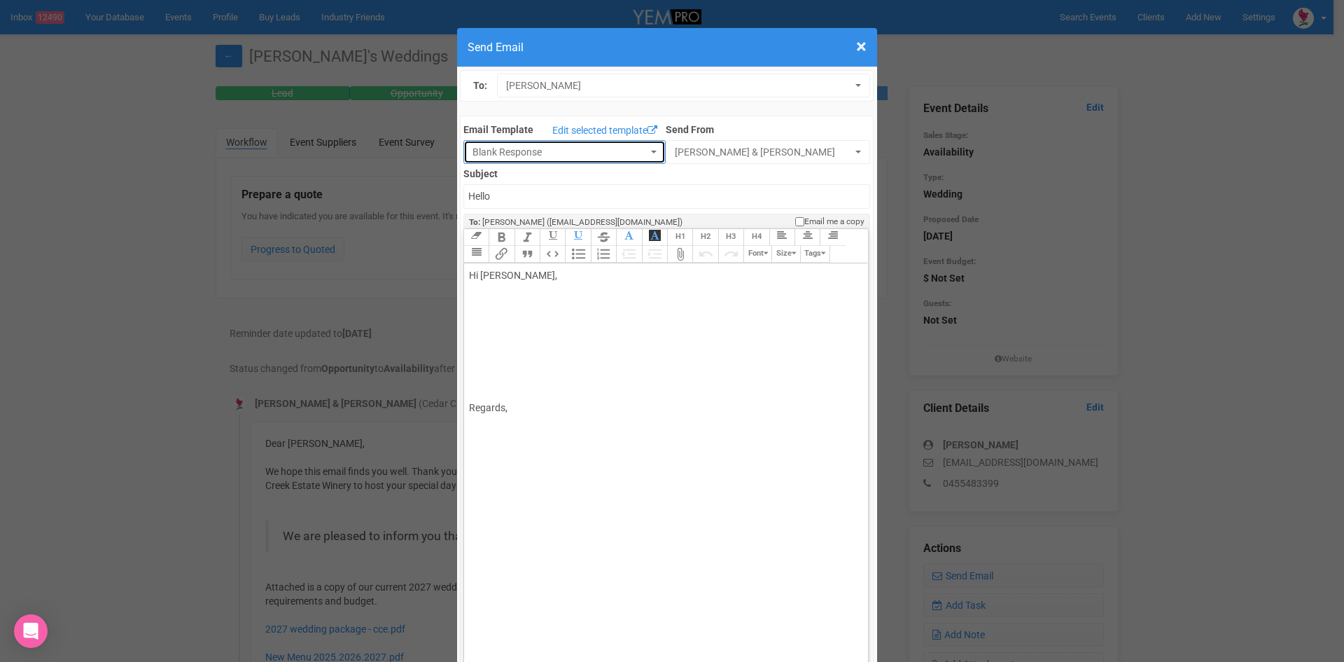
click at [641, 148] on button "Blank Response" at bounding box center [565, 152] width 202 height 24
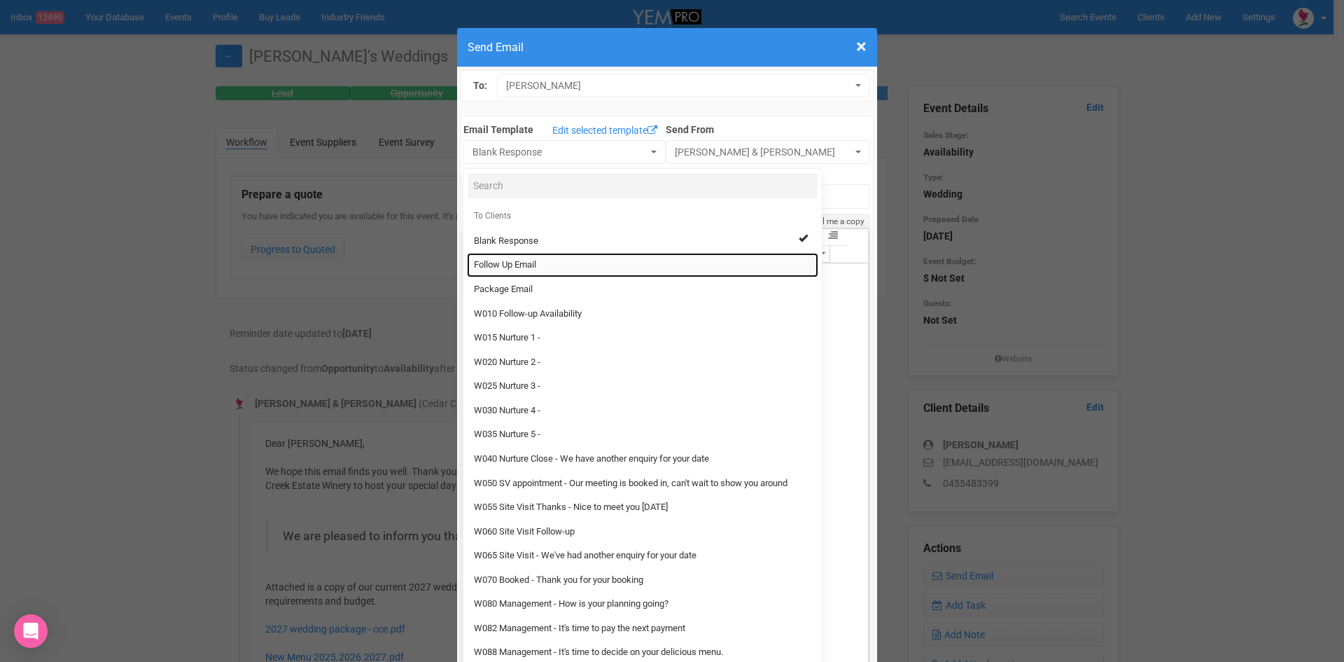
click at [508, 255] on link "Follow Up Email" at bounding box center [642, 265] width 351 height 25
select select "88639"
type input "[GEOGRAPHIC_DATA] - Follow Up"
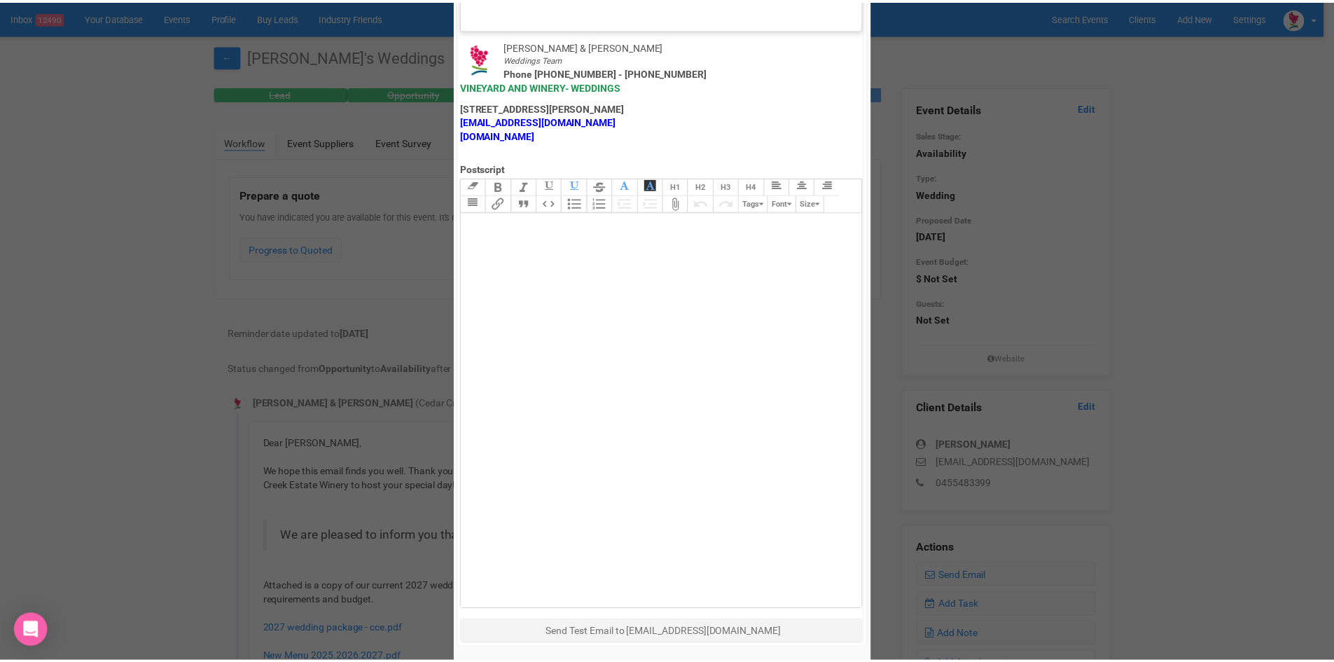
scroll to position [694, 0]
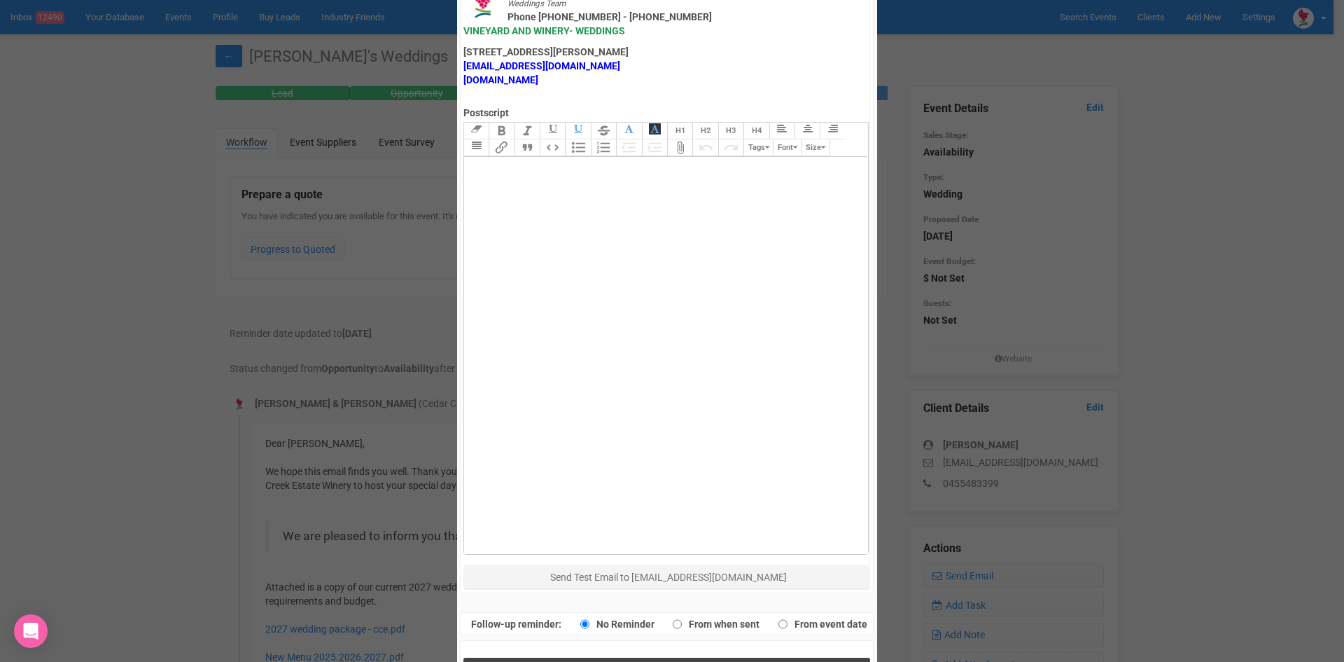
click at [598, 657] on button "Send Response" at bounding box center [667, 671] width 407 height 29
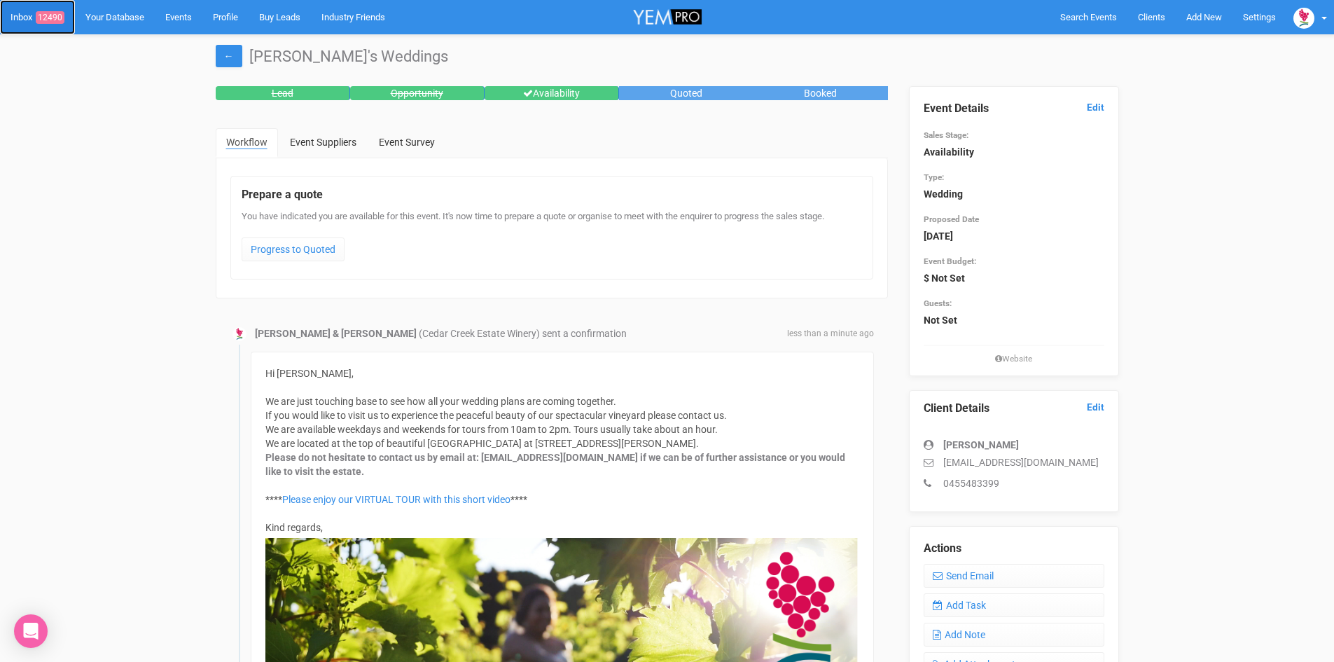
click at [51, 15] on span "12490" at bounding box center [50, 17] width 29 height 13
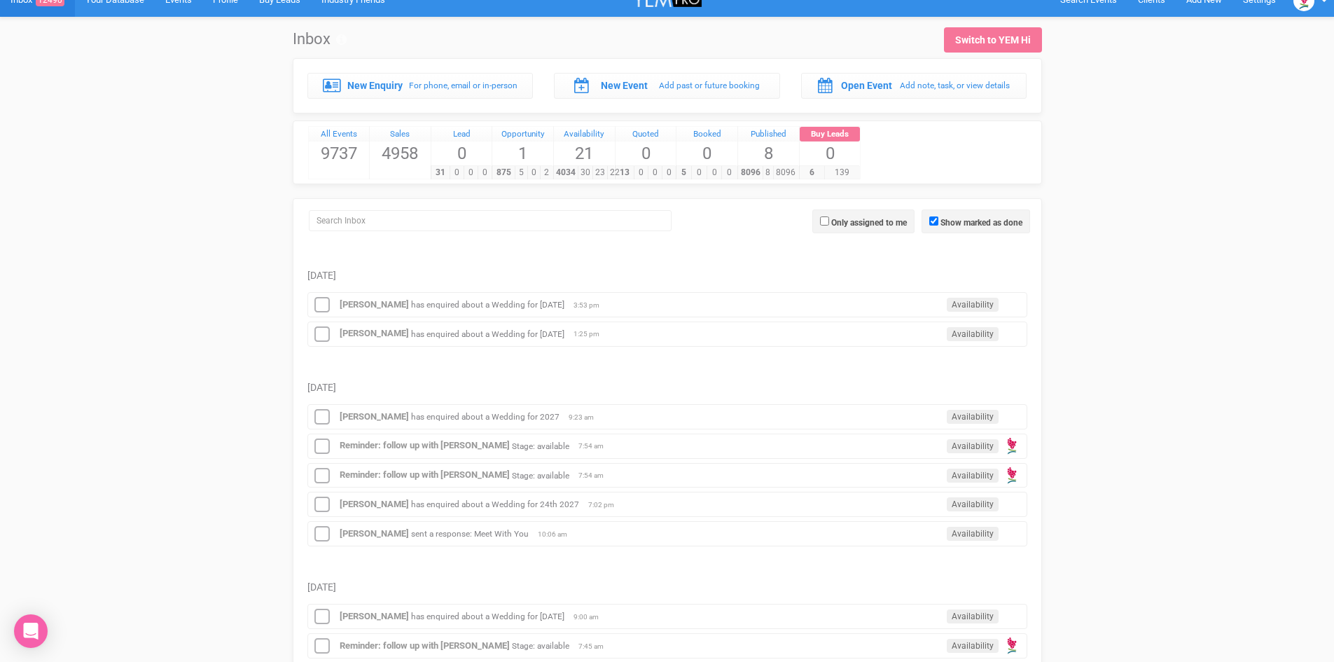
scroll to position [280, 0]
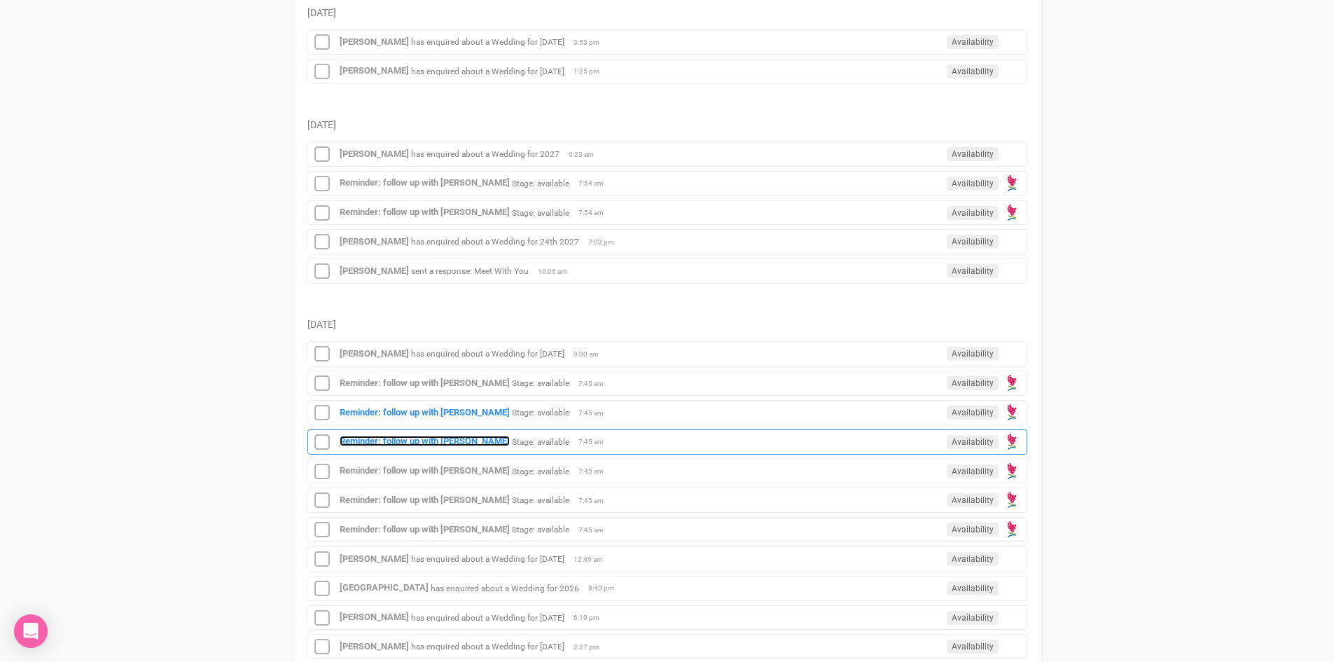
click at [461, 437] on strong "Reminder: follow up with [PERSON_NAME]" at bounding box center [425, 441] width 170 height 11
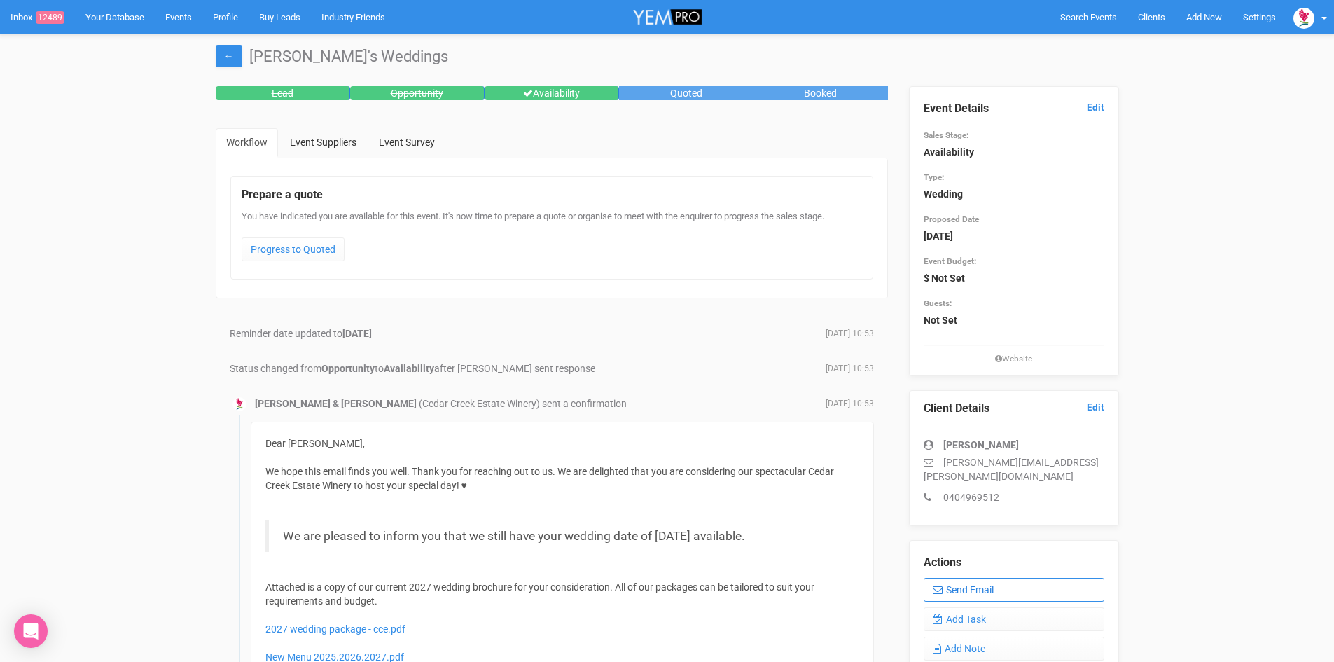
click at [1036, 578] on link "Send Email" at bounding box center [1014, 590] width 181 height 24
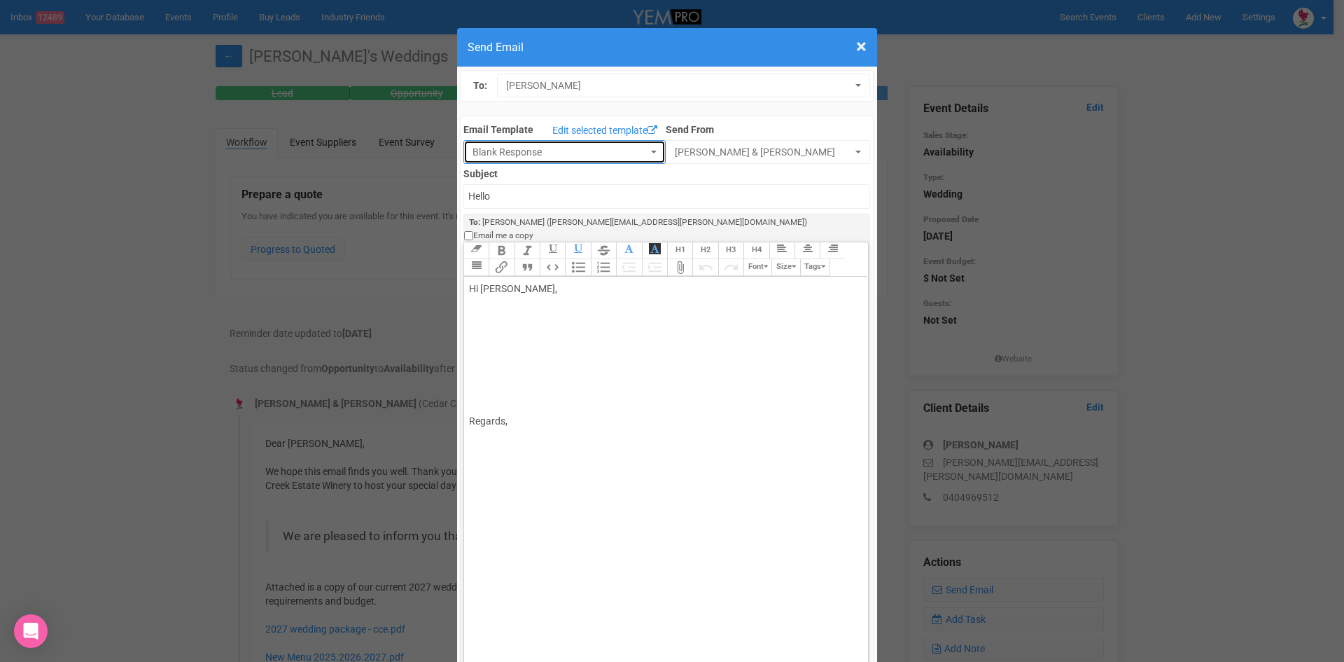
click at [646, 149] on button "Blank Response" at bounding box center [565, 152] width 202 height 24
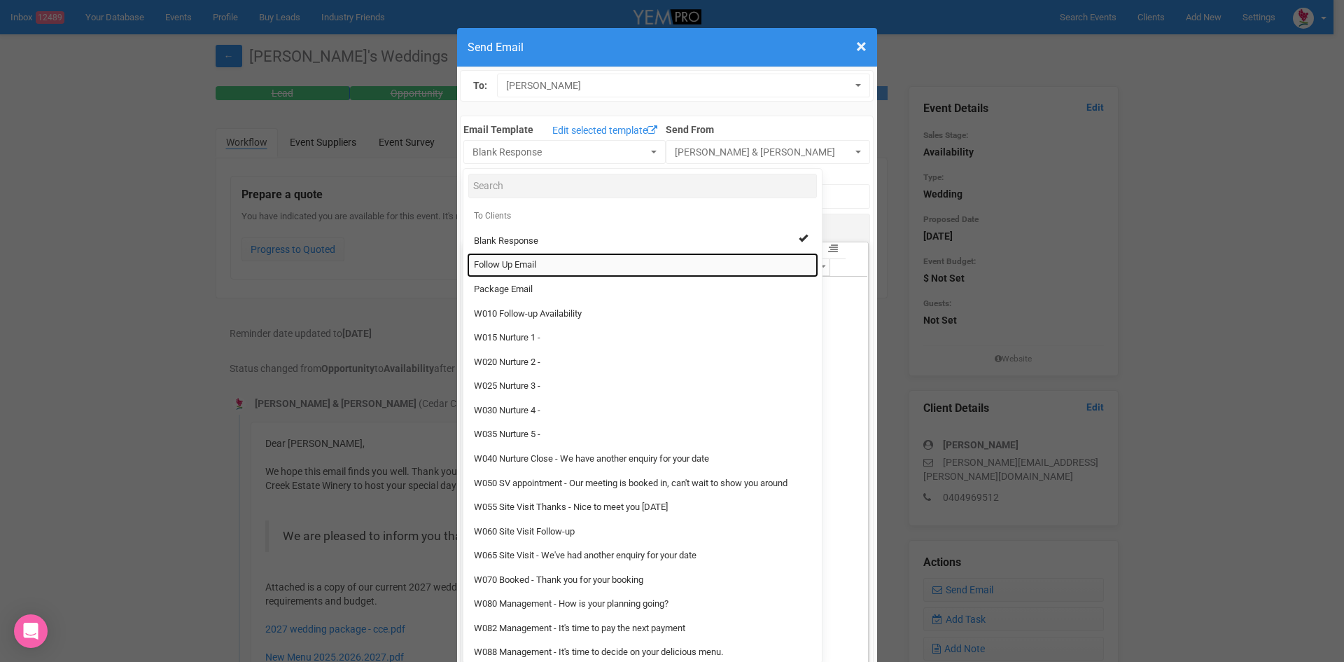
click at [508, 260] on span "Follow Up Email" at bounding box center [505, 264] width 62 height 13
select select "88639"
type input "[GEOGRAPHIC_DATA] - Follow Up"
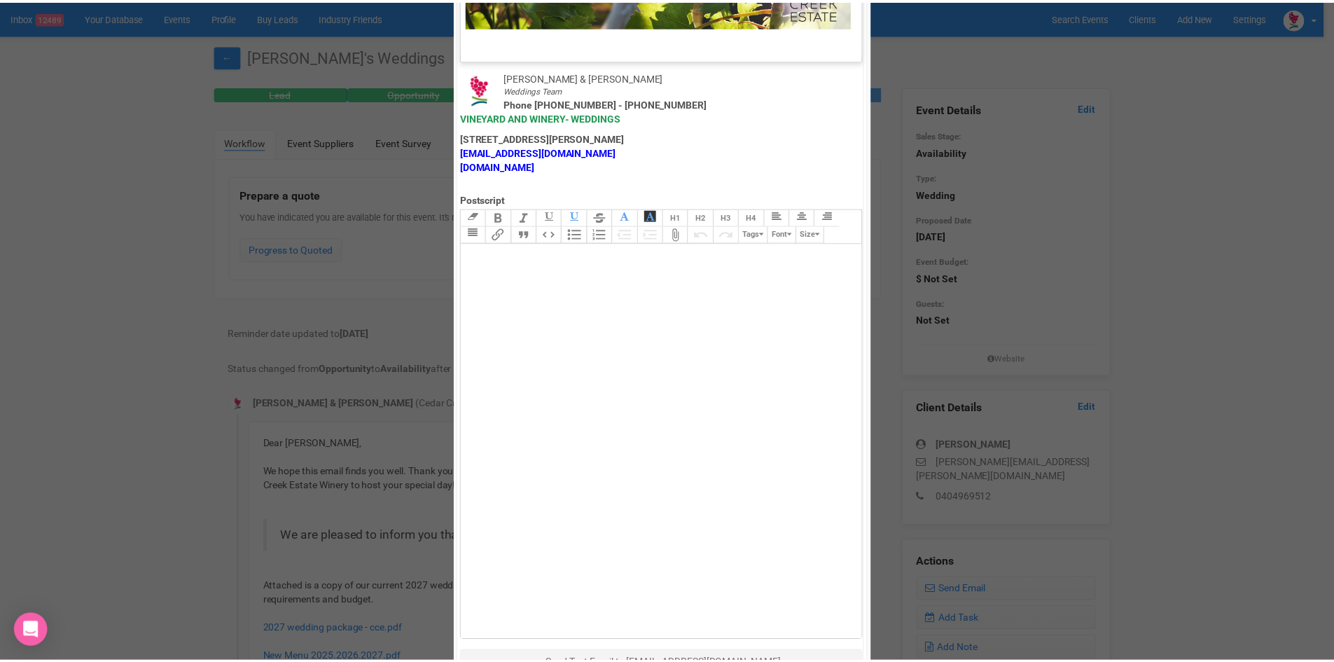
scroll to position [694, 0]
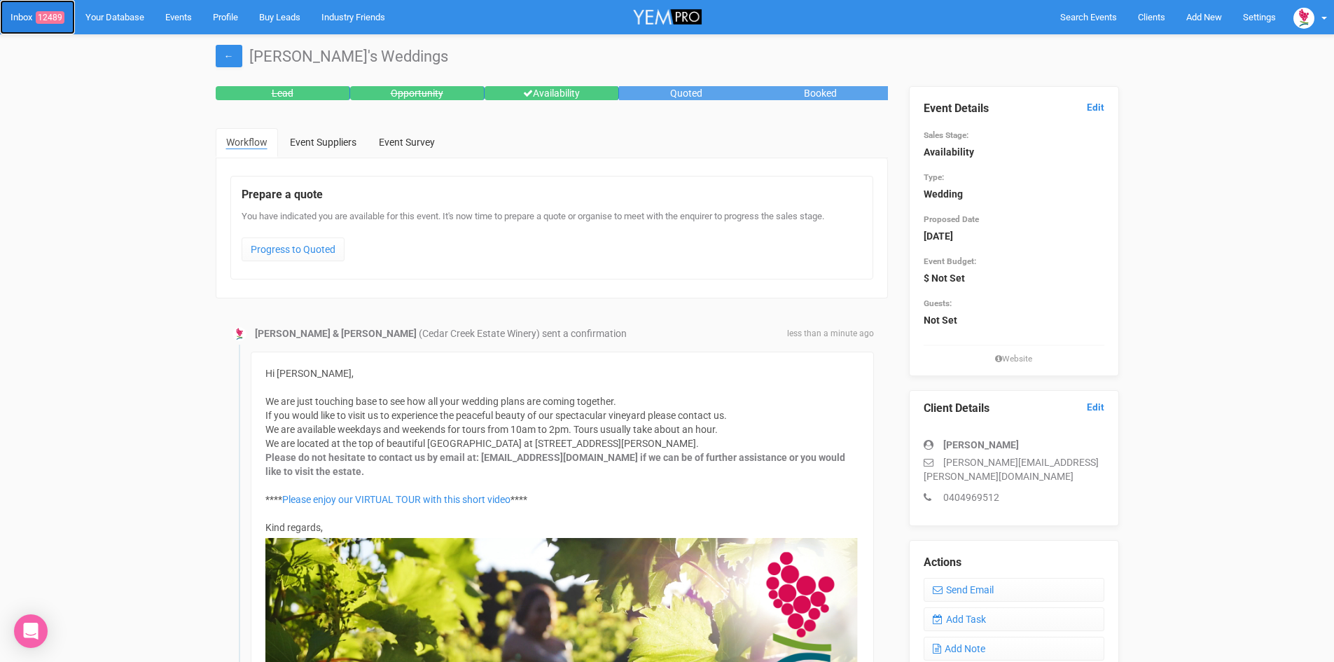
click at [53, 11] on link "Inbox 12489" at bounding box center [37, 17] width 75 height 34
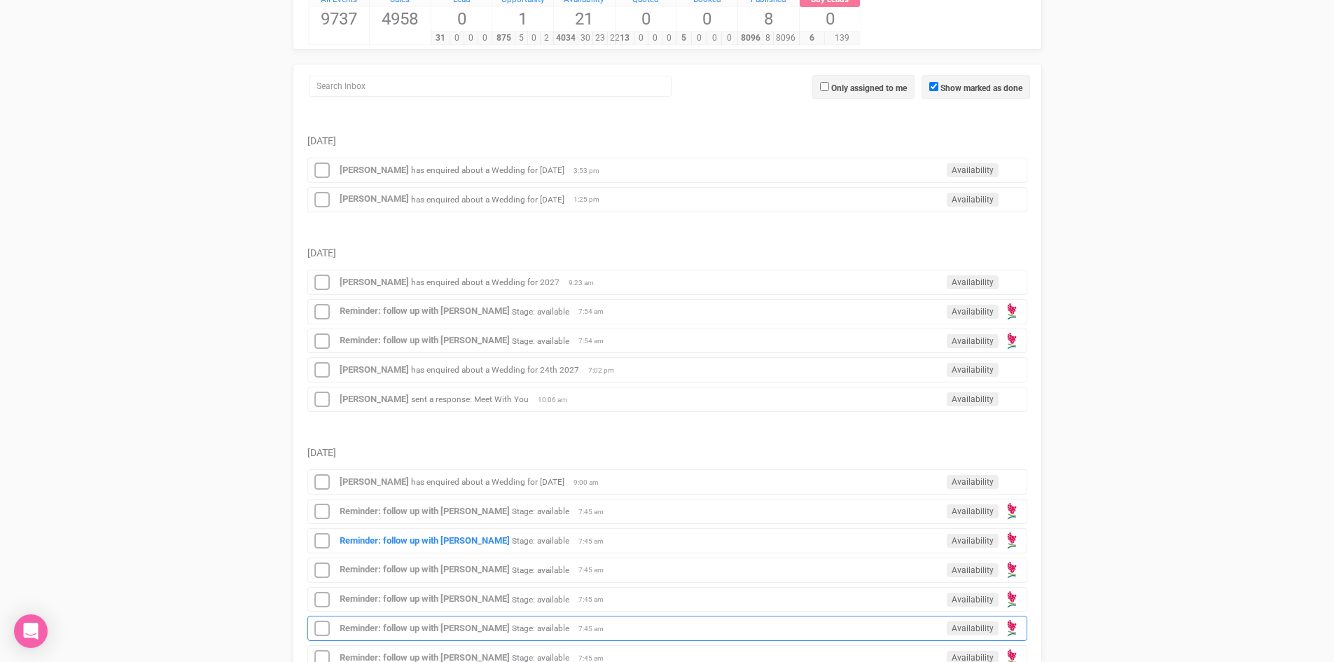
scroll to position [350, 0]
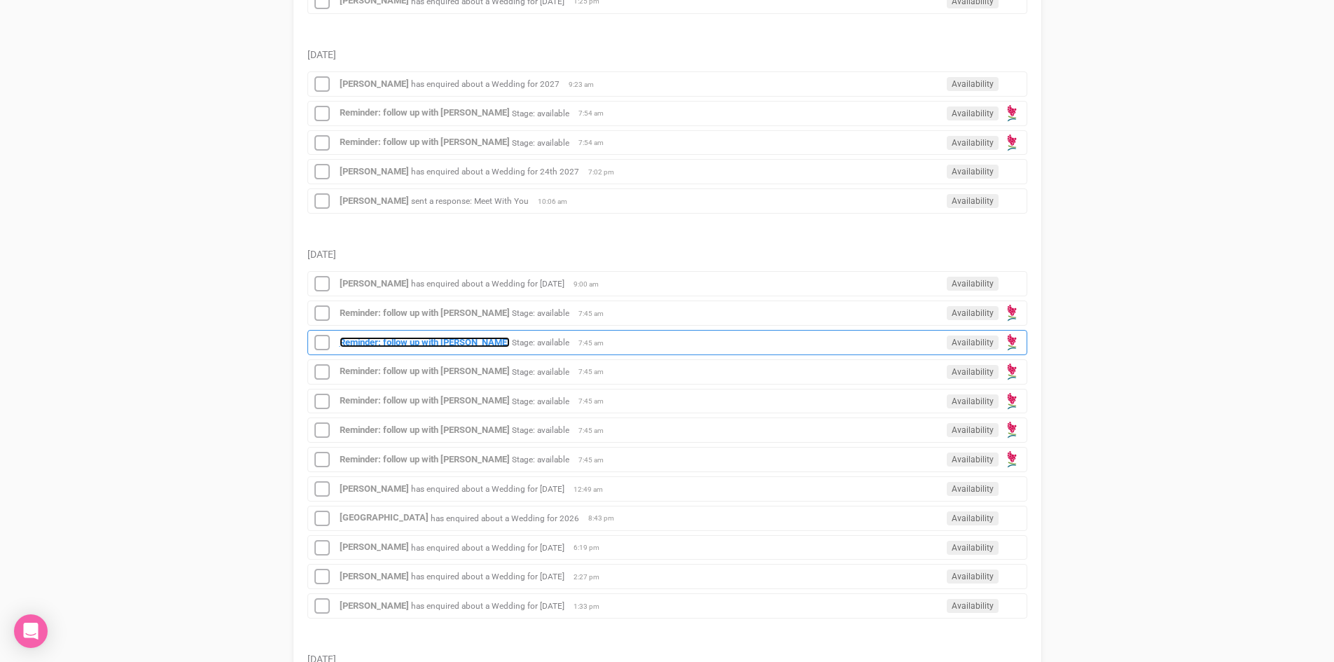
click at [396, 337] on strong "Reminder: follow up with [PERSON_NAME]" at bounding box center [425, 342] width 170 height 11
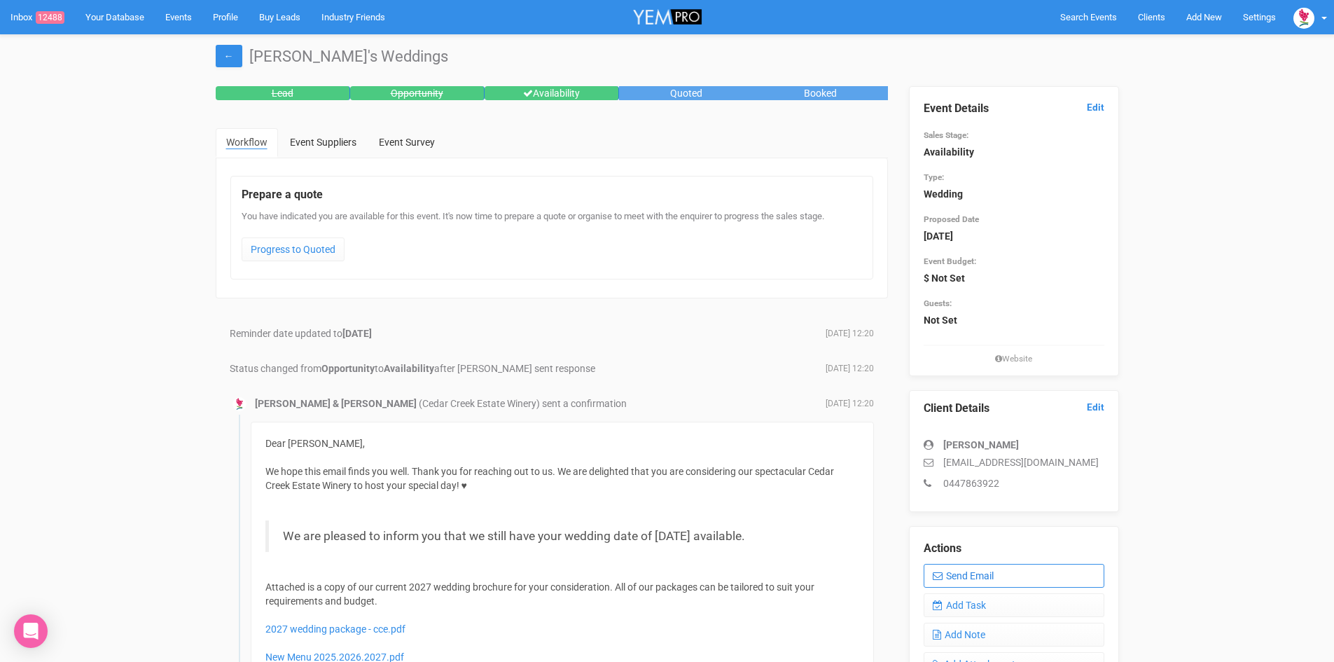
click at [1011, 572] on link "Send Email" at bounding box center [1014, 576] width 181 height 24
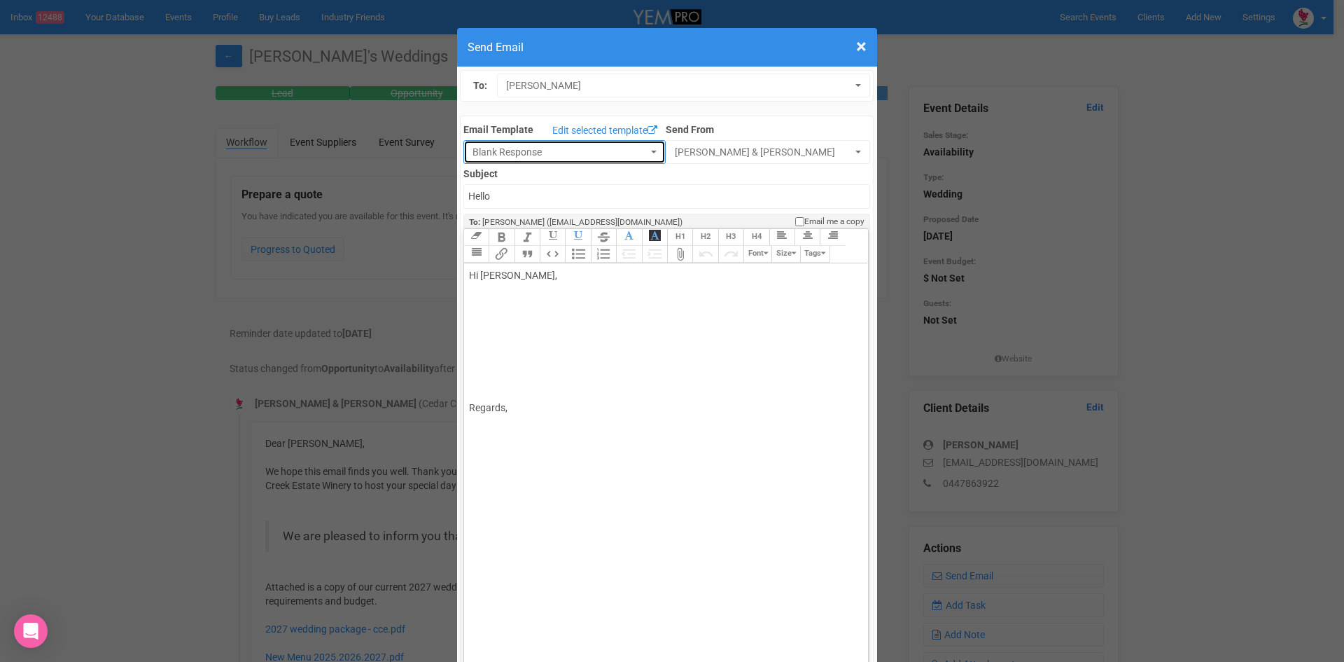
click at [651, 152] on span "button" at bounding box center [654, 152] width 6 height 3
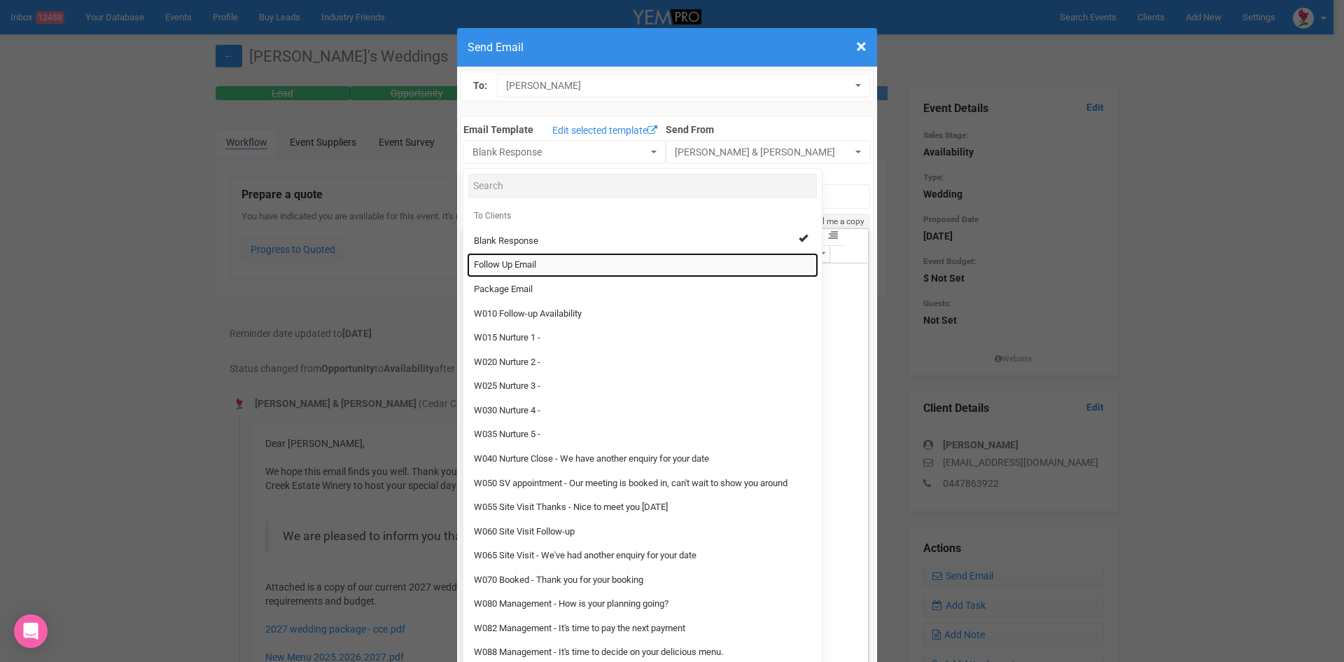
click at [515, 258] on link "Follow Up Email" at bounding box center [642, 265] width 351 height 25
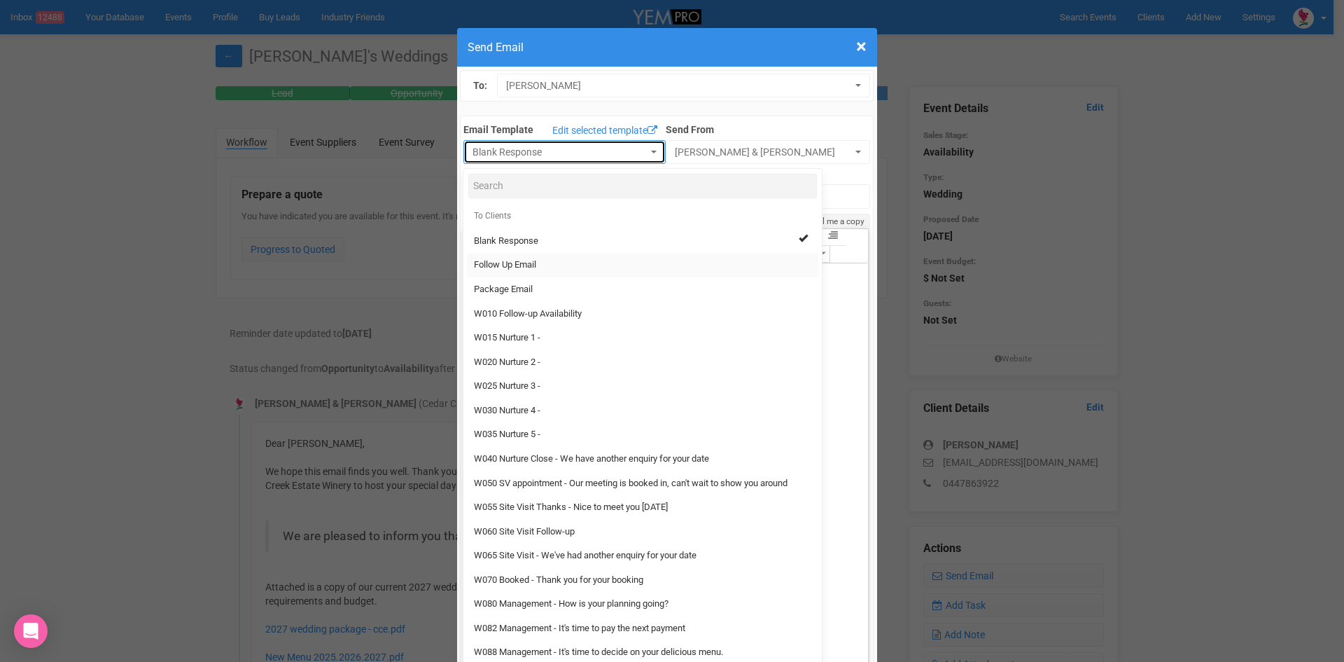
select select "88639"
type input "[GEOGRAPHIC_DATA] - Follow Up"
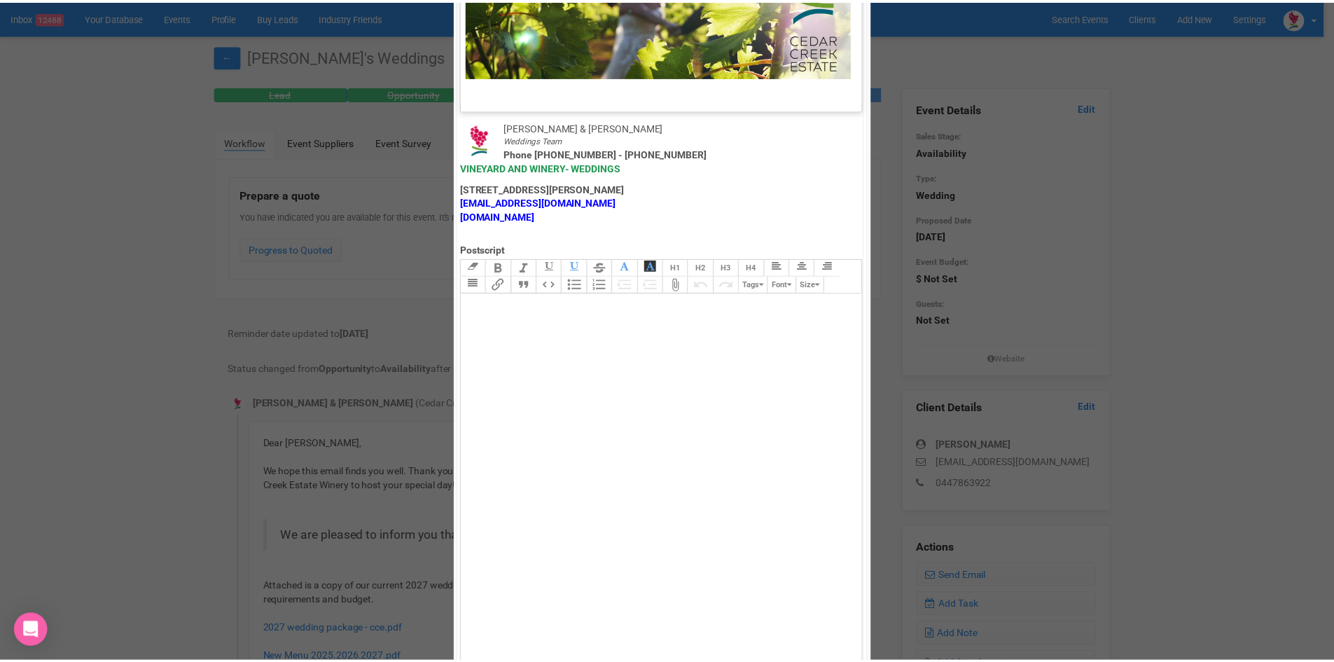
scroll to position [694, 0]
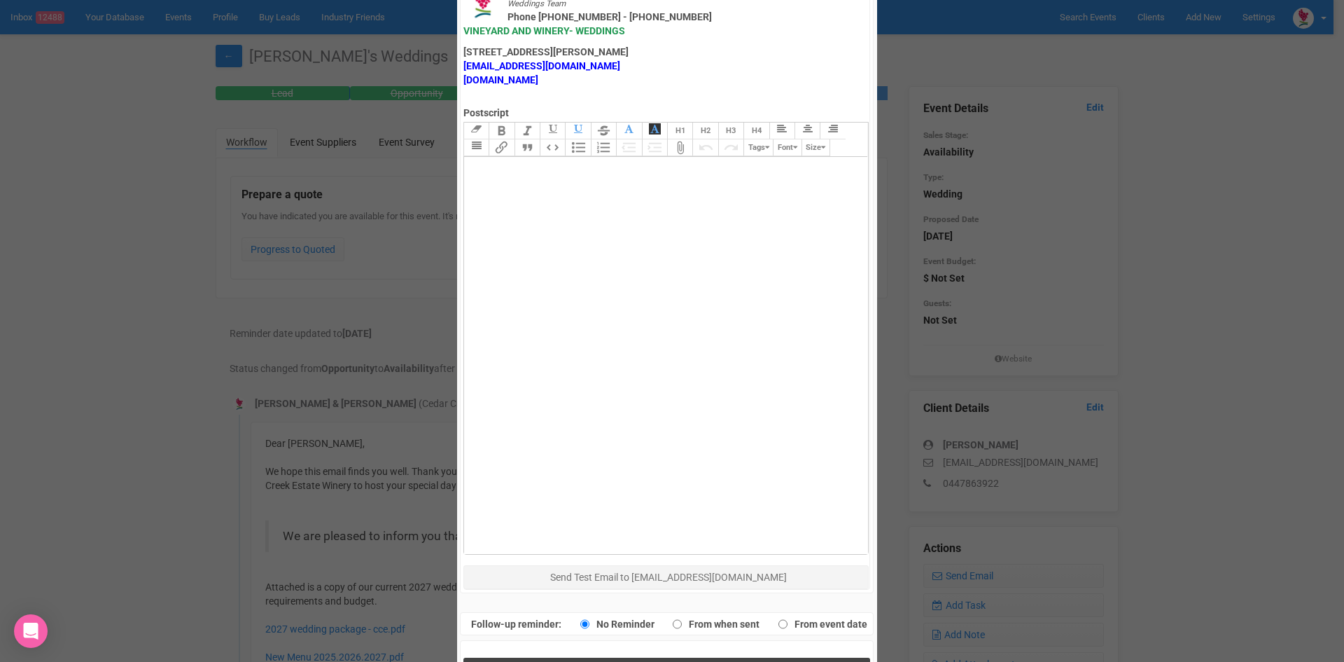
click at [632, 661] on span "Send Response" at bounding box center [670, 671] width 76 height 13
